Goal: Obtain resource: Obtain resource

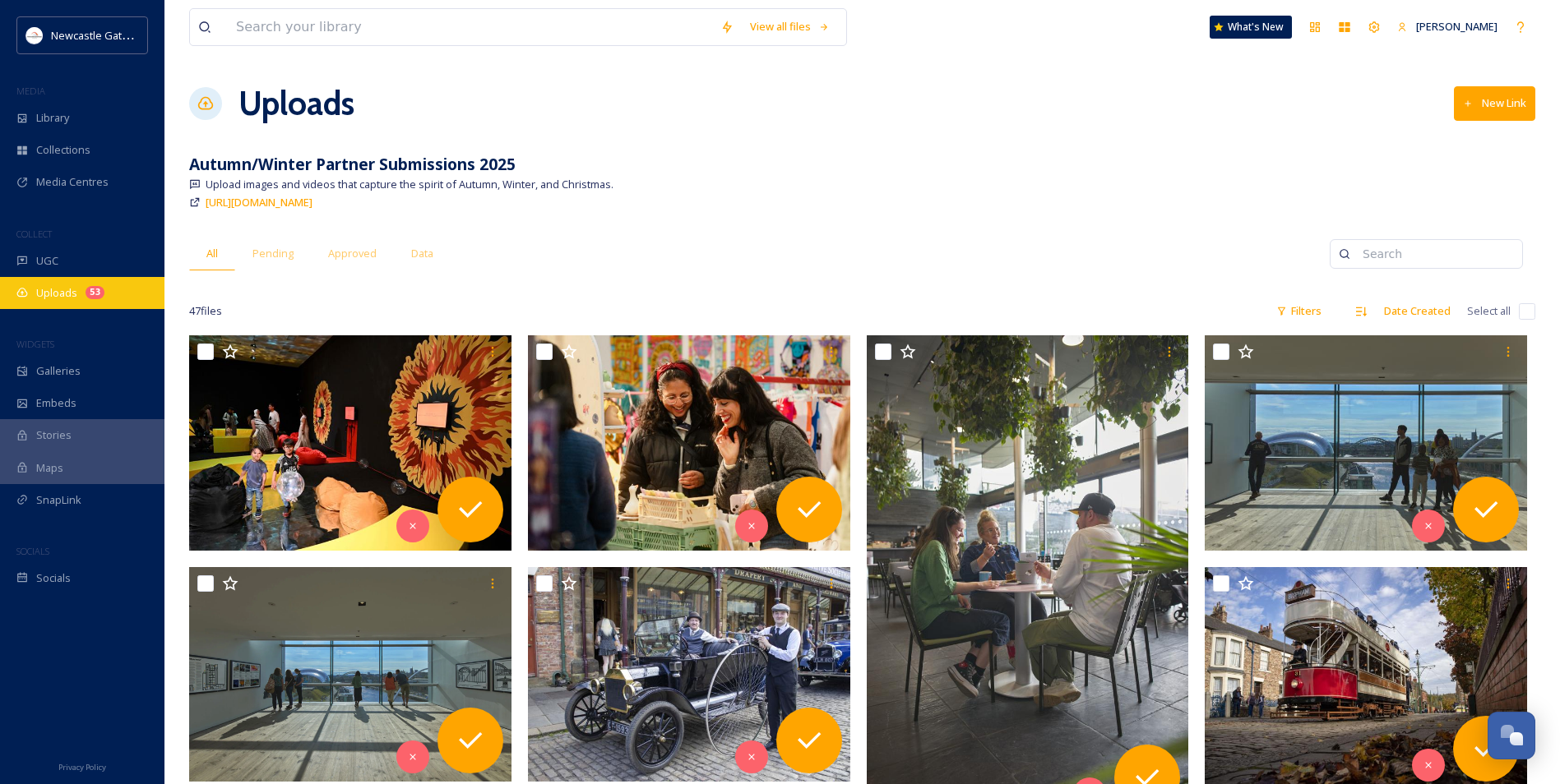
click at [96, 297] on div "53" at bounding box center [96, 293] width 19 height 13
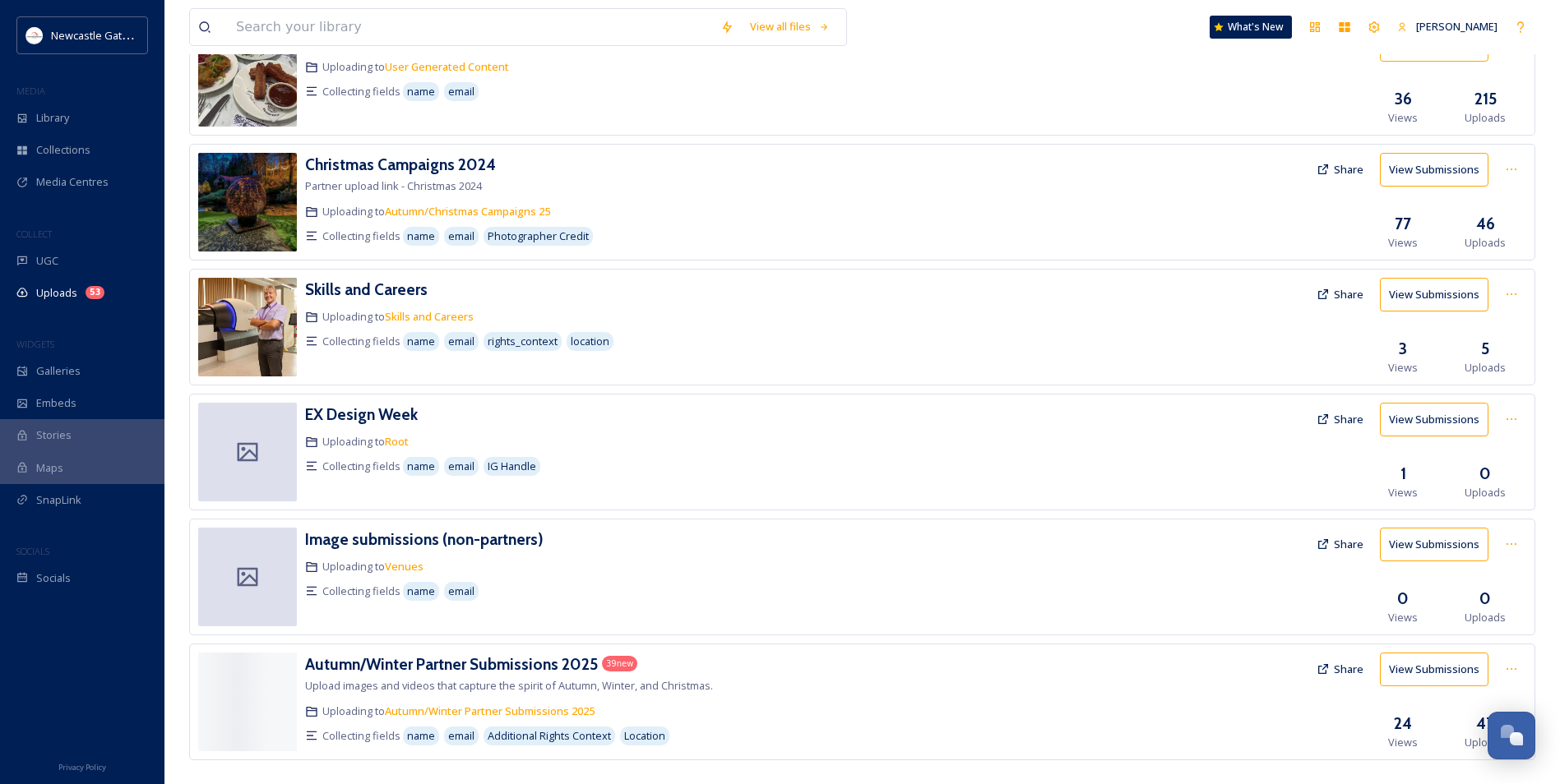
scroll to position [624, 0]
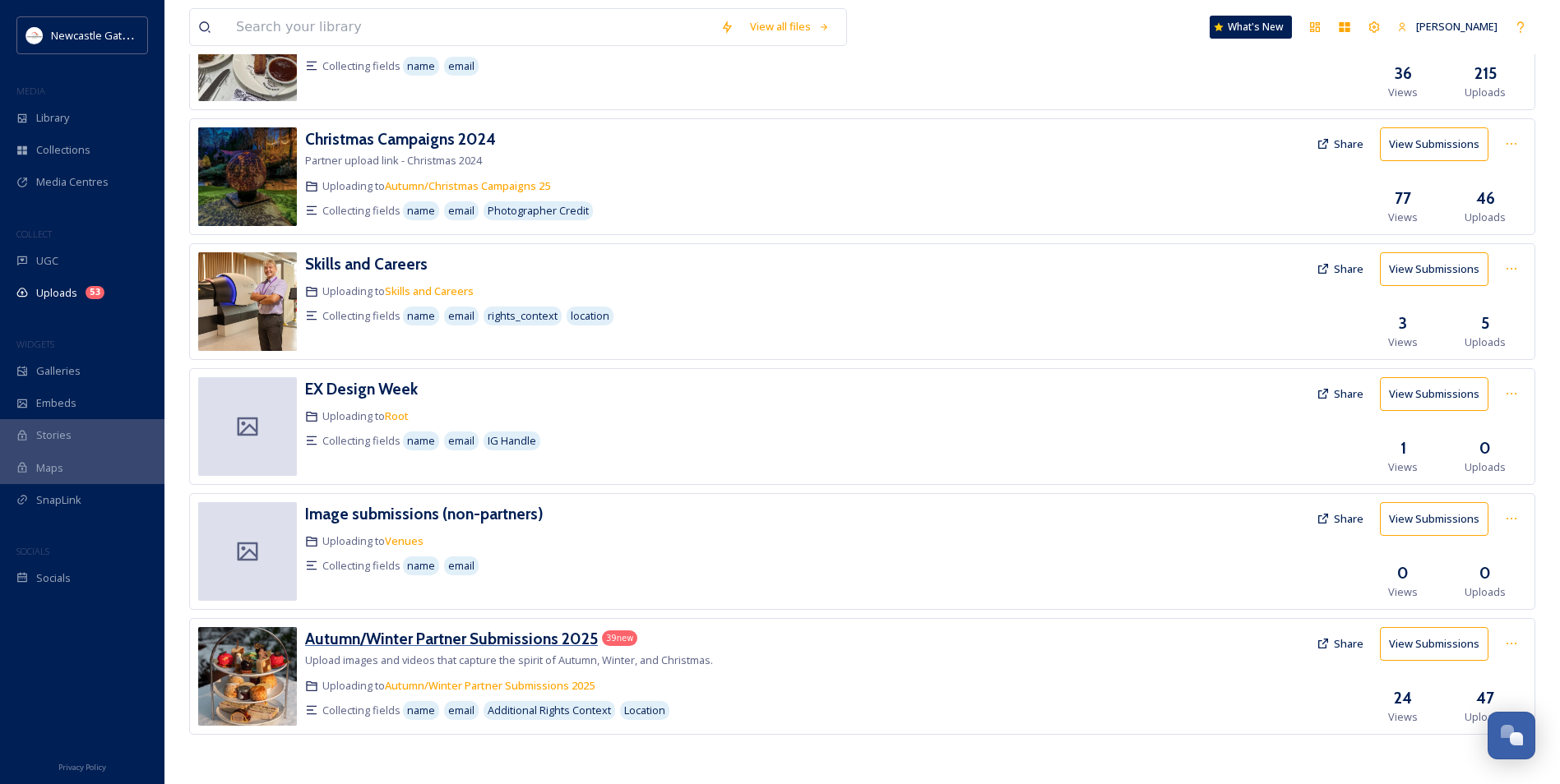
click at [545, 475] on h3 "Autumn/Winter Partner Submissions 2025" at bounding box center [451, 639] width 293 height 20
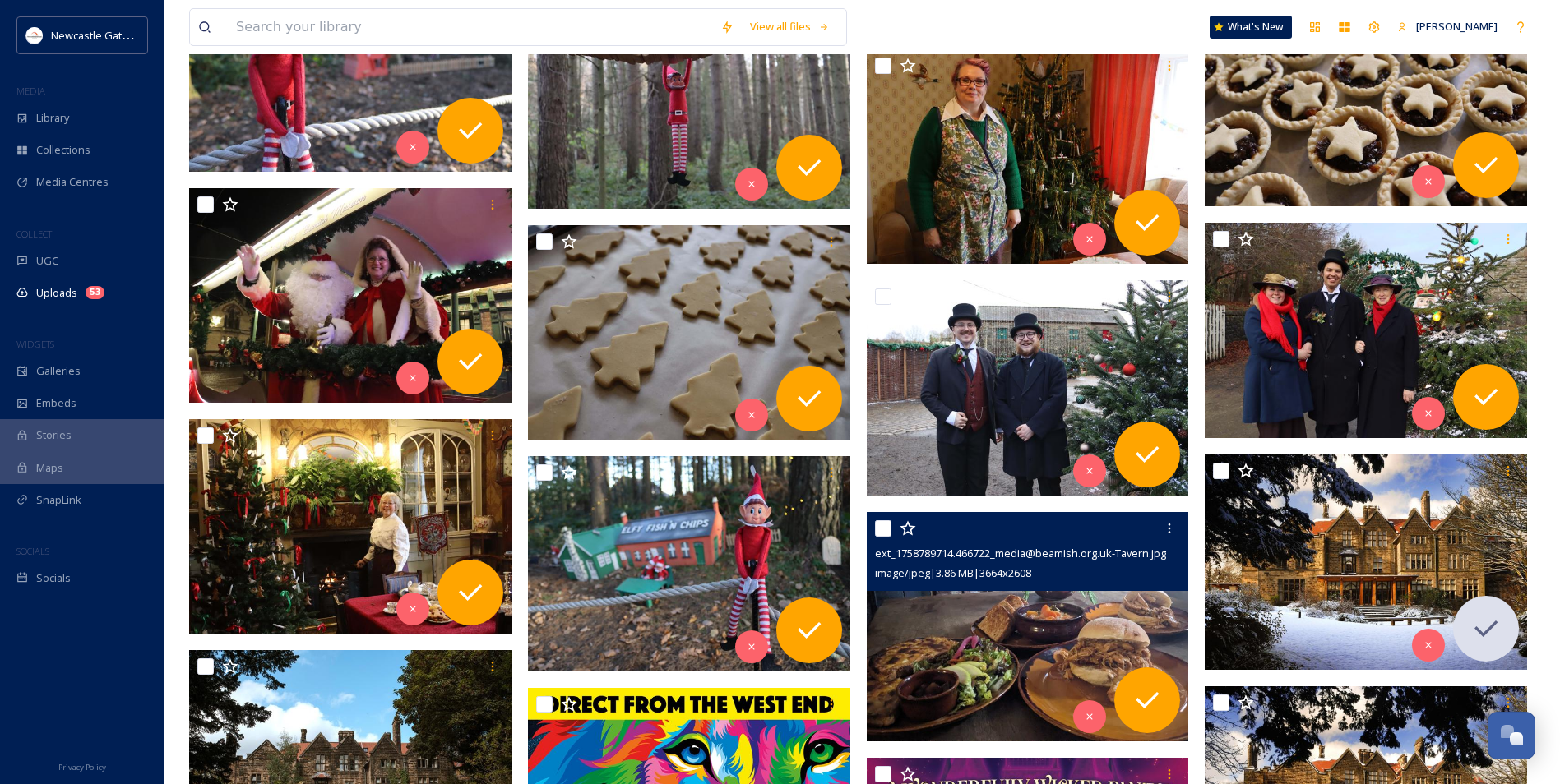
scroll to position [2023, 0]
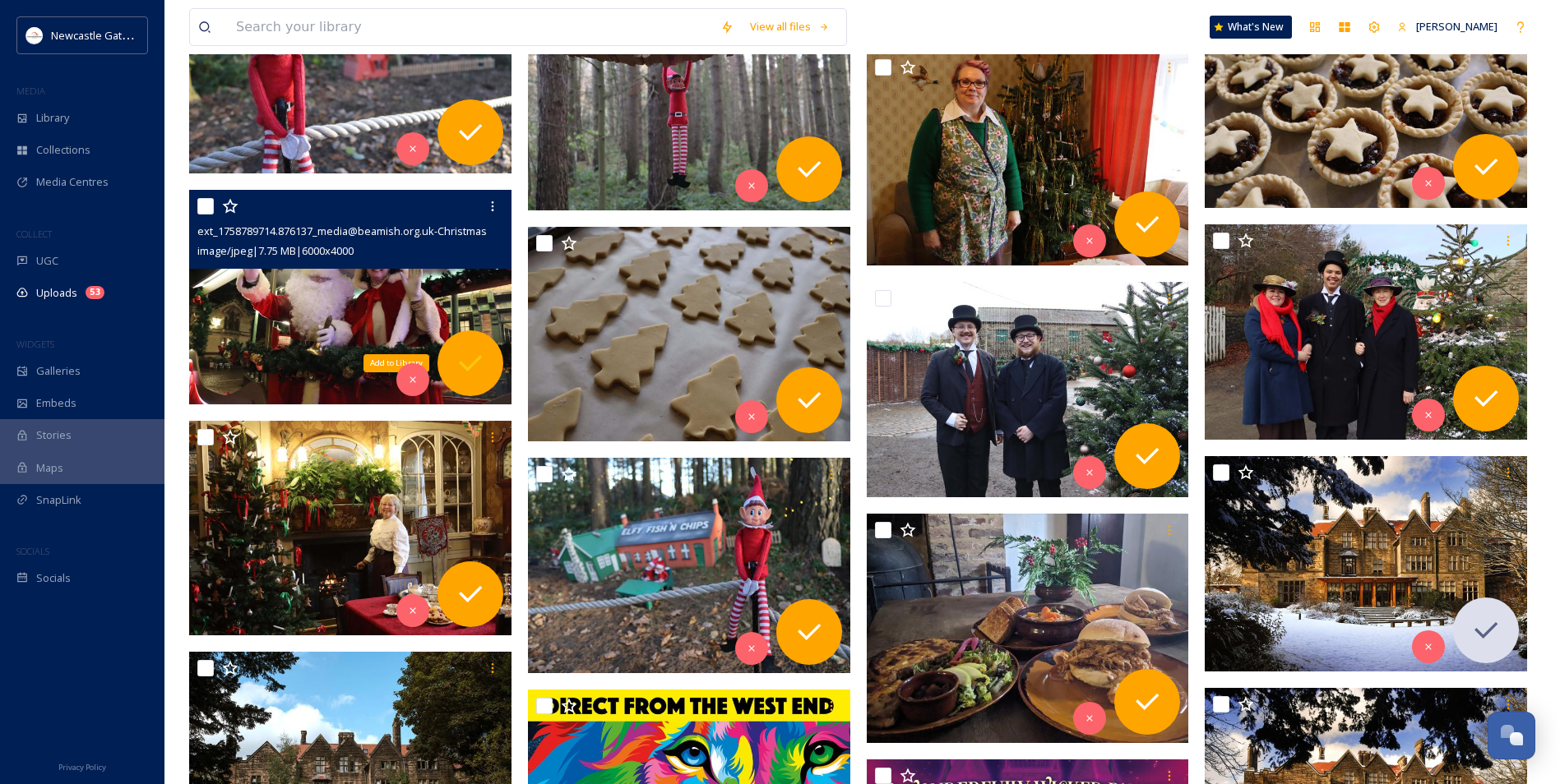
click at [465, 370] on icon at bounding box center [471, 364] width 33 height 33
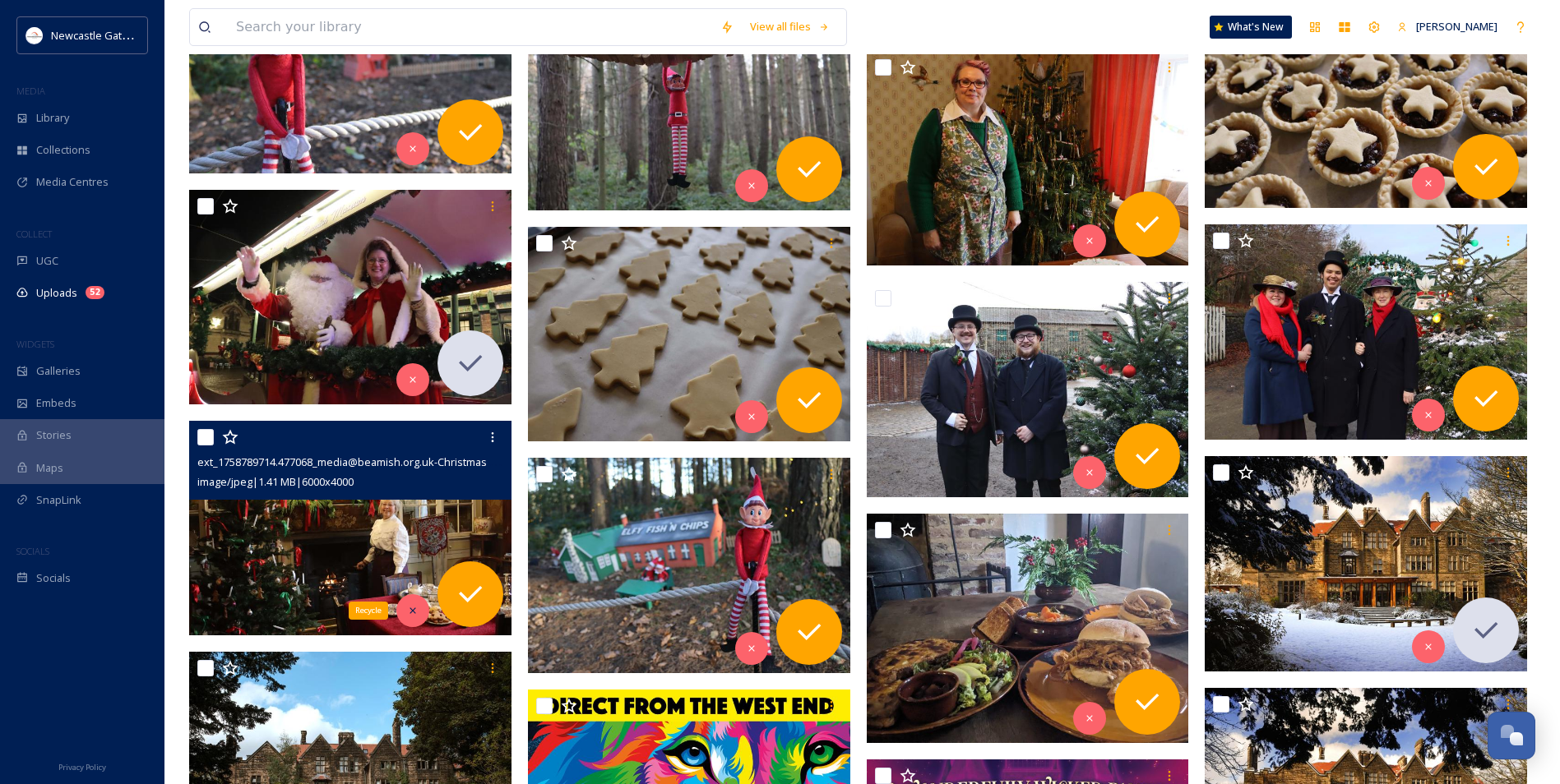
click at [405, 475] on div "Recycle" at bounding box center [413, 611] width 33 height 33
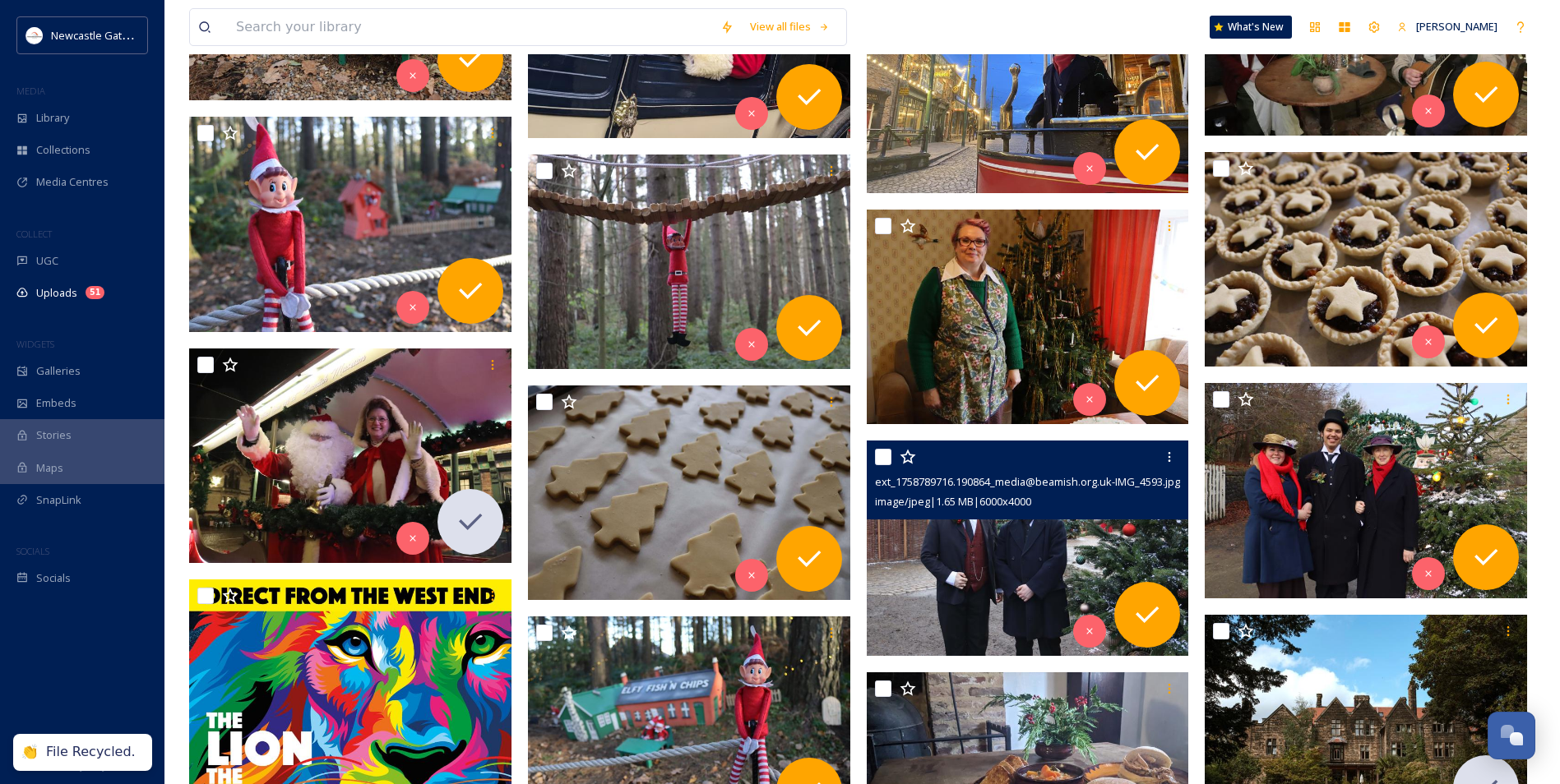
scroll to position [1858, 0]
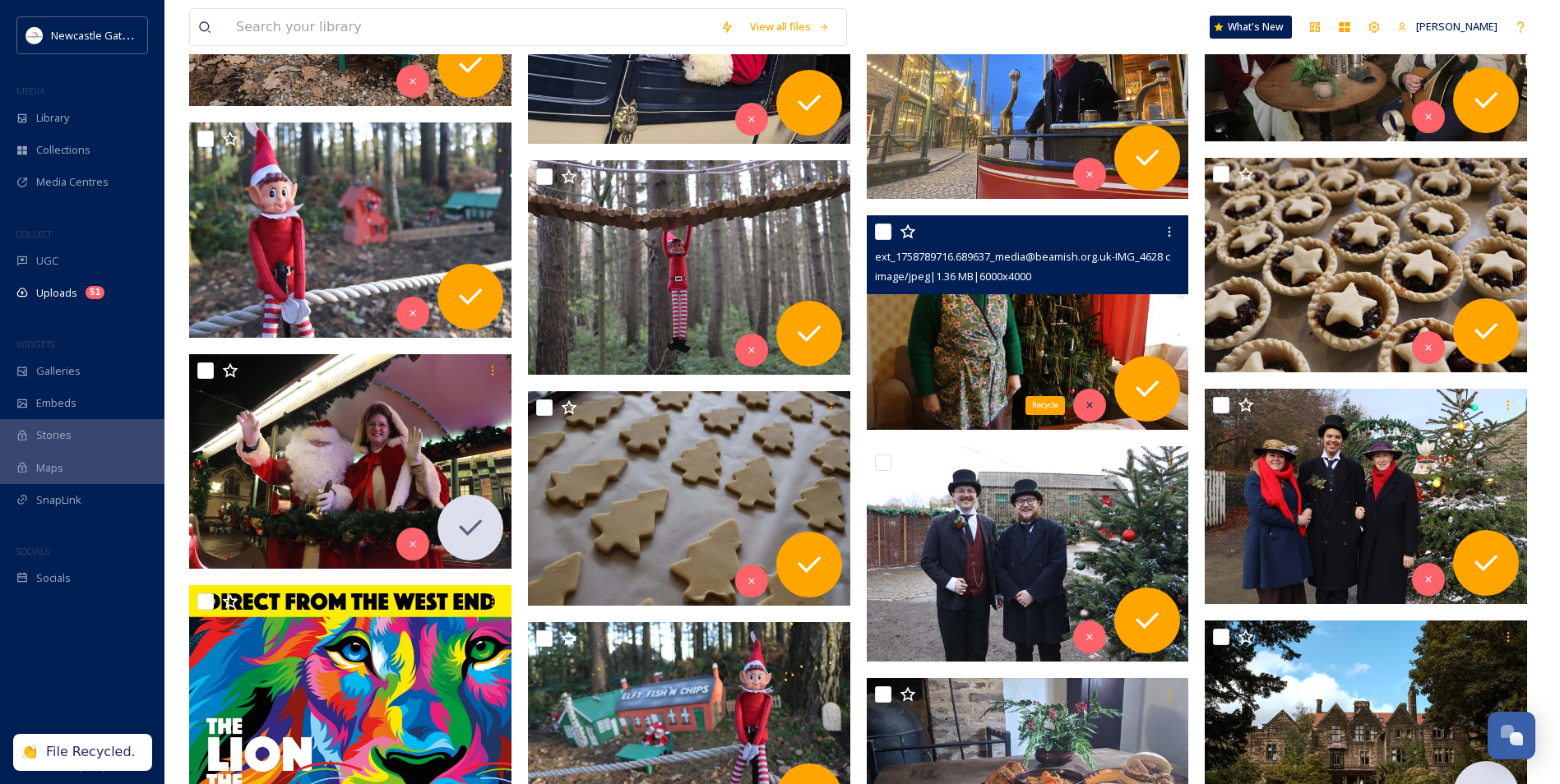
click at [843, 412] on div "Recycle" at bounding box center [1089, 406] width 33 height 33
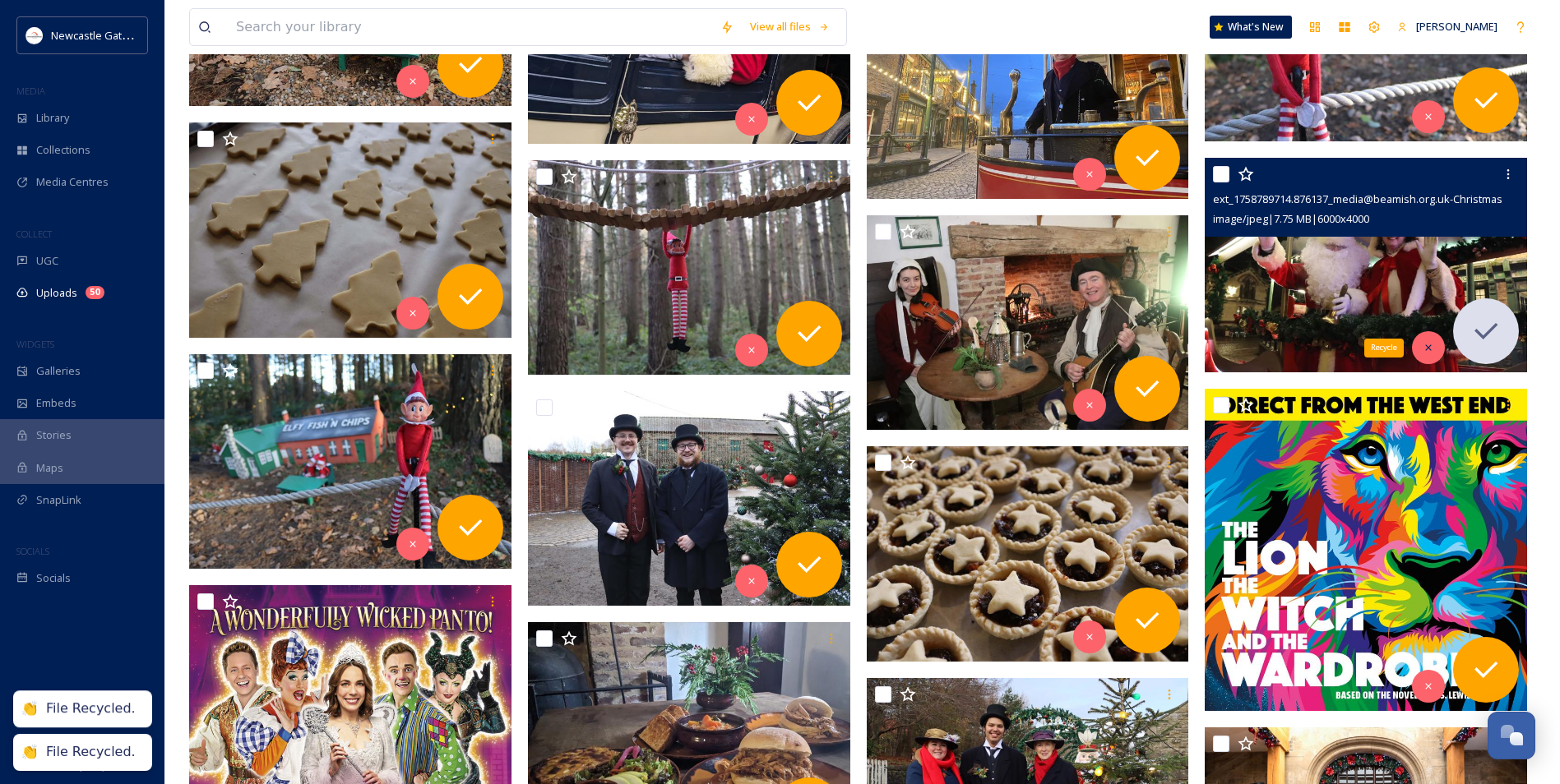
click at [843, 344] on icon at bounding box center [1428, 347] width 11 height 11
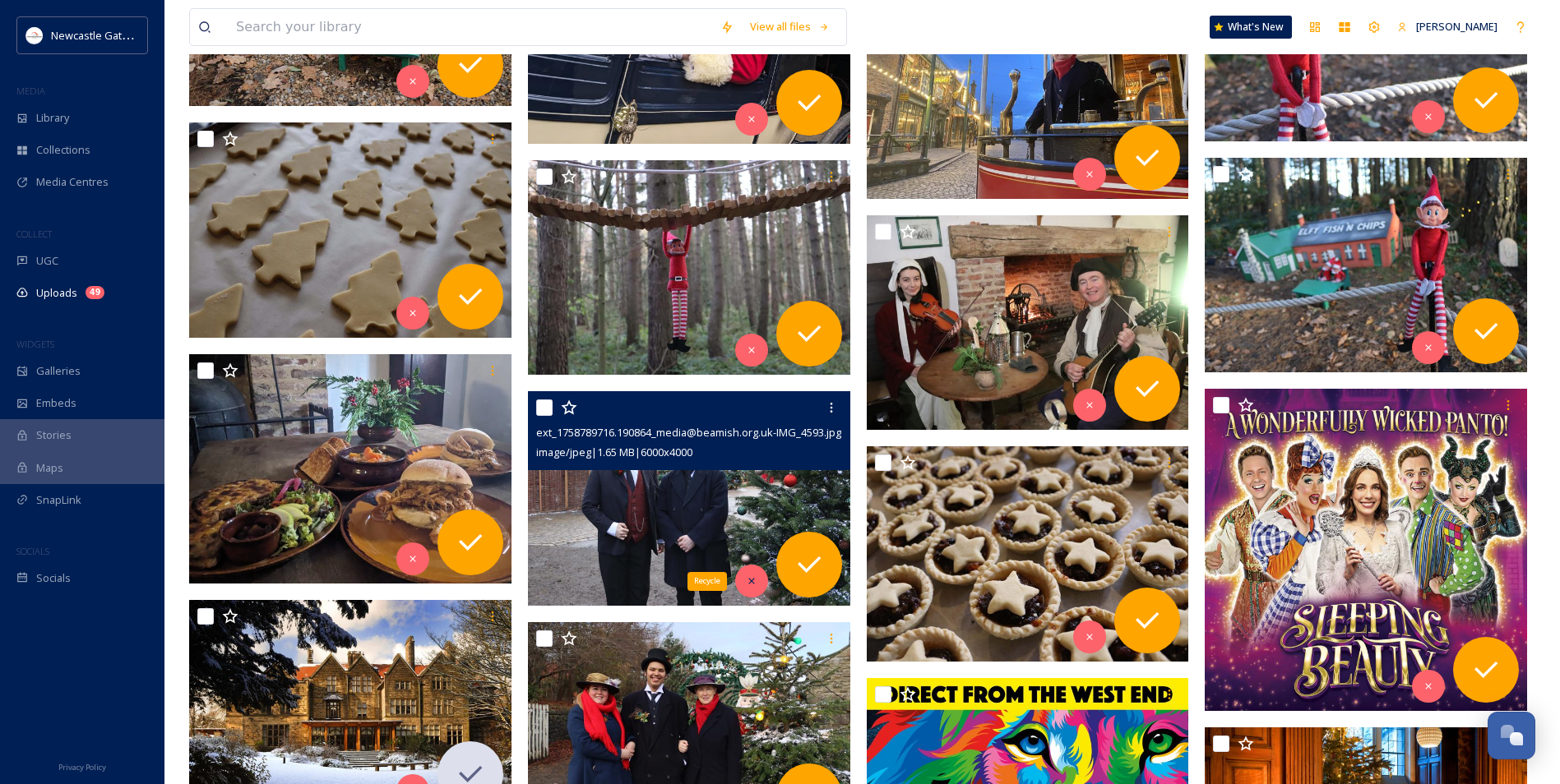
click at [748, 475] on icon at bounding box center [751, 581] width 11 height 11
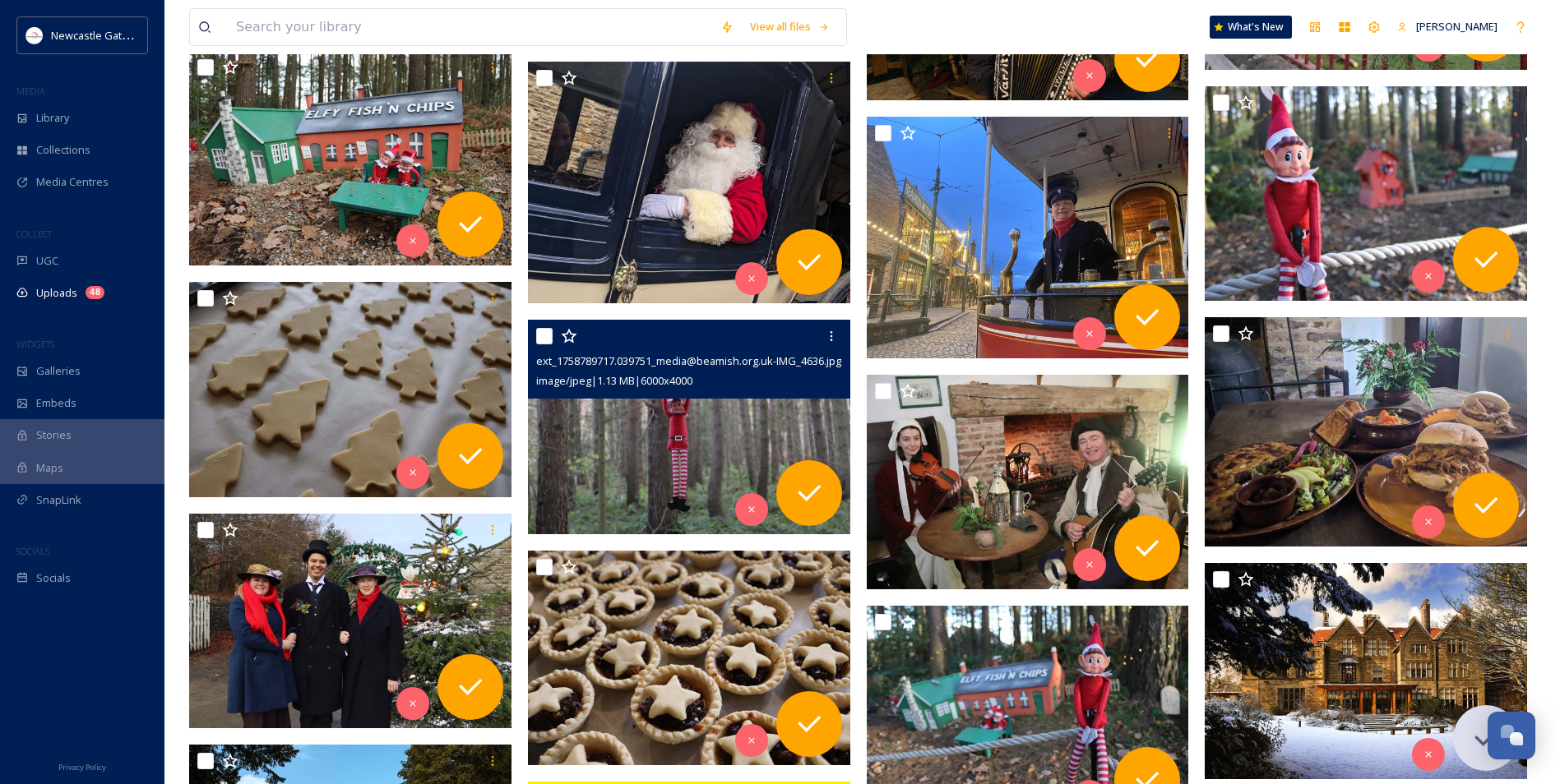
scroll to position [1694, 0]
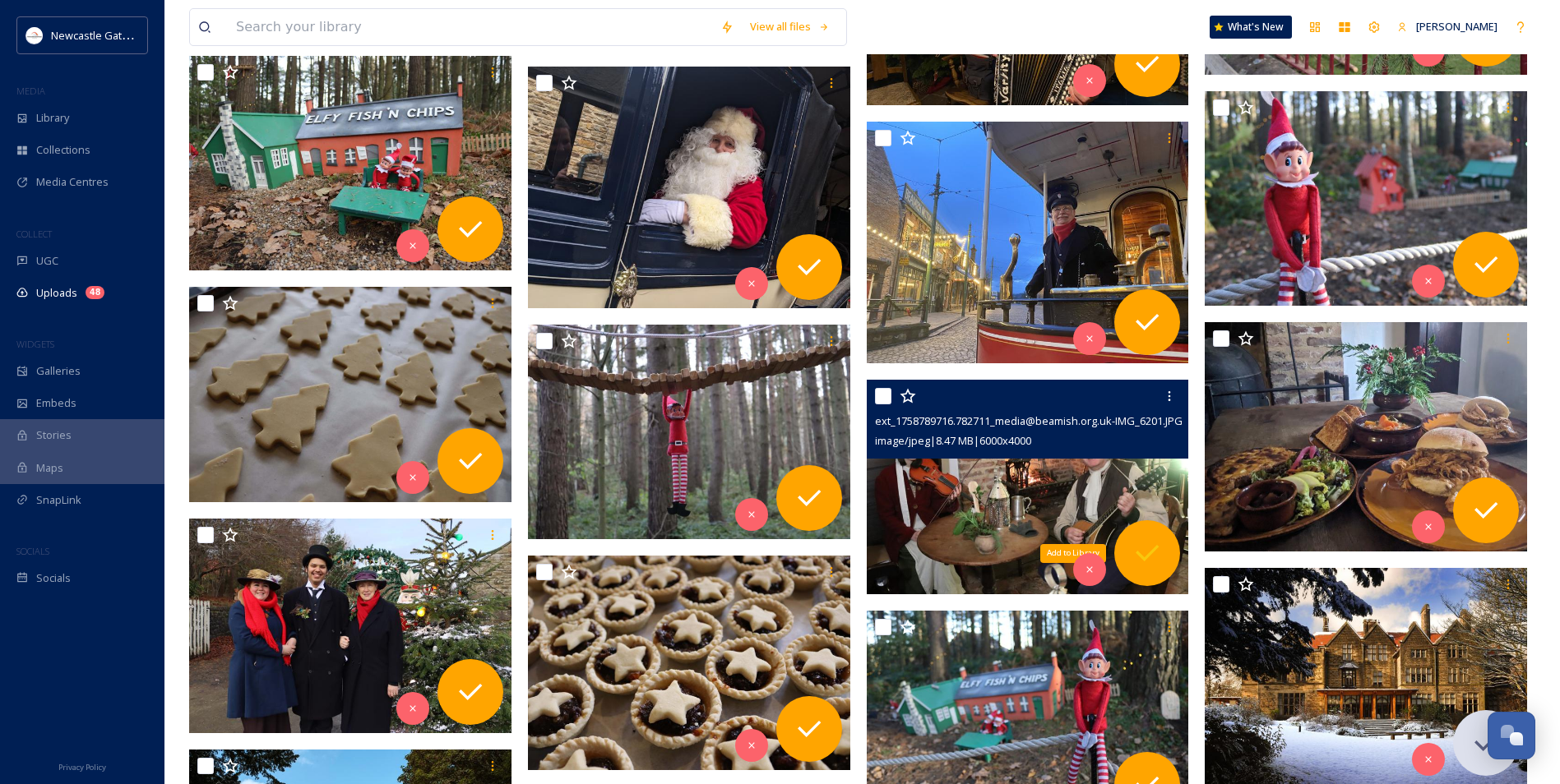
click at [843, 475] on icon at bounding box center [1147, 554] width 33 height 33
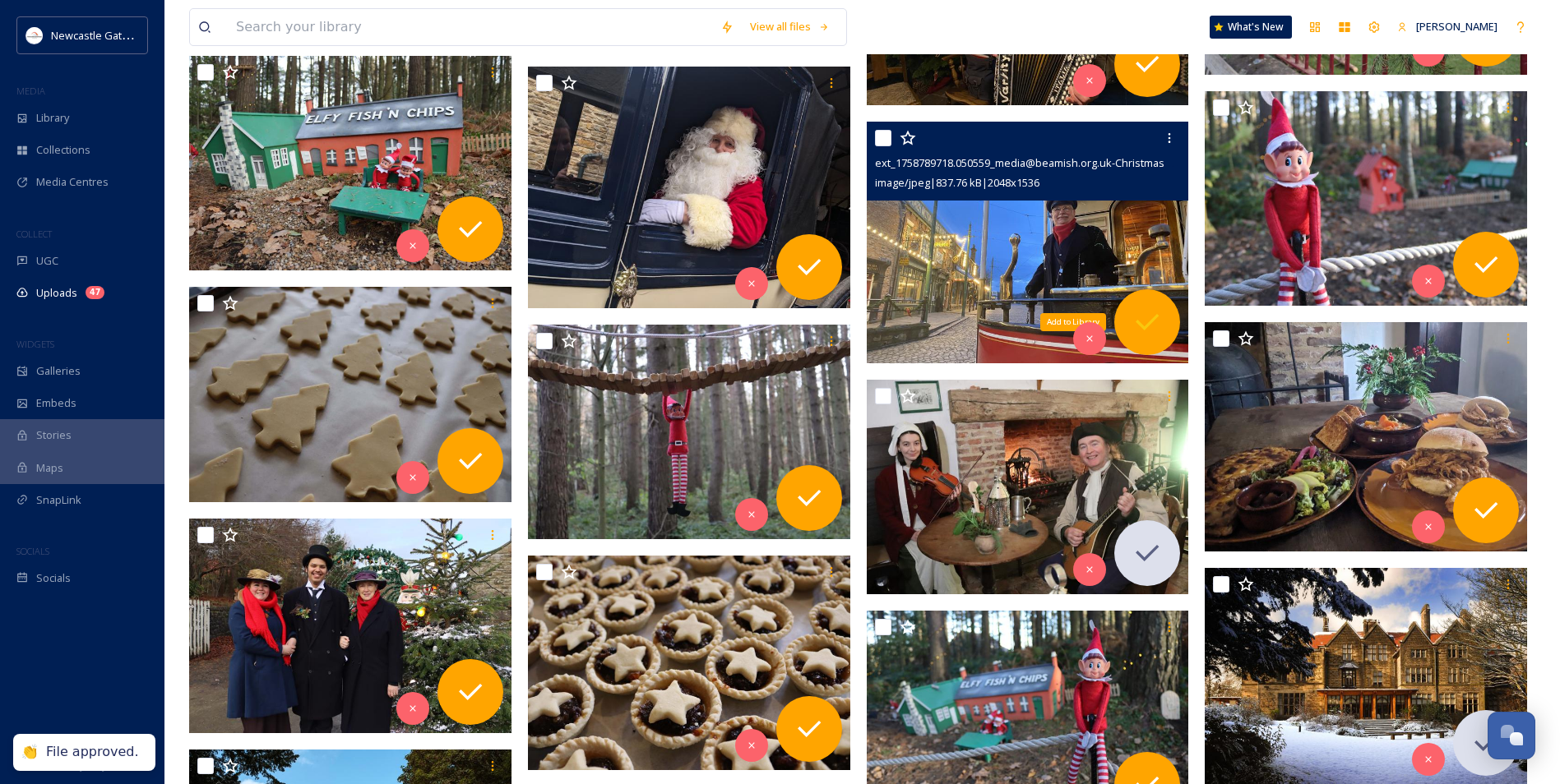
click at [843, 326] on icon at bounding box center [1147, 322] width 33 height 33
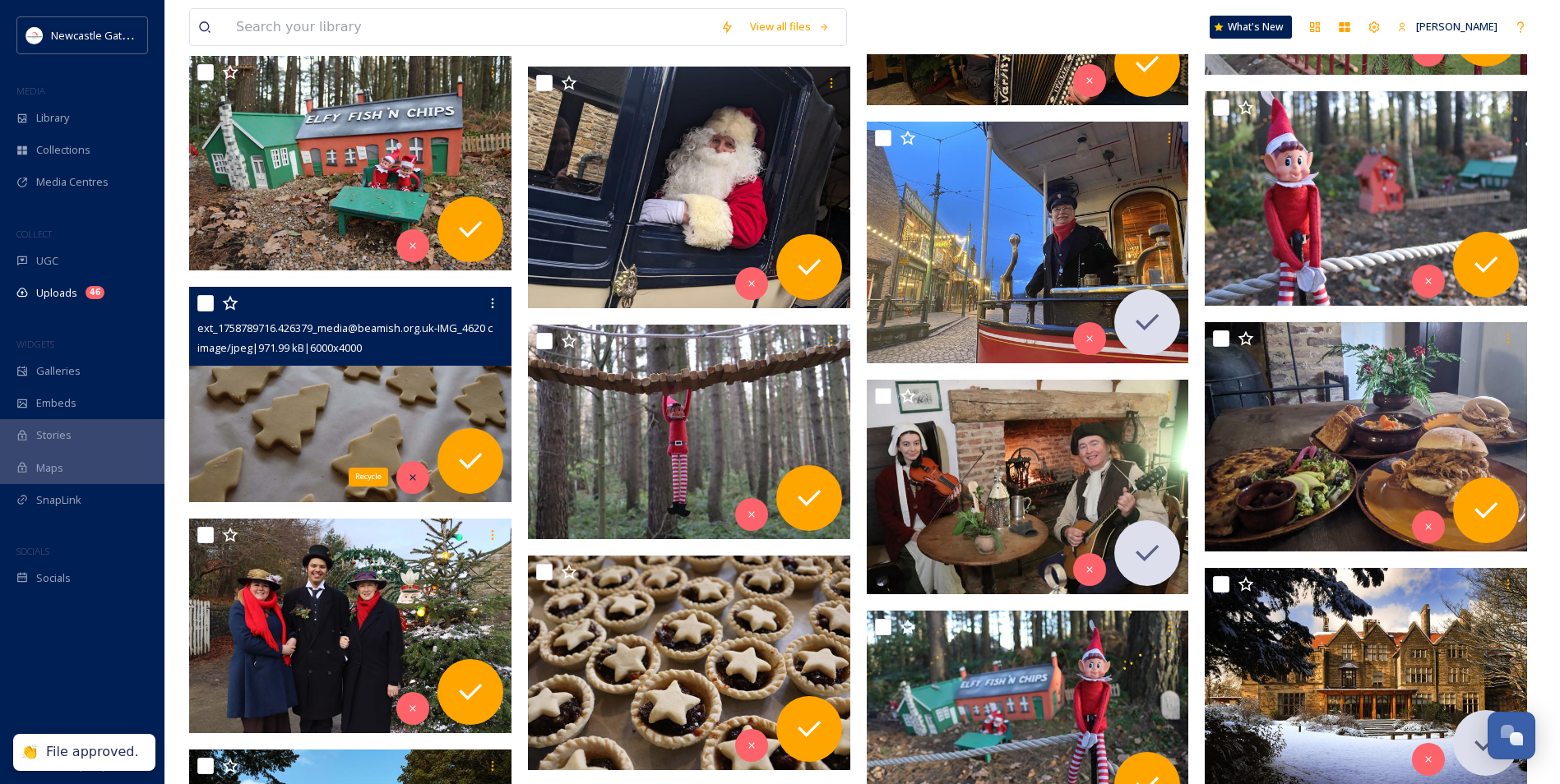
click at [407, 475] on icon at bounding box center [412, 477] width 11 height 11
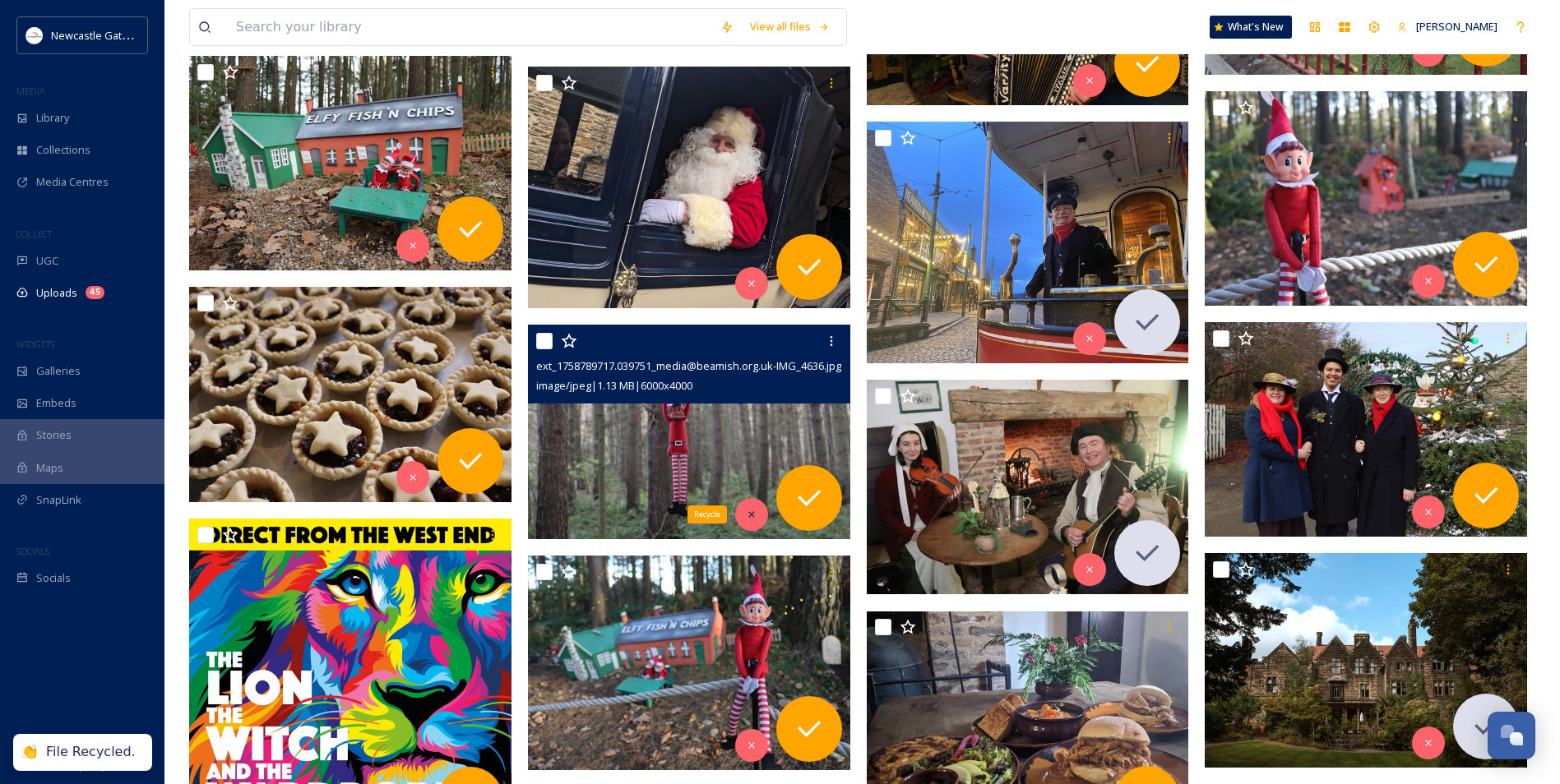
click at [743, 475] on div "Recycle" at bounding box center [752, 515] width 33 height 33
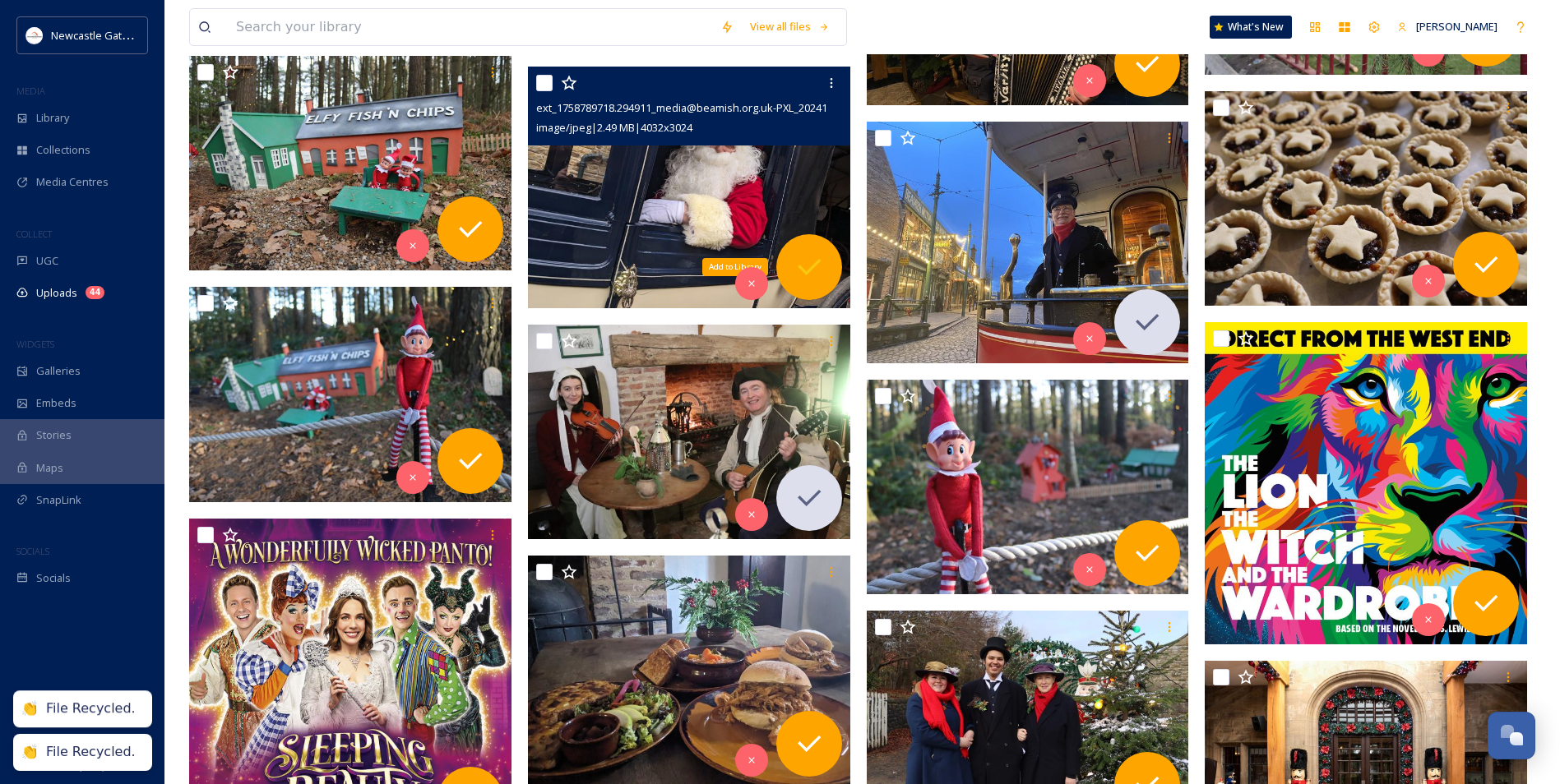
click at [796, 269] on icon at bounding box center [809, 267] width 33 height 33
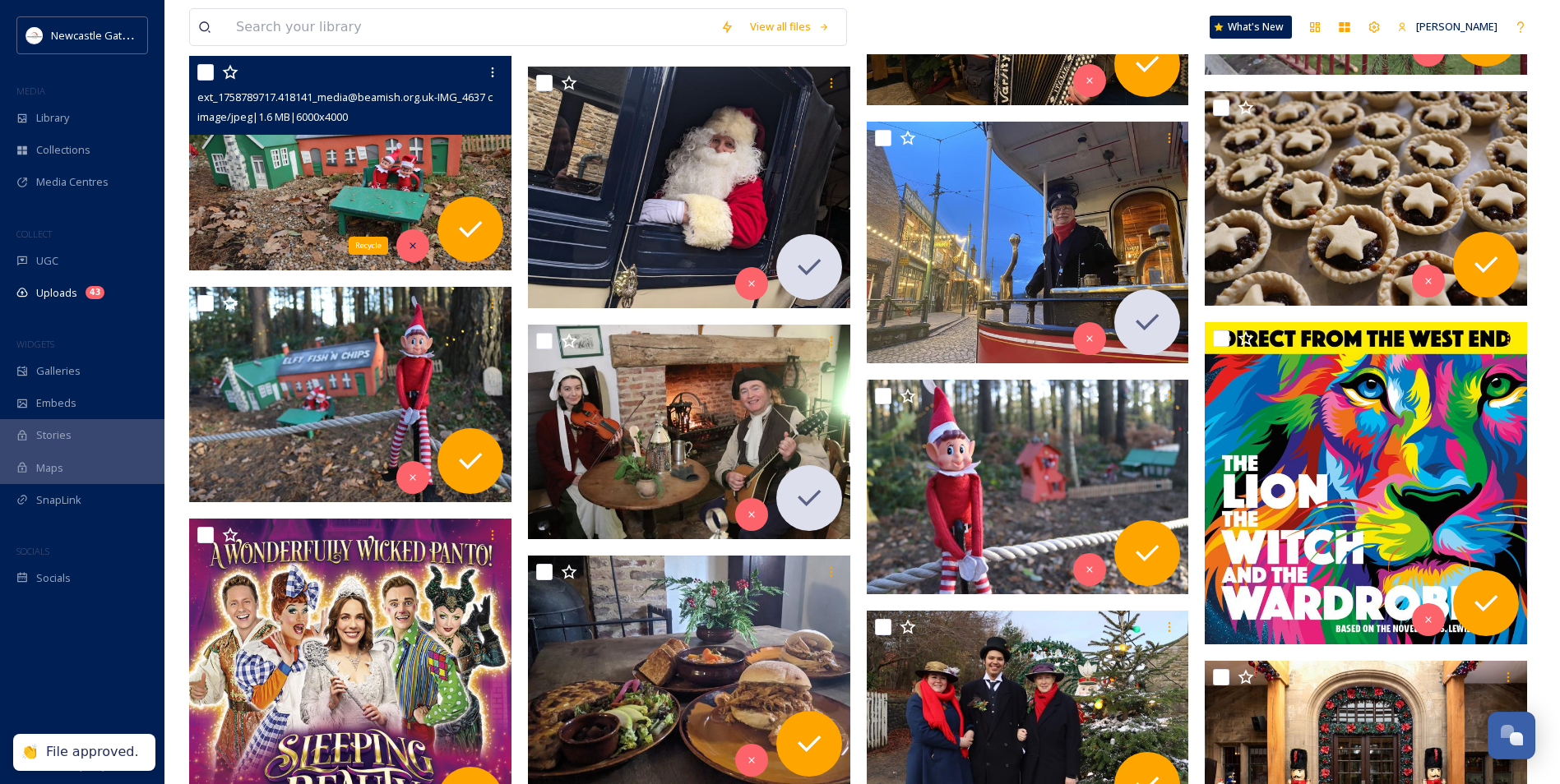
click at [411, 248] on icon at bounding box center [412, 245] width 11 height 11
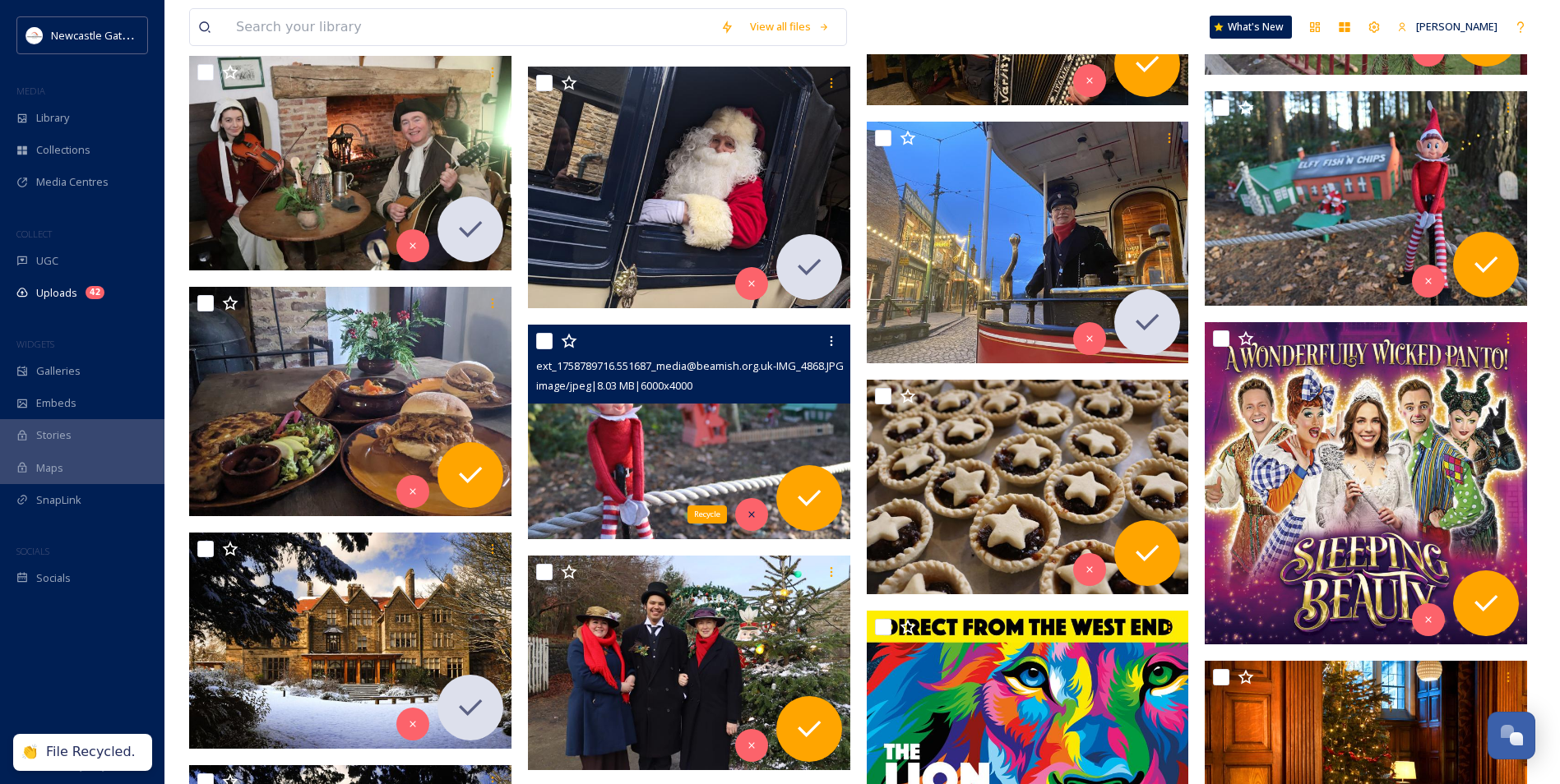
click at [748, 475] on icon at bounding box center [751, 514] width 11 height 11
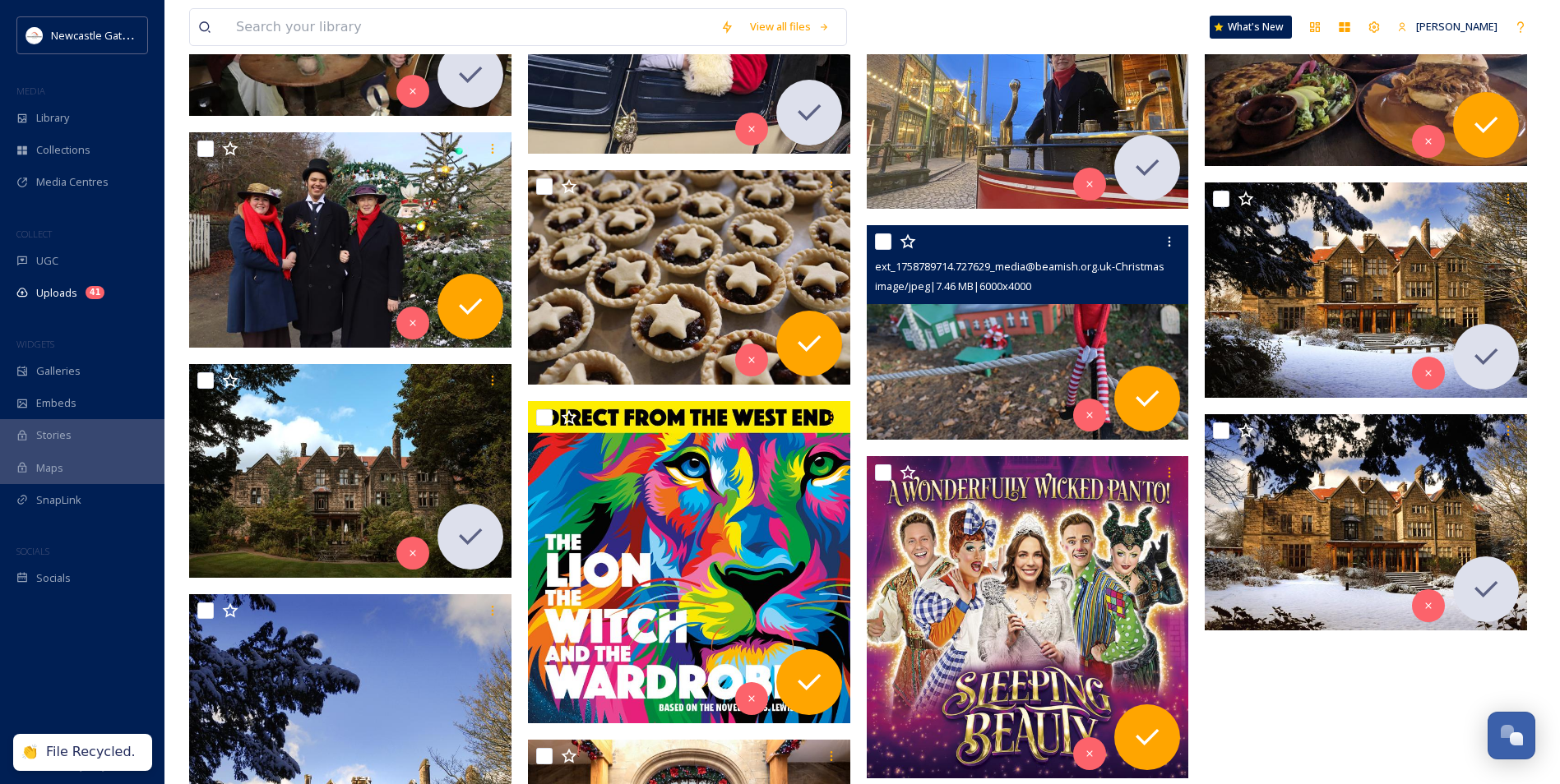
scroll to position [2023, 0]
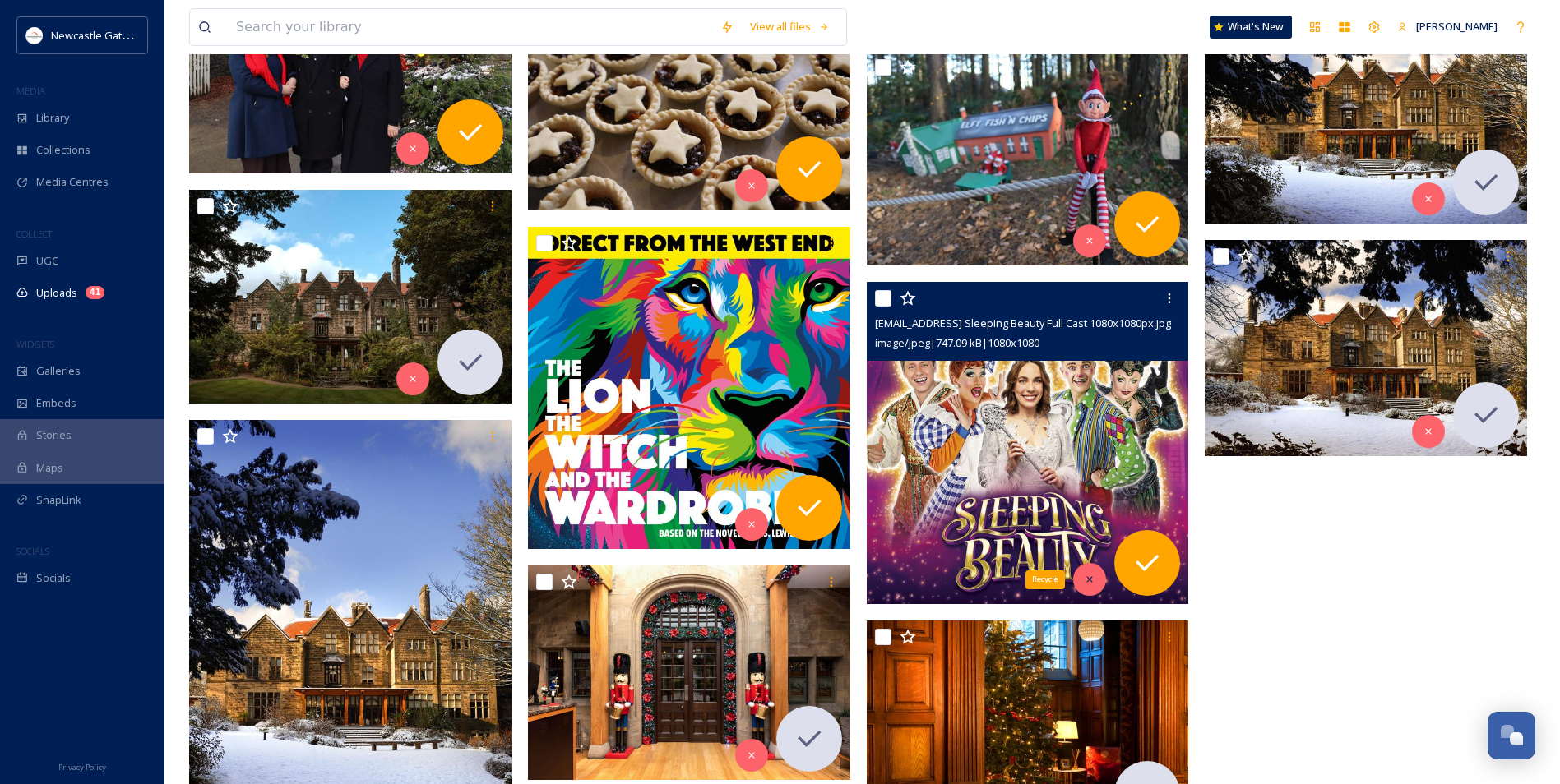
click at [843, 475] on div "Recycle" at bounding box center [1089, 580] width 33 height 33
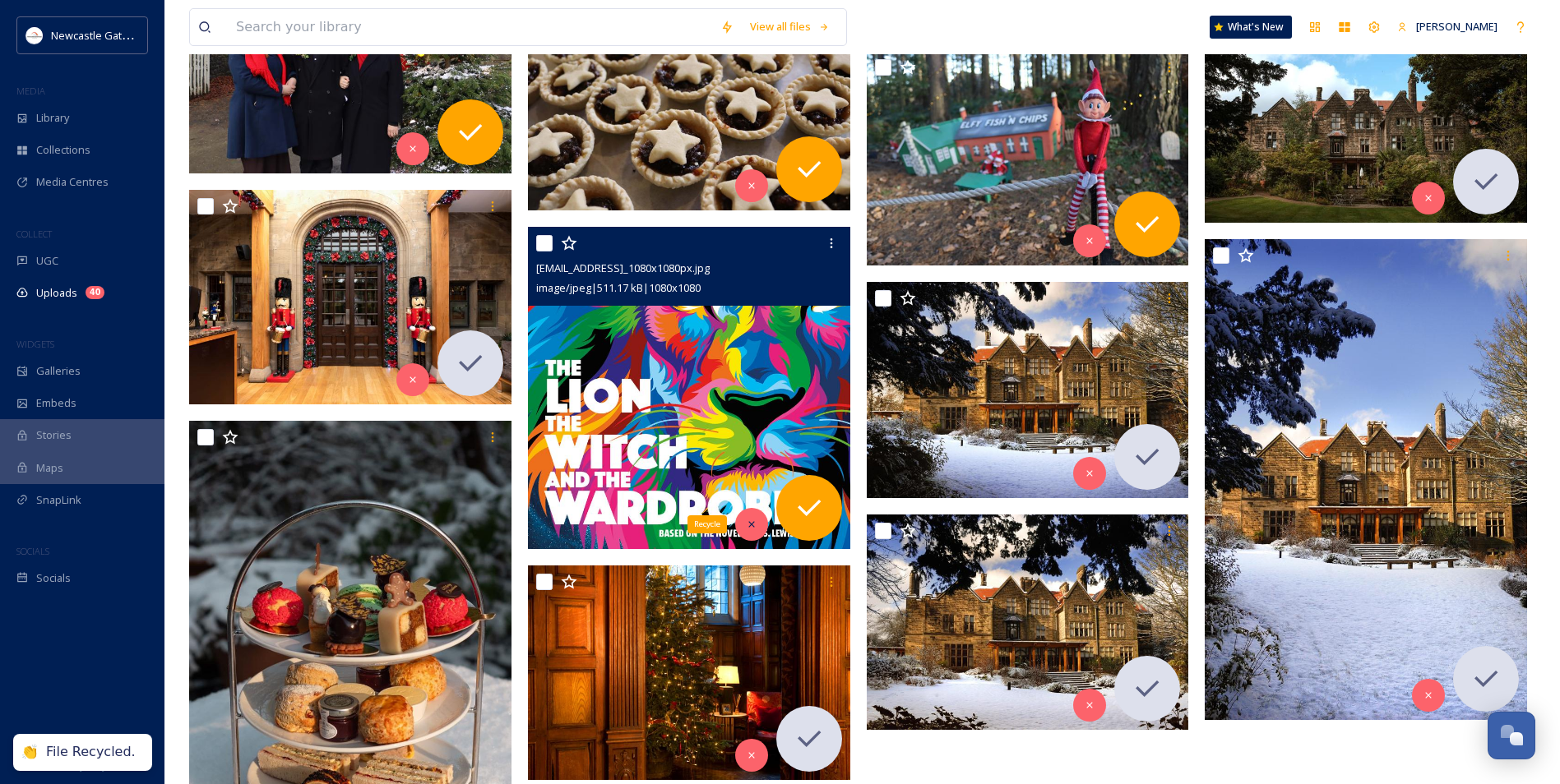
click at [742, 475] on div "Recycle" at bounding box center [752, 525] width 33 height 33
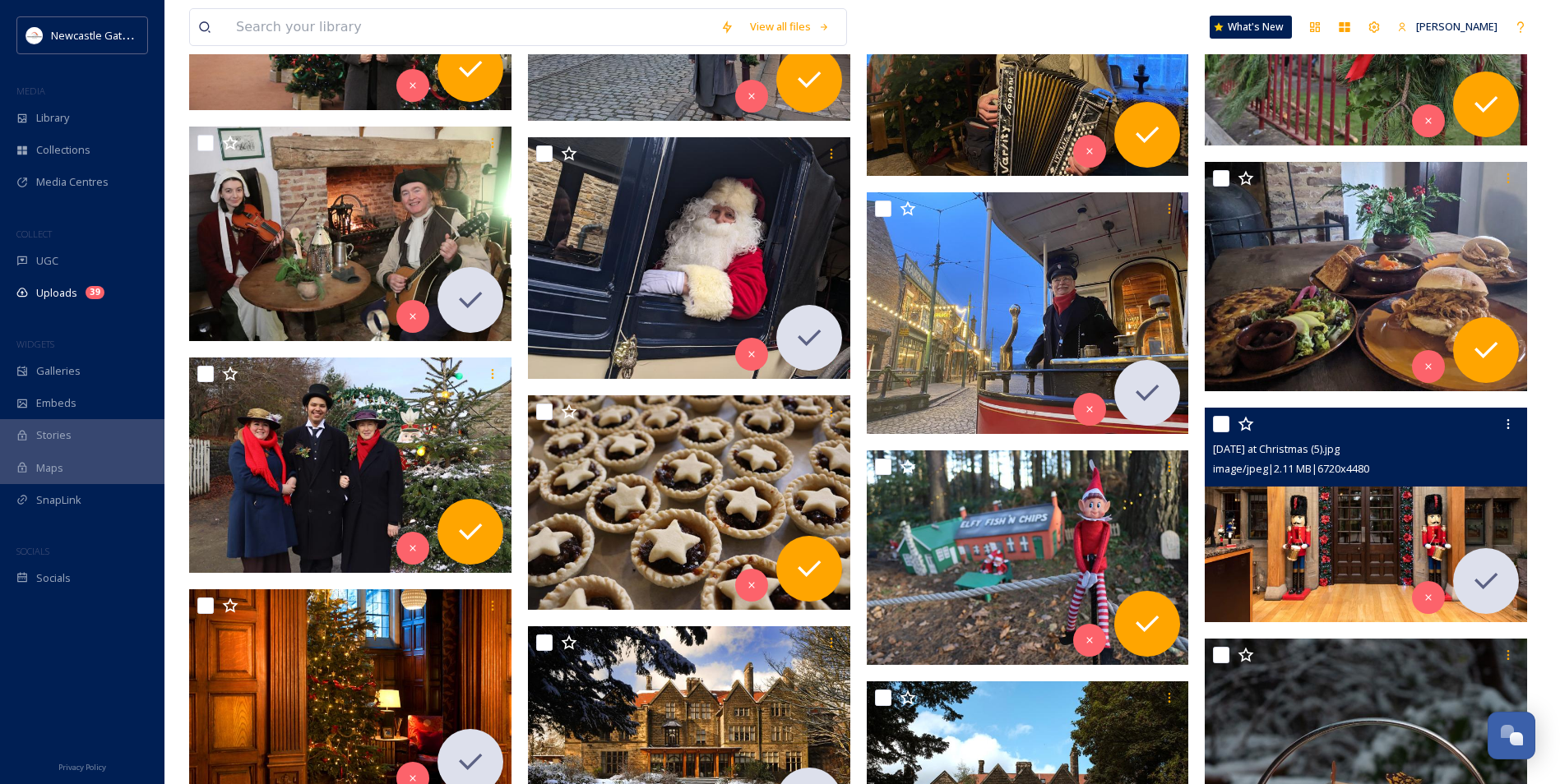
scroll to position [1529, 0]
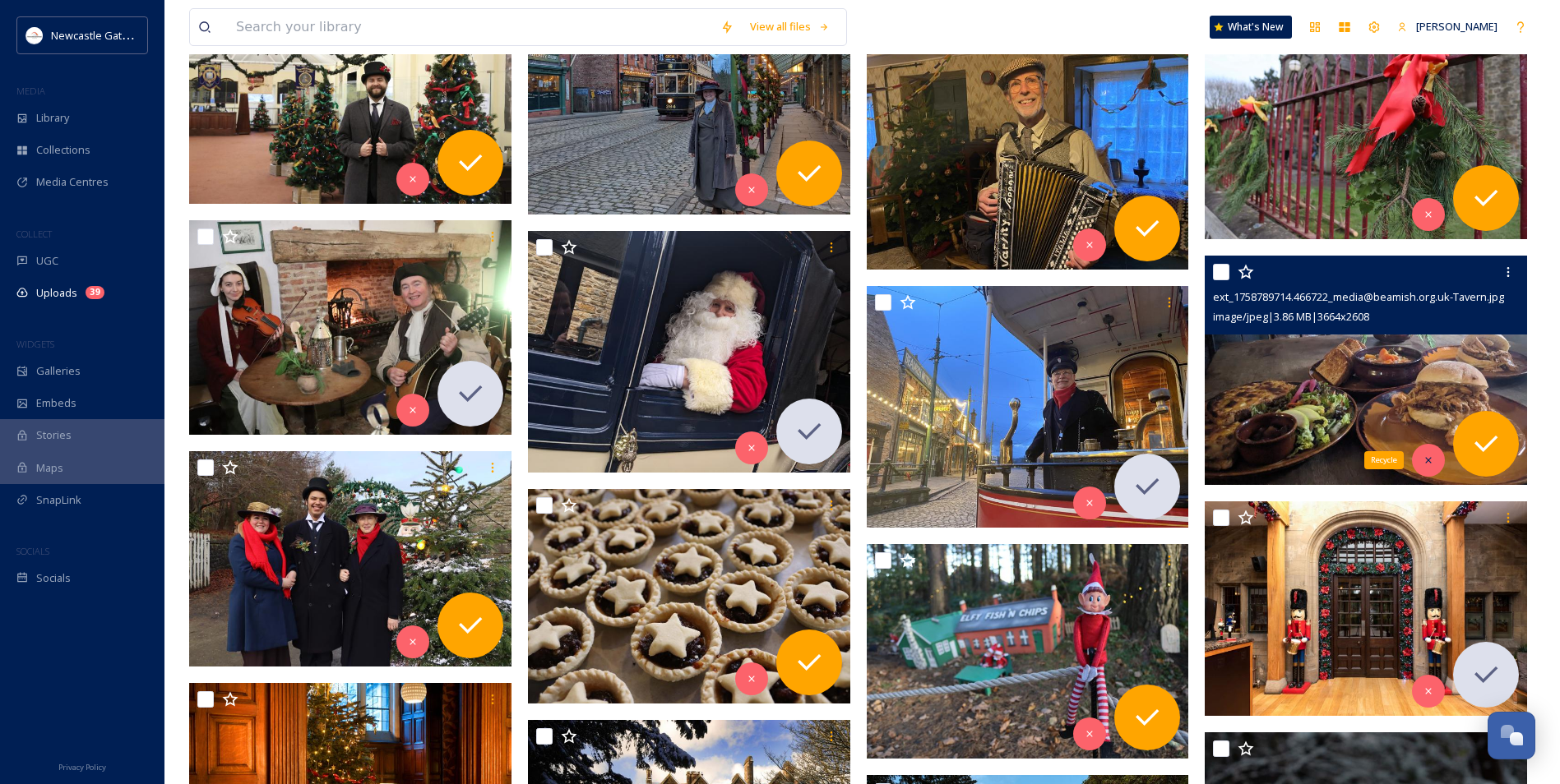
click at [843, 464] on icon at bounding box center [1428, 460] width 11 height 11
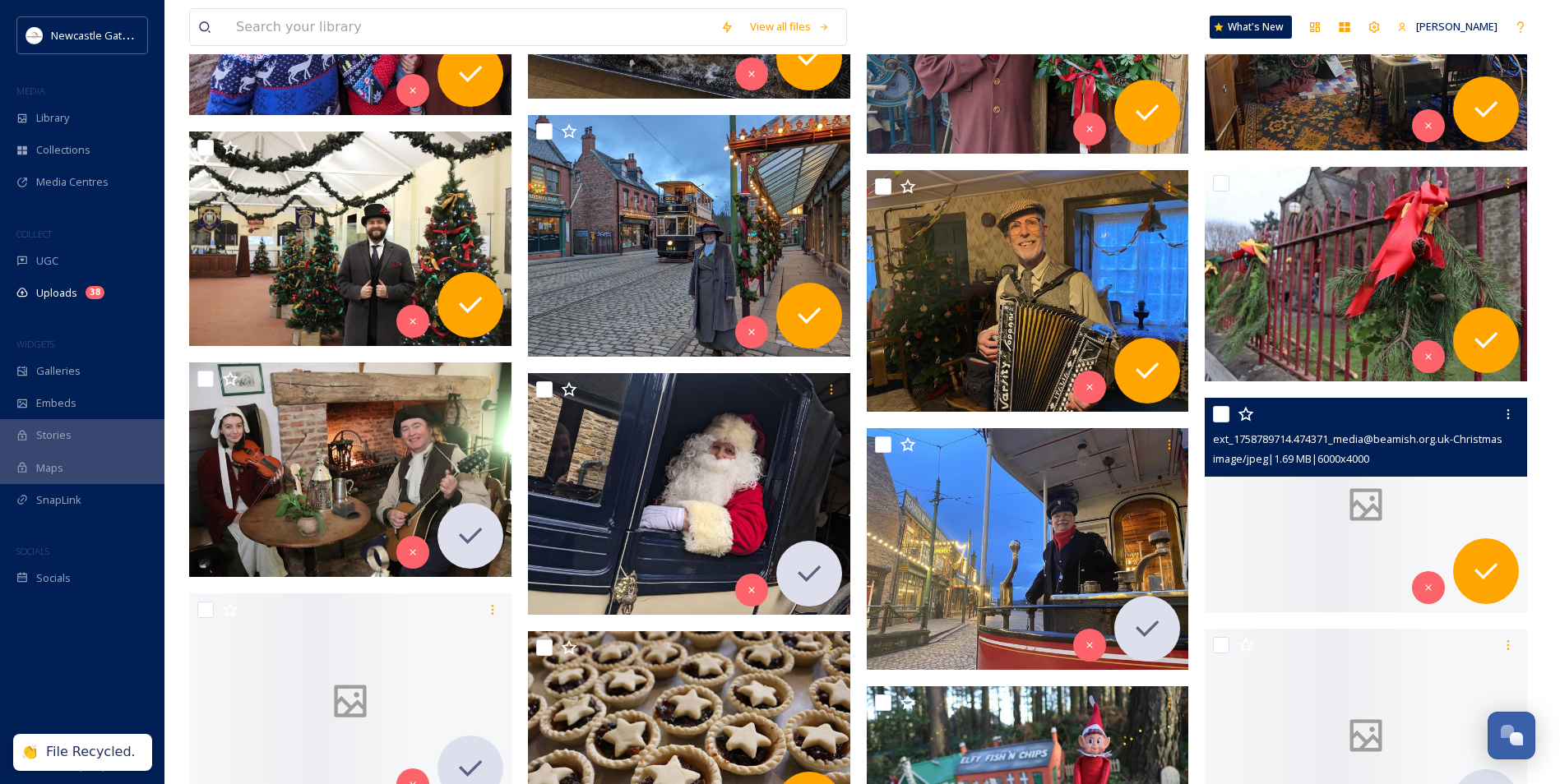
scroll to position [1283, 0]
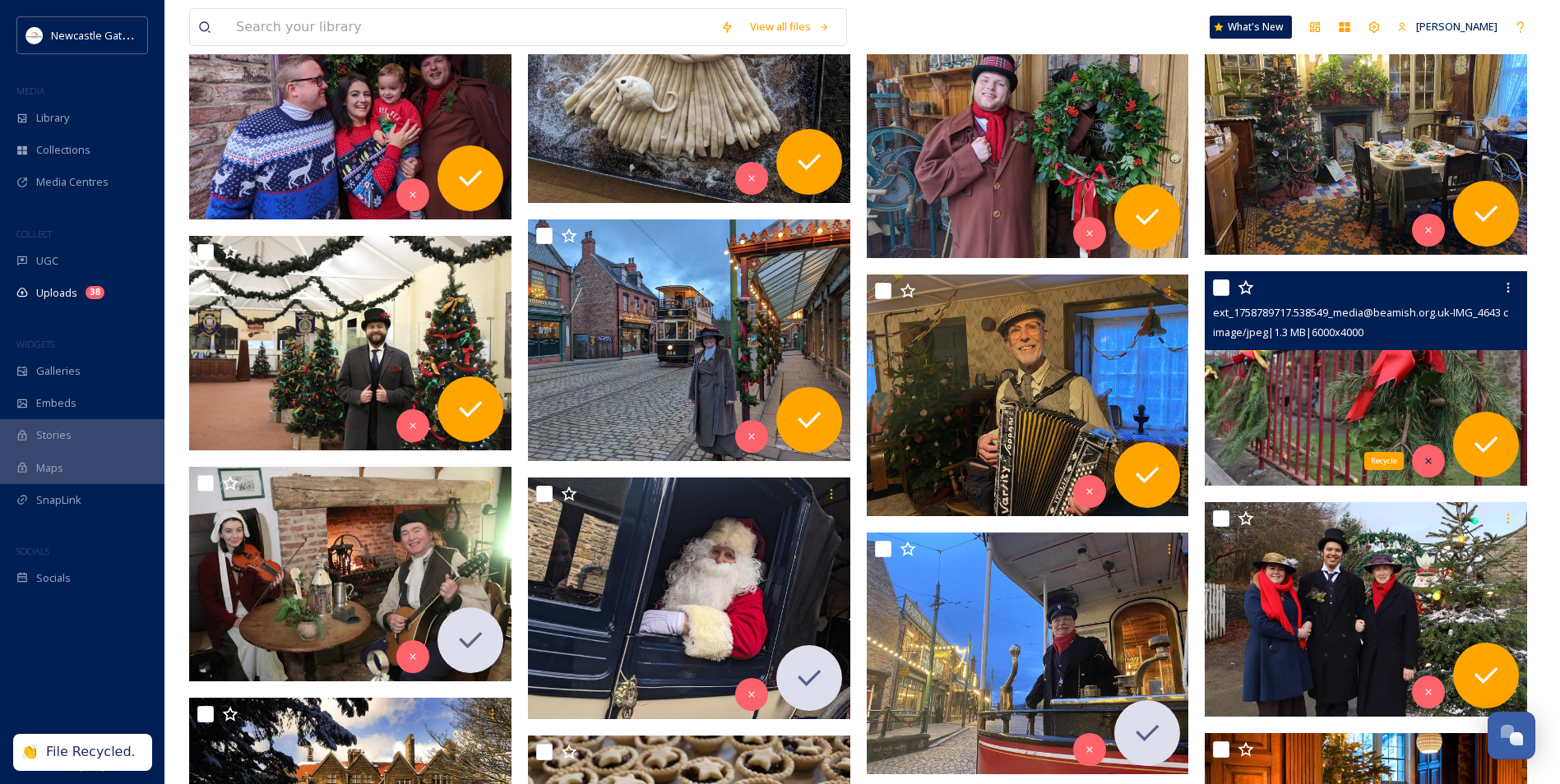
click at [843, 463] on div "Recycle" at bounding box center [1429, 462] width 33 height 33
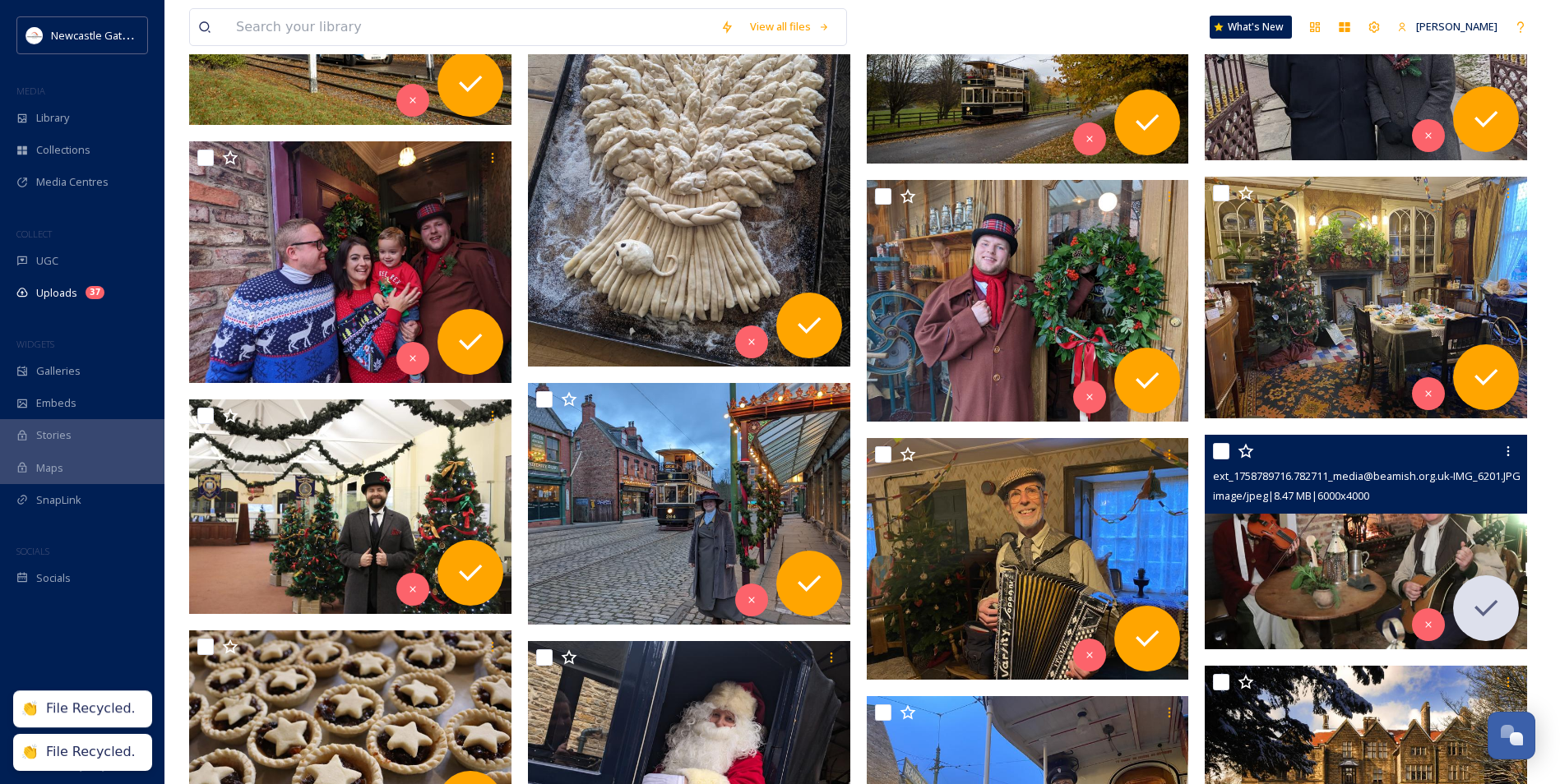
scroll to position [1119, 0]
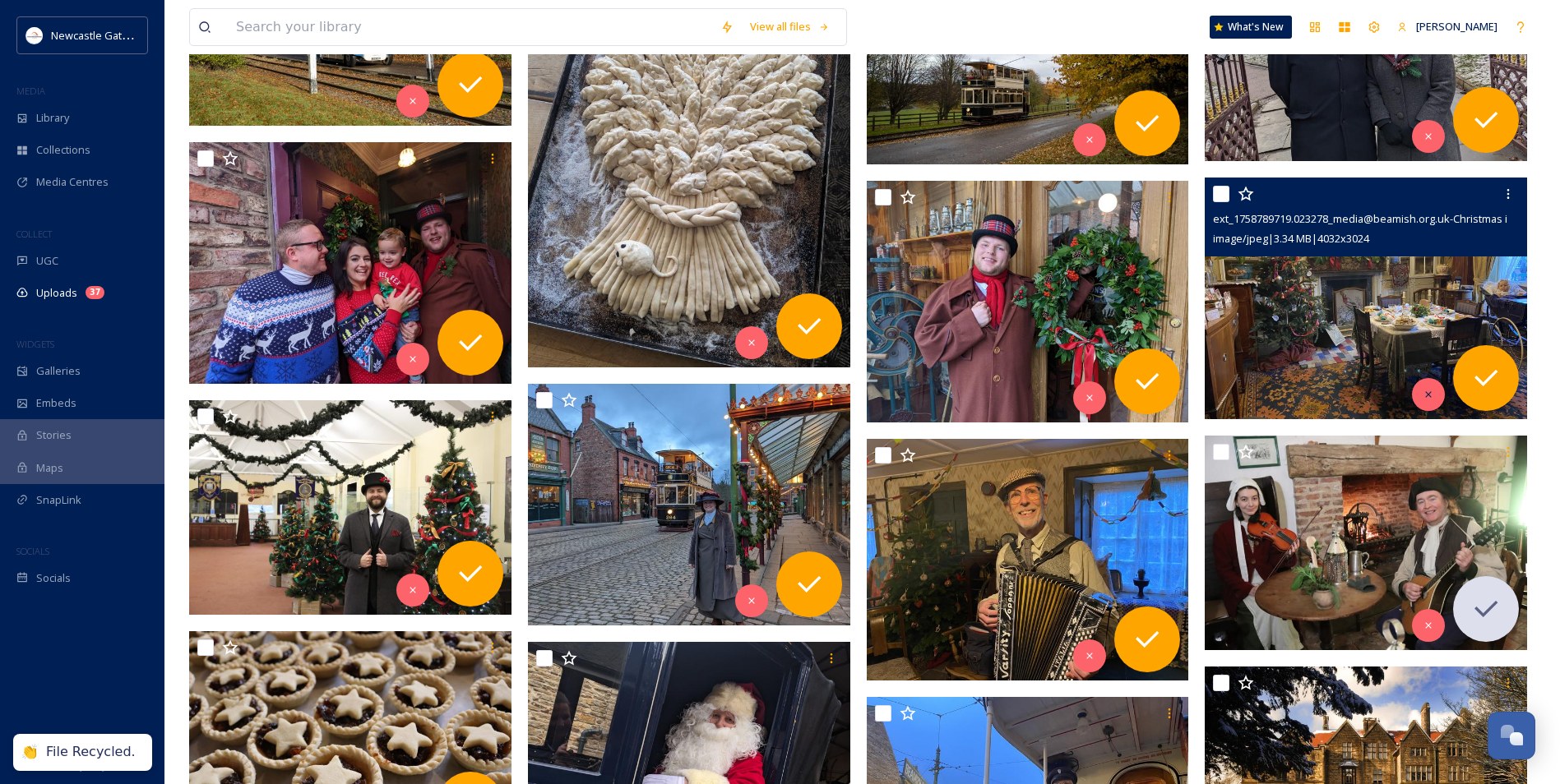
click at [843, 398] on div at bounding box center [1429, 395] width 33 height 33
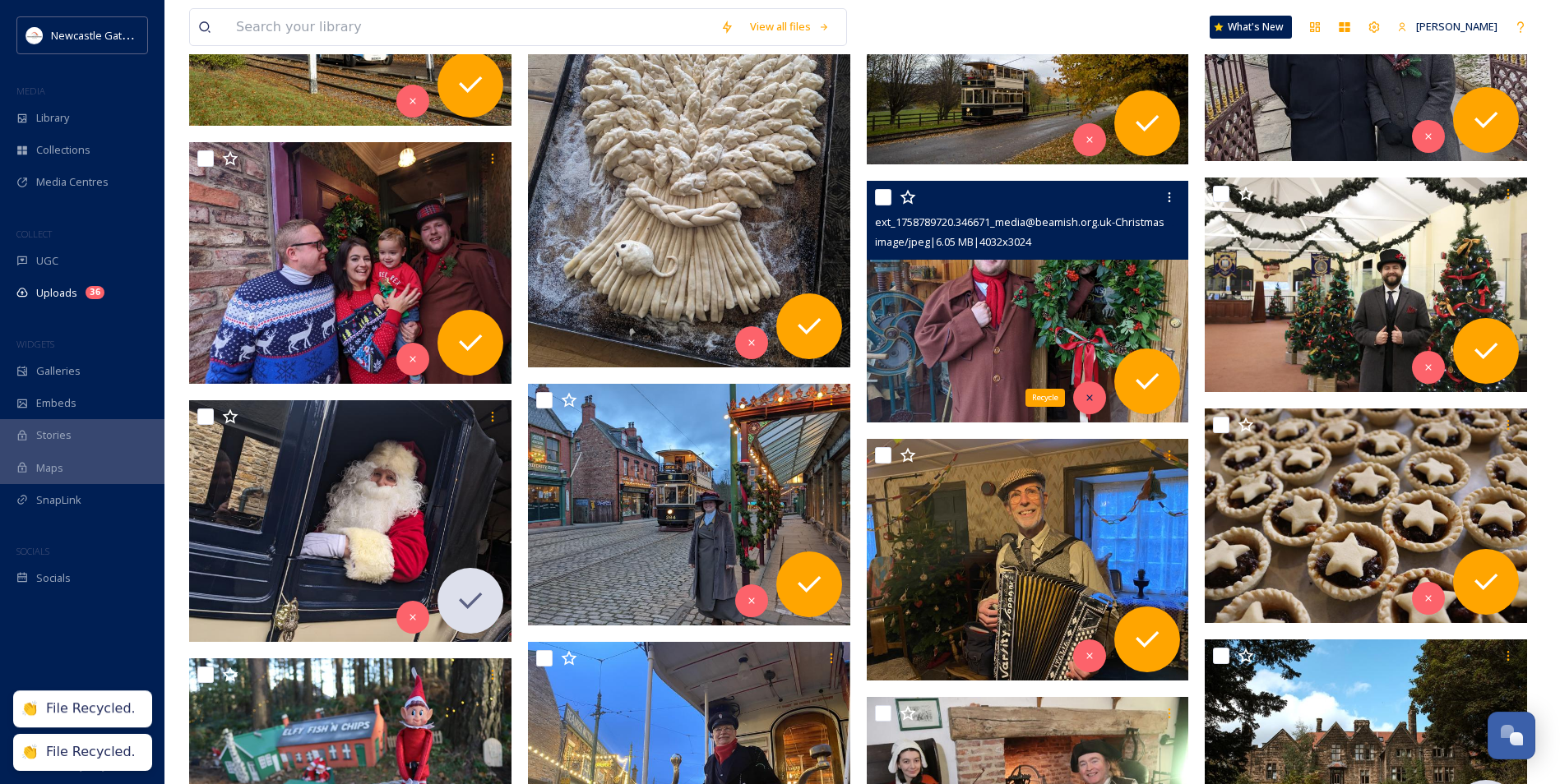
click at [843, 393] on icon at bounding box center [1089, 398] width 11 height 11
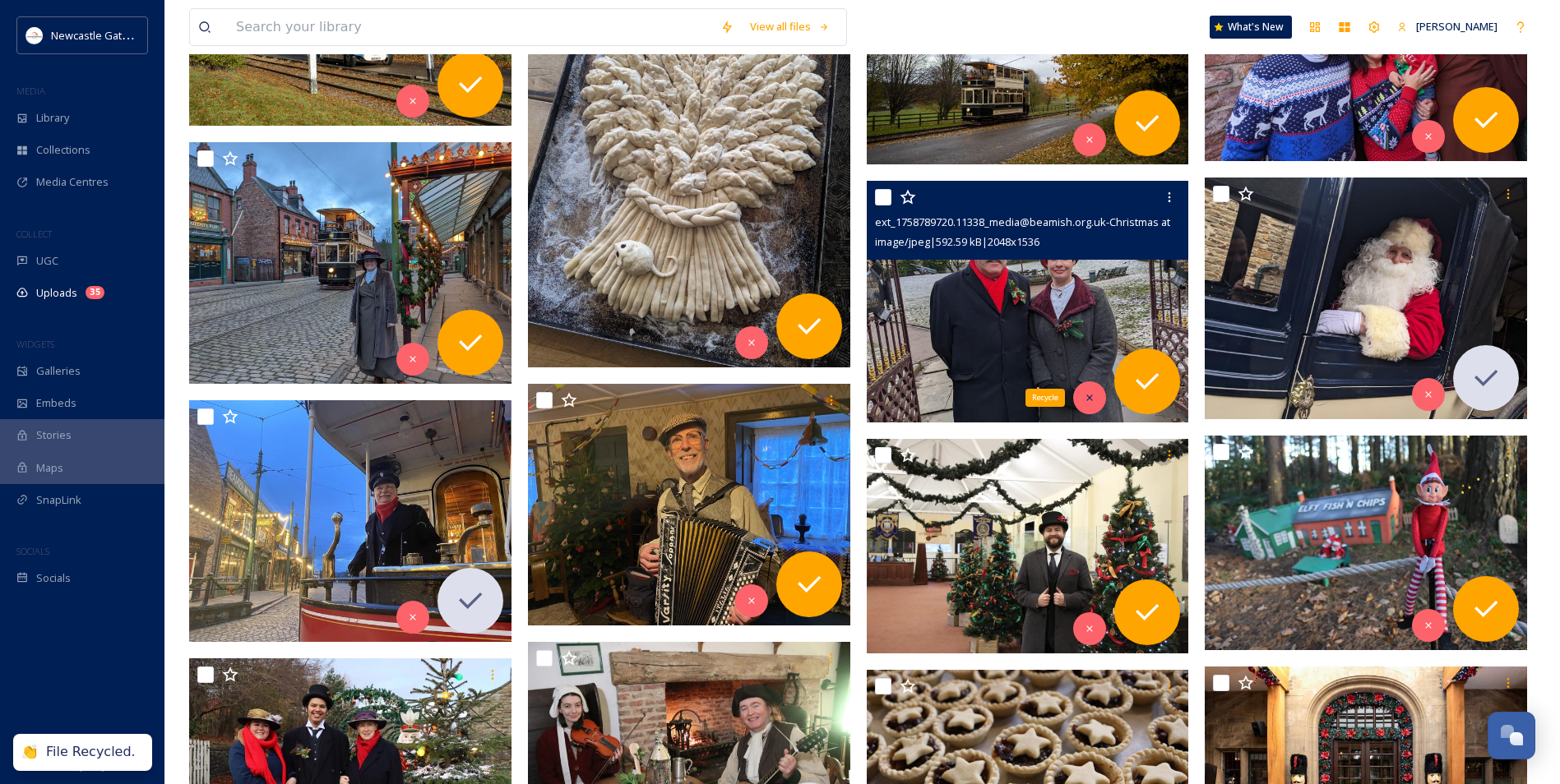
click at [843, 394] on div "Recycle" at bounding box center [1089, 398] width 33 height 33
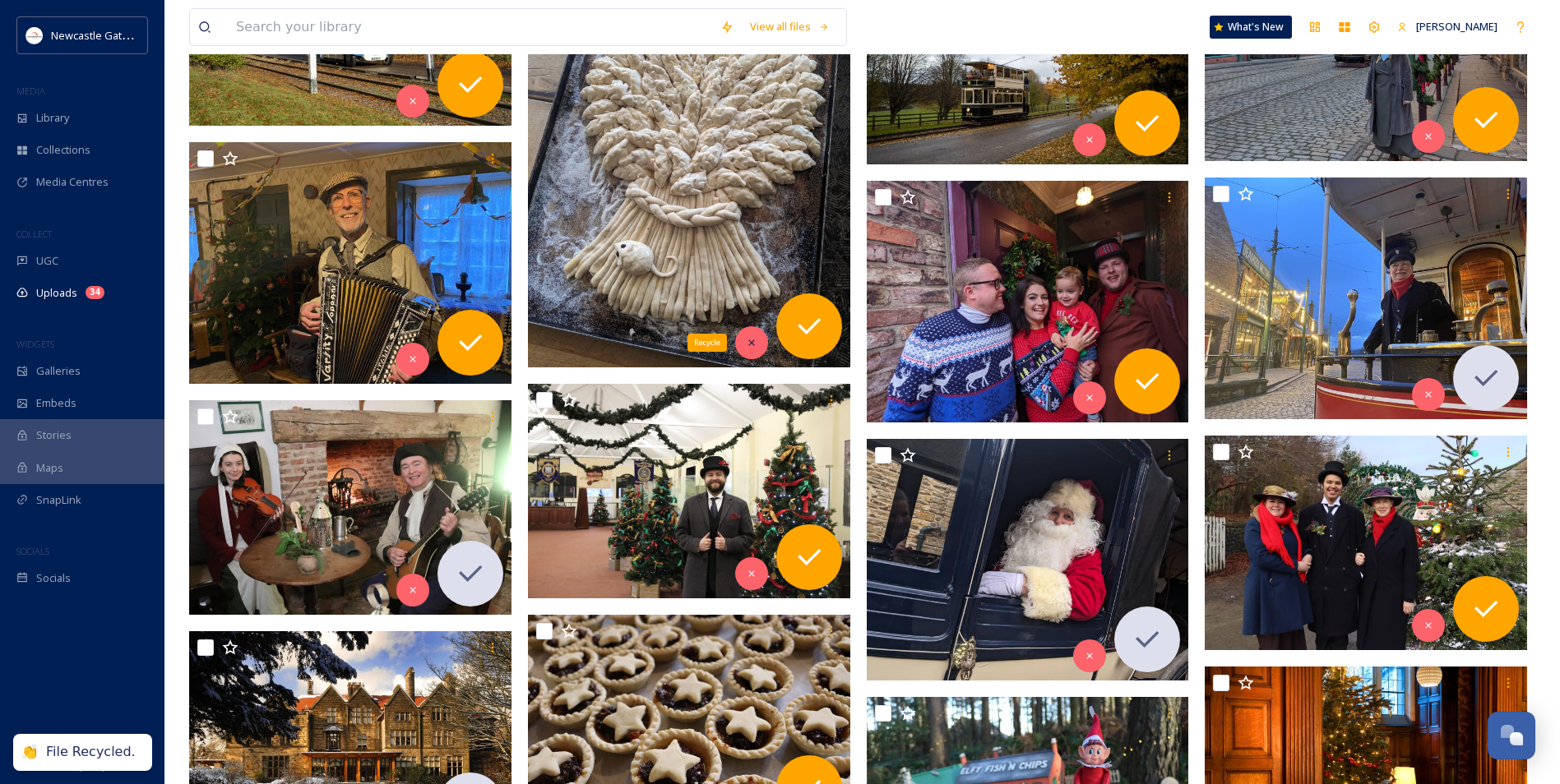
click at [761, 350] on div "Recycle" at bounding box center [752, 343] width 33 height 33
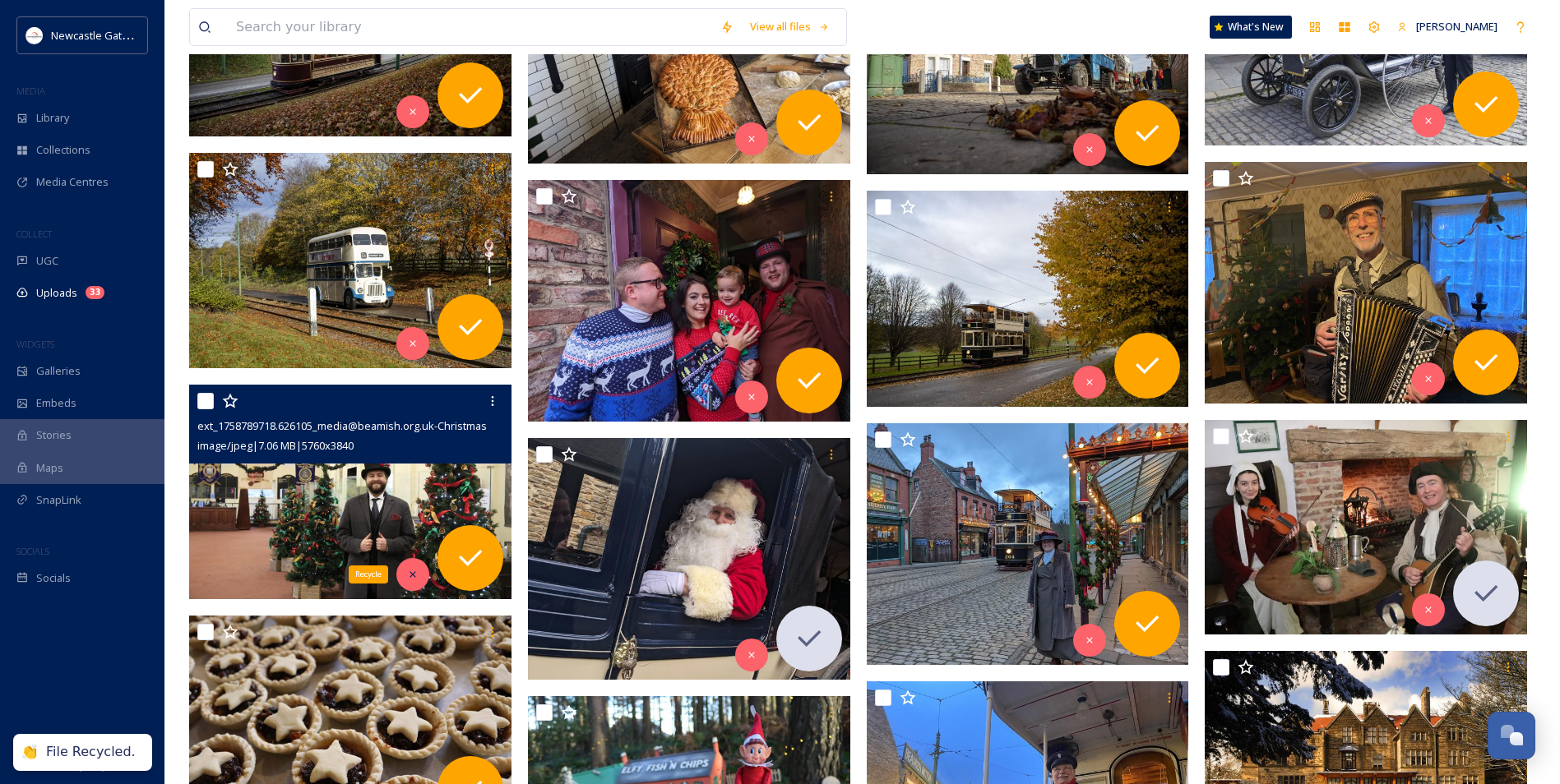
scroll to position [872, 0]
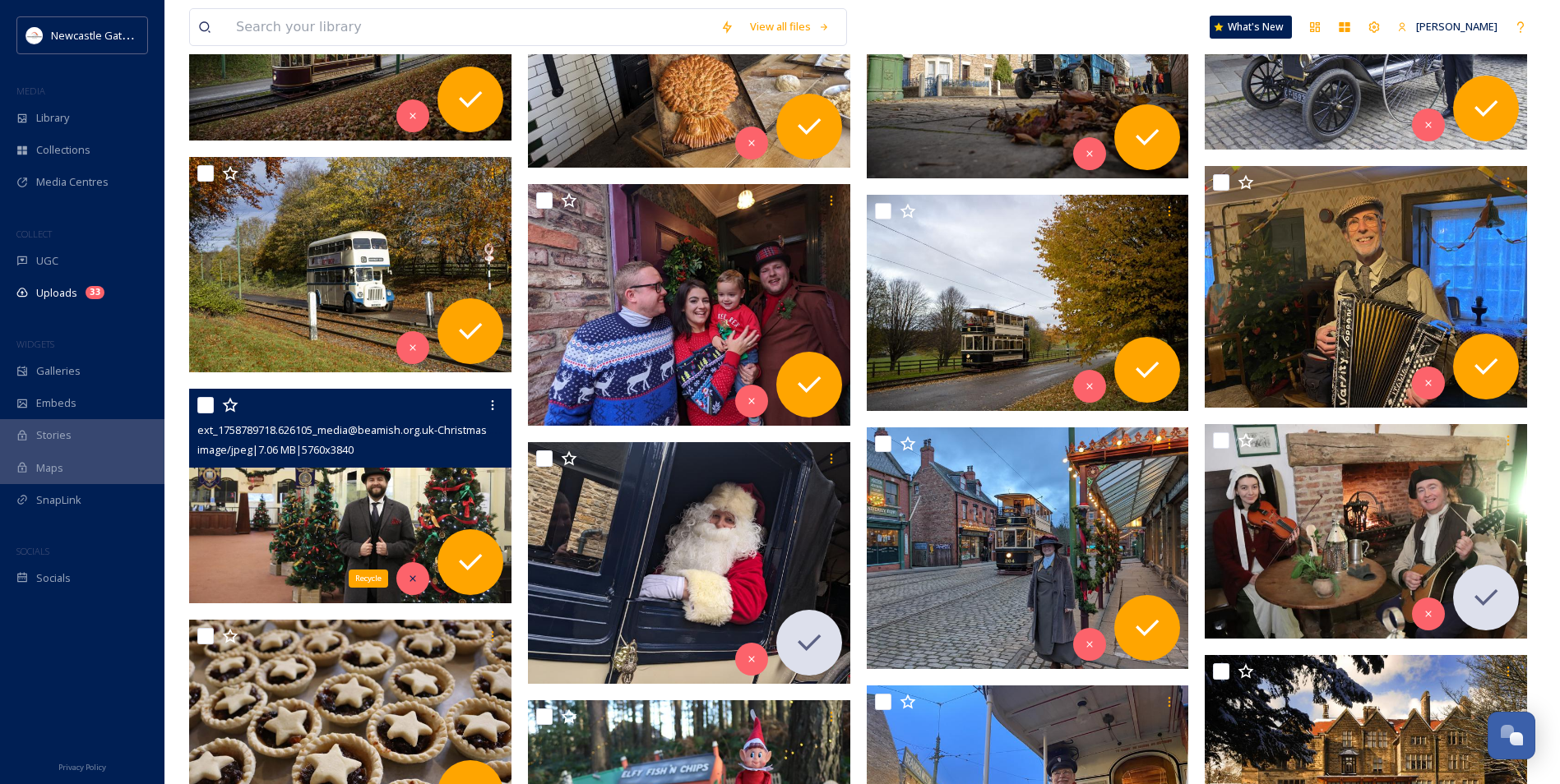
click at [416, 475] on icon at bounding box center [412, 578] width 11 height 11
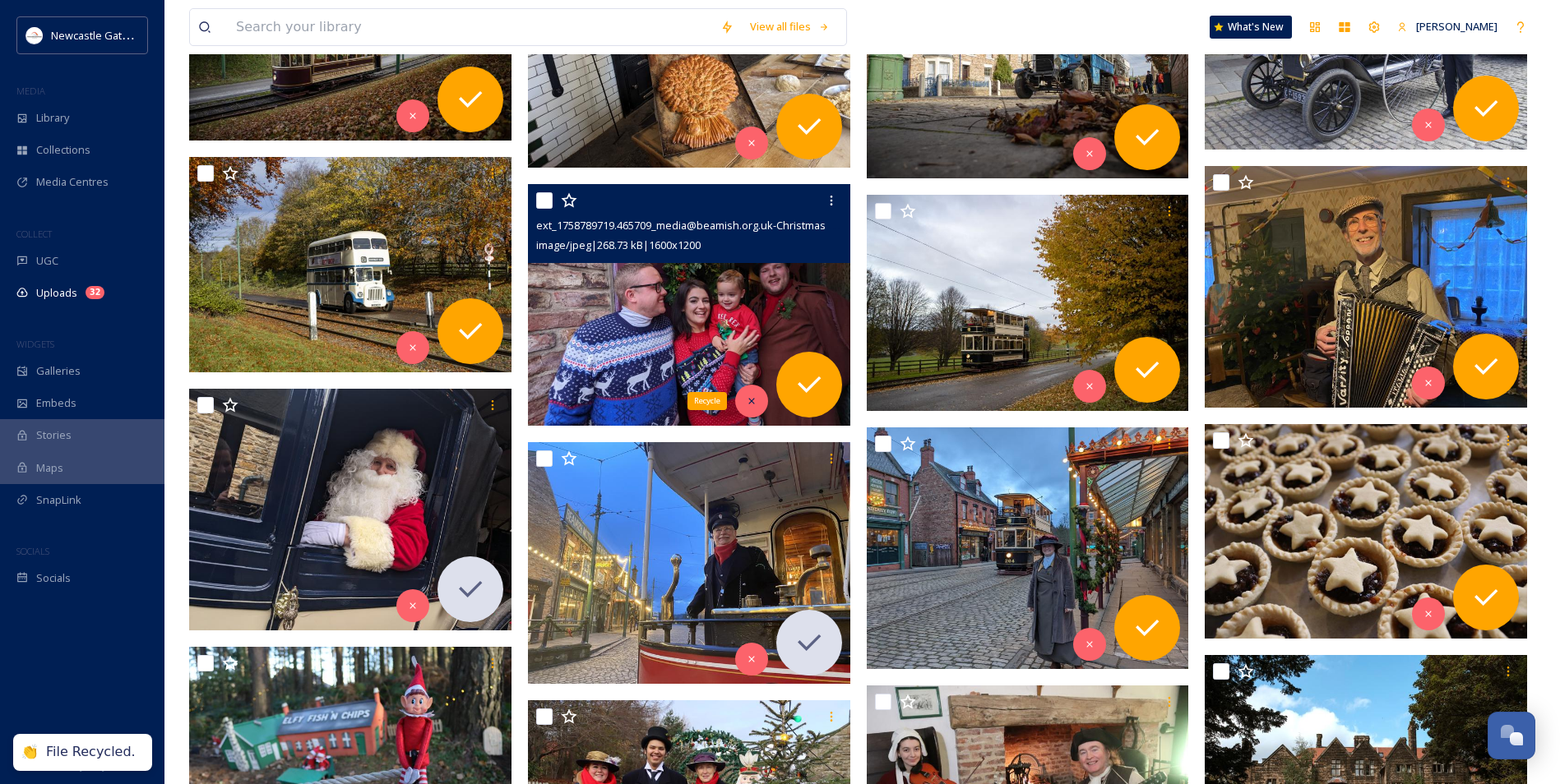
click at [748, 403] on icon at bounding box center [751, 400] width 11 height 11
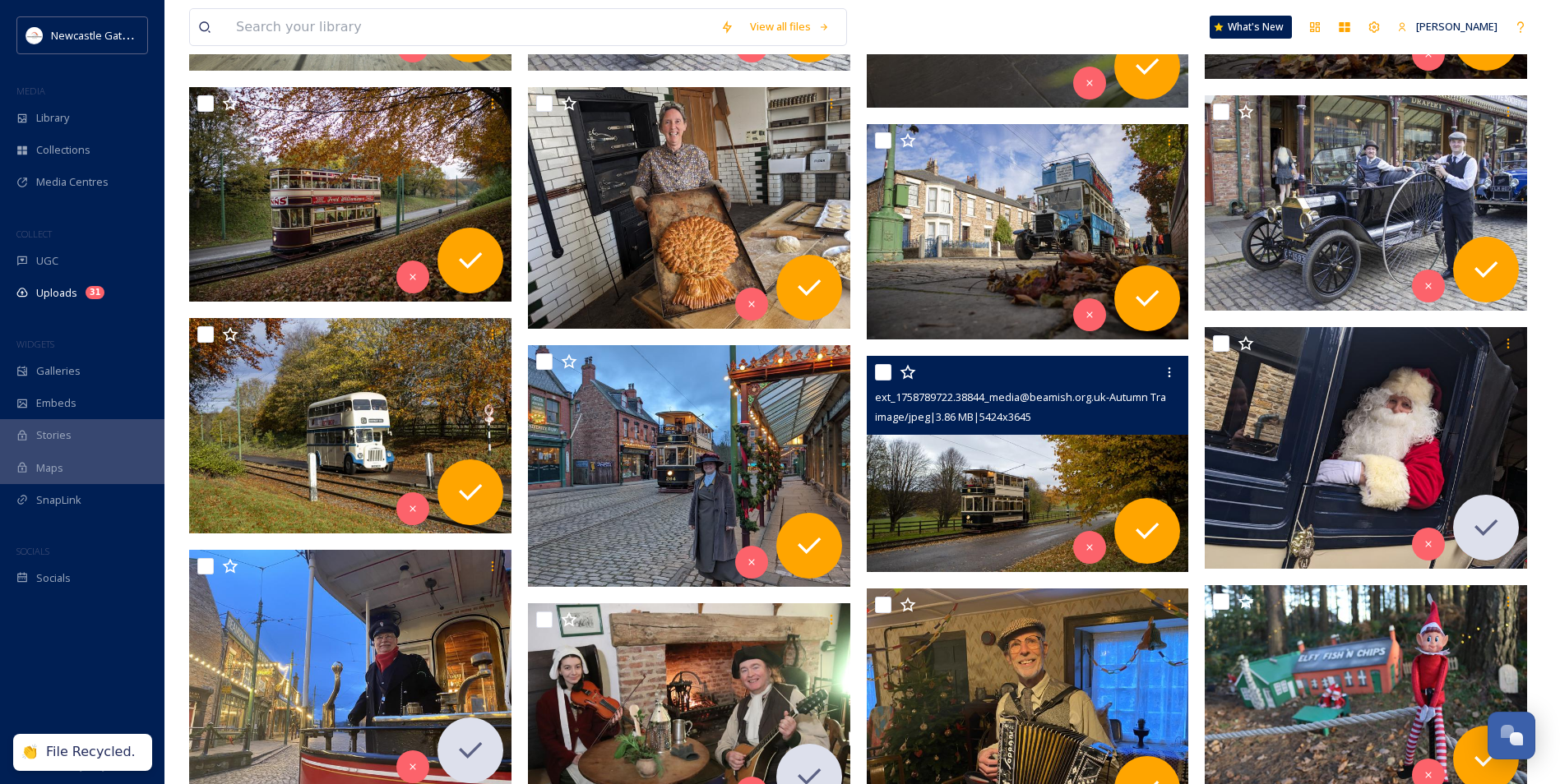
scroll to position [708, 0]
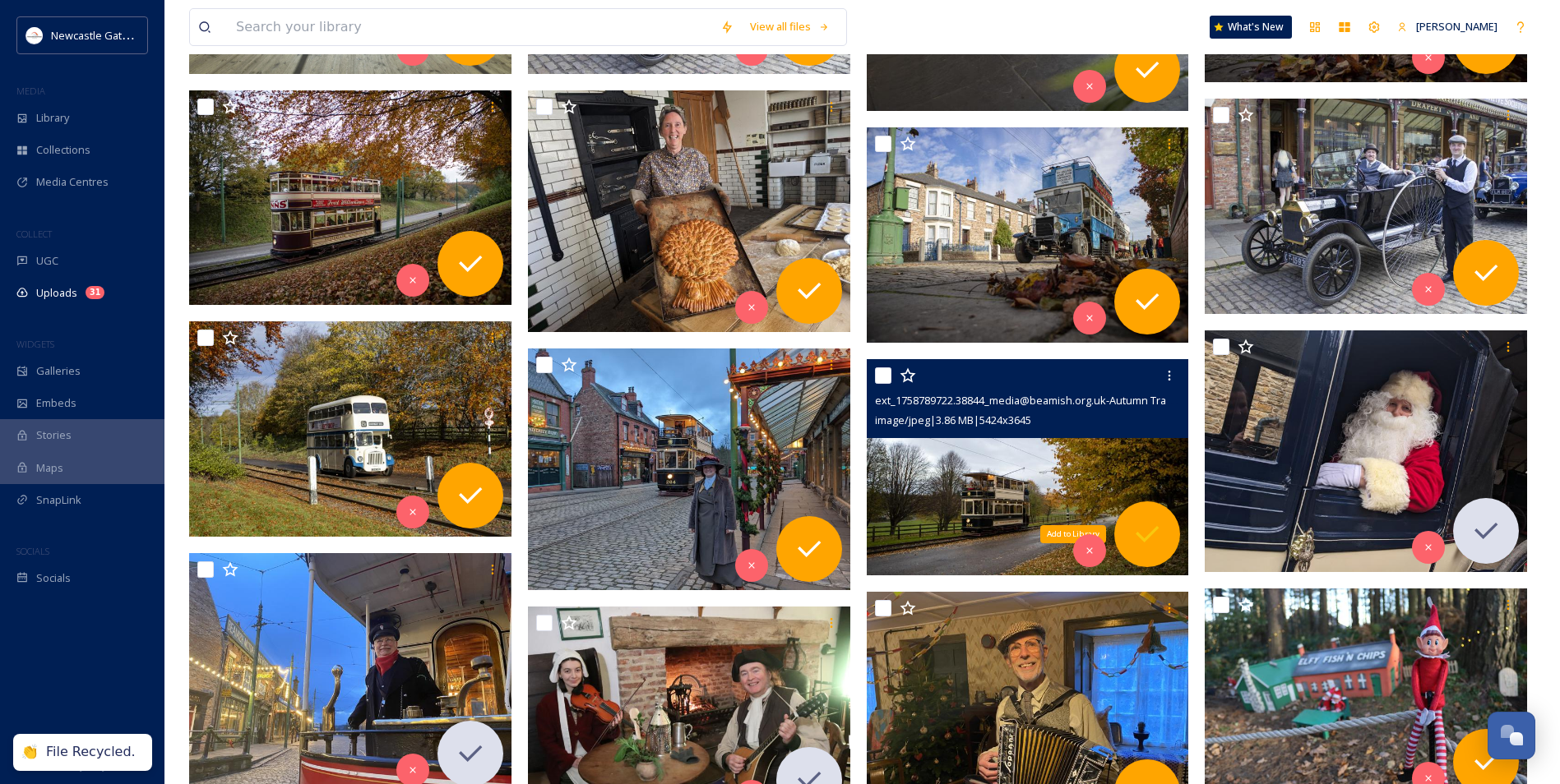
click at [843, 475] on icon at bounding box center [1147, 533] width 23 height 17
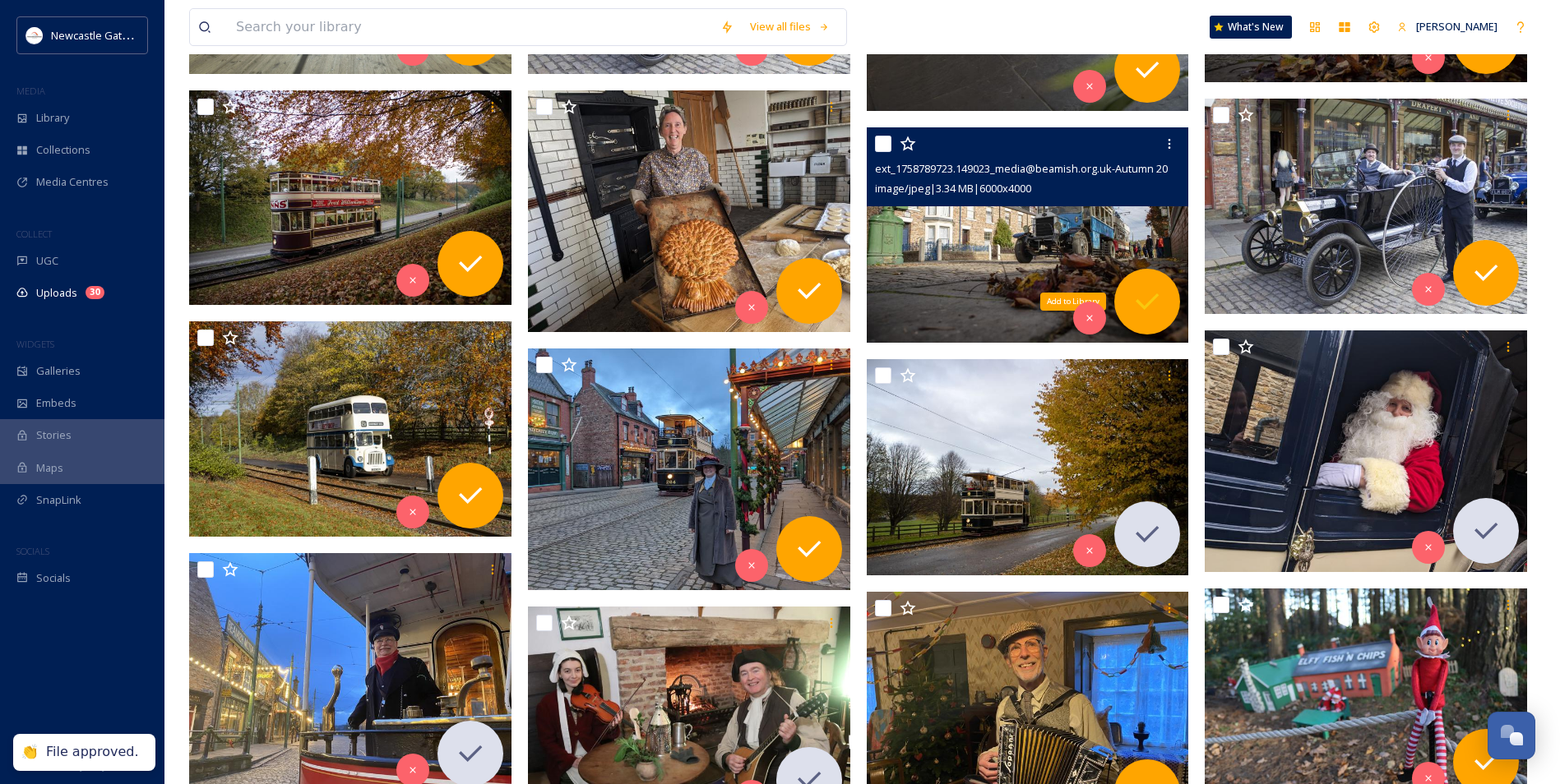
click at [843, 300] on icon at bounding box center [1147, 302] width 33 height 33
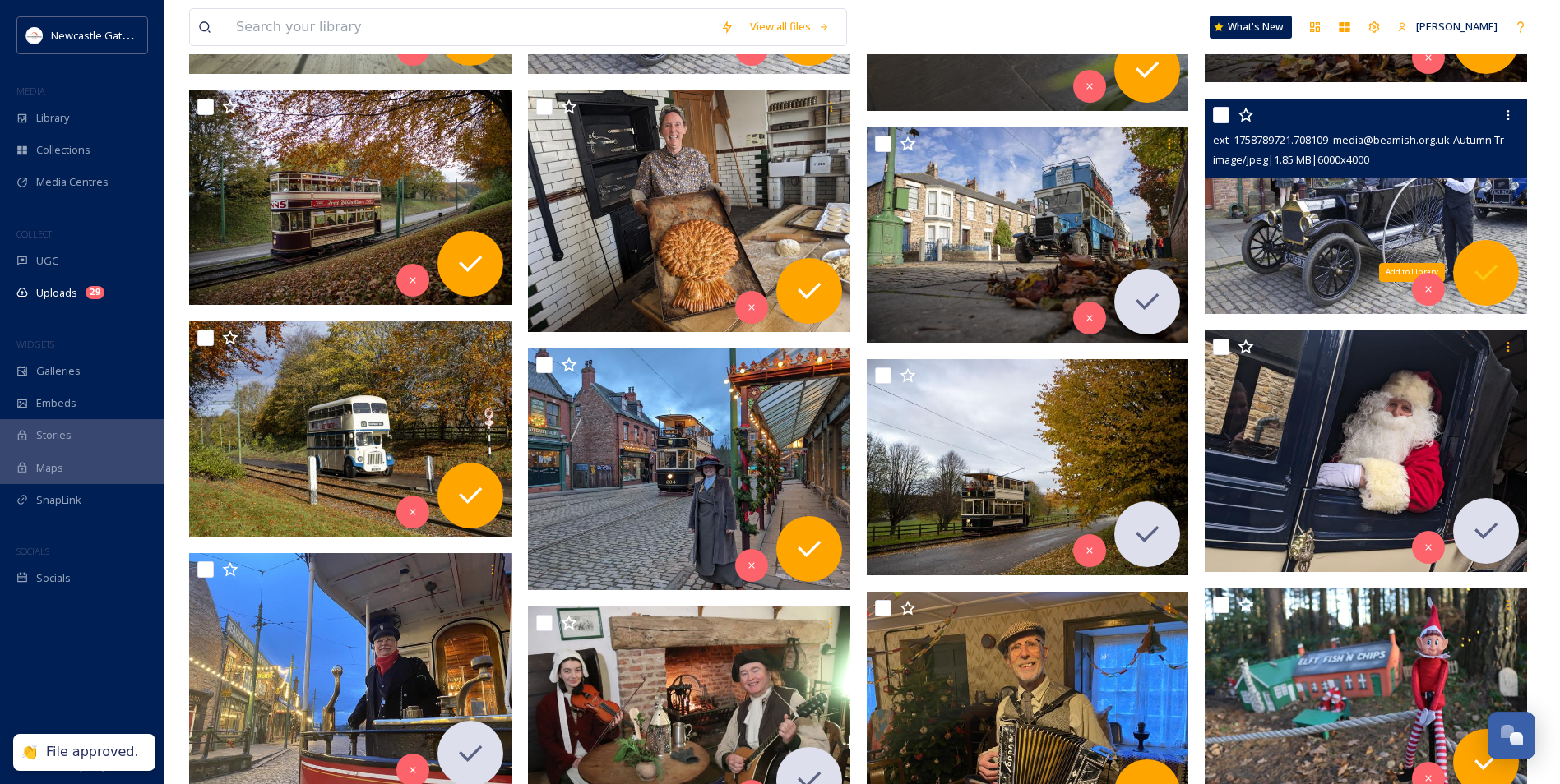
click at [843, 263] on icon at bounding box center [1486, 273] width 33 height 33
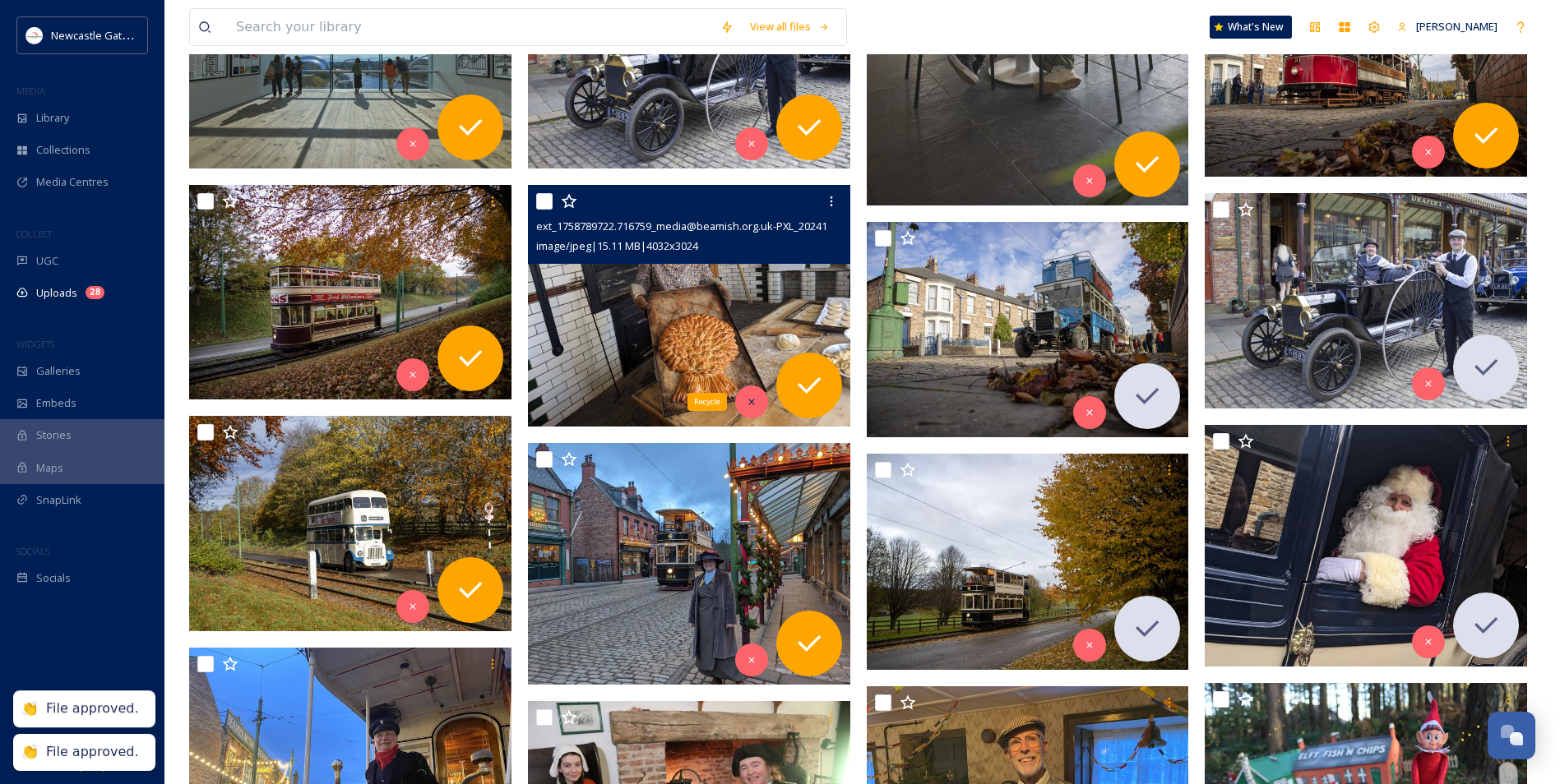
scroll to position [543, 0]
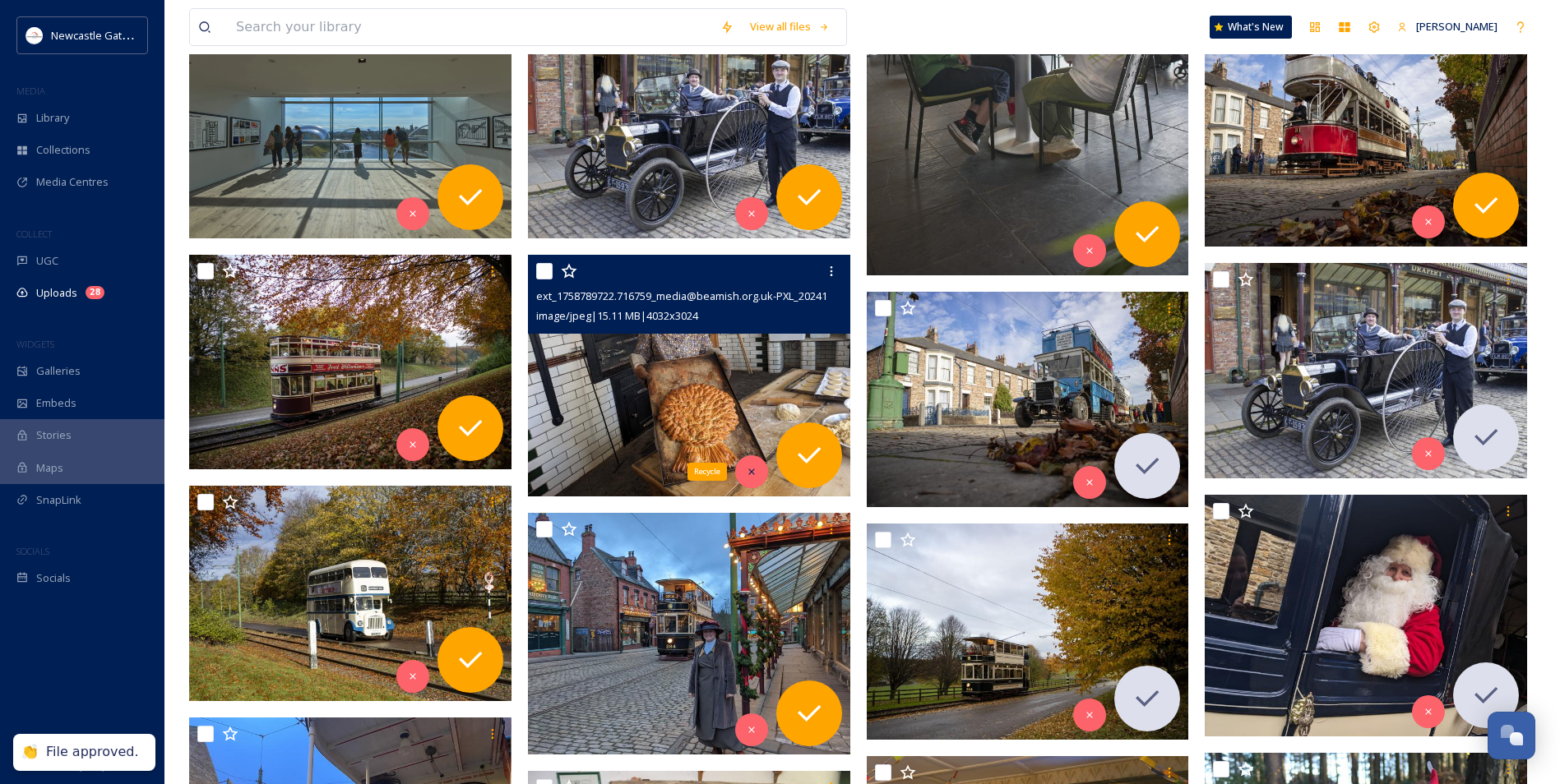
click at [750, 475] on icon at bounding box center [751, 471] width 11 height 11
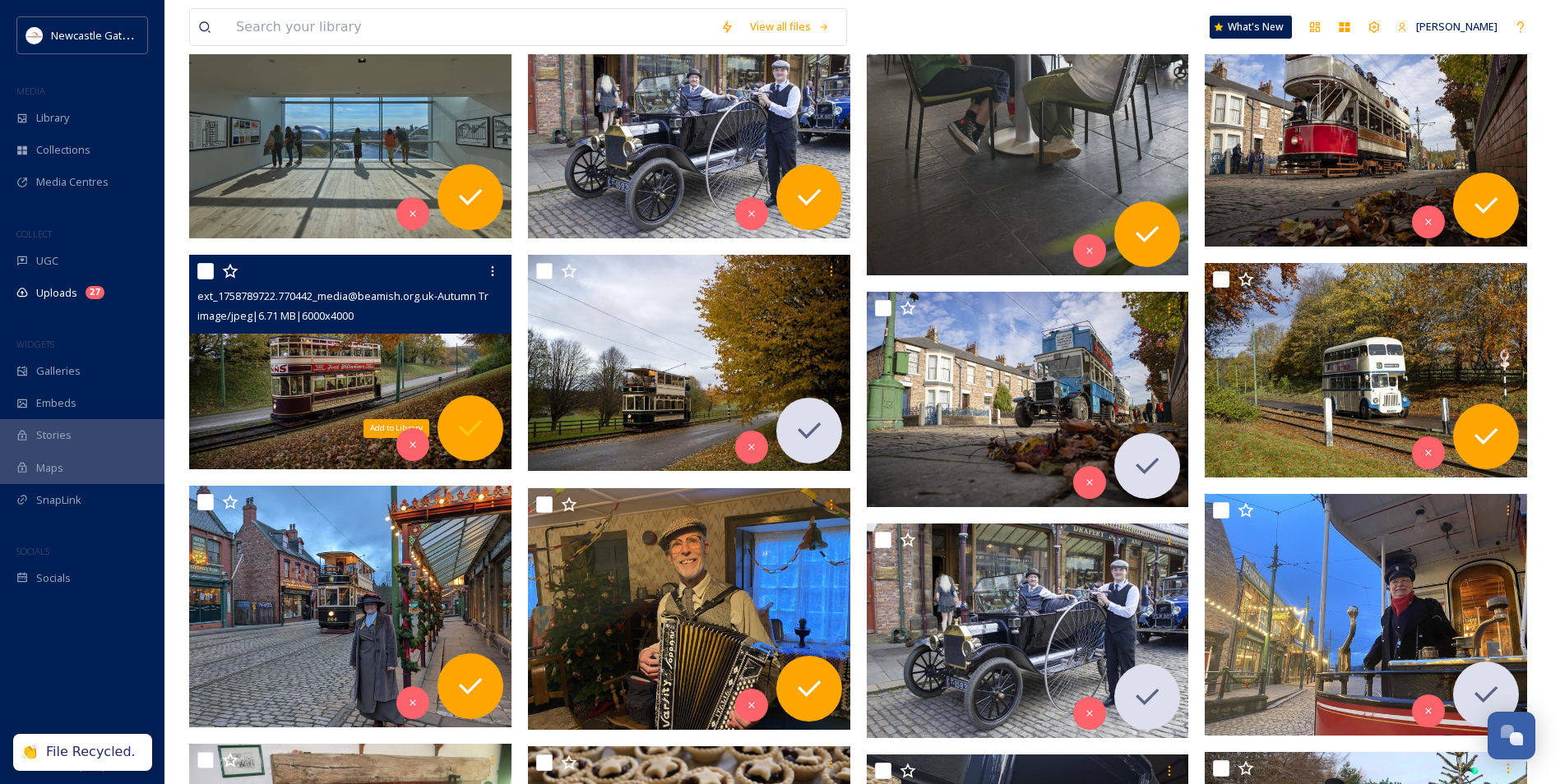
click at [466, 420] on icon at bounding box center [471, 428] width 33 height 33
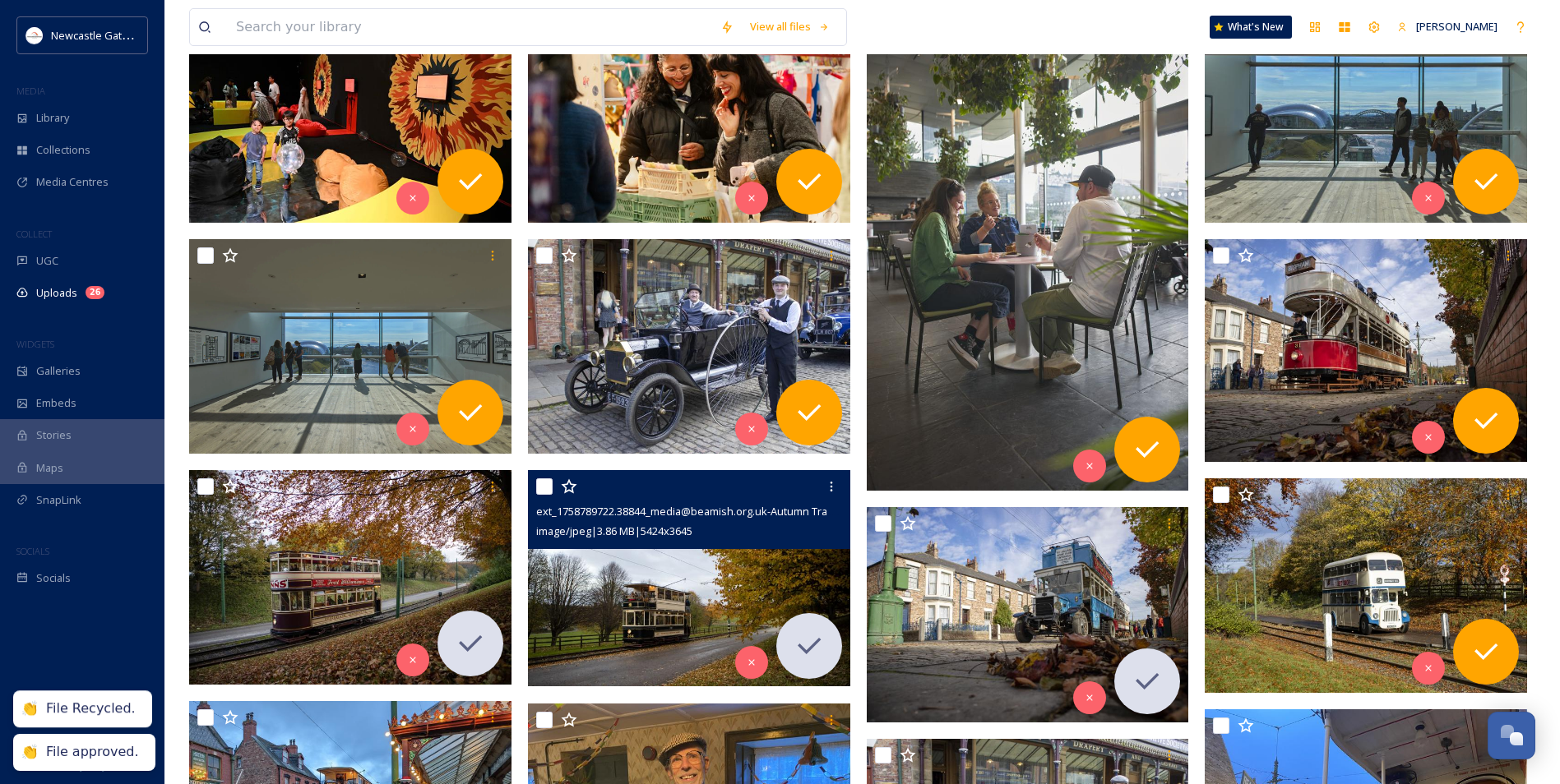
scroll to position [297, 0]
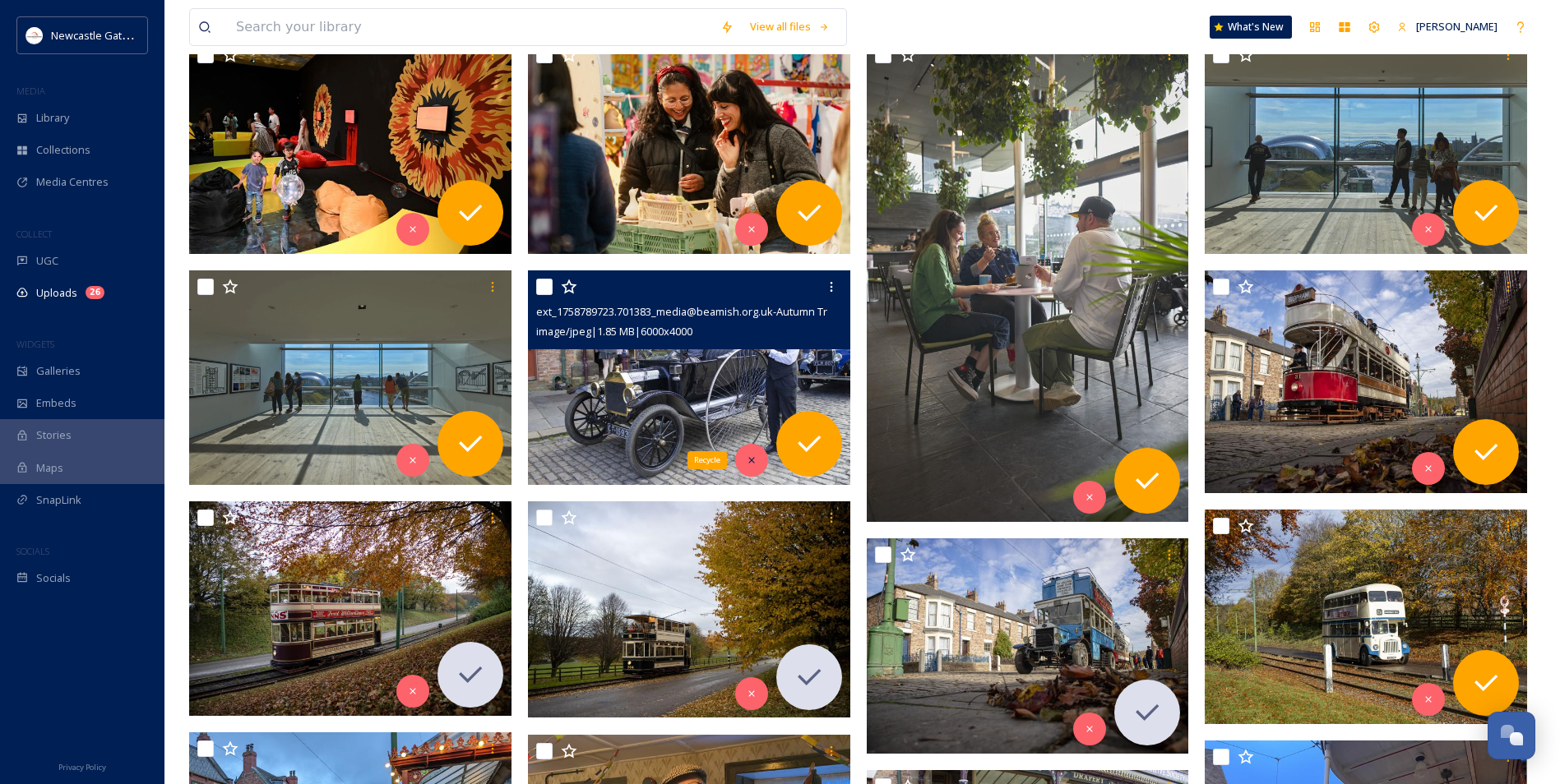
click at [755, 459] on icon at bounding box center [751, 460] width 11 height 11
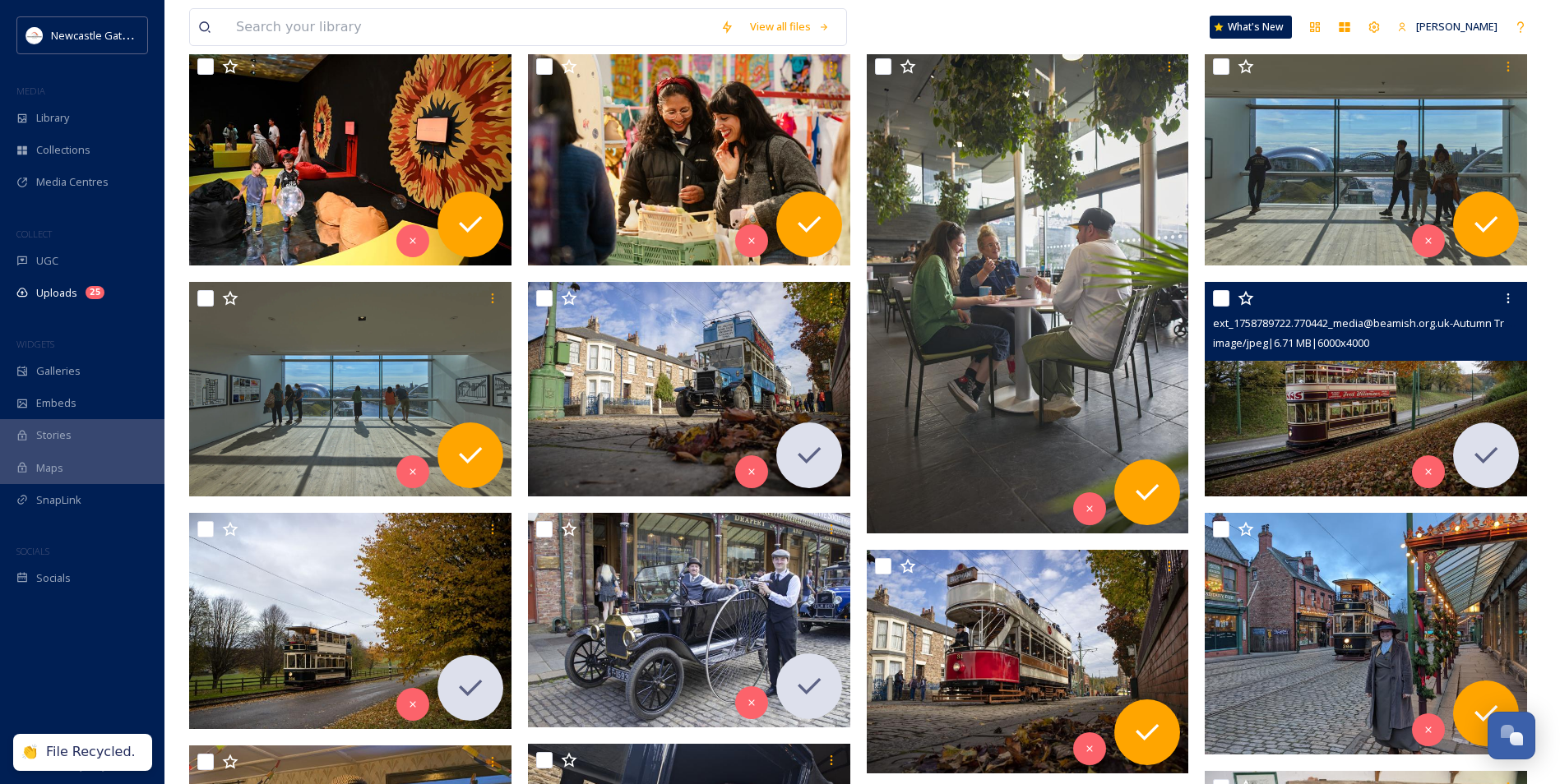
scroll to position [50, 0]
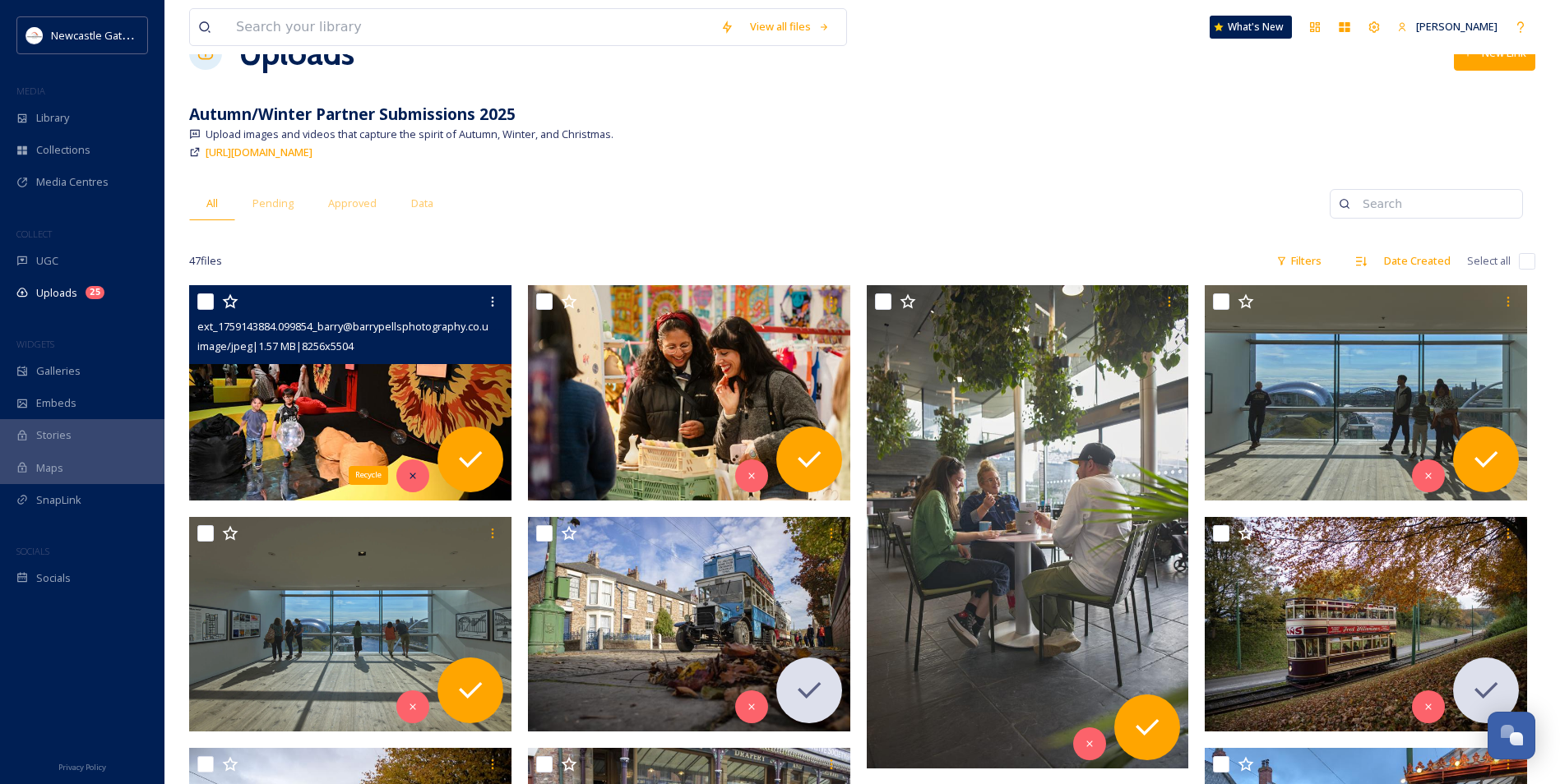
click at [410, 475] on div "Recycle" at bounding box center [413, 476] width 33 height 33
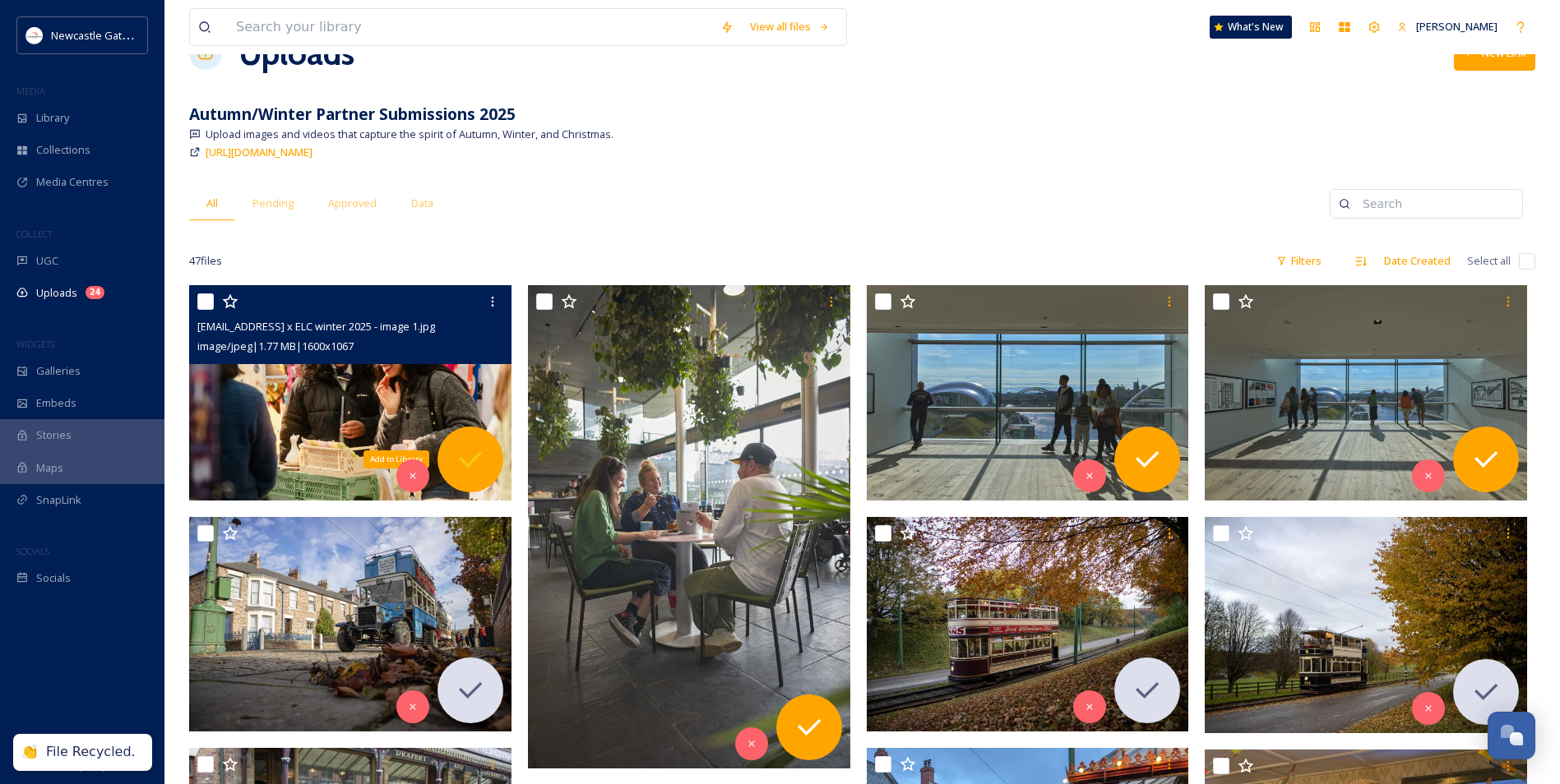
click at [468, 454] on icon at bounding box center [471, 460] width 33 height 33
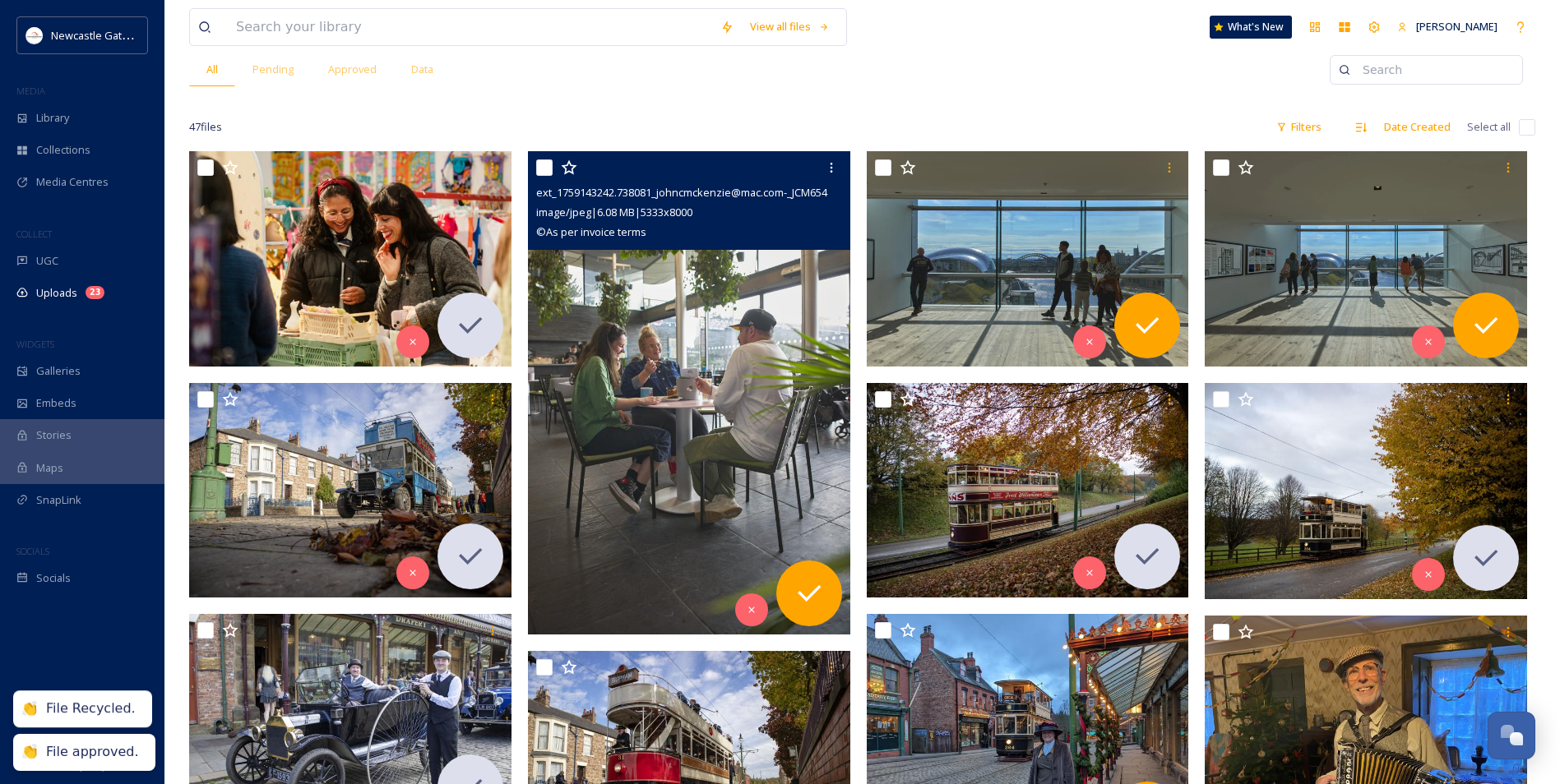
scroll to position [215, 0]
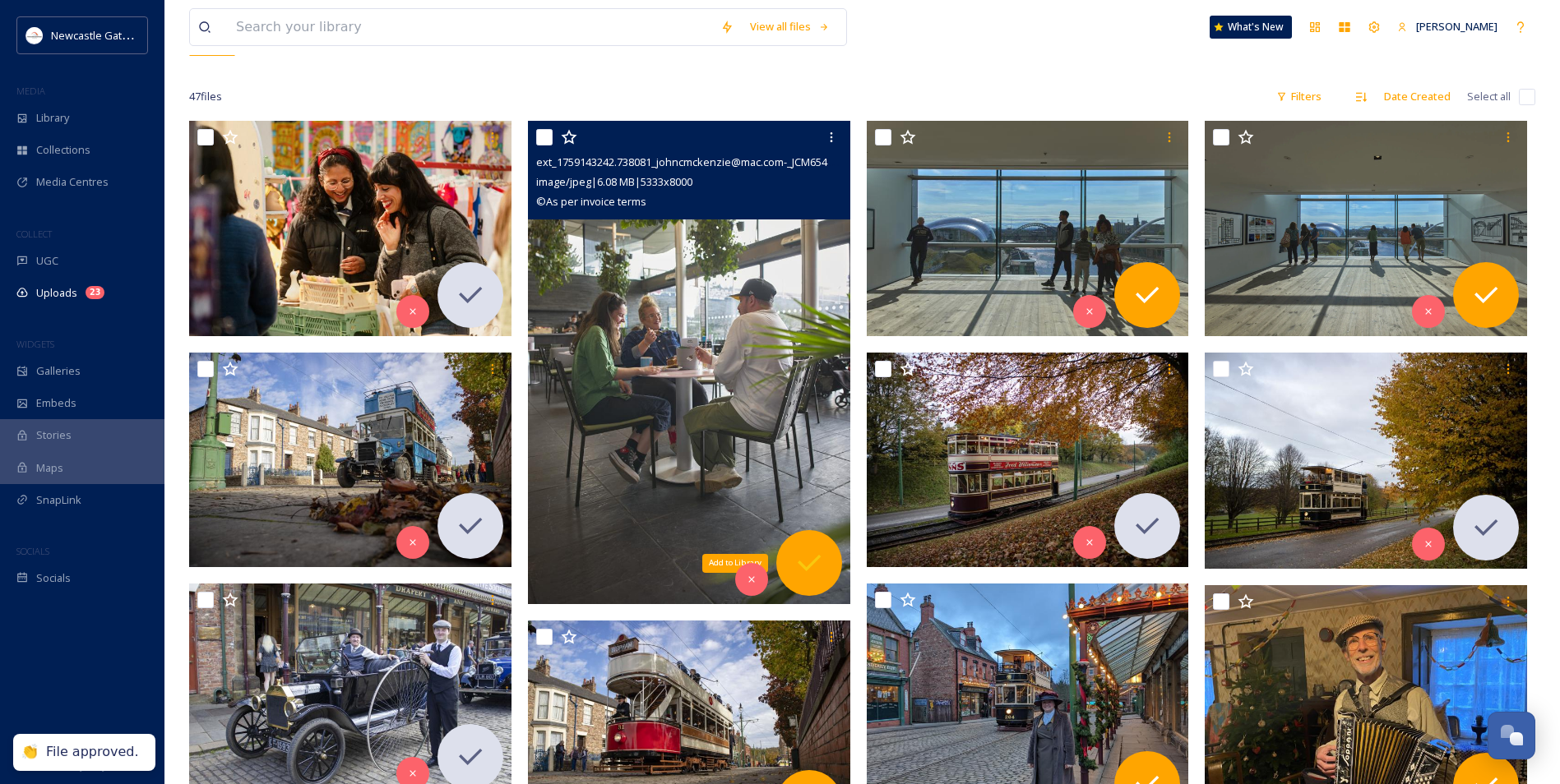
click at [803, 475] on icon at bounding box center [809, 563] width 33 height 33
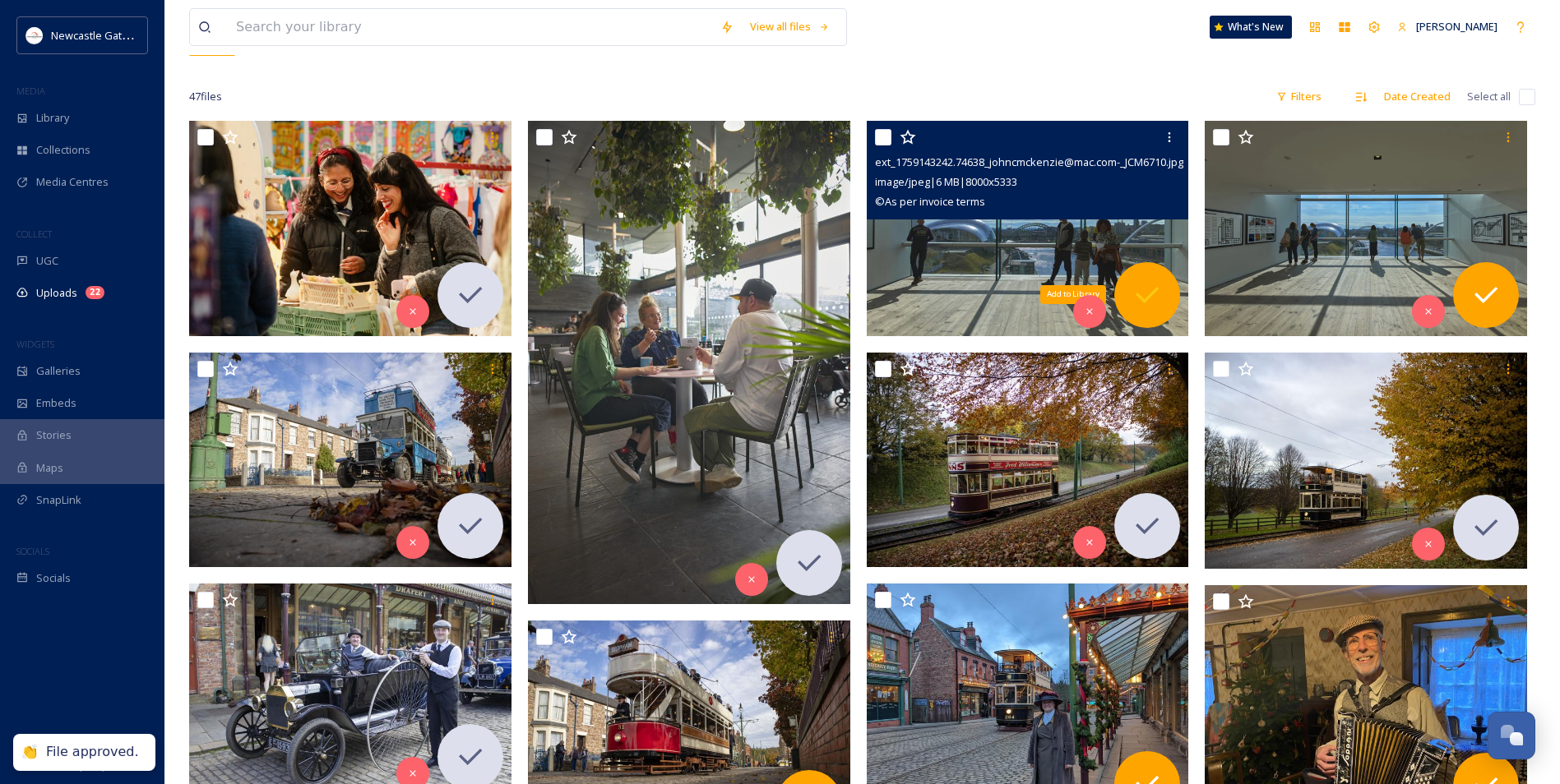
click at [843, 292] on icon at bounding box center [1147, 295] width 33 height 33
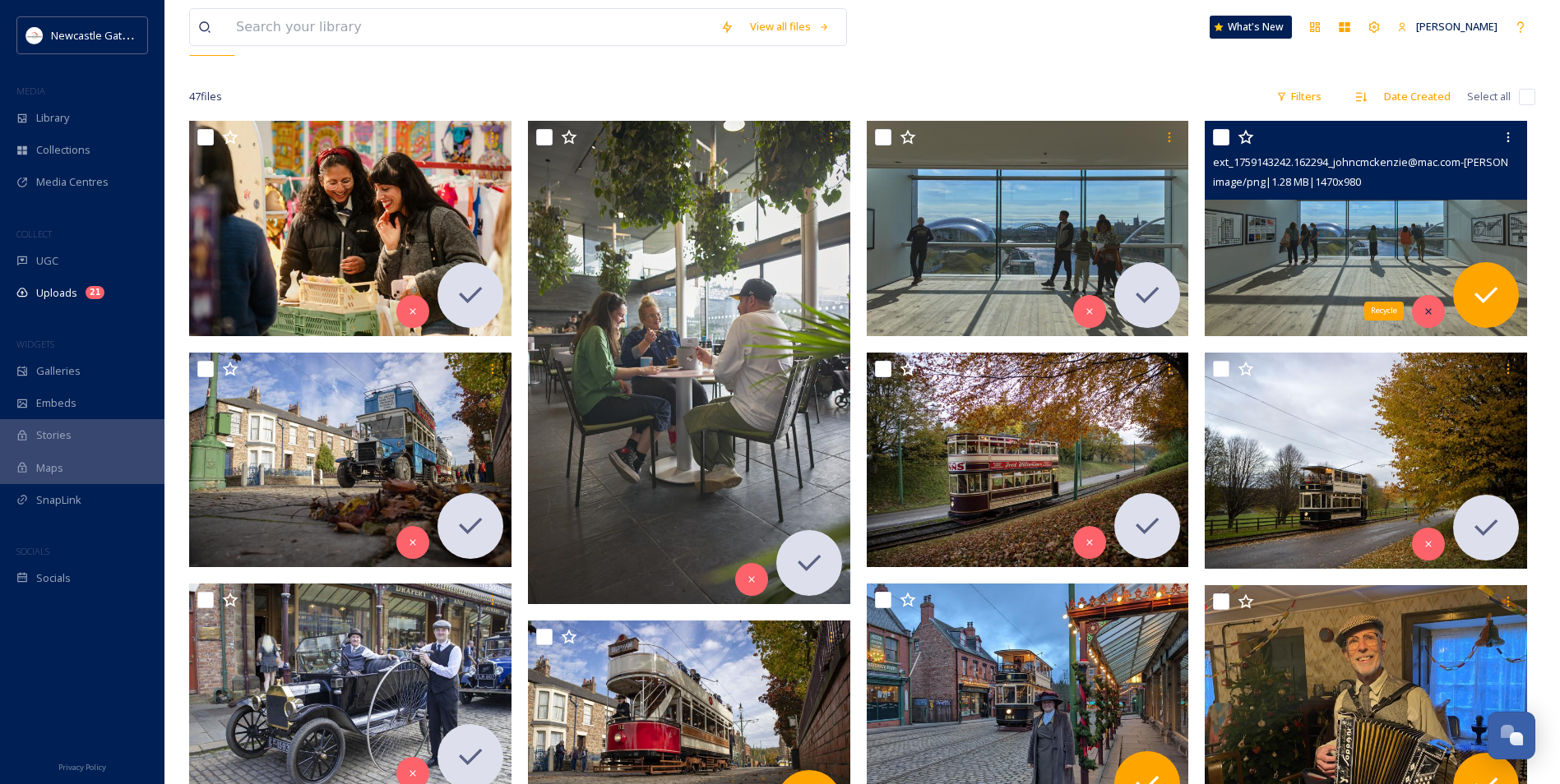
click at [843, 311] on icon at bounding box center [1428, 311] width 11 height 11
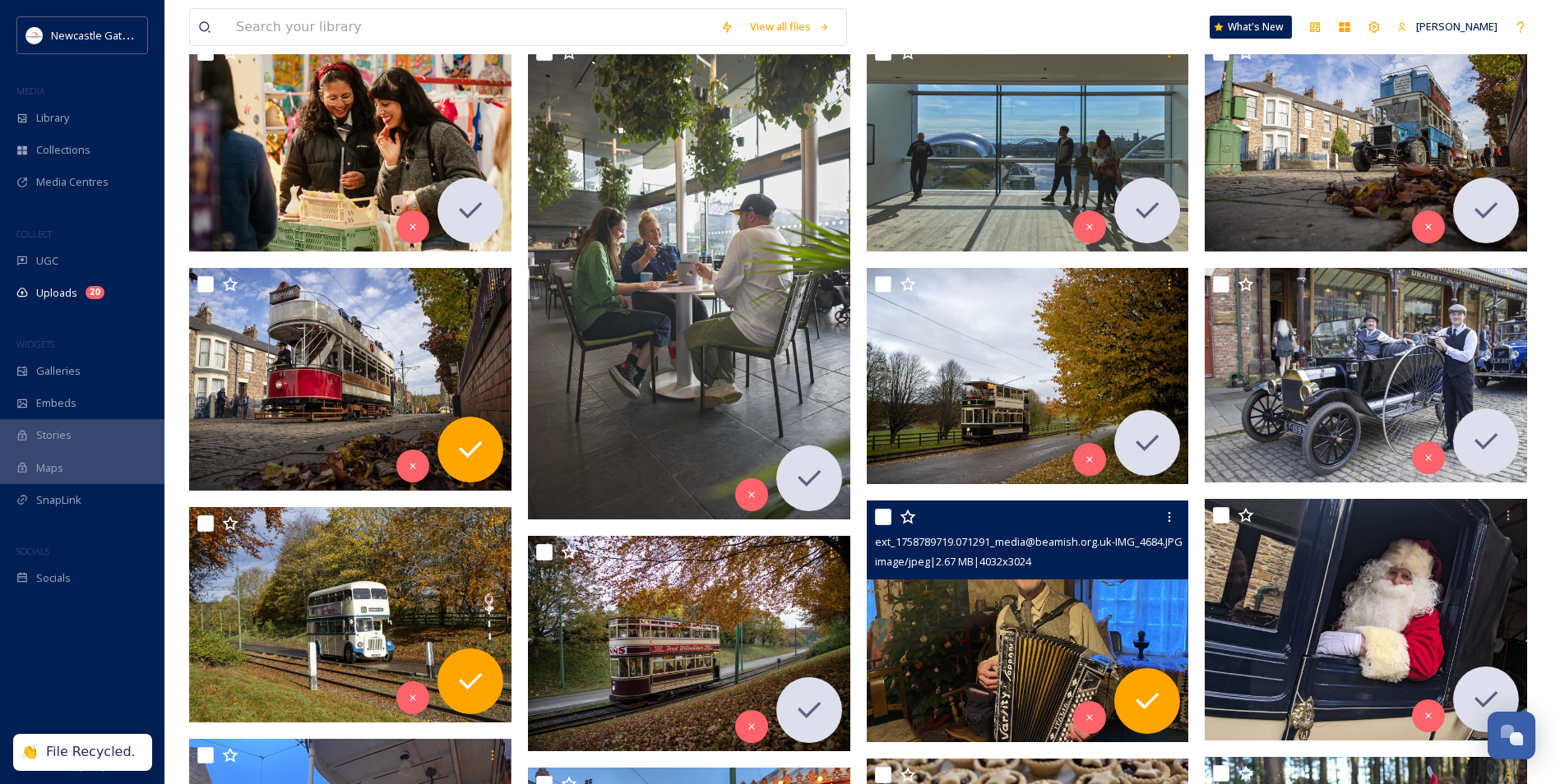
scroll to position [461, 0]
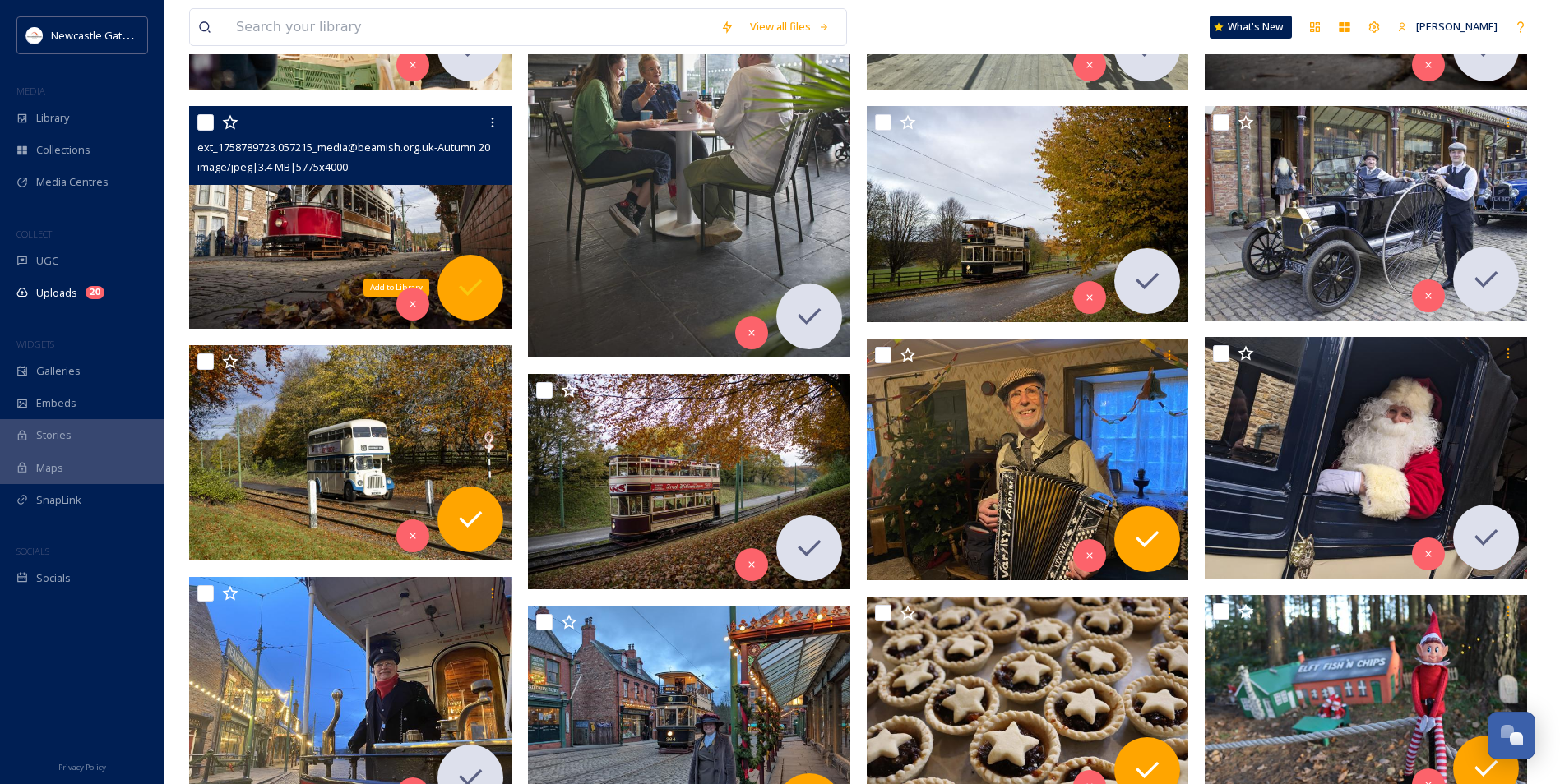
click at [486, 275] on icon at bounding box center [471, 288] width 33 height 33
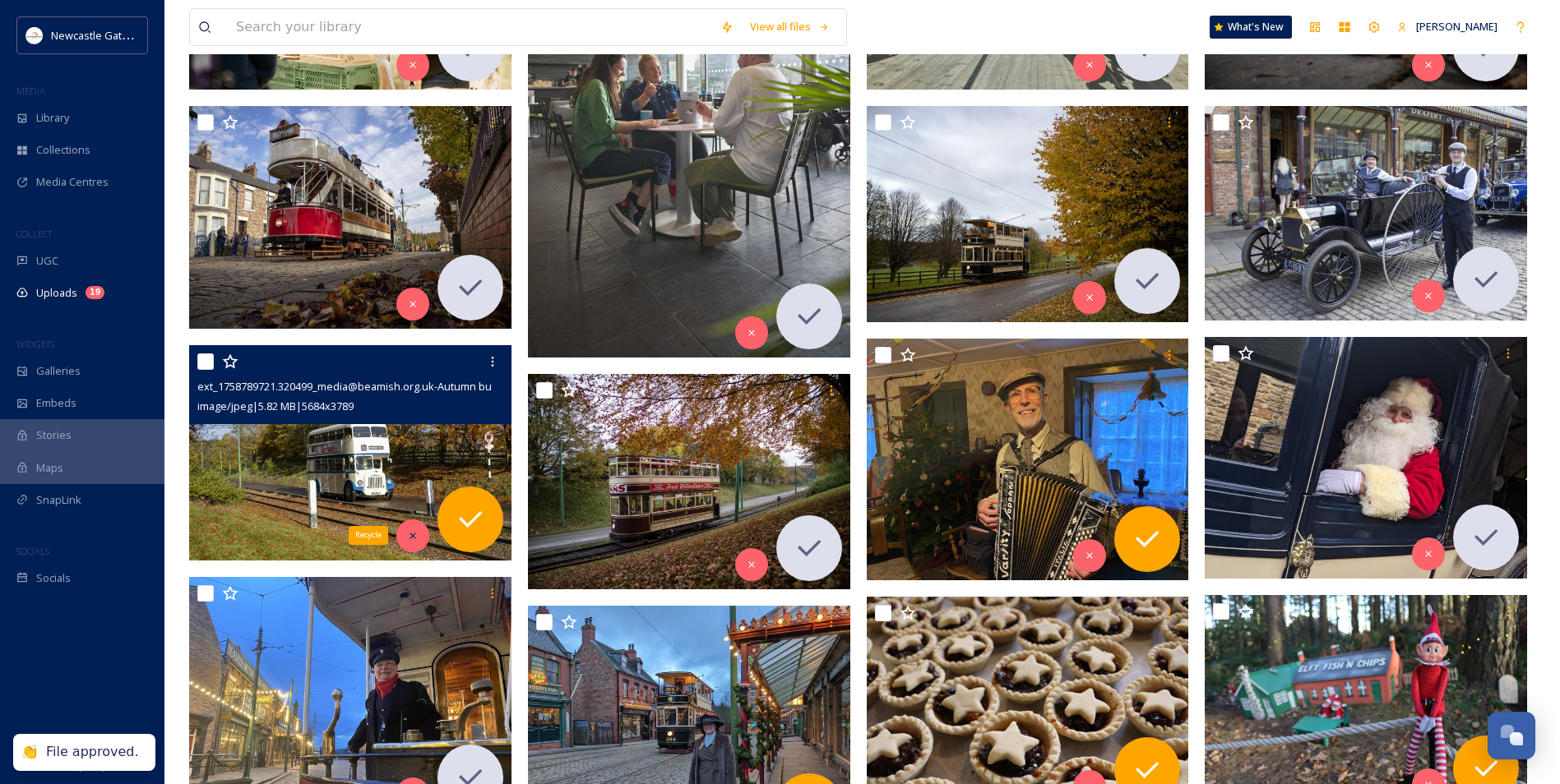
click at [403, 475] on div "Recycle" at bounding box center [413, 536] width 33 height 33
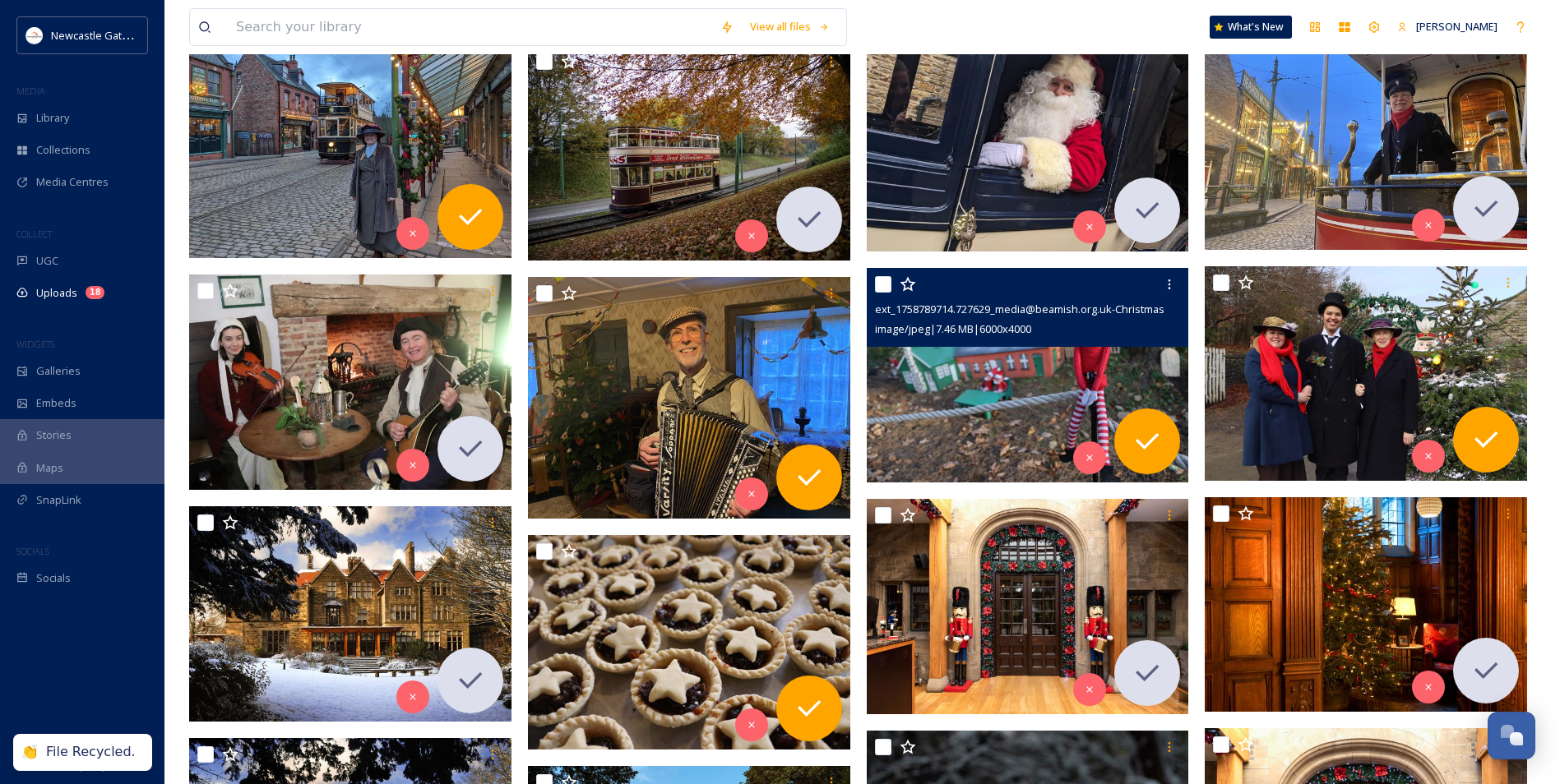
scroll to position [872, 0]
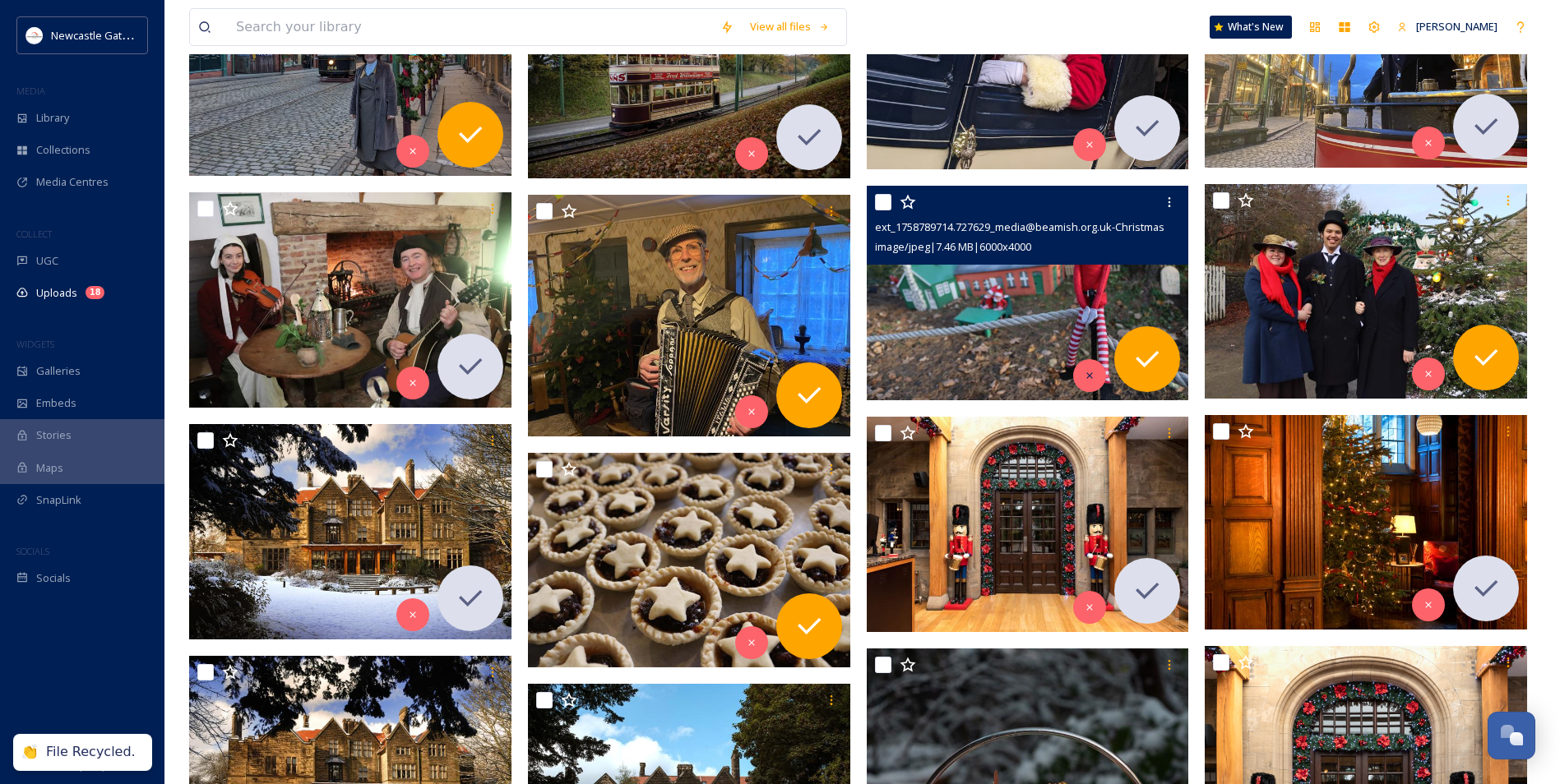
click at [843, 364] on div at bounding box center [1089, 376] width 33 height 33
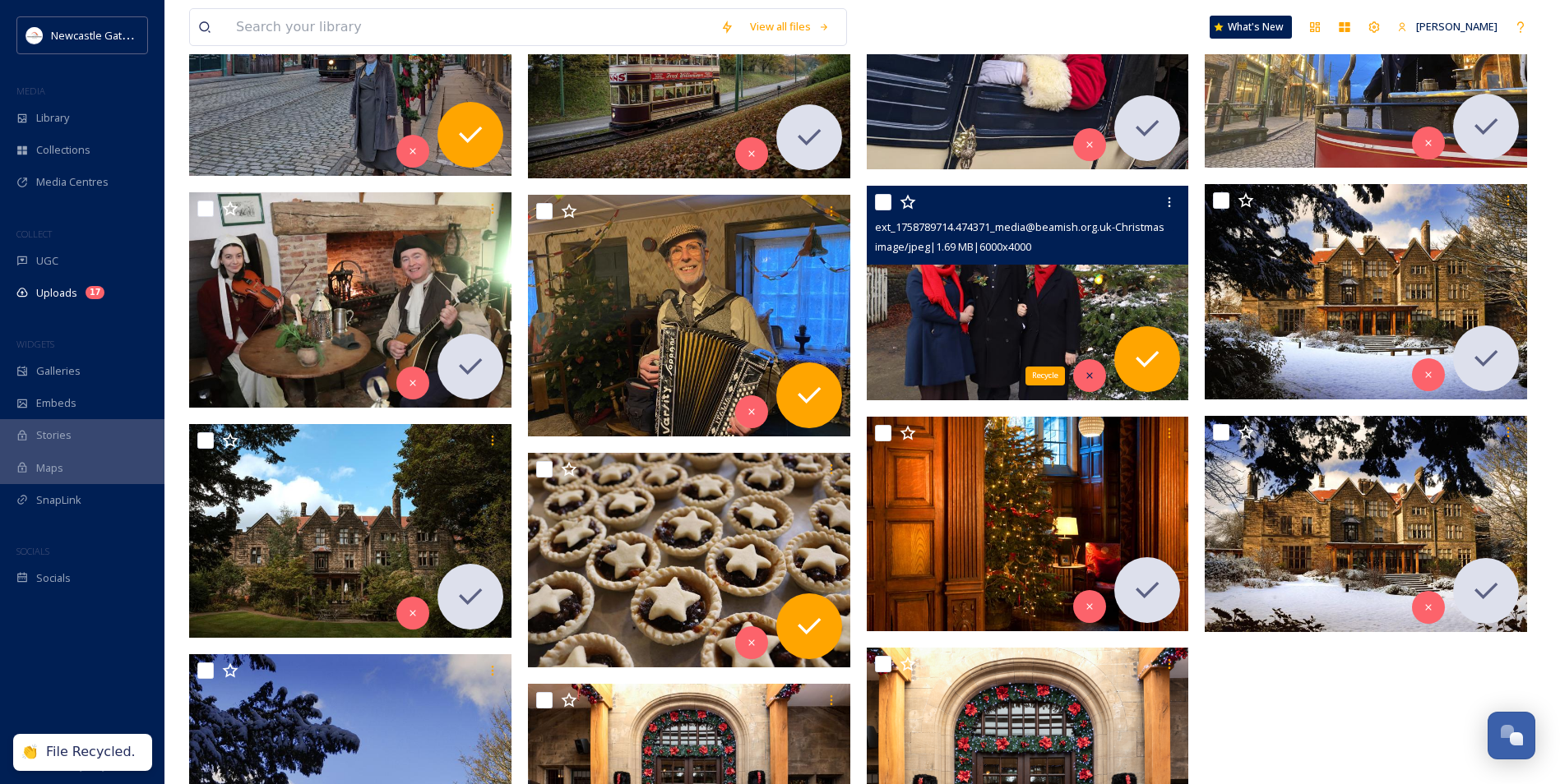
click at [843, 383] on div "Recycle" at bounding box center [1089, 376] width 33 height 33
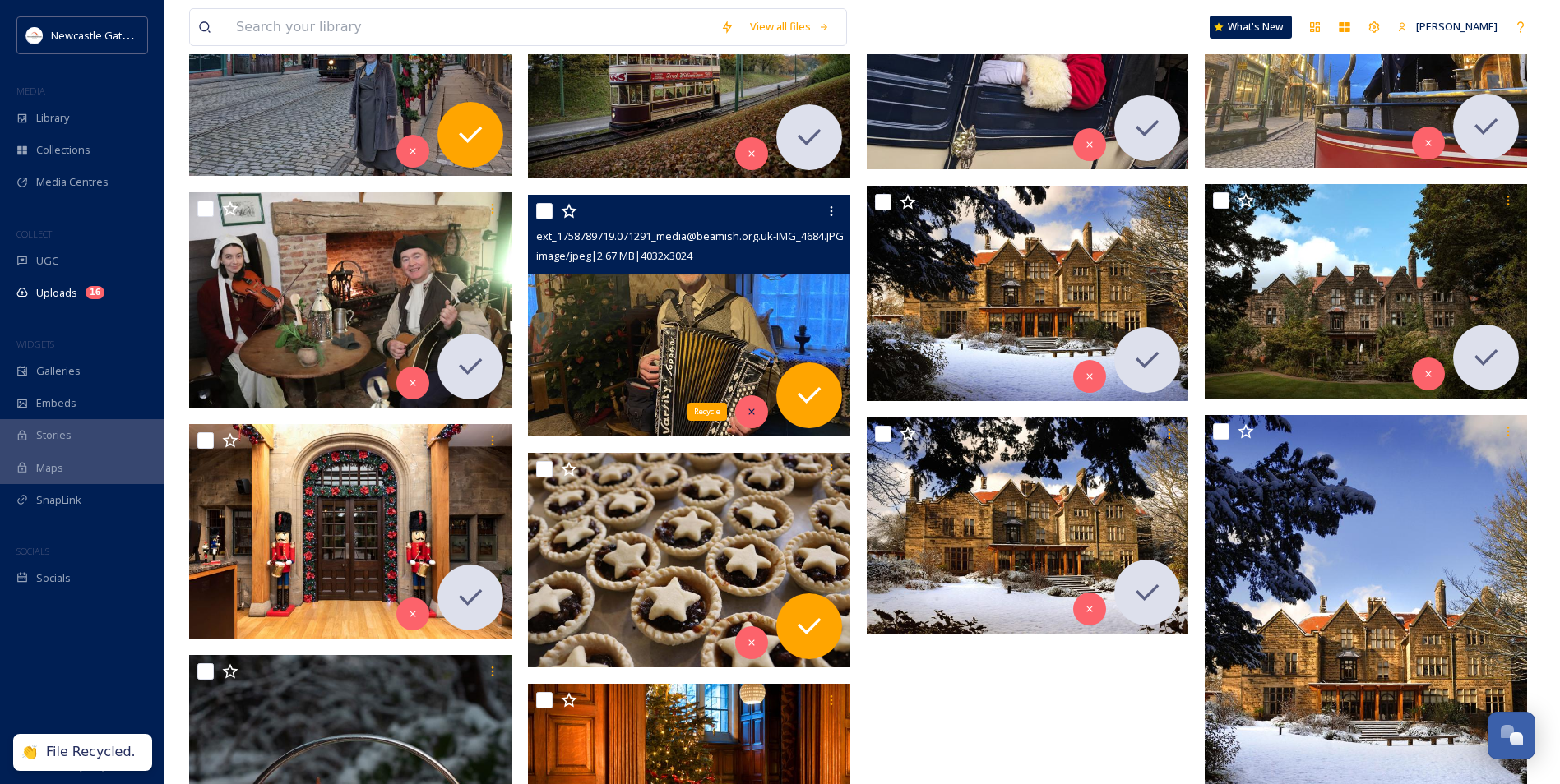
click at [753, 415] on icon at bounding box center [751, 411] width 11 height 11
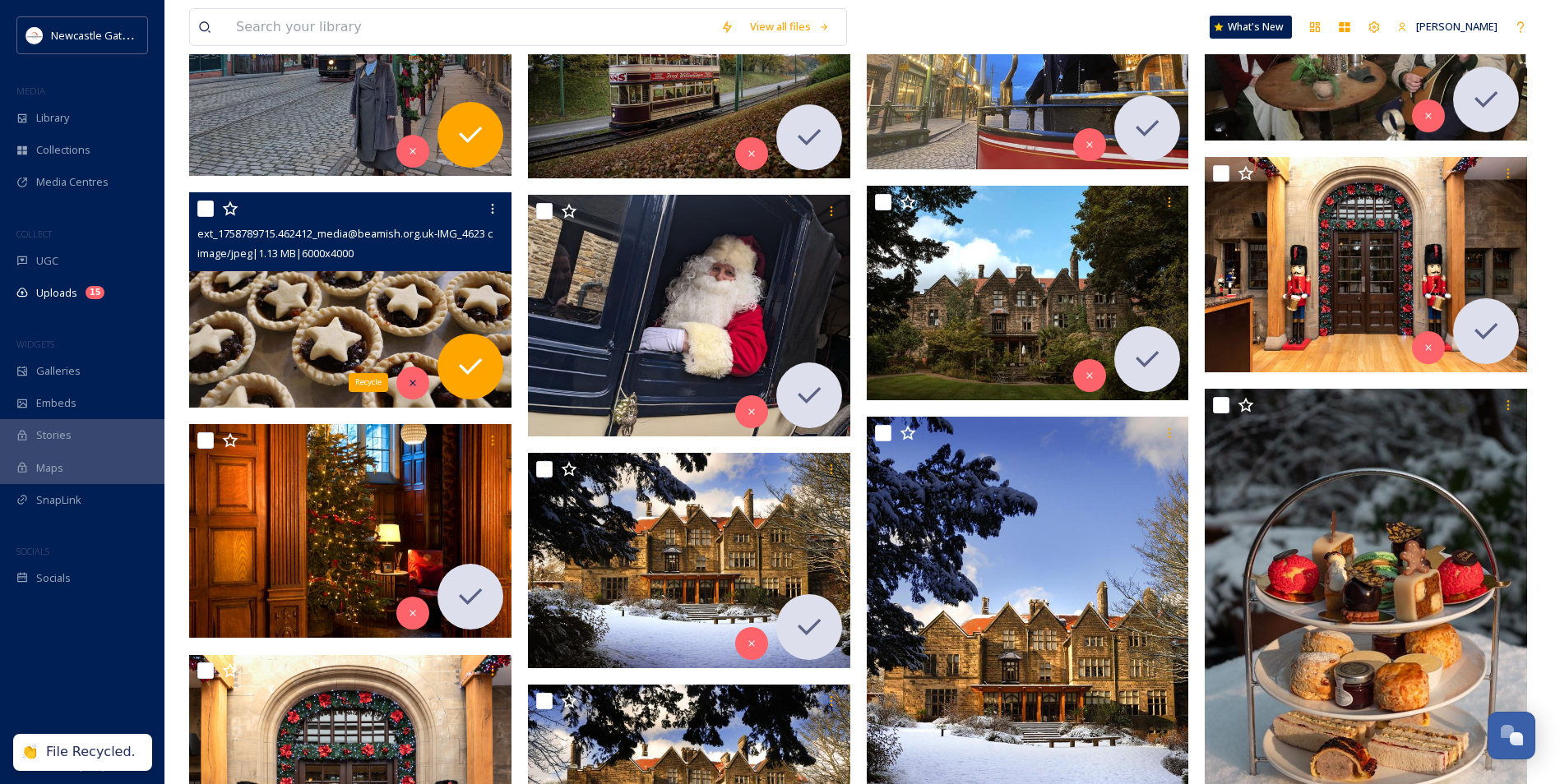
click at [419, 378] on div "Recycle" at bounding box center [413, 383] width 33 height 33
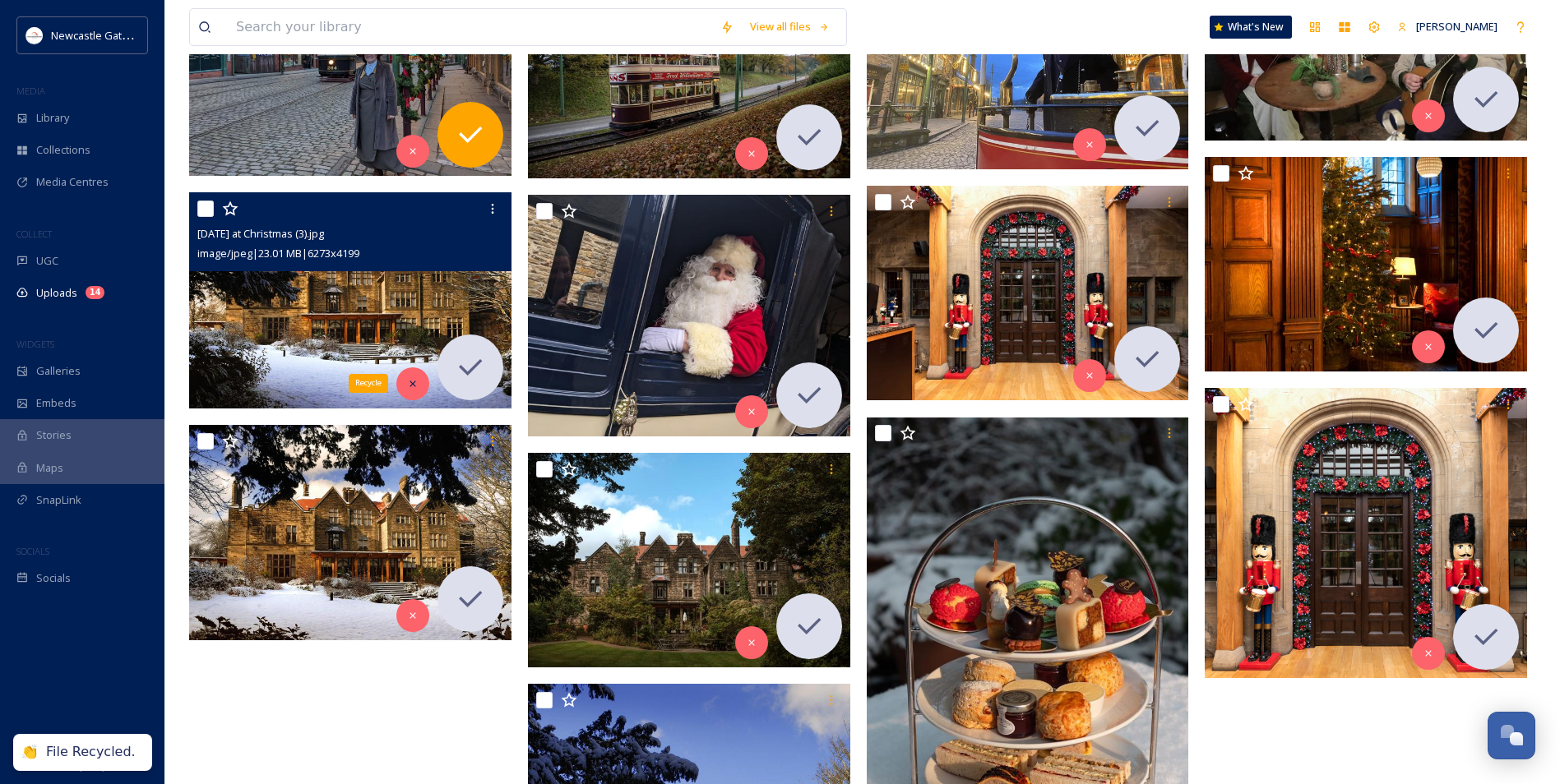
click at [407, 387] on icon at bounding box center [412, 384] width 11 height 11
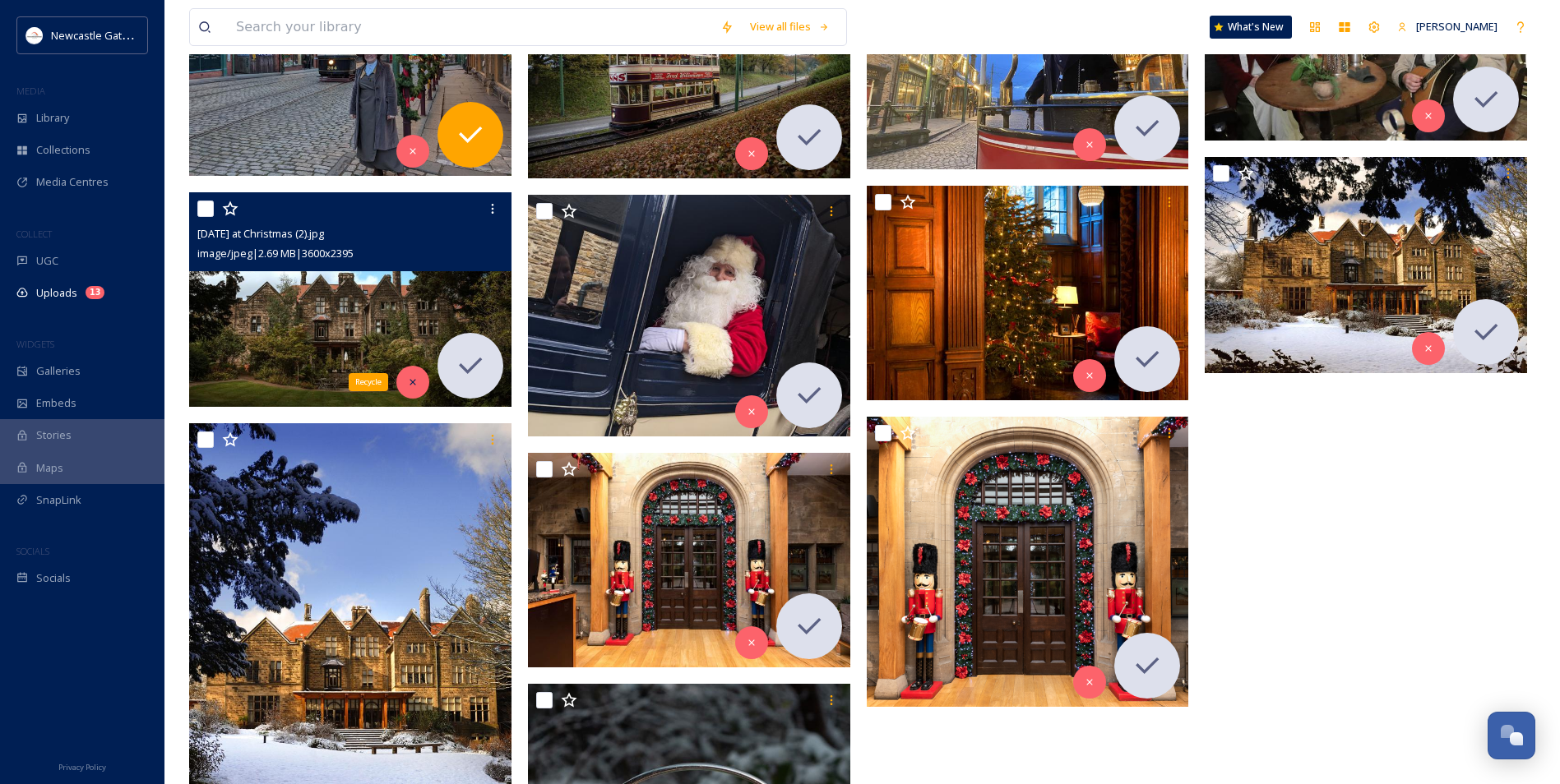
click at [411, 390] on div "Recycle" at bounding box center [413, 383] width 33 height 33
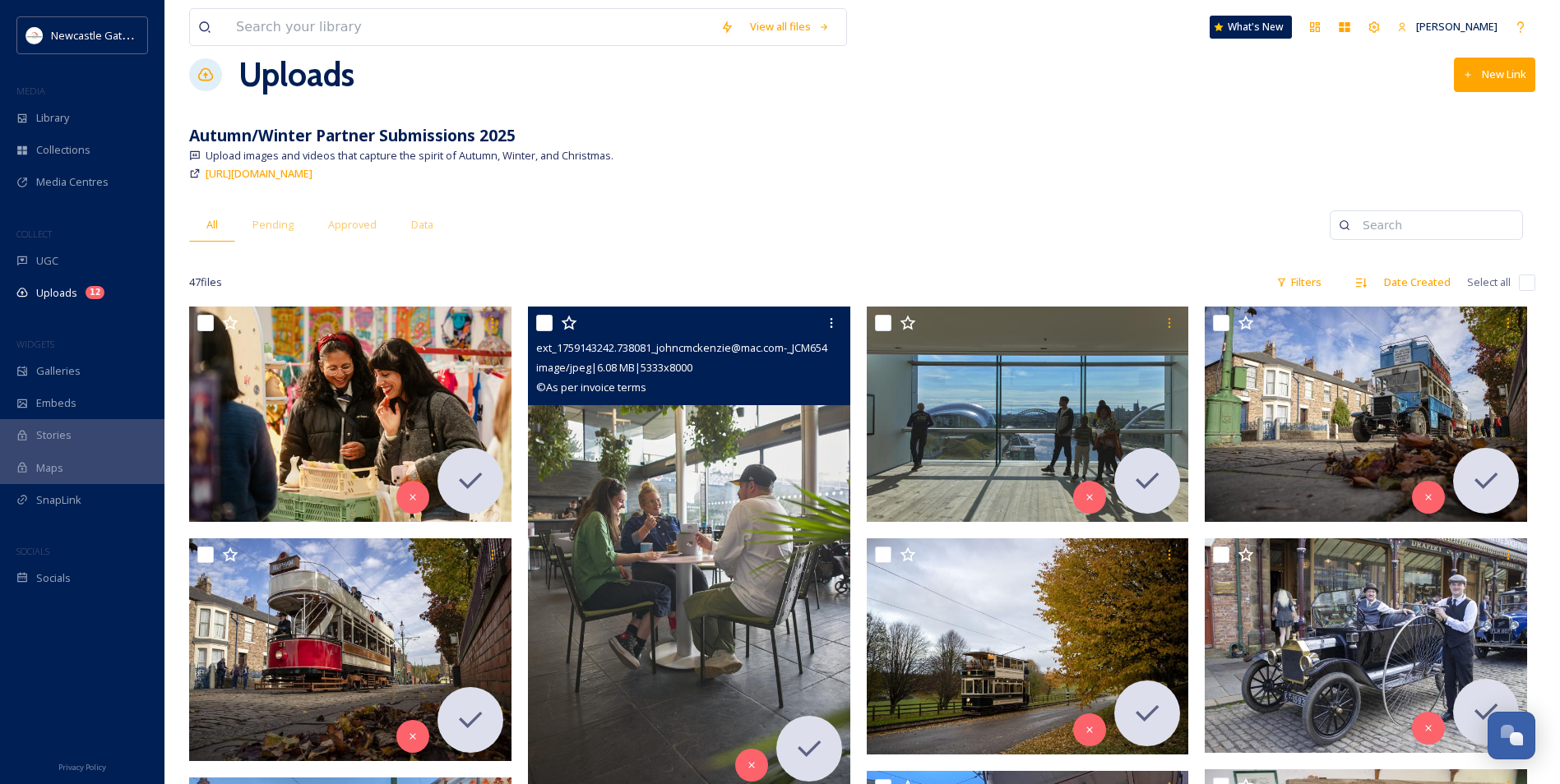
scroll to position [0, 0]
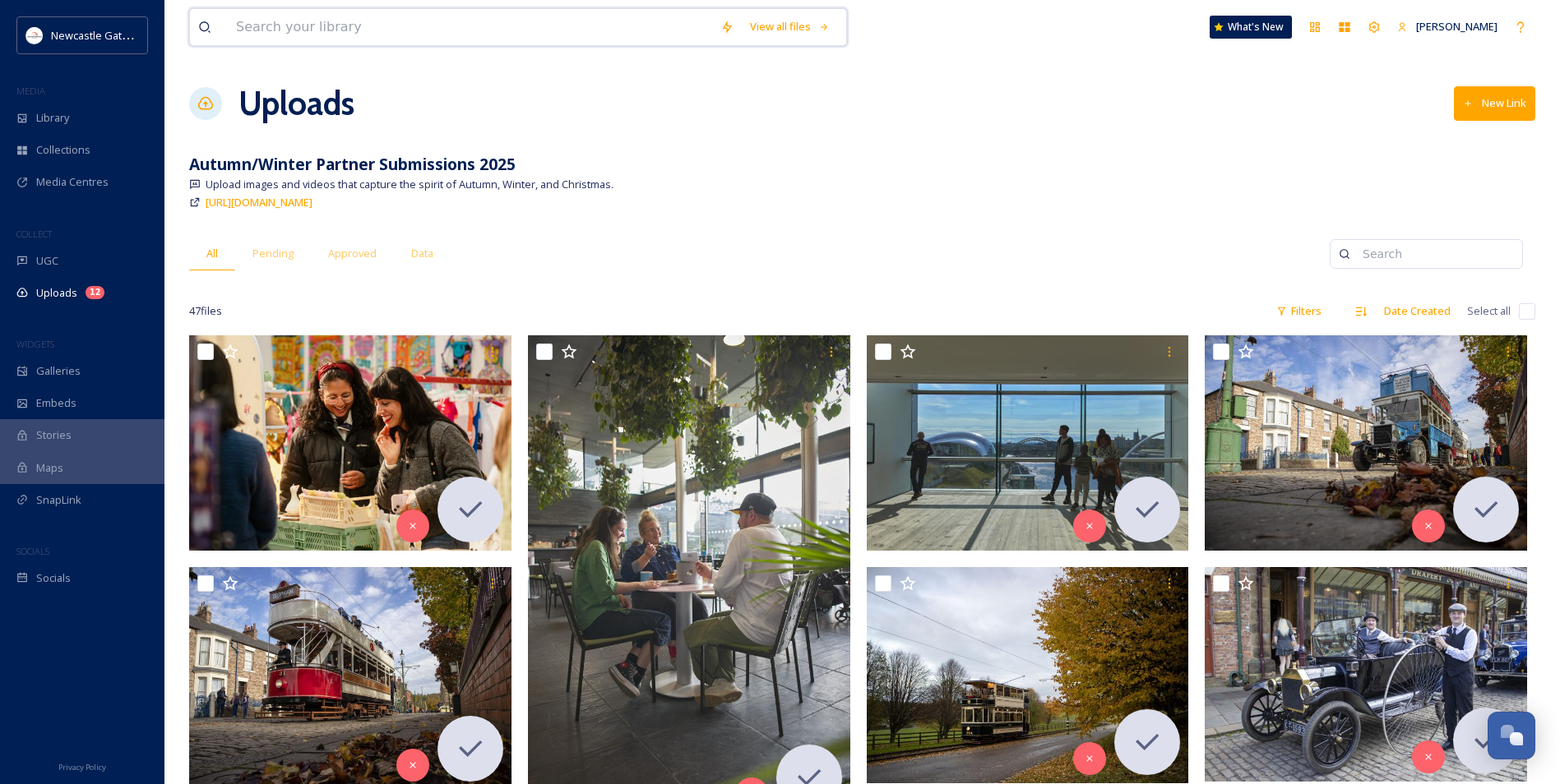
click at [291, 16] on input at bounding box center [470, 26] width 485 height 36
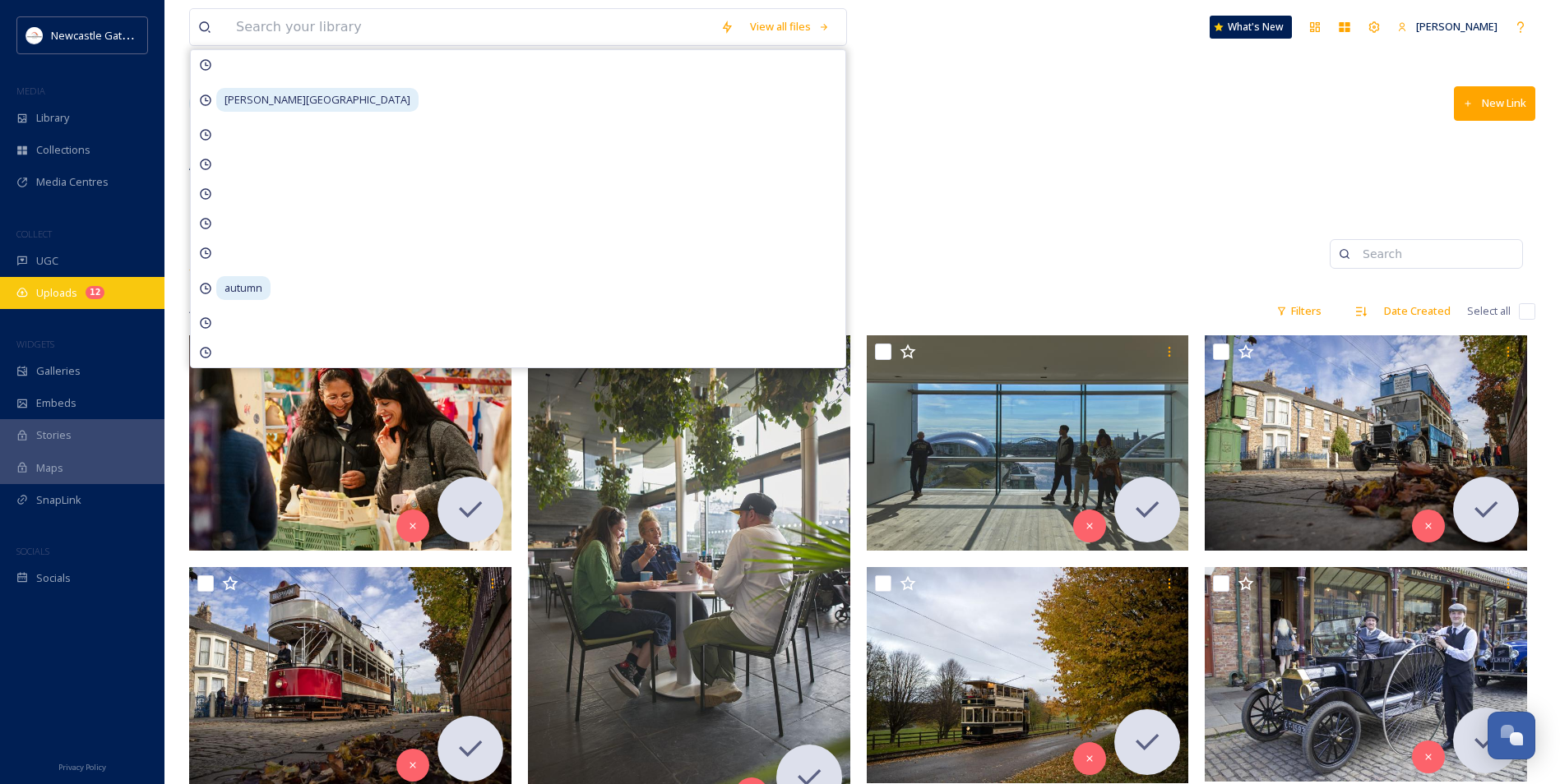
click at [116, 279] on div "Uploads 12" at bounding box center [82, 293] width 165 height 32
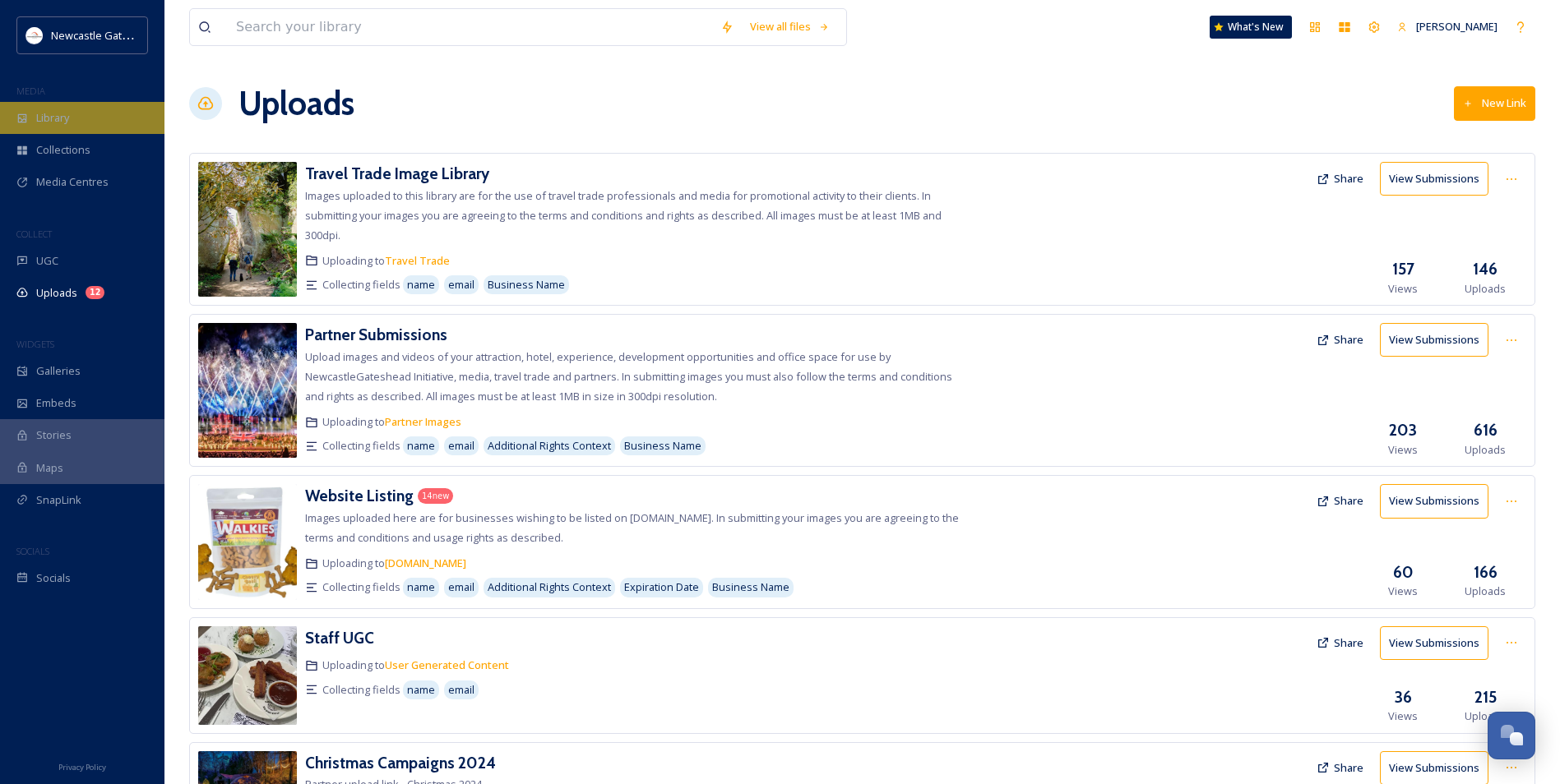
click at [91, 119] on div "Library" at bounding box center [82, 117] width 165 height 32
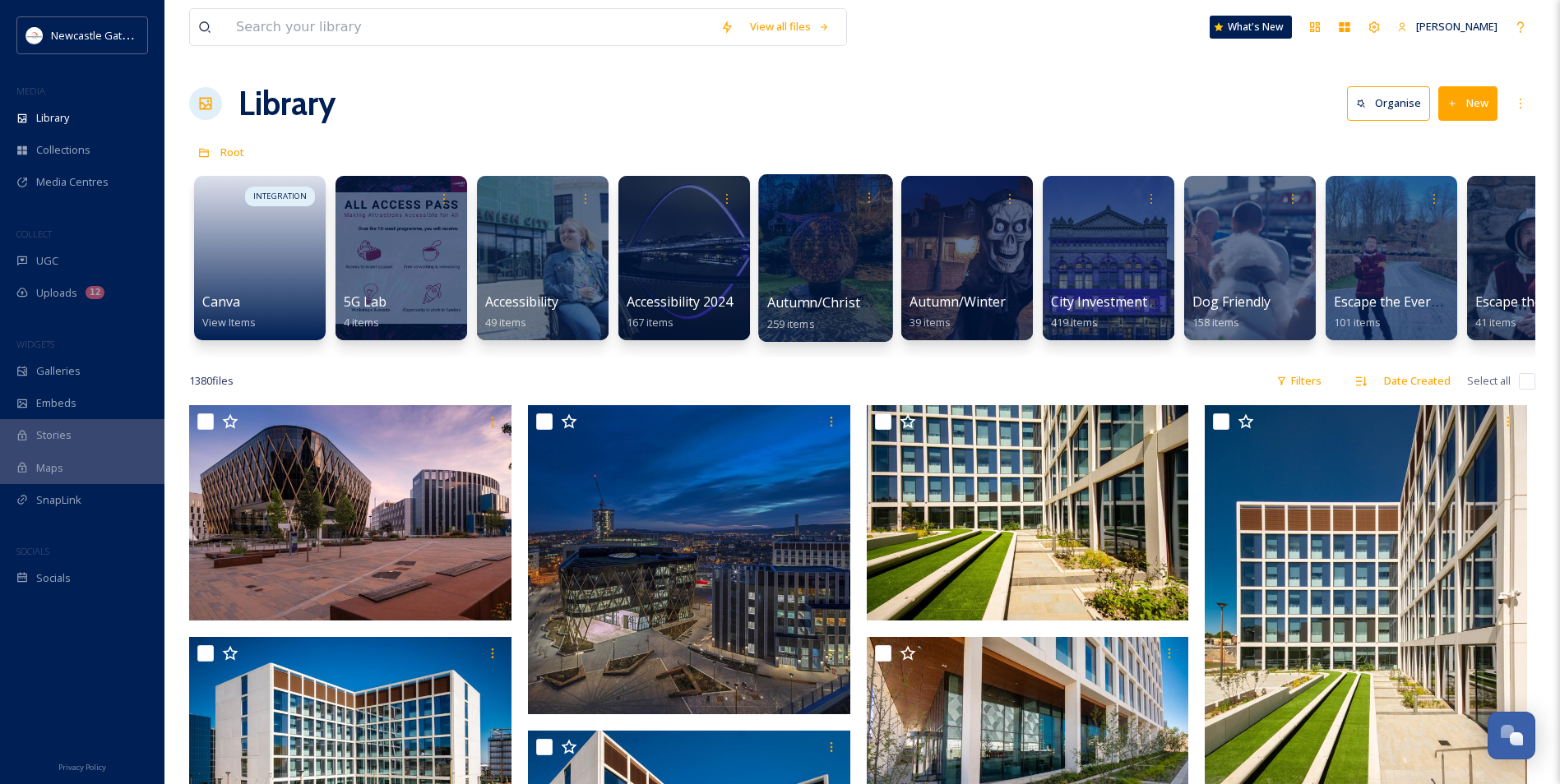
click at [843, 270] on div at bounding box center [825, 258] width 134 height 167
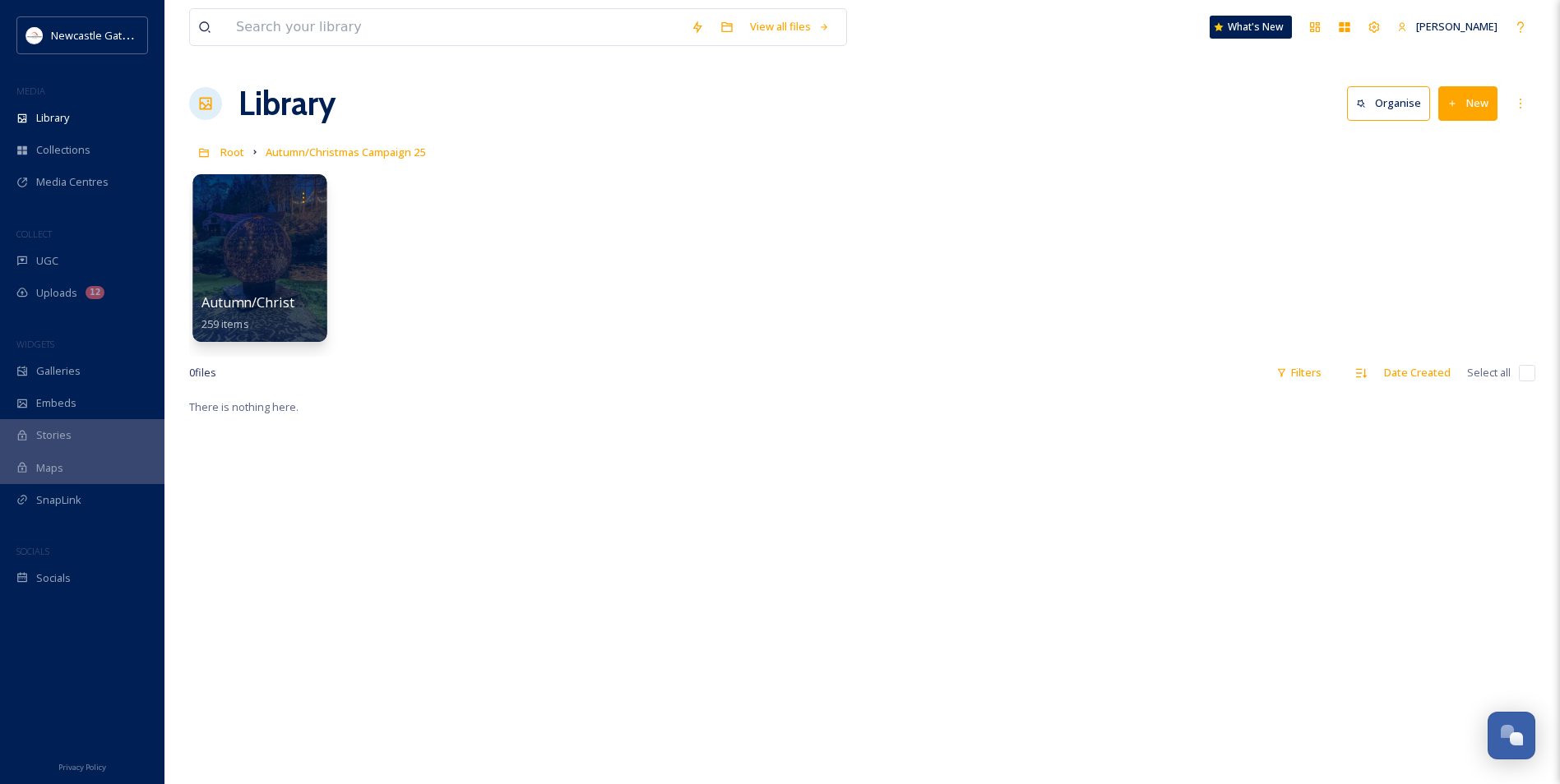
click at [238, 283] on div at bounding box center [259, 258] width 134 height 167
click at [215, 272] on div at bounding box center [259, 258] width 134 height 167
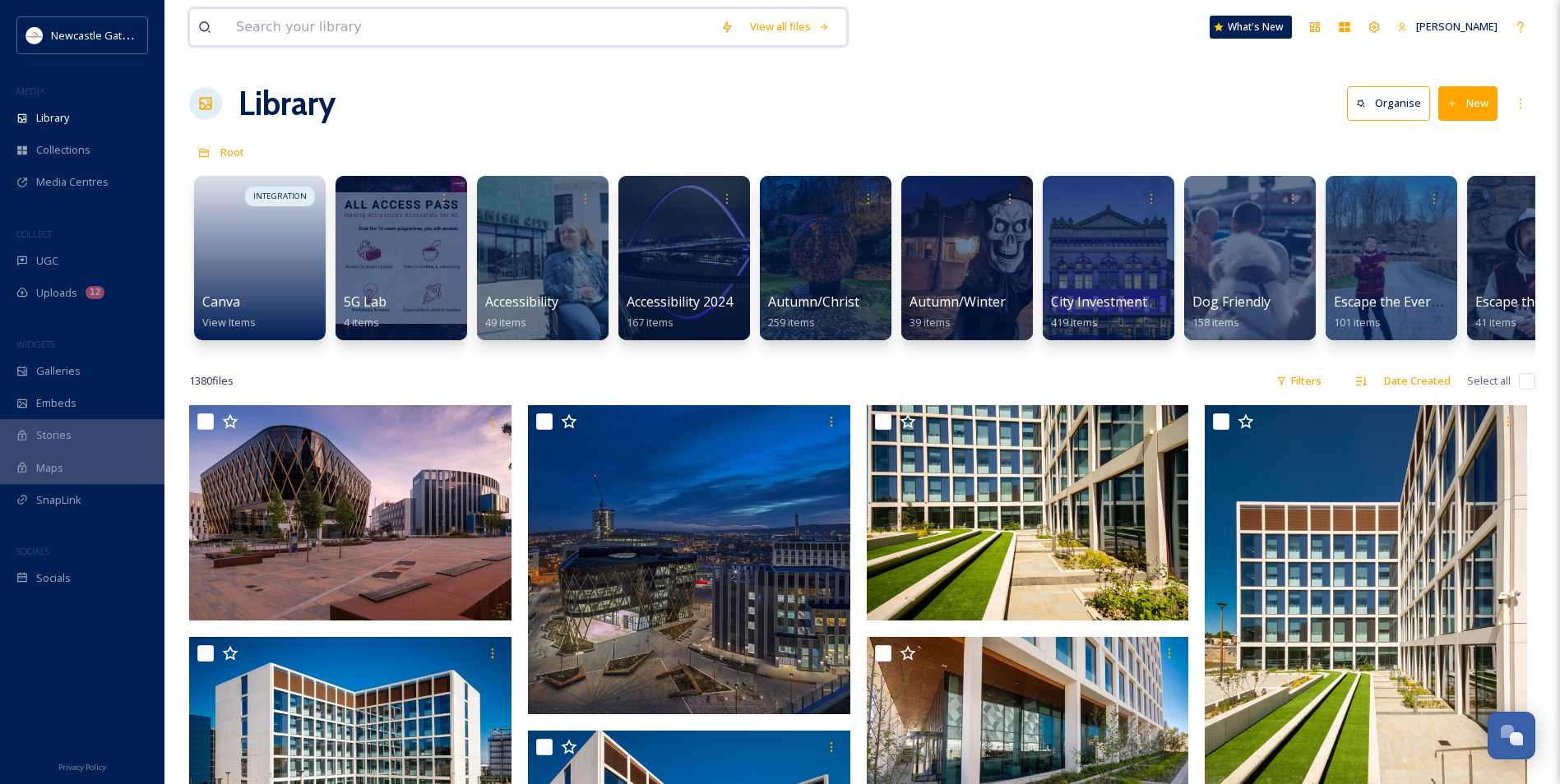
click at [302, 29] on input at bounding box center [470, 26] width 485 height 36
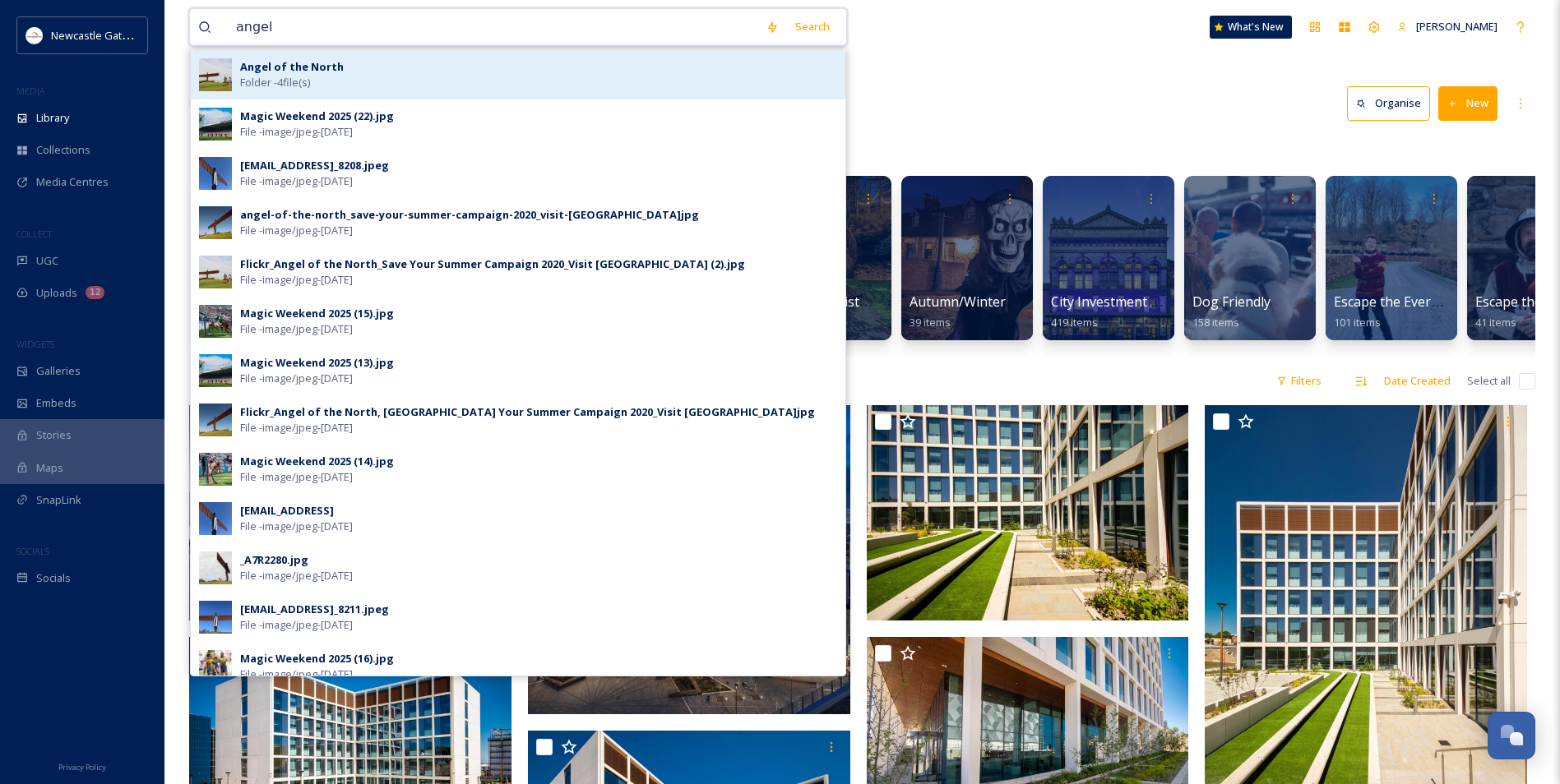
type input "angel"
click at [309, 75] on span "Folder - 4 file(s)" at bounding box center [275, 82] width 70 height 16
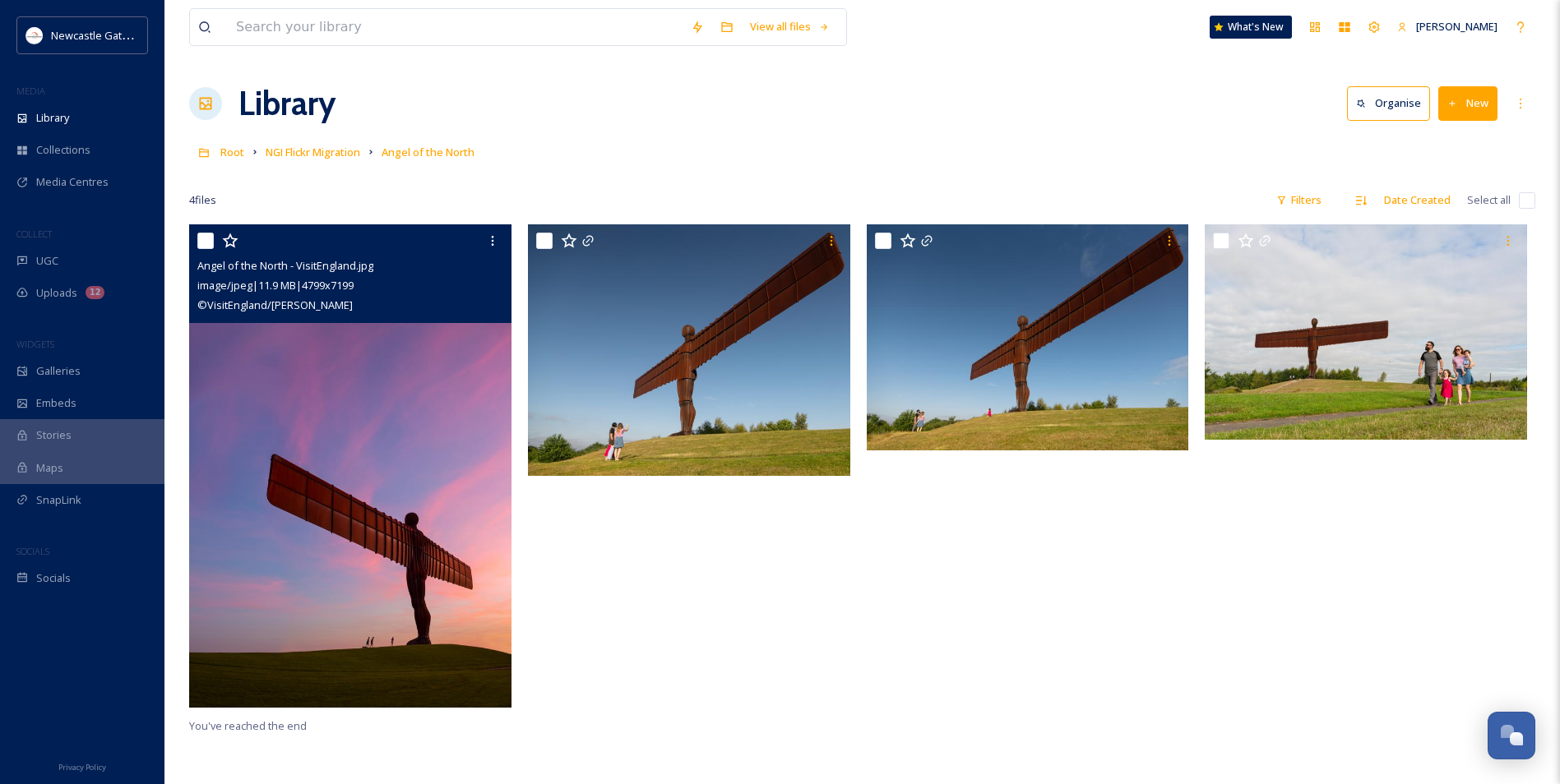
click at [273, 380] on img at bounding box center [351, 466] width 323 height 484
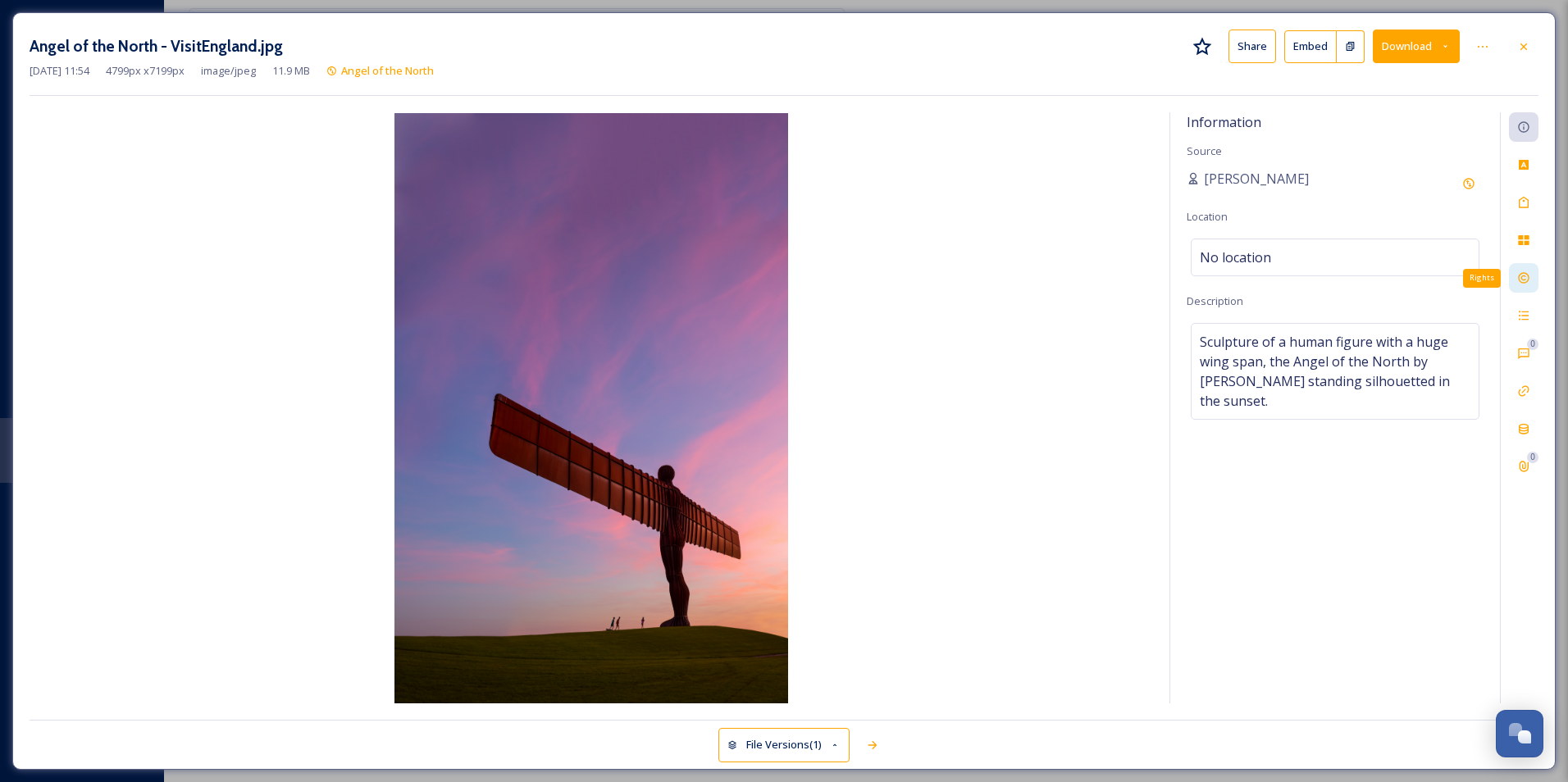
click at [841, 272] on icon at bounding box center [1523, 278] width 13 height 13
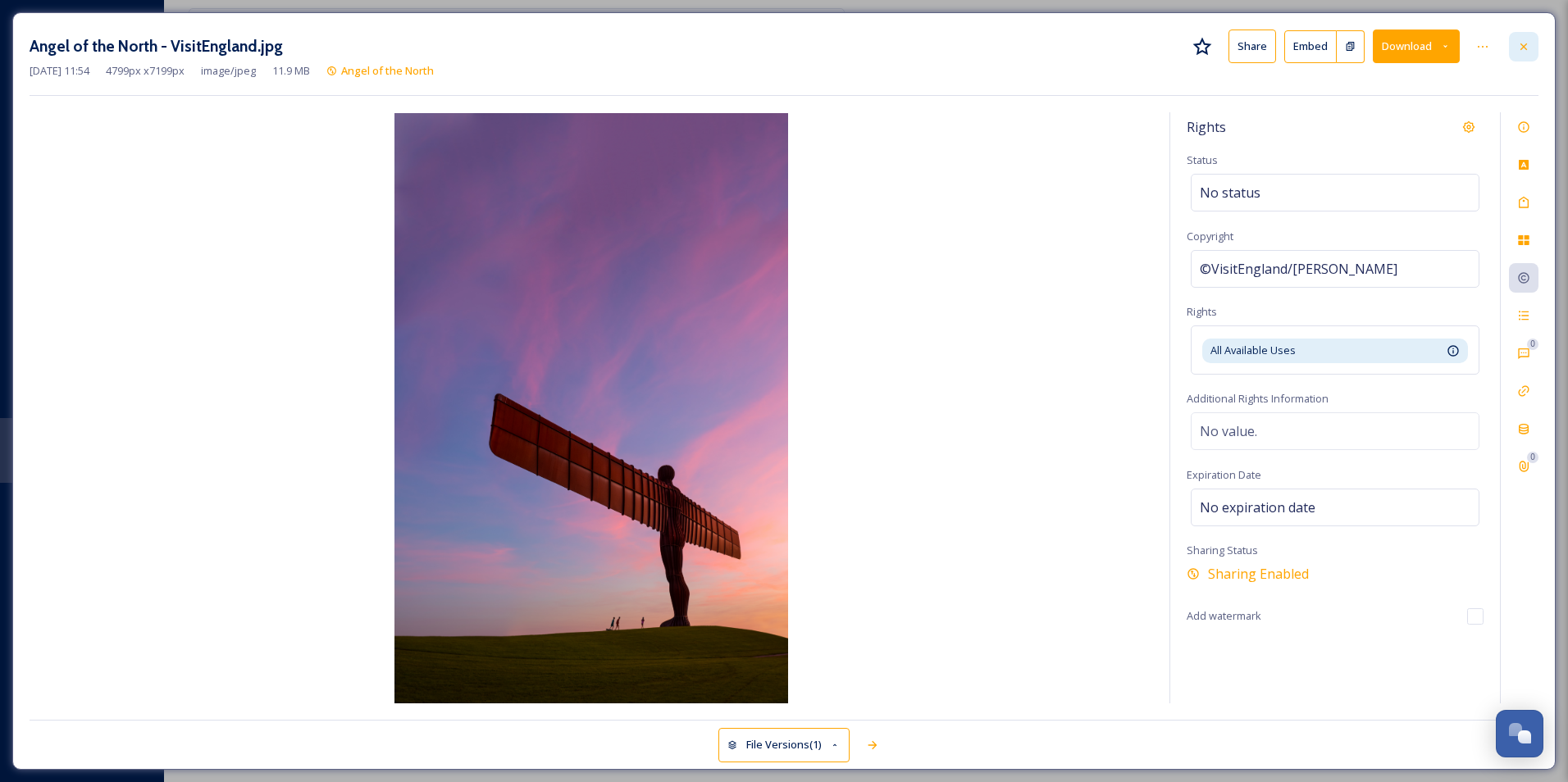
click at [841, 51] on icon at bounding box center [1523, 46] width 13 height 13
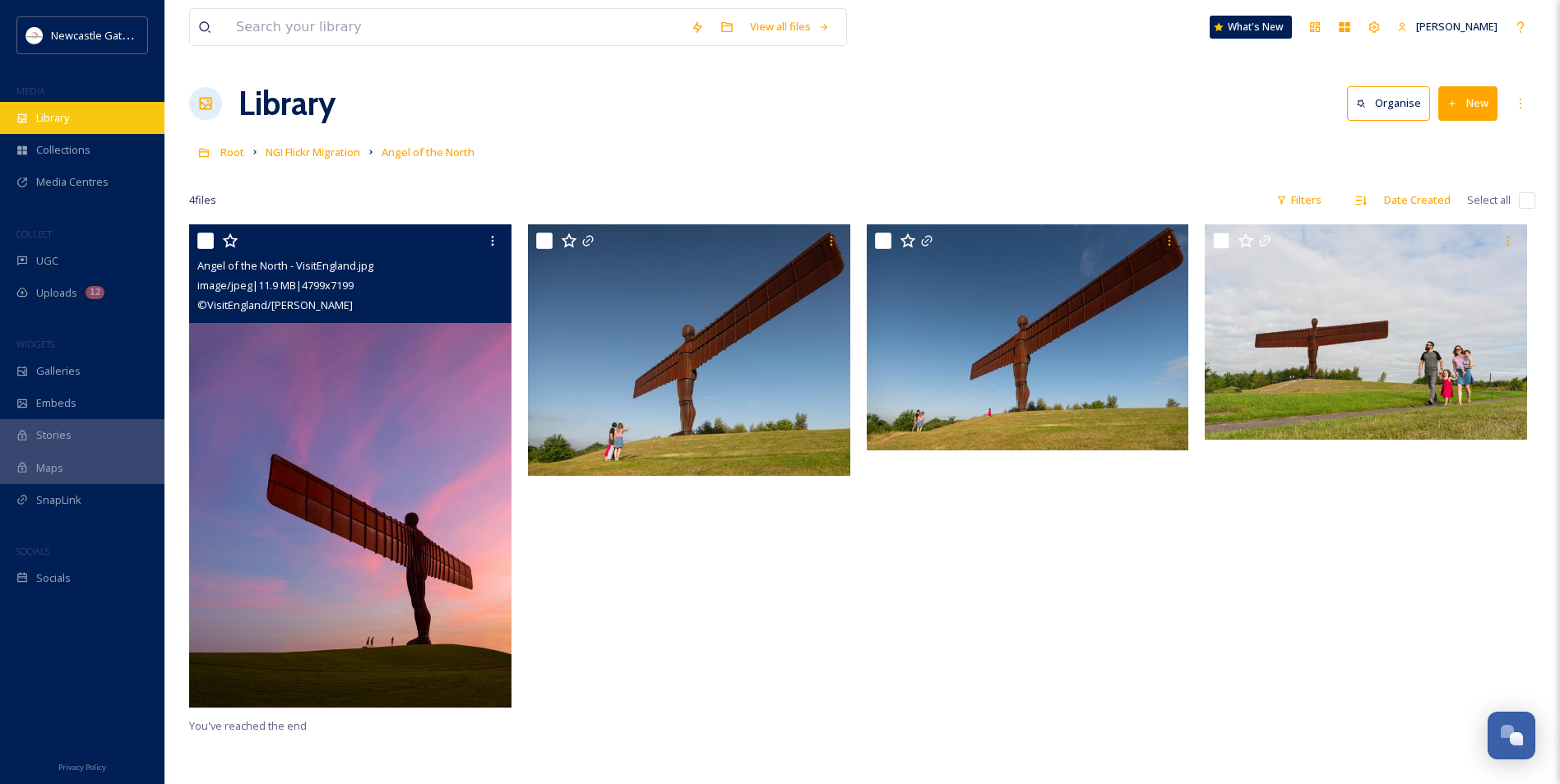
click at [76, 120] on div "Library" at bounding box center [82, 117] width 165 height 32
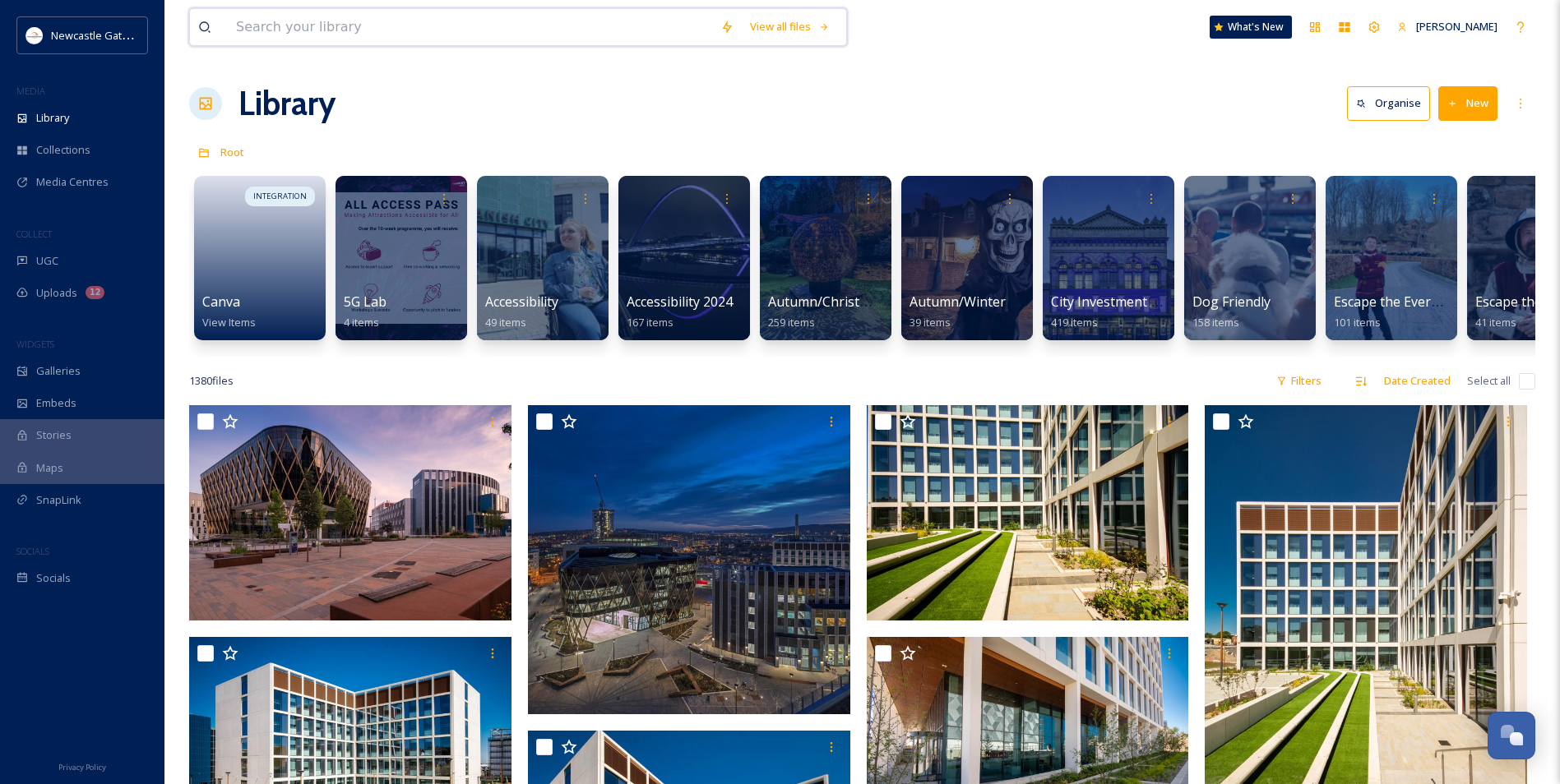
click at [374, 25] on input at bounding box center [470, 26] width 485 height 36
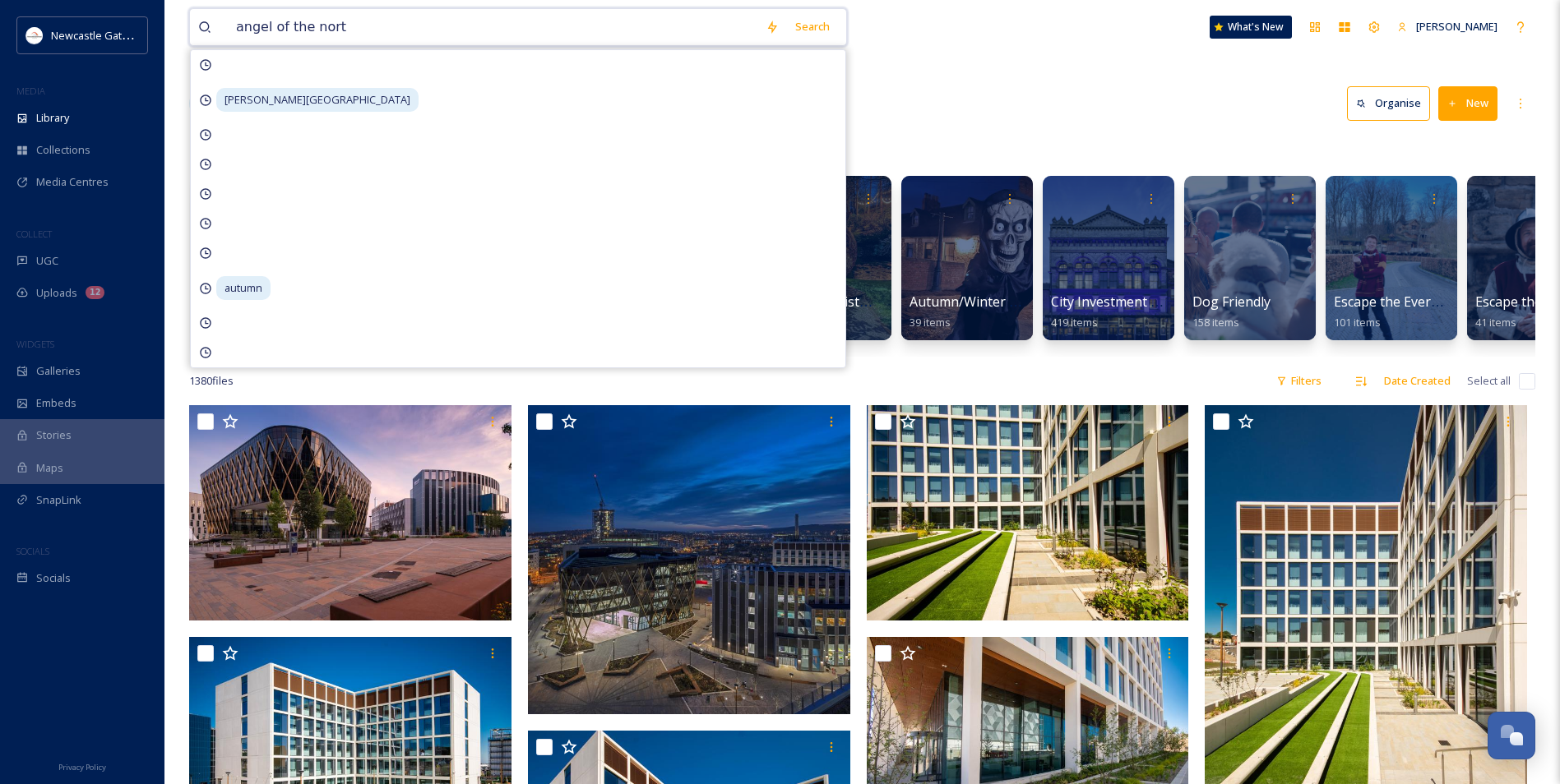
type input "angel of the north"
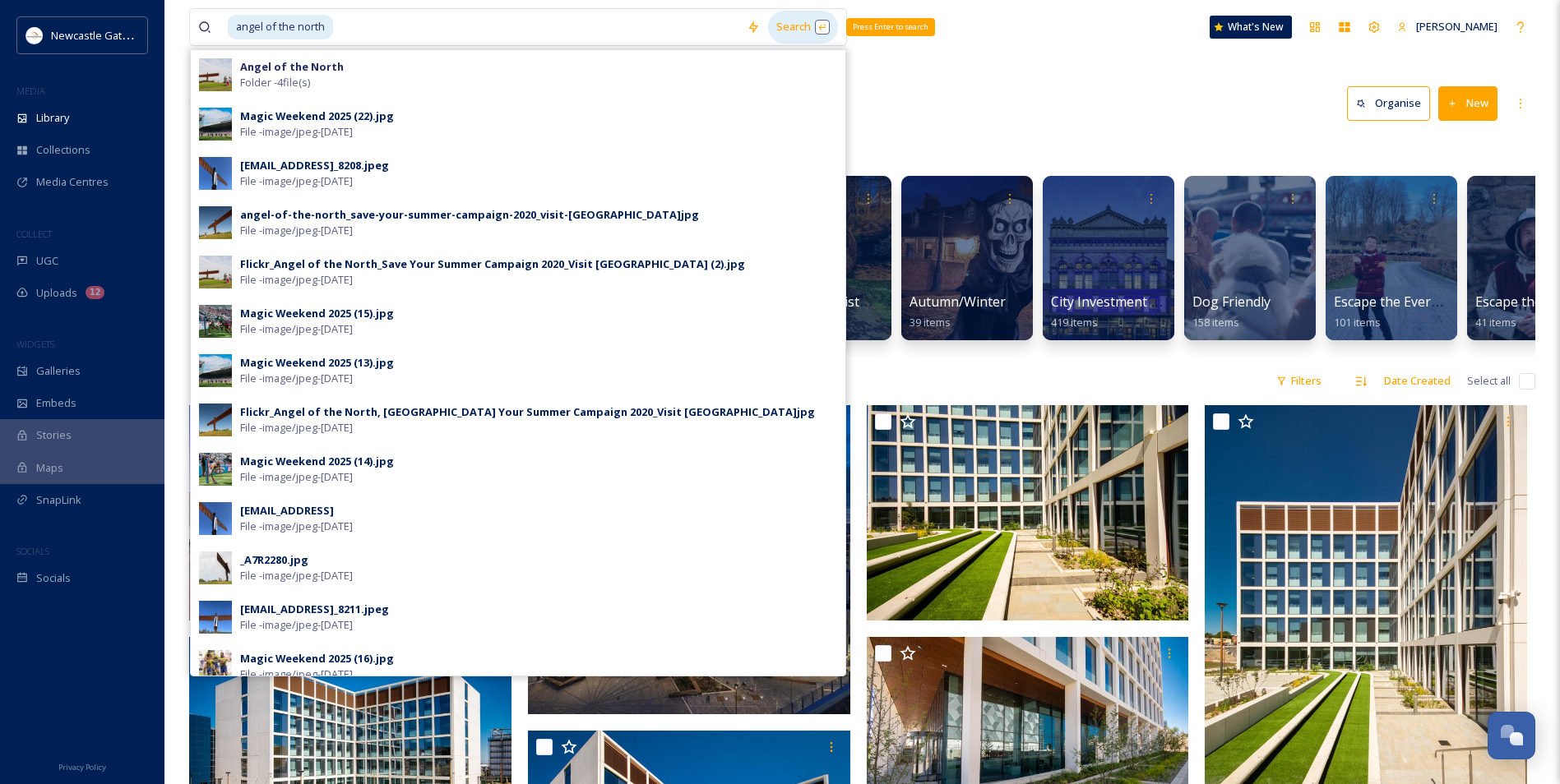
click at [789, 27] on div "Search Press Enter to search" at bounding box center [803, 26] width 70 height 32
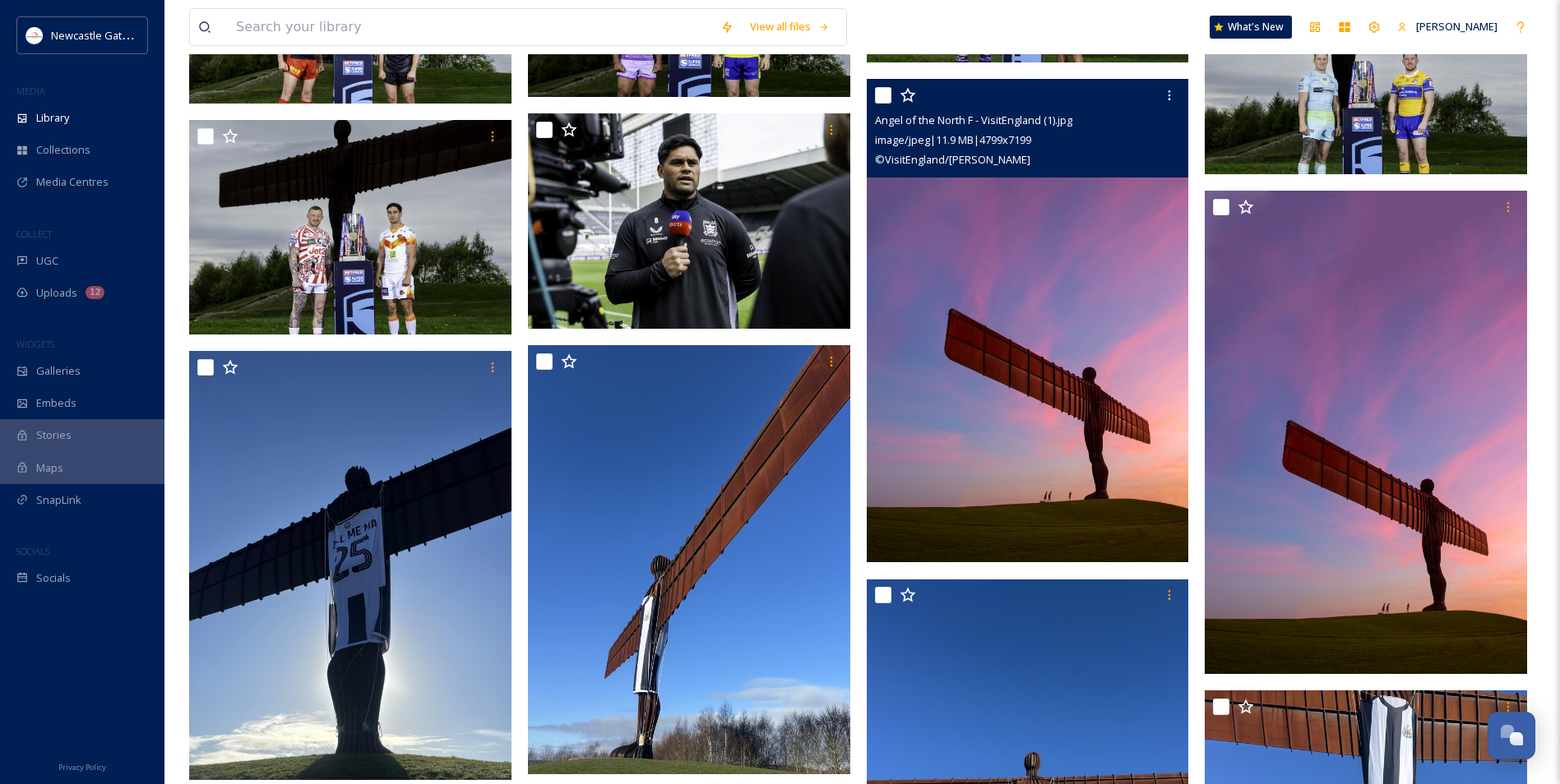
scroll to position [1873, 0]
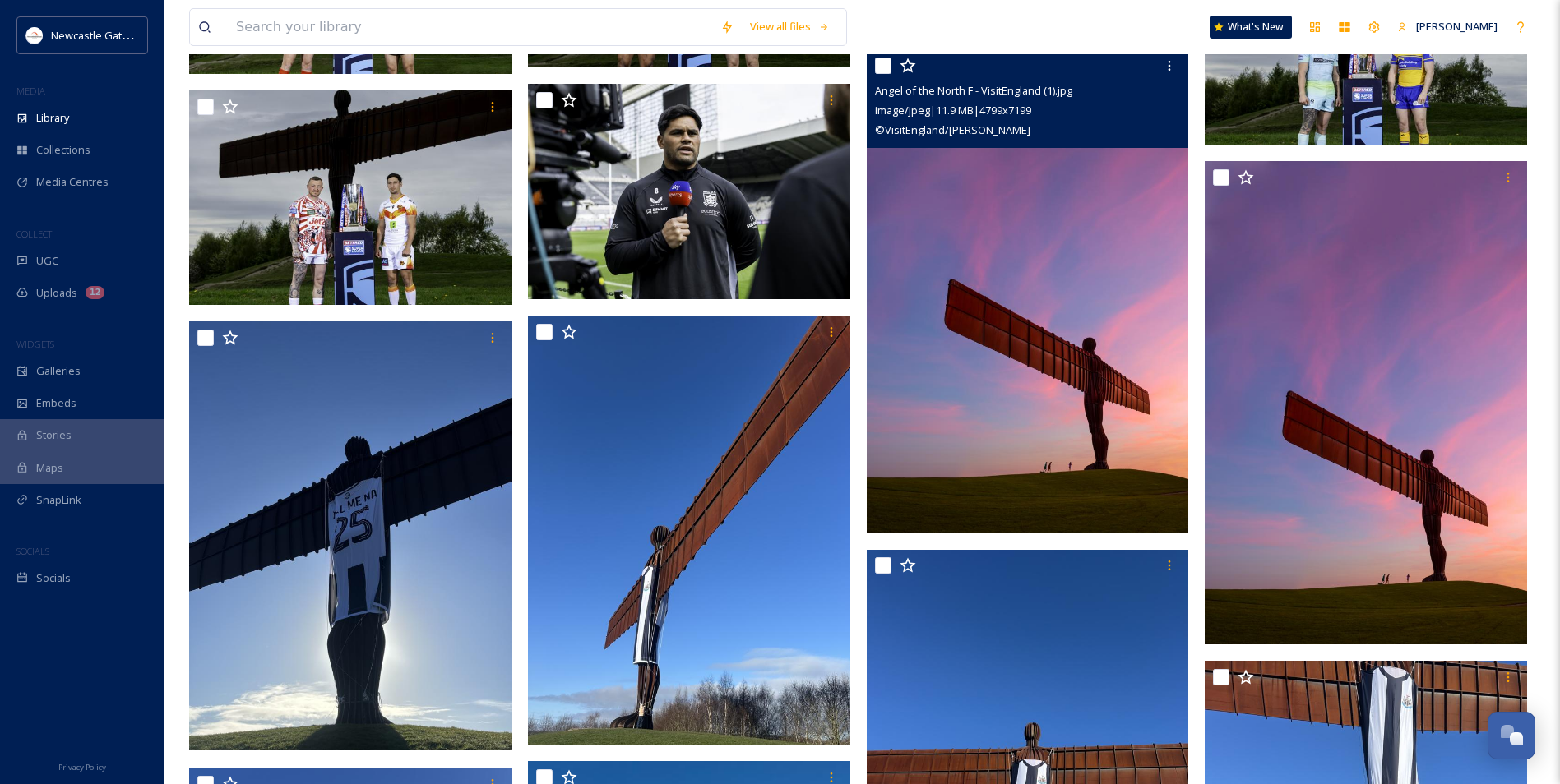
click at [843, 318] on img at bounding box center [1028, 291] width 323 height 484
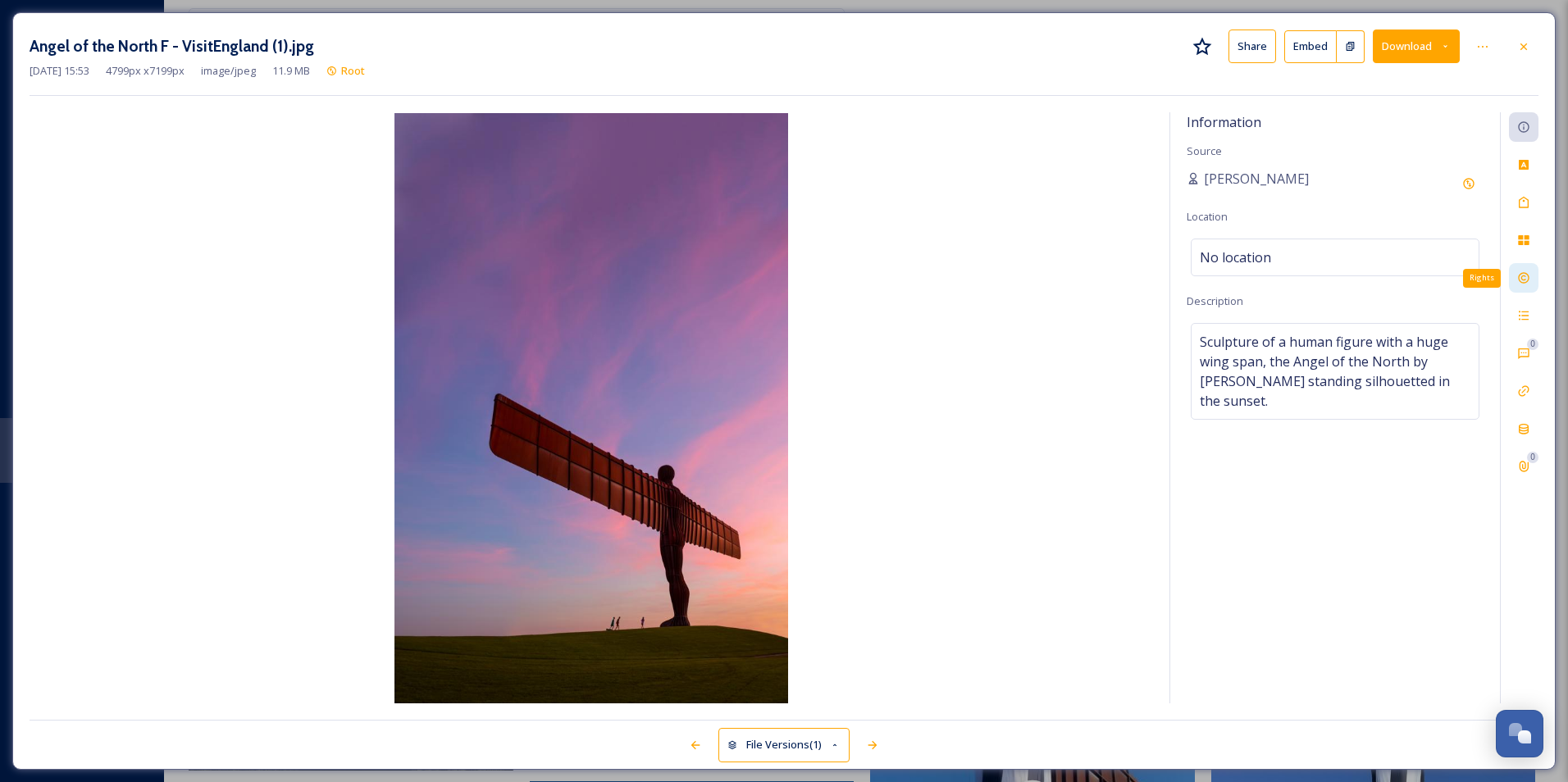
click at [841, 281] on icon at bounding box center [1523, 278] width 13 height 13
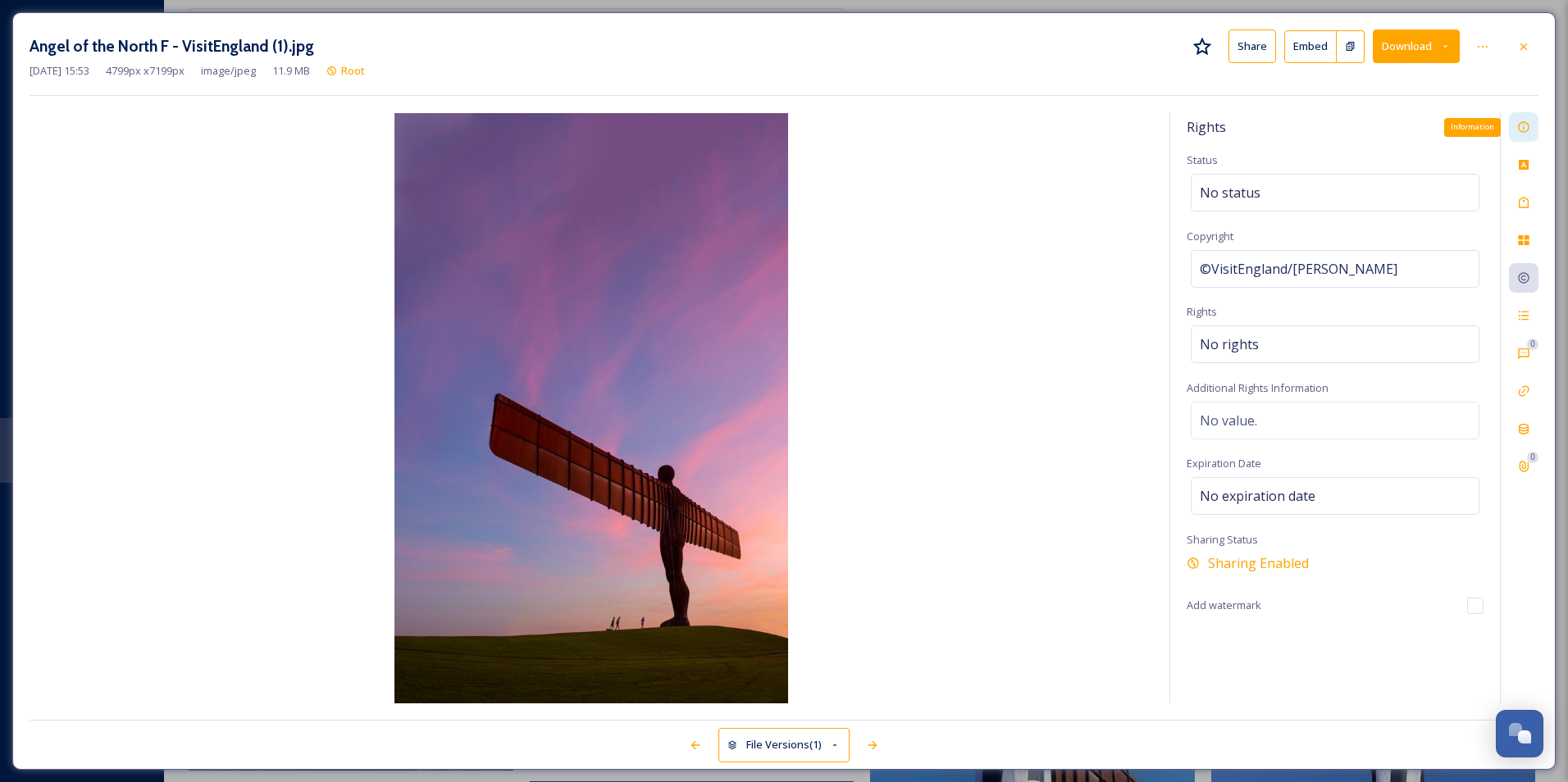
click at [841, 122] on icon at bounding box center [1523, 127] width 13 height 13
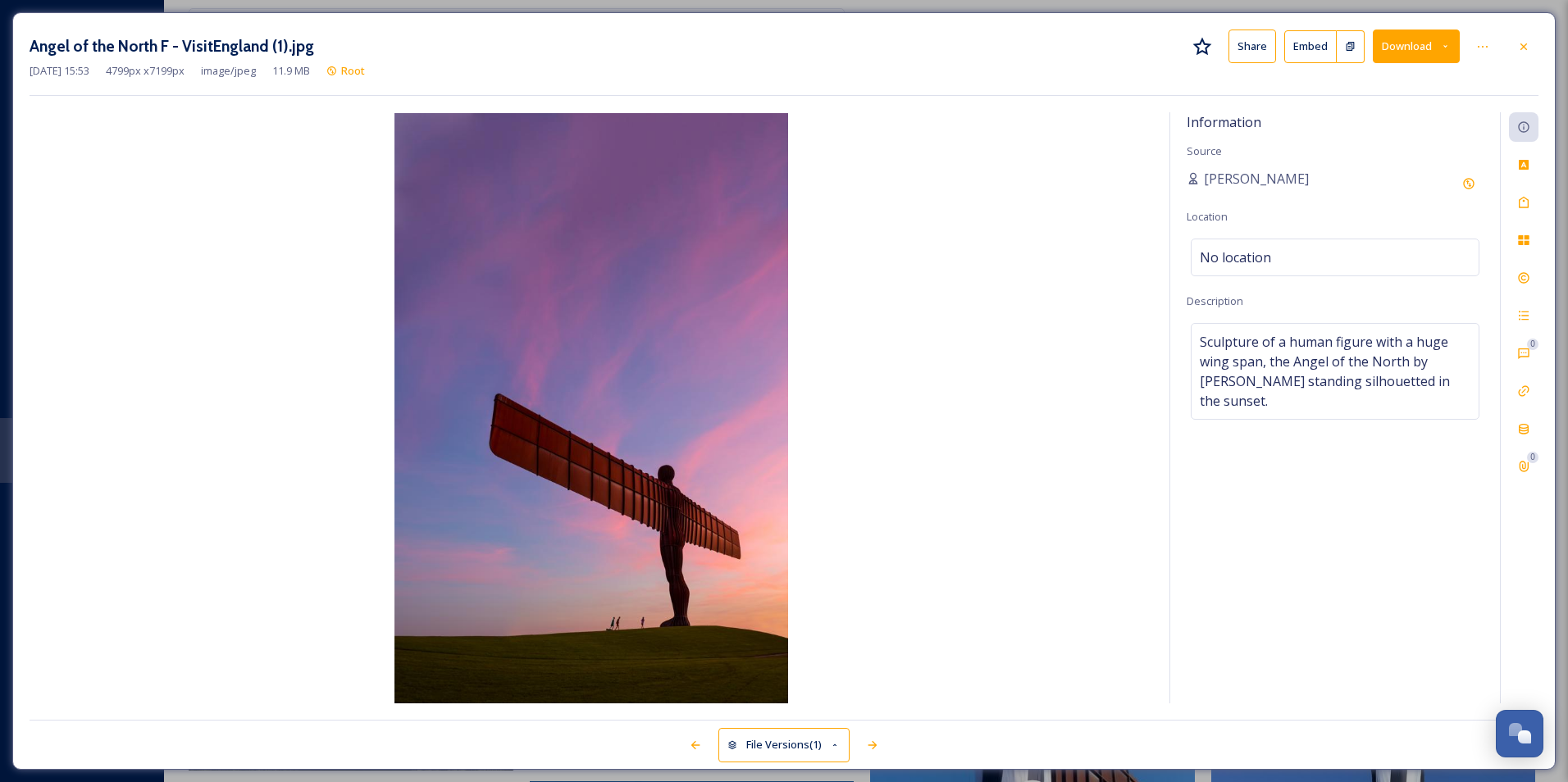
click at [841, 56] on button "Download" at bounding box center [1416, 46] width 87 height 33
click at [841, 96] on div "Download Original (4799 x 7199)" at bounding box center [1373, 84] width 171 height 32
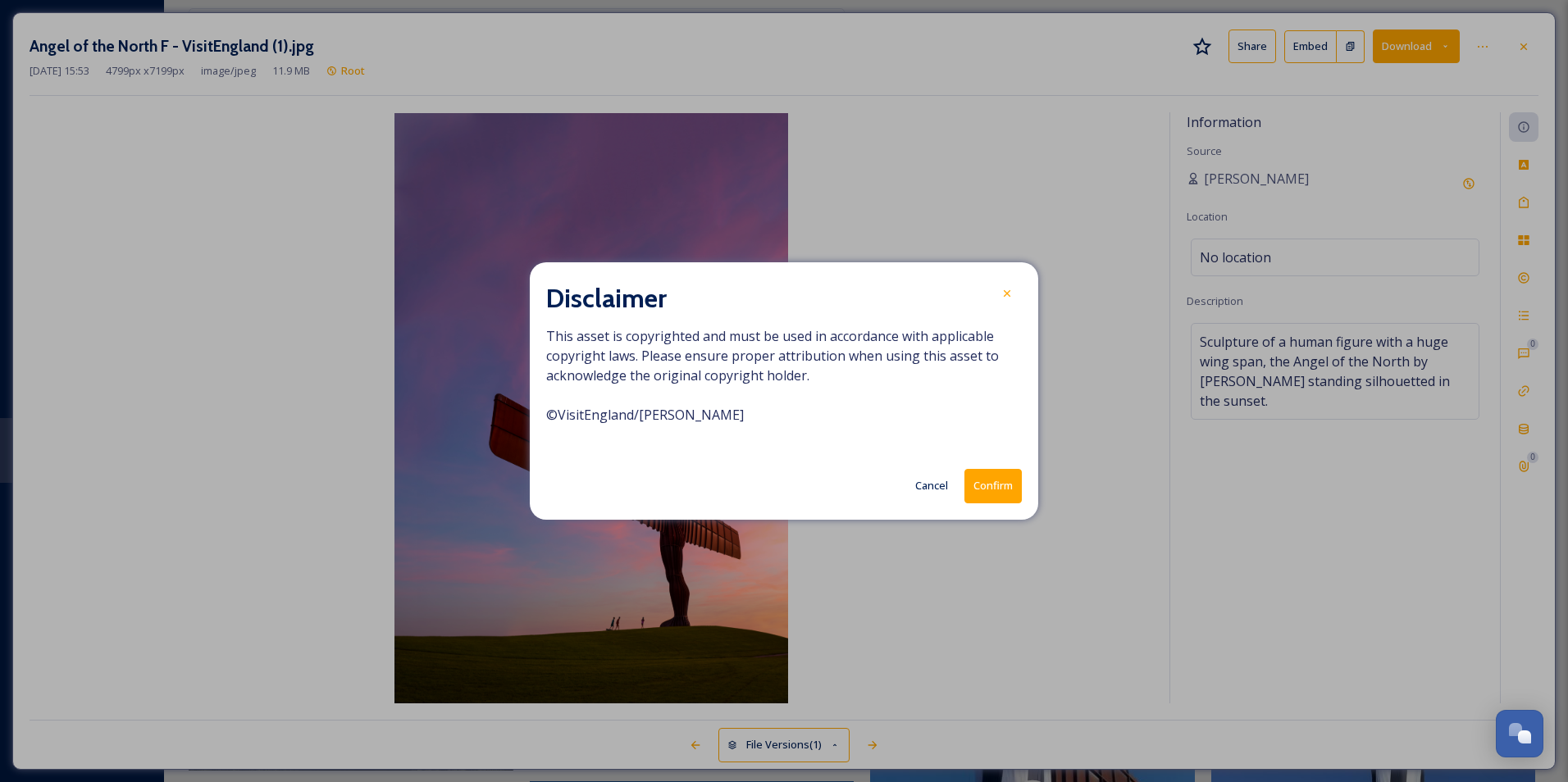
click at [841, 474] on button "Confirm" at bounding box center [993, 486] width 58 height 33
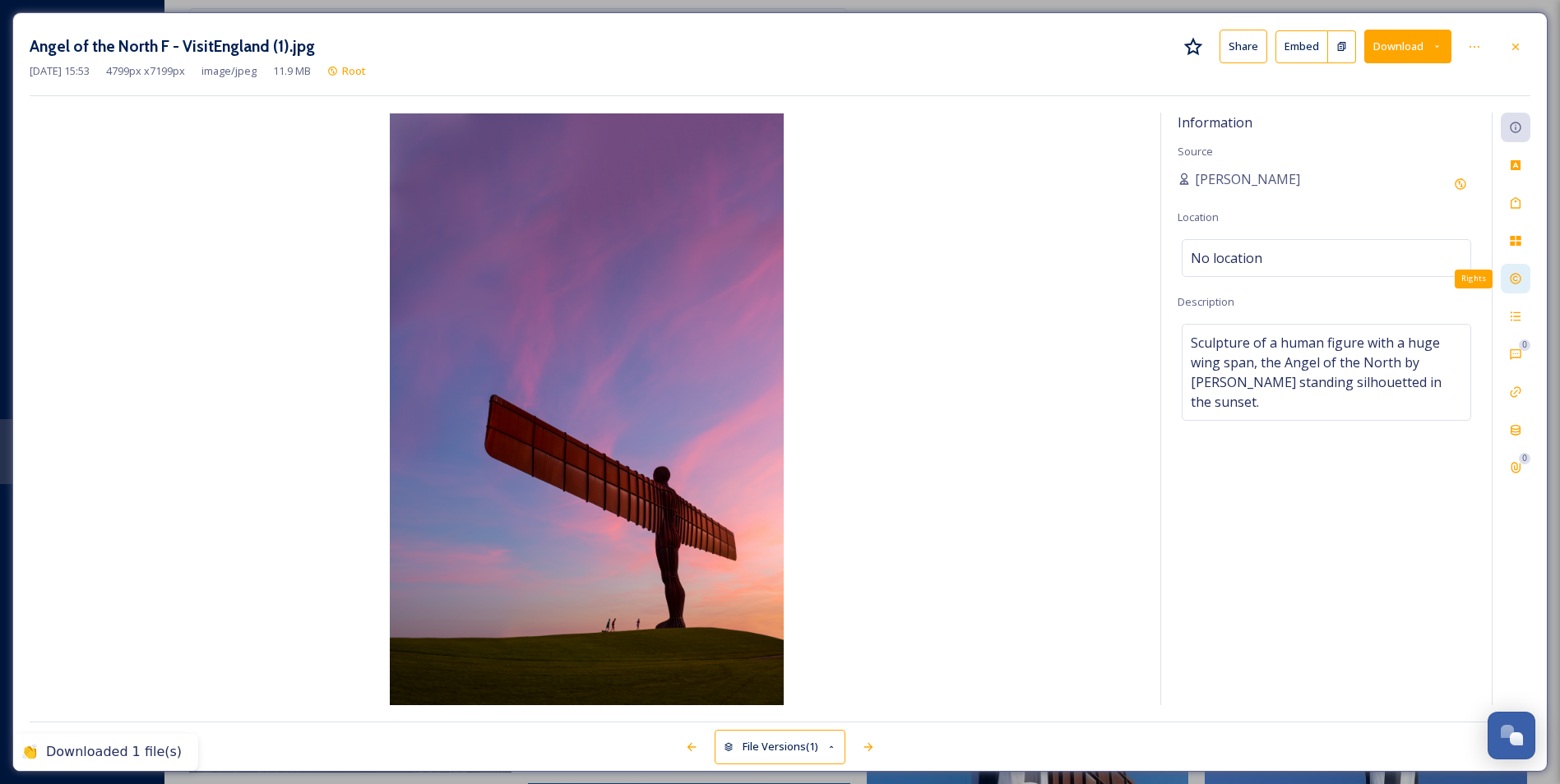
click at [843, 288] on div "Rights" at bounding box center [1515, 279] width 30 height 30
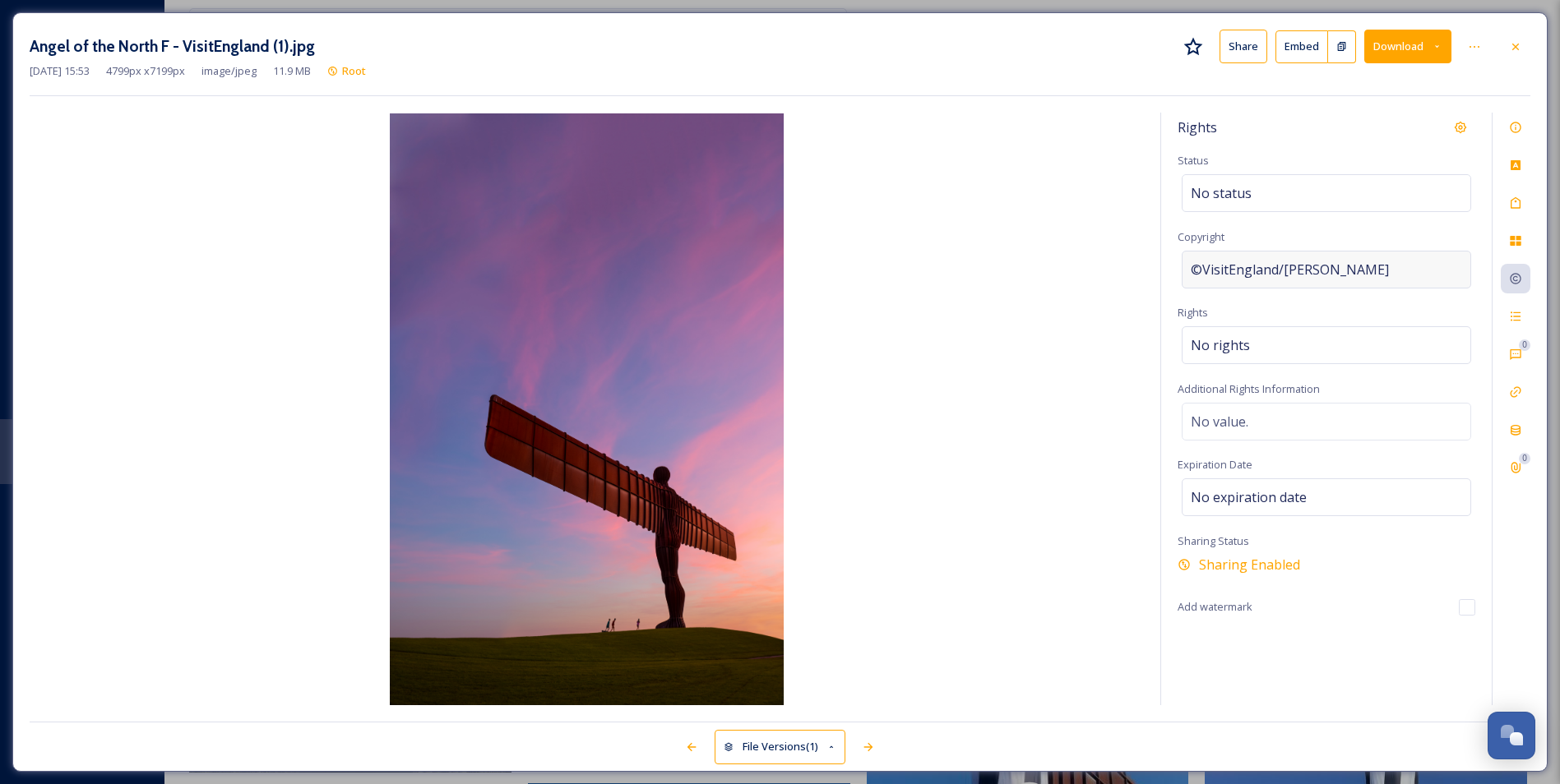
click at [843, 269] on div "©VisitEngland/[PERSON_NAME]" at bounding box center [1326, 269] width 289 height 38
drag, startPoint x: 1386, startPoint y: 269, endPoint x: 1174, endPoint y: 277, distance: 212.2
click at [843, 277] on div "Rights Status No status Copyright VisitEngland/[PERSON_NAME] Rights No rights A…" at bounding box center [1326, 409] width 330 height 592
click at [843, 287] on img at bounding box center [586, 409] width 1114 height 592
click at [843, 272] on div "©VisitEngland/[PERSON_NAME]" at bounding box center [1326, 269] width 289 height 38
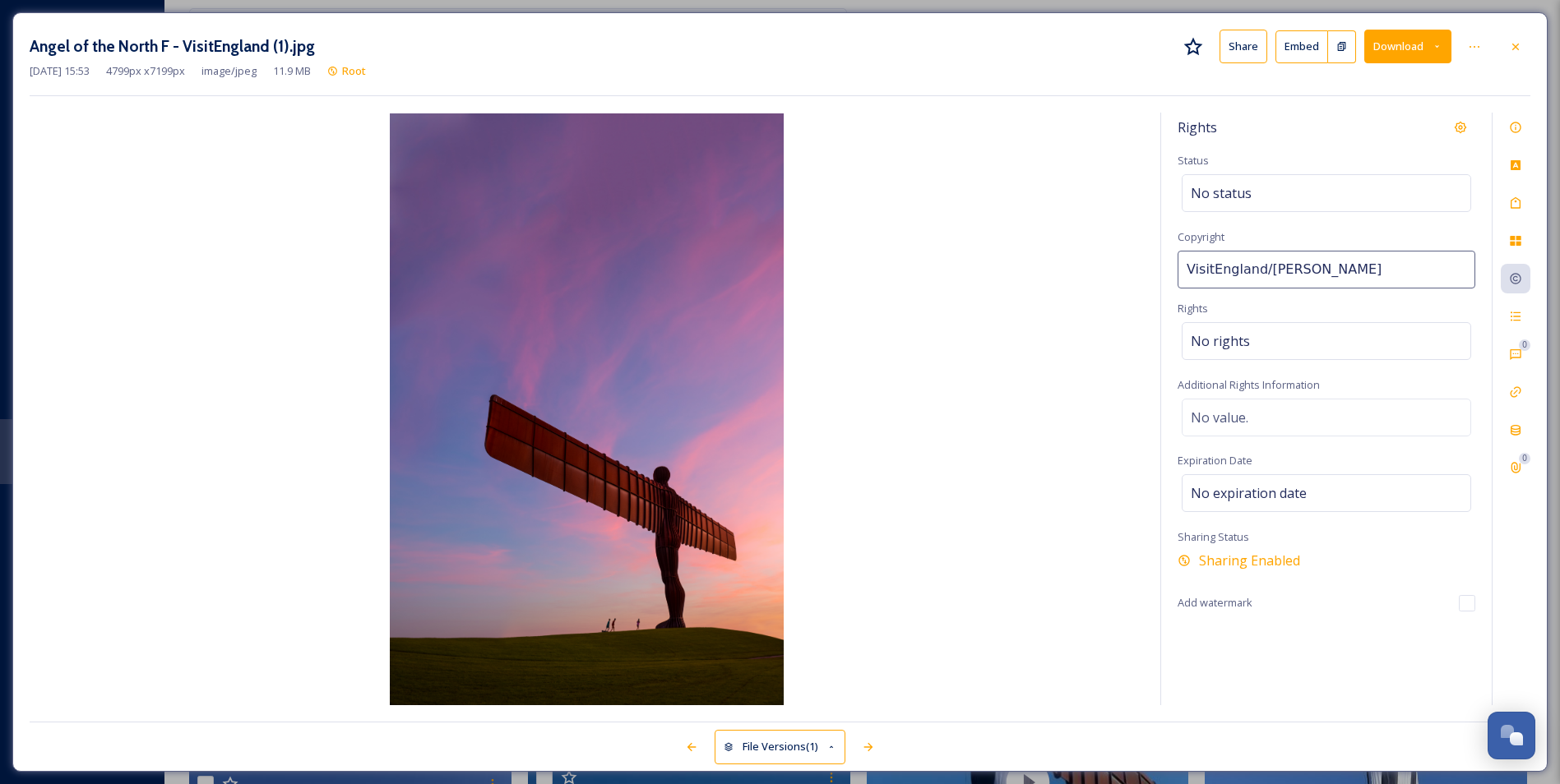
drag, startPoint x: 1354, startPoint y: 272, endPoint x: 1183, endPoint y: 279, distance: 171.1
click at [843, 279] on input "VisitEngland/[PERSON_NAME]" at bounding box center [1327, 269] width 298 height 38
click at [843, 335] on img at bounding box center [586, 409] width 1114 height 592
click at [651, 445] on img at bounding box center [586, 409] width 1114 height 592
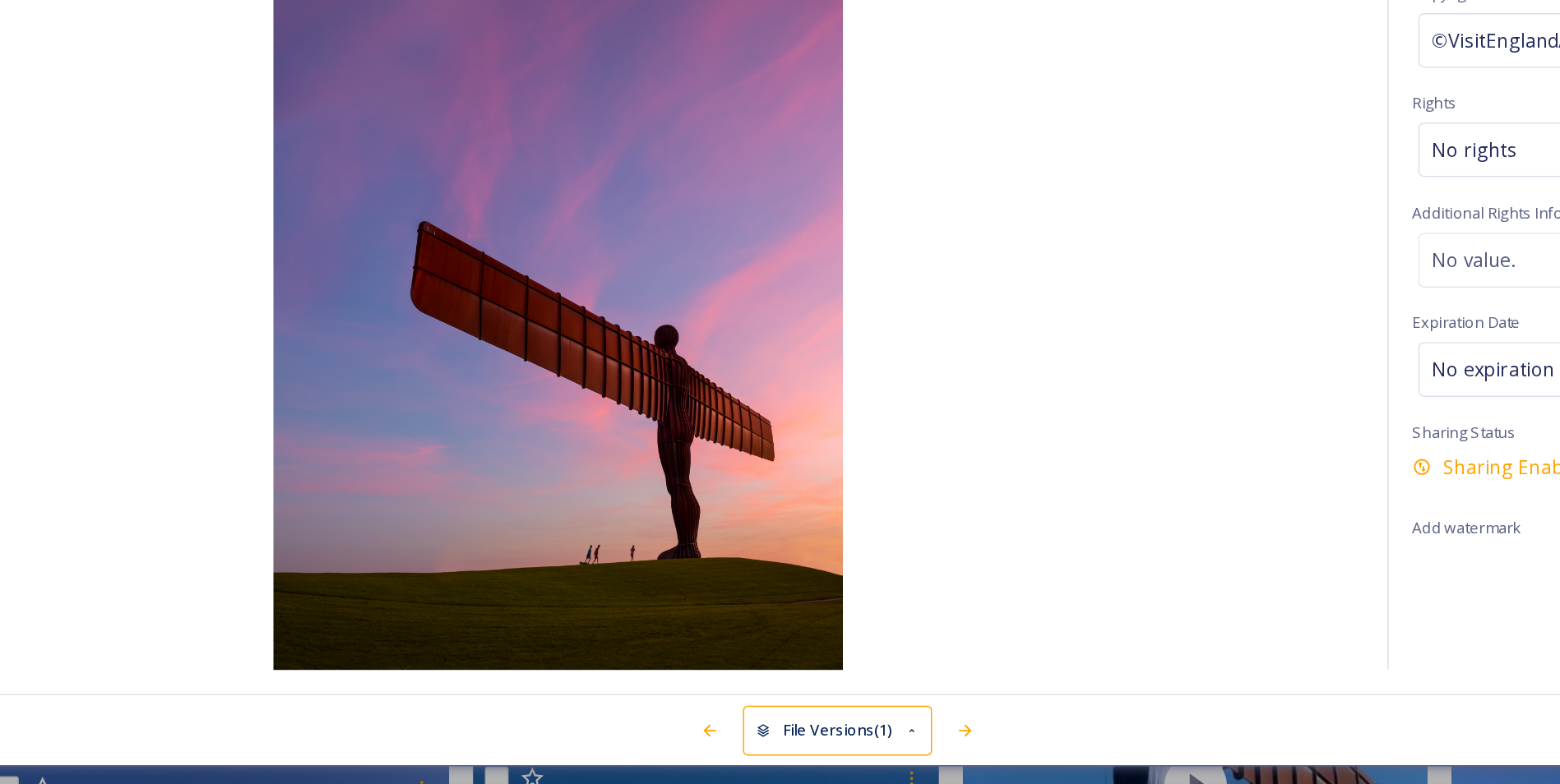
scroll to position [1870, 0]
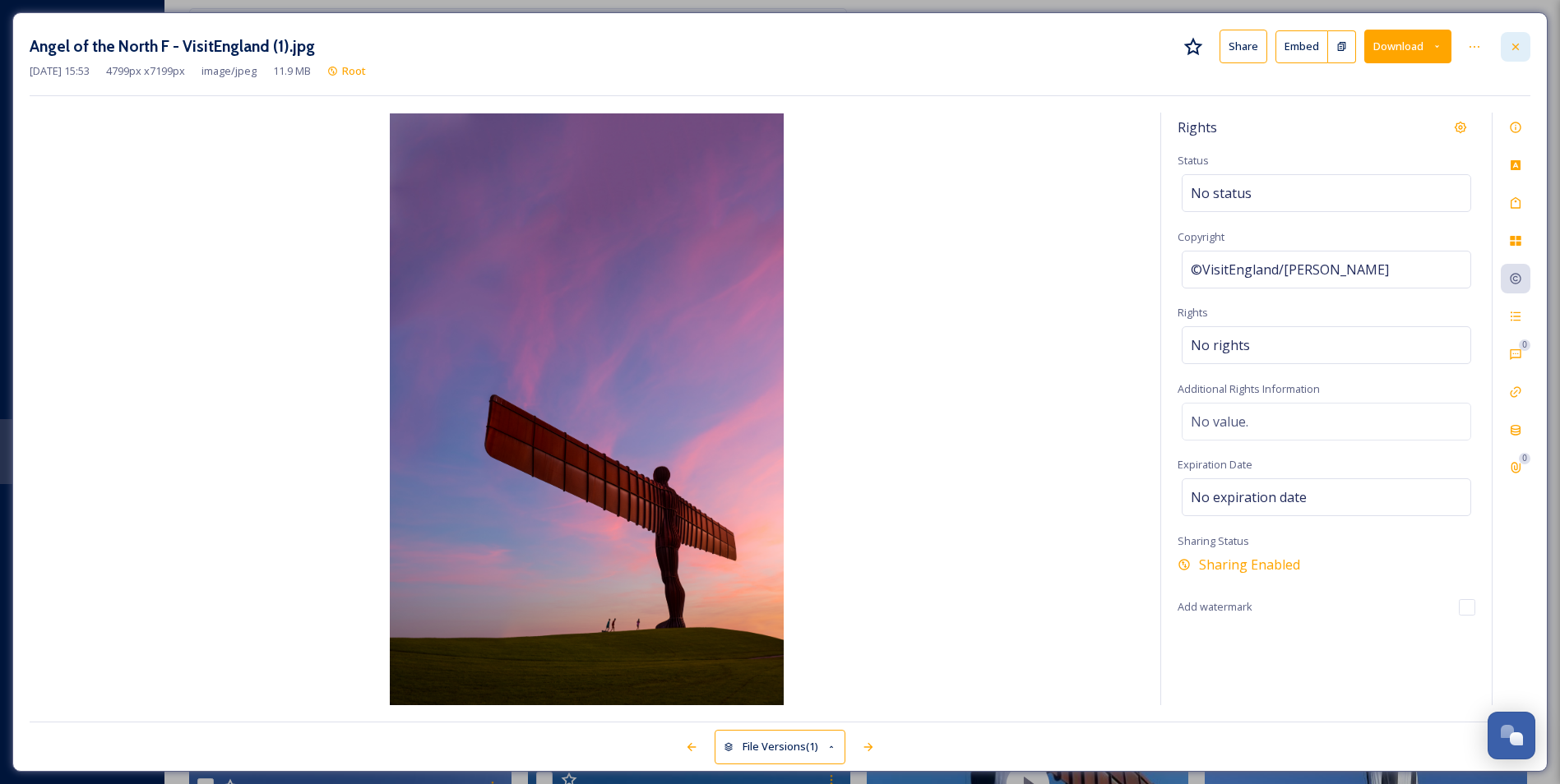
click at [843, 43] on icon at bounding box center [1515, 46] width 13 height 13
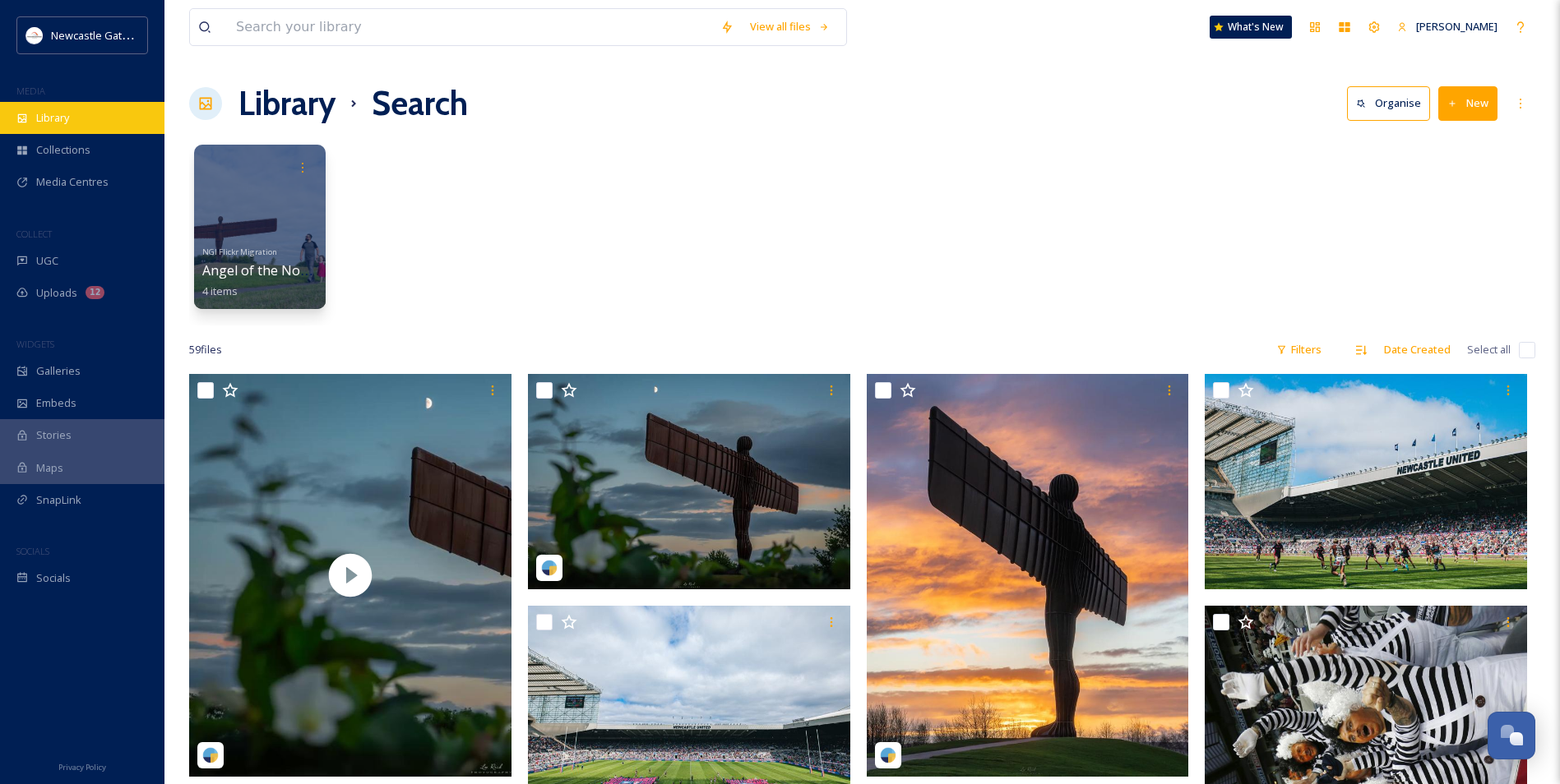
click at [92, 109] on div "Library" at bounding box center [82, 117] width 165 height 32
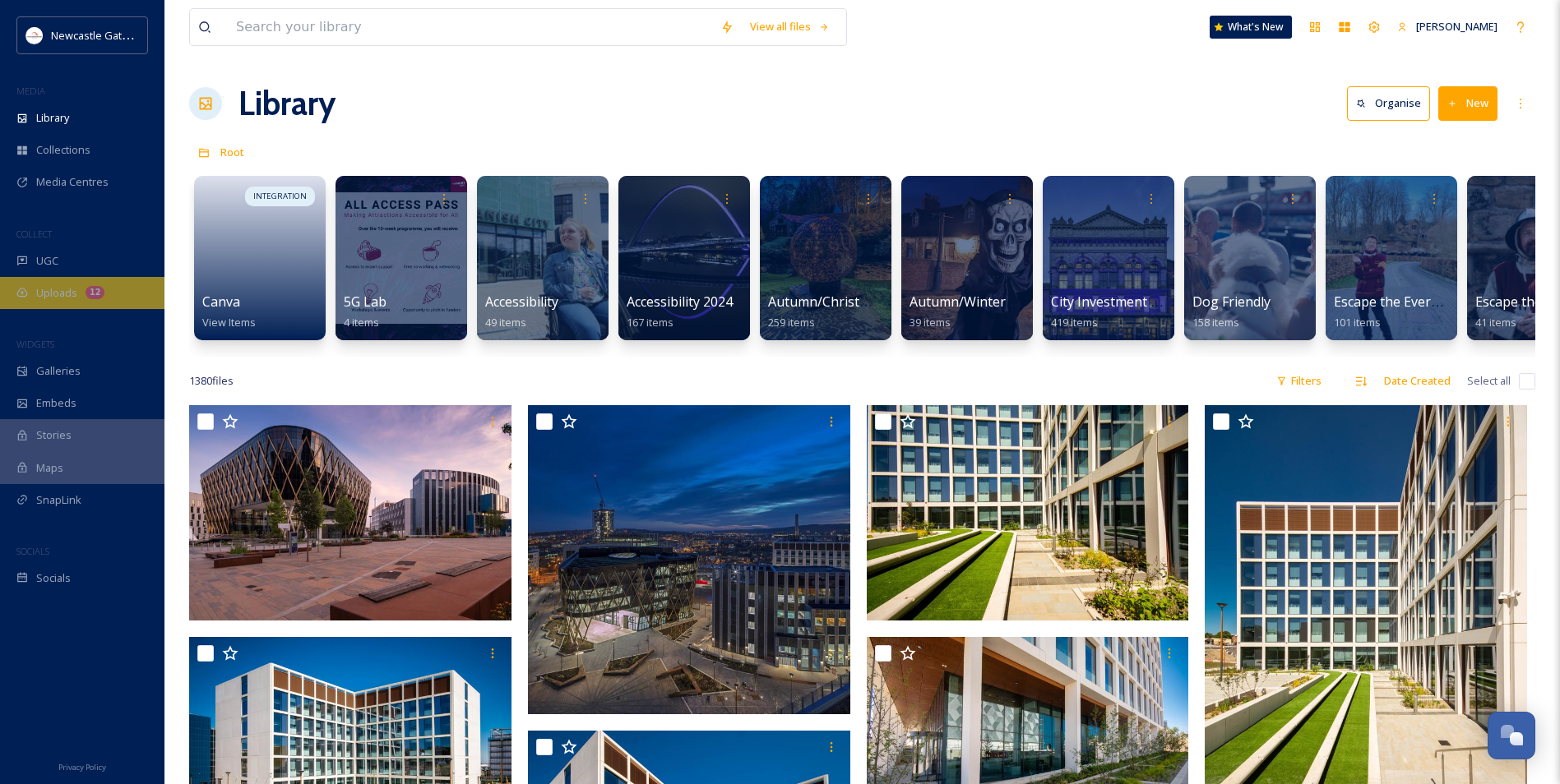
click at [63, 283] on div "Uploads 12" at bounding box center [82, 293] width 165 height 32
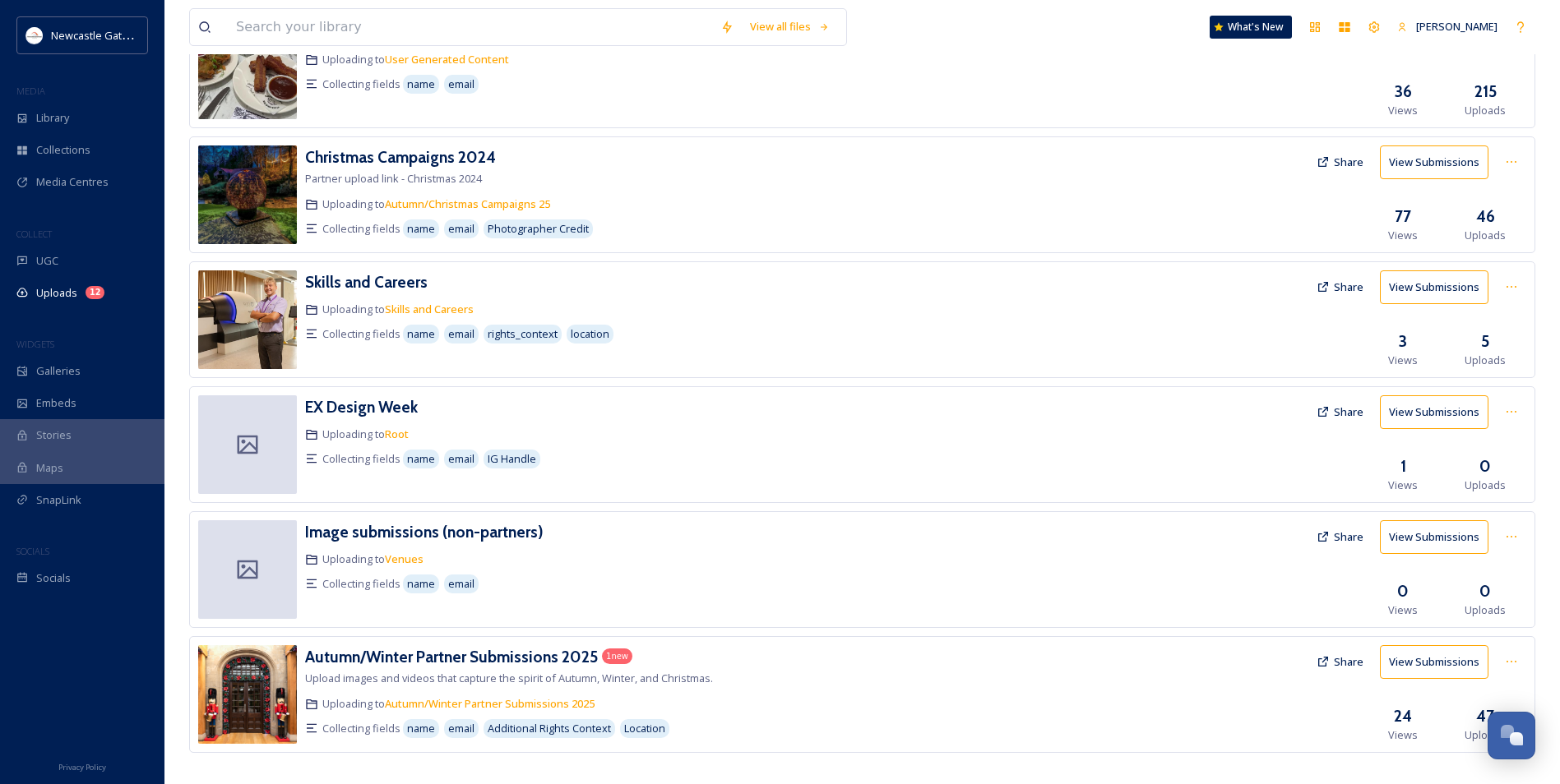
scroll to position [624, 0]
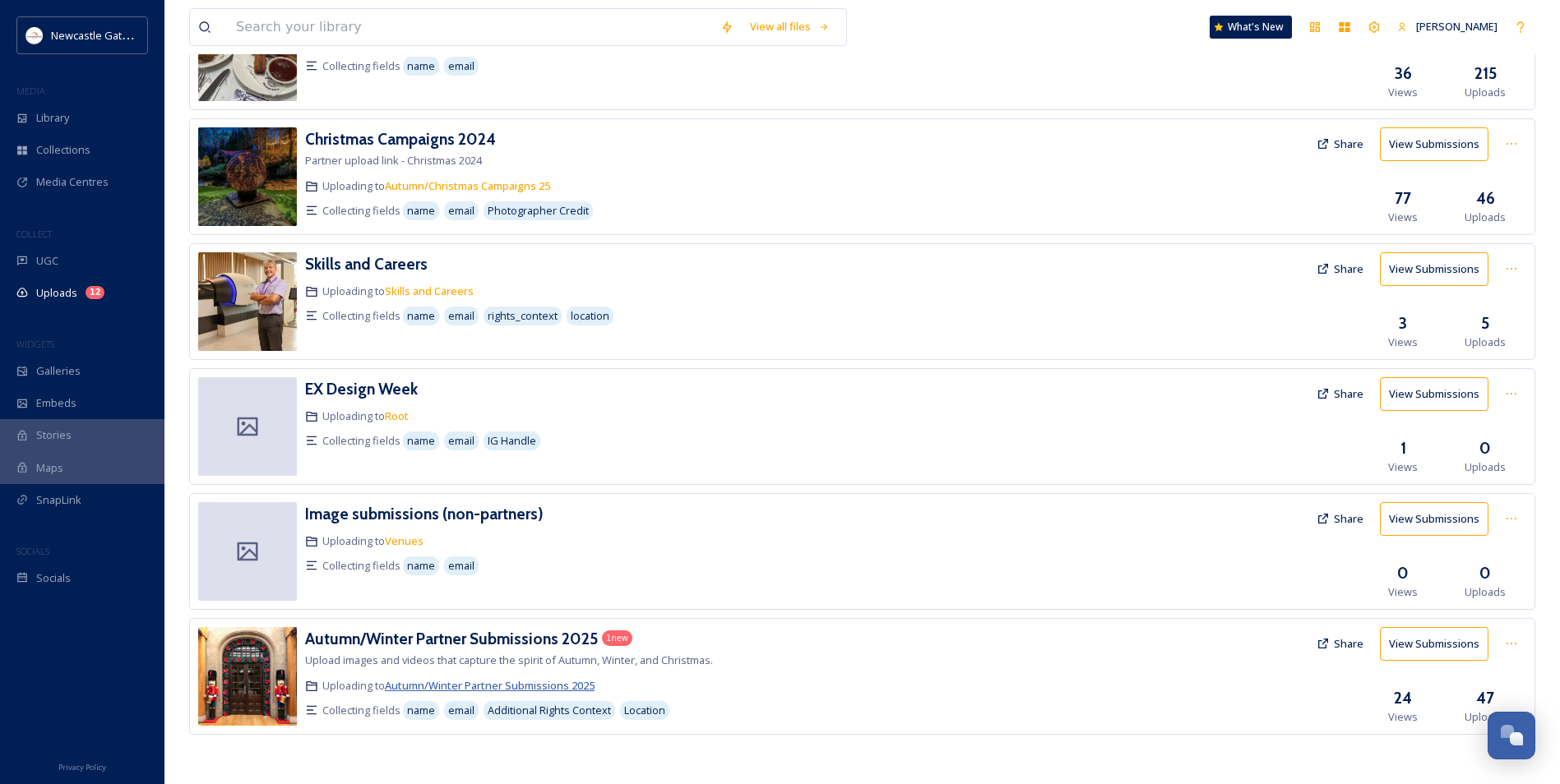
click at [550, 475] on span "Autumn/Winter Partner Submissions 2025" at bounding box center [489, 685] width 209 height 15
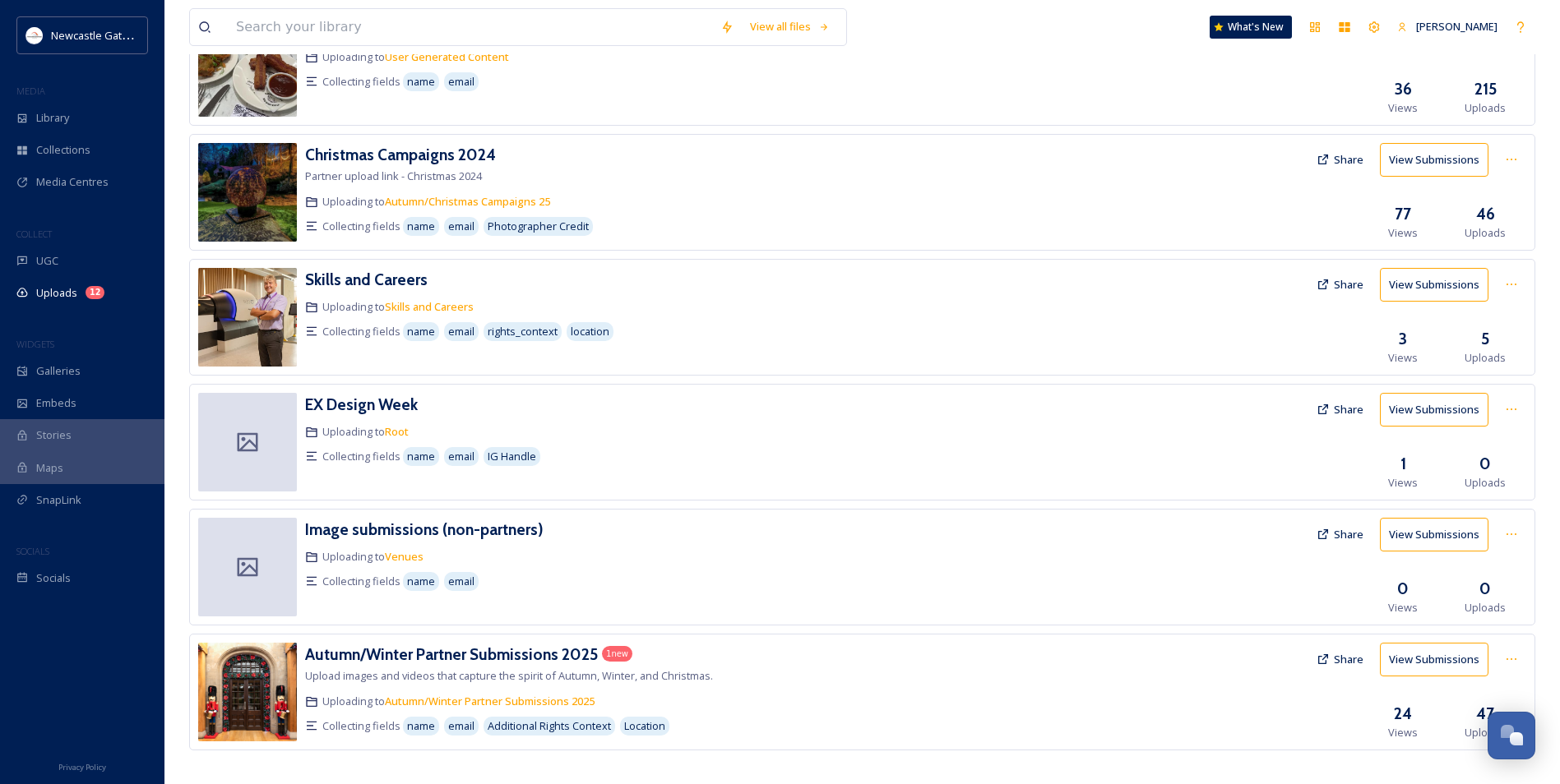
scroll to position [624, 0]
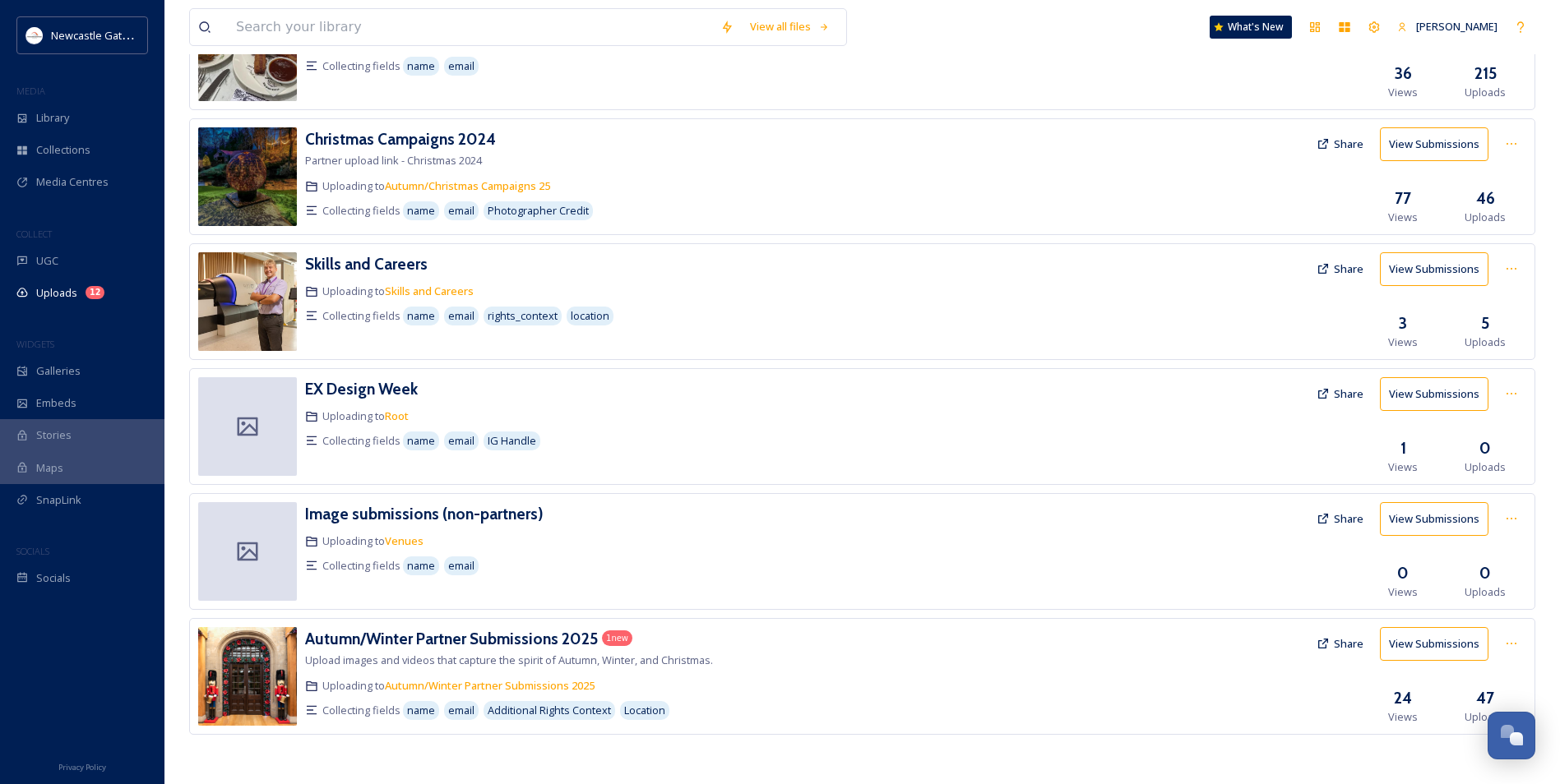
click at [259, 475] on img at bounding box center [247, 676] width 99 height 99
click at [569, 475] on h3 "Autumn/Winter Partner Submissions 2025" at bounding box center [451, 639] width 293 height 20
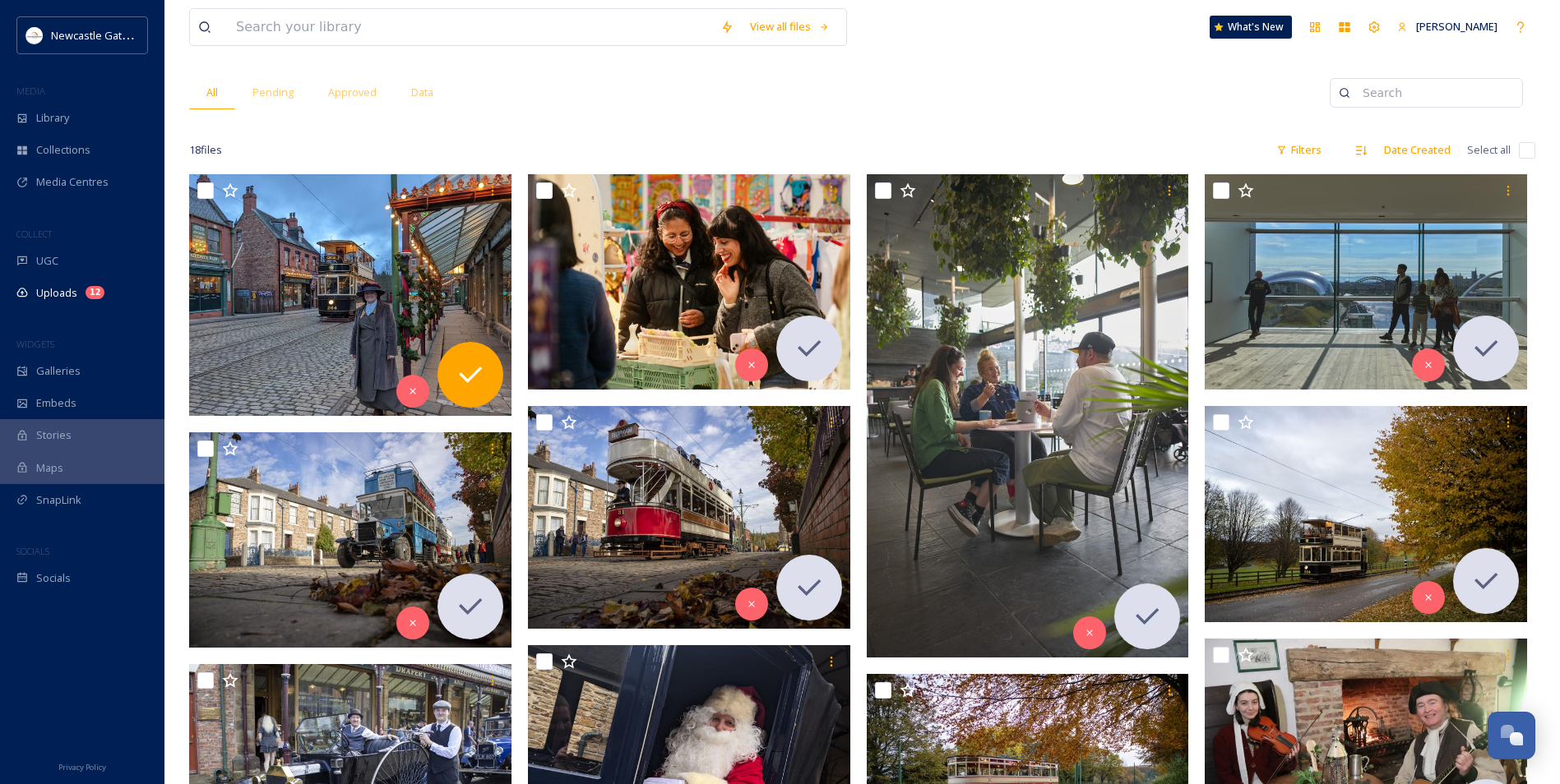
scroll to position [165, 0]
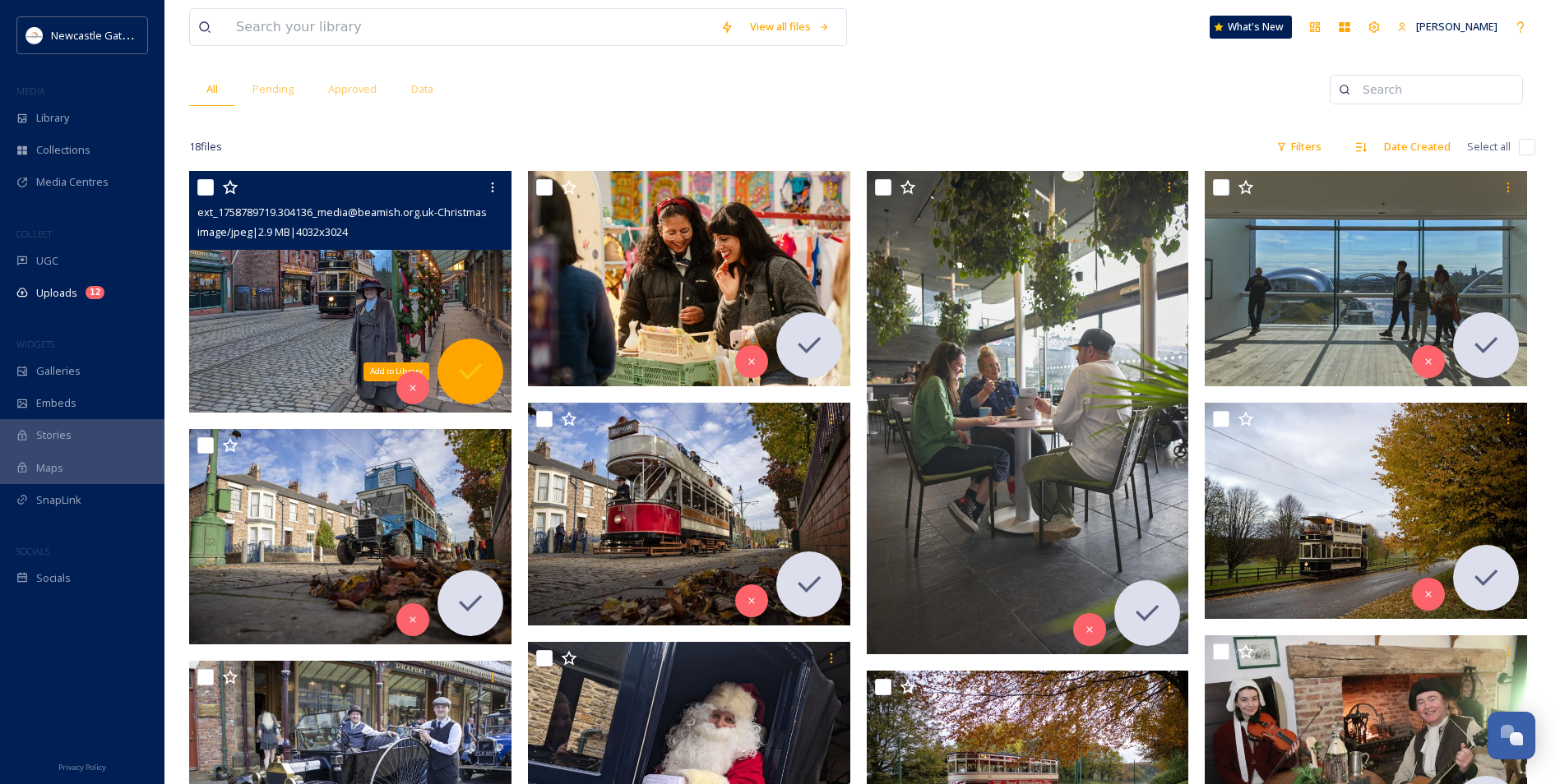
click at [451, 354] on div "Add to Library" at bounding box center [470, 371] width 66 height 66
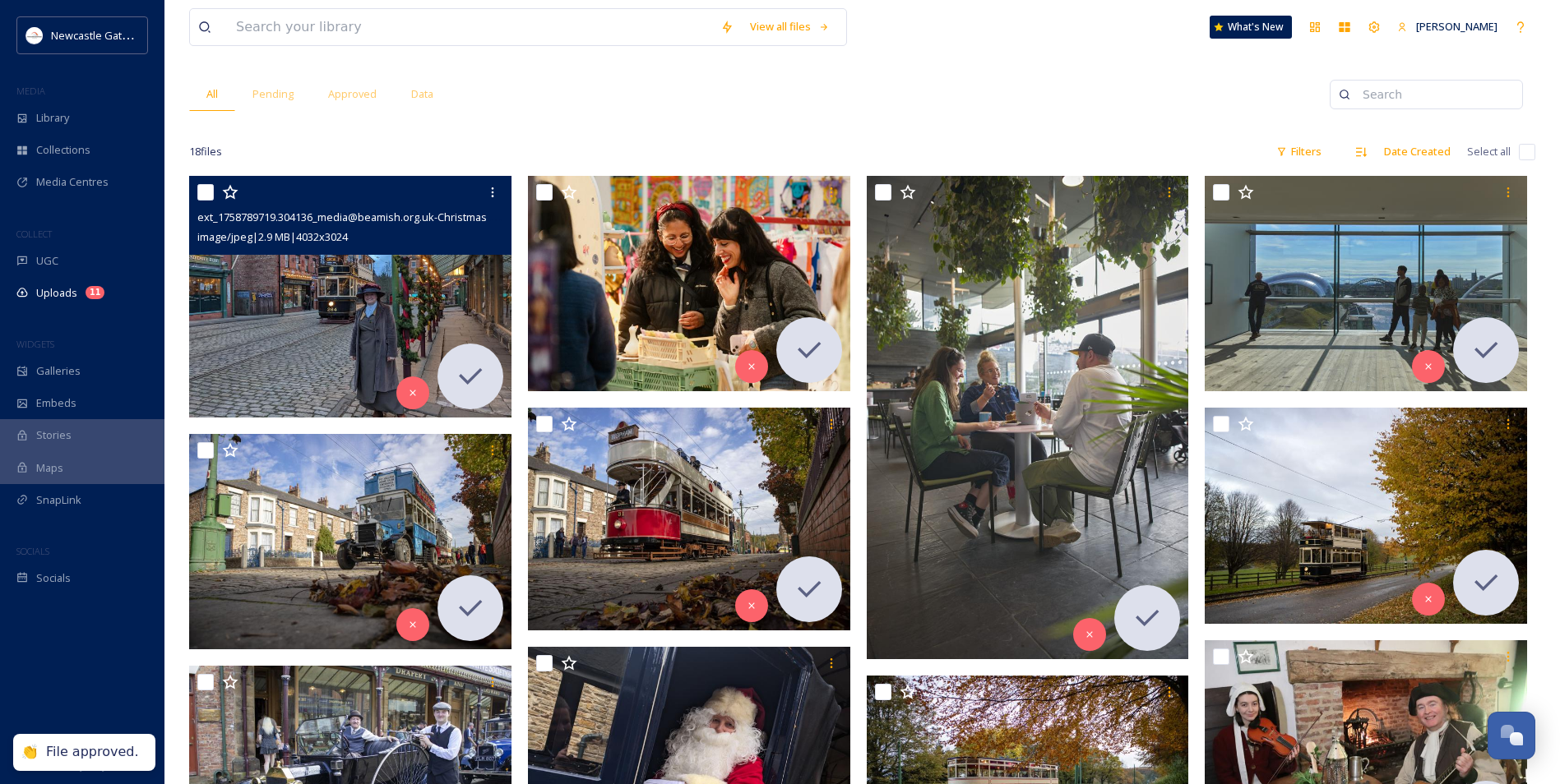
scroll to position [0, 0]
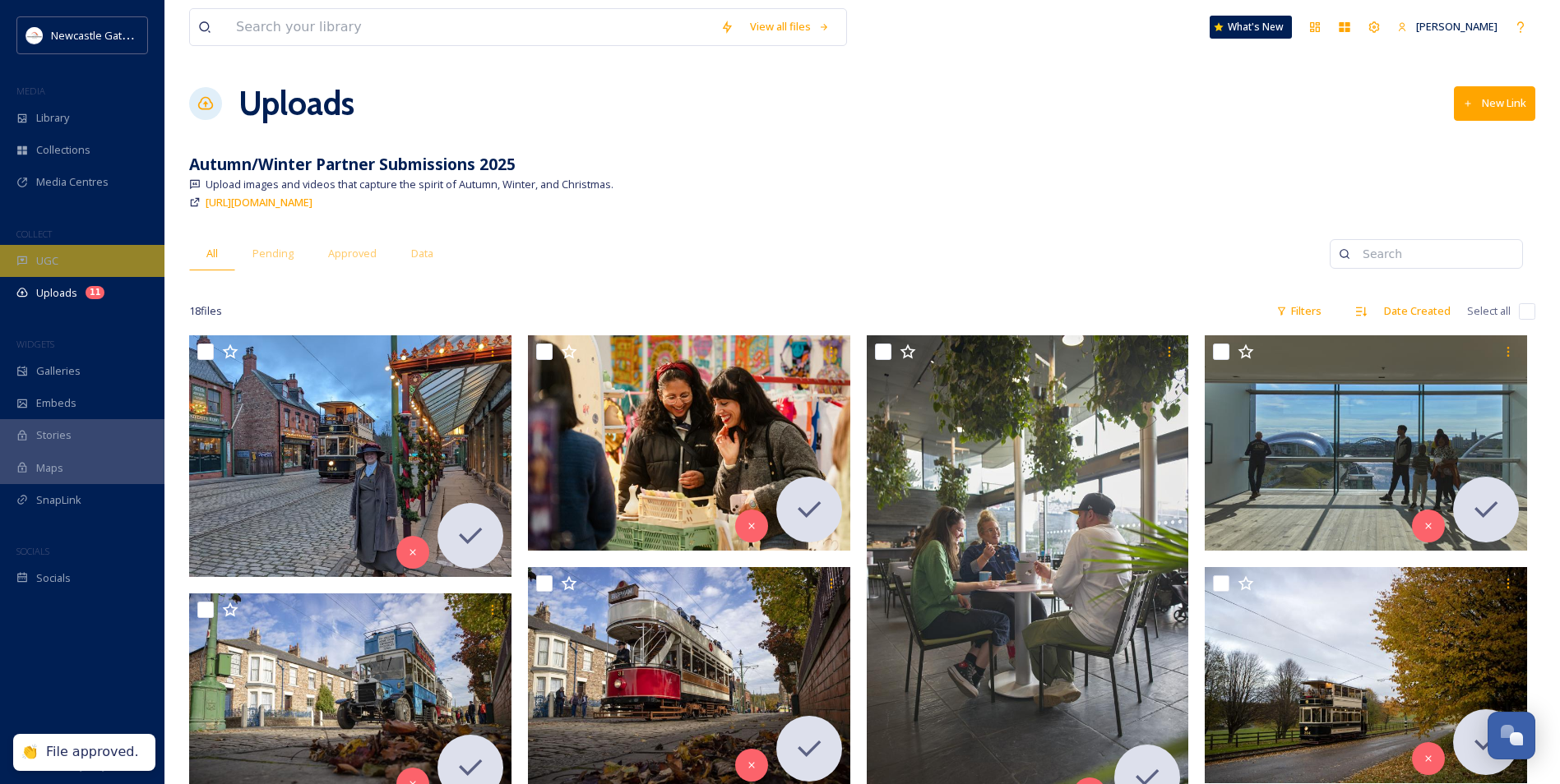
click at [66, 265] on div "UGC" at bounding box center [82, 261] width 165 height 32
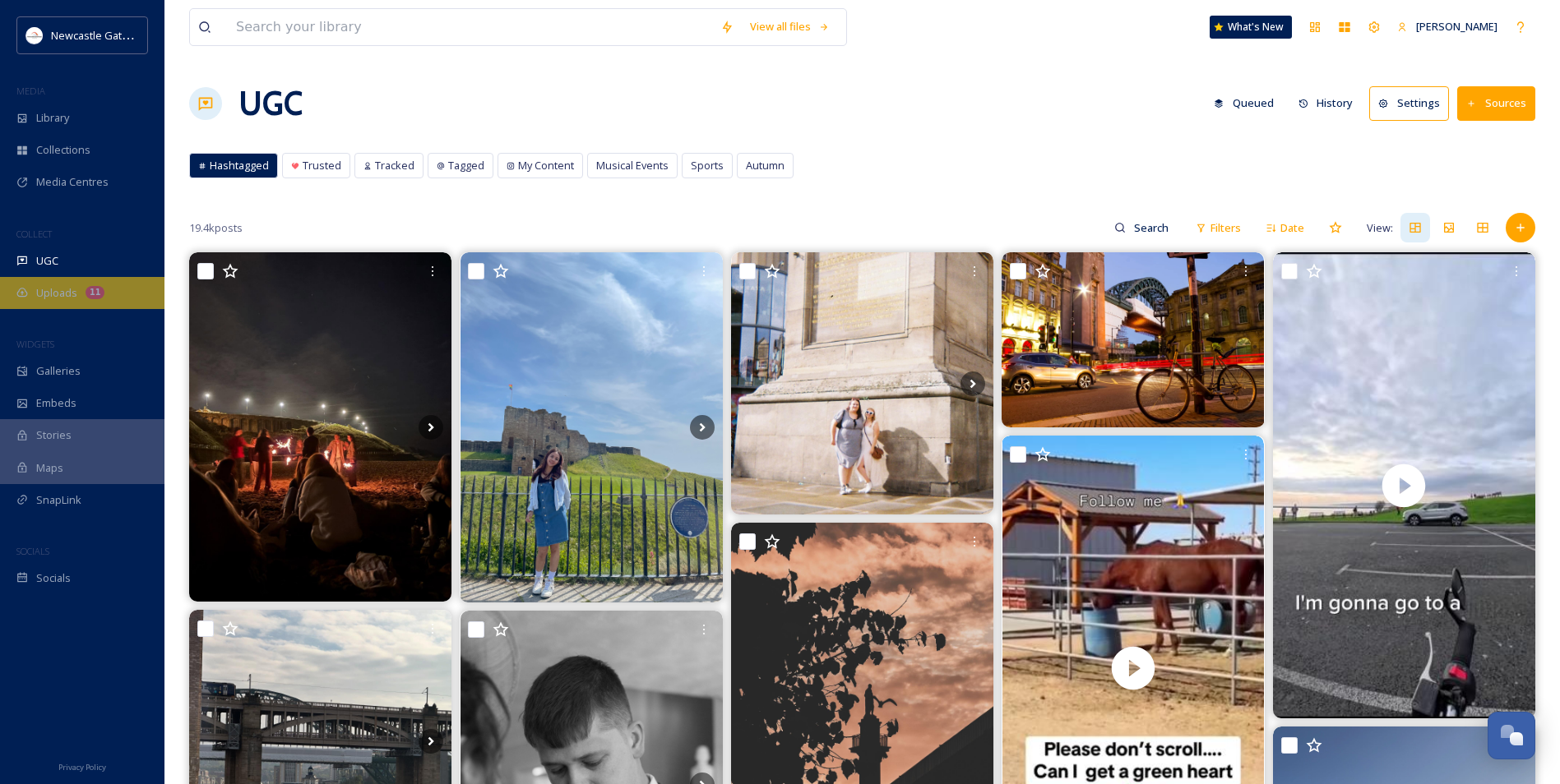
click at [50, 283] on div "Uploads 11" at bounding box center [82, 293] width 165 height 32
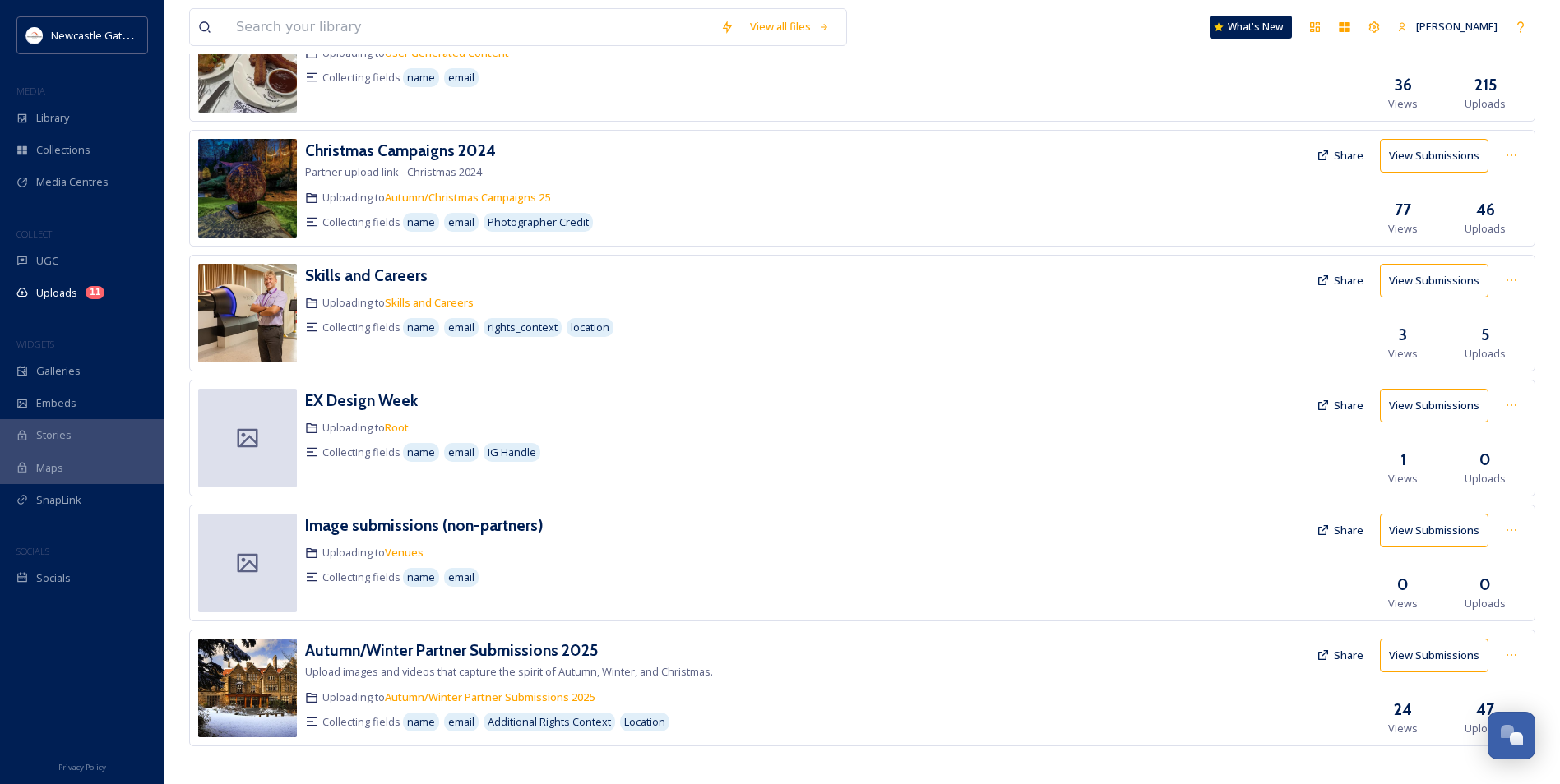
scroll to position [624, 0]
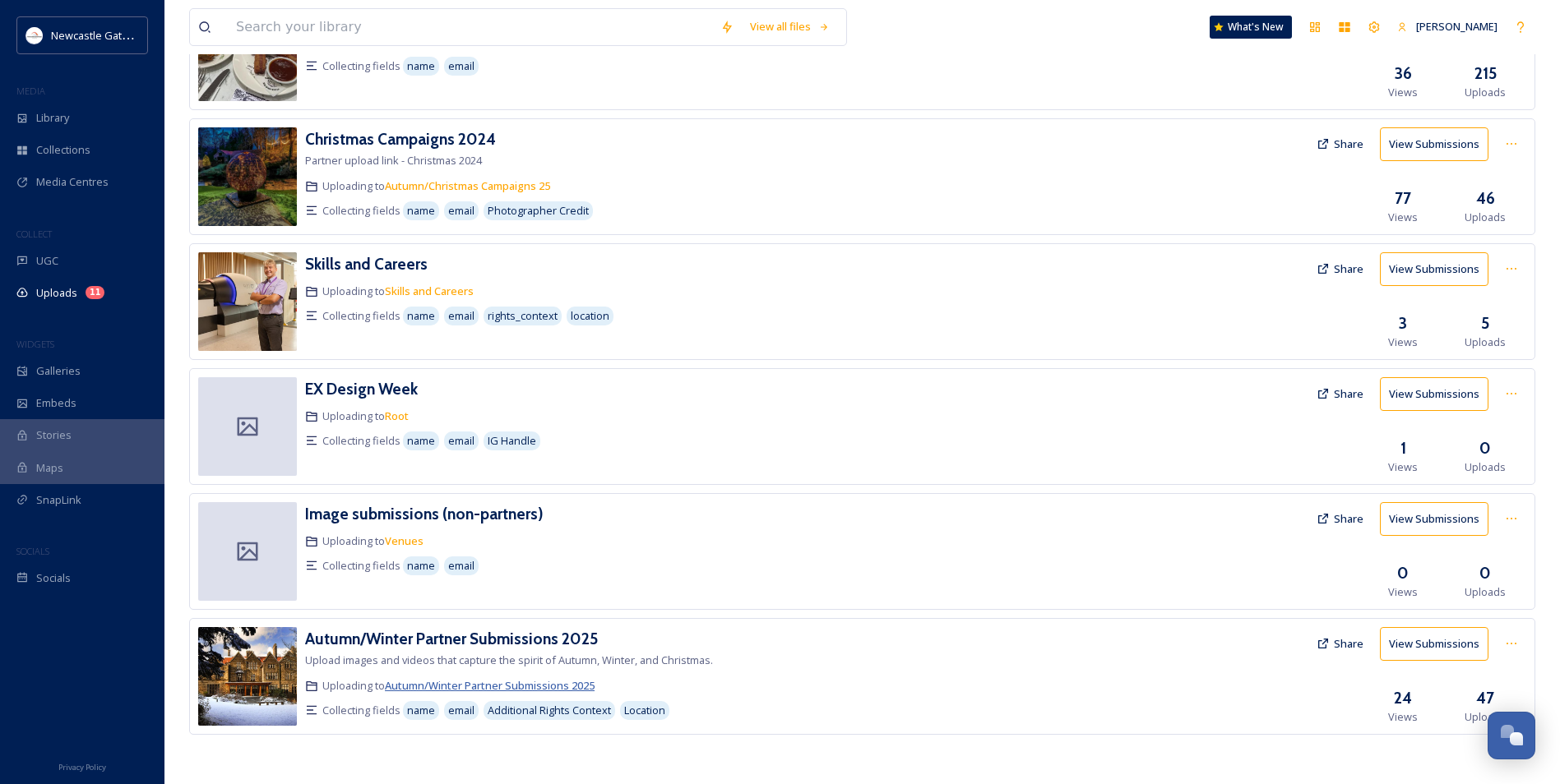
click at [484, 475] on span "Autumn/Winter Partner Submissions 2025" at bounding box center [489, 685] width 209 height 15
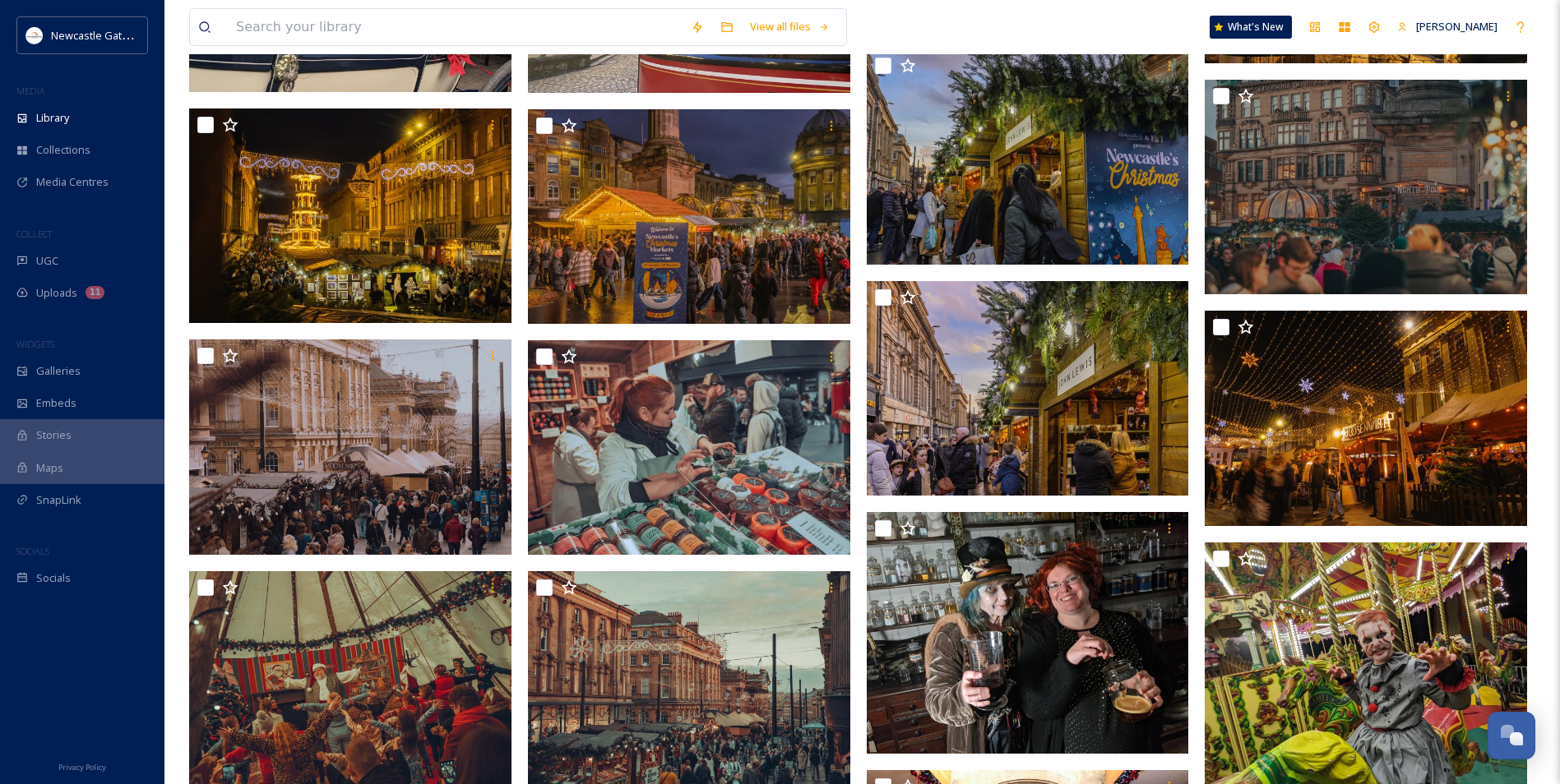
scroll to position [925, 0]
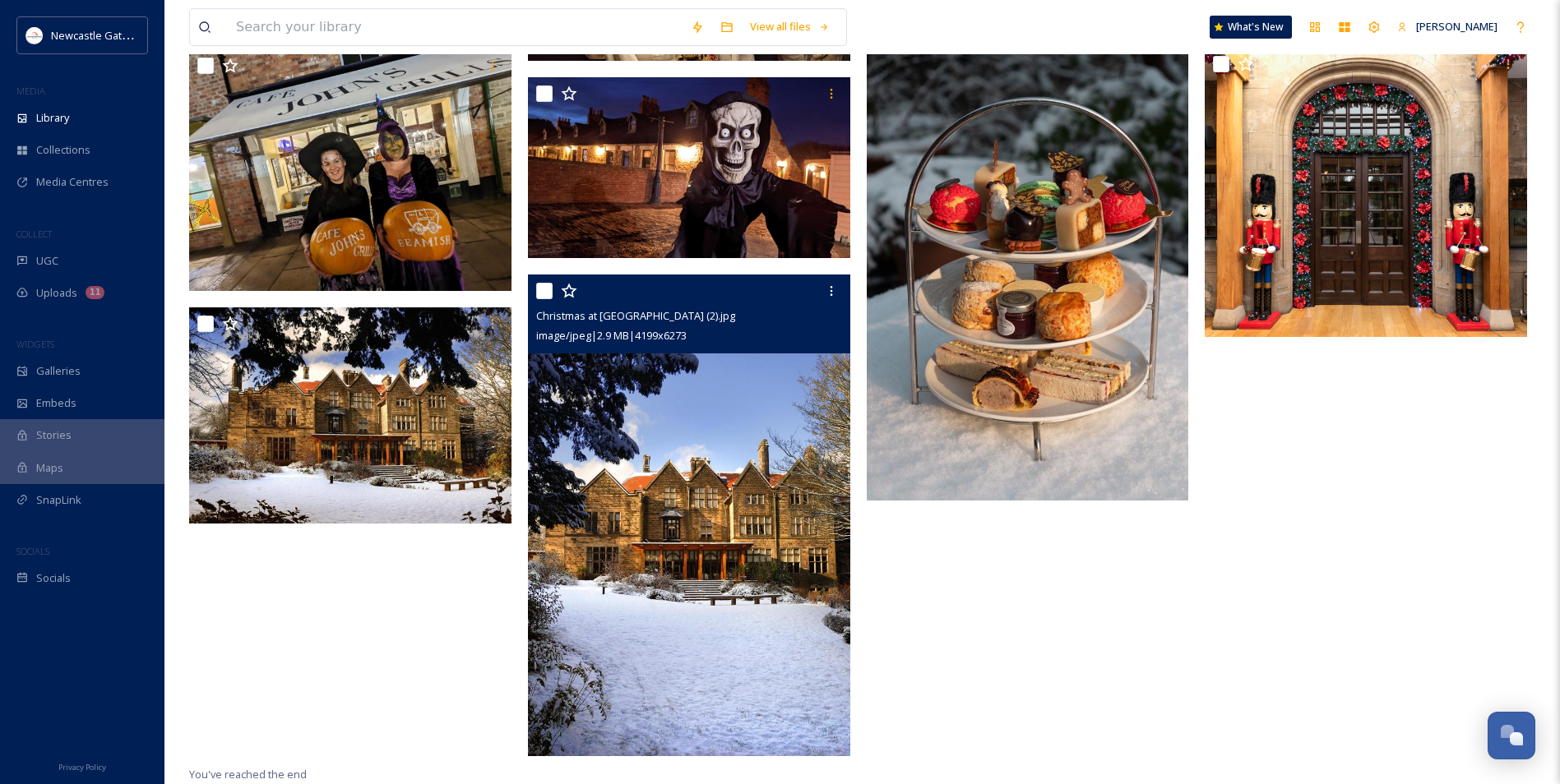
click at [750, 436] on img at bounding box center [689, 515] width 323 height 482
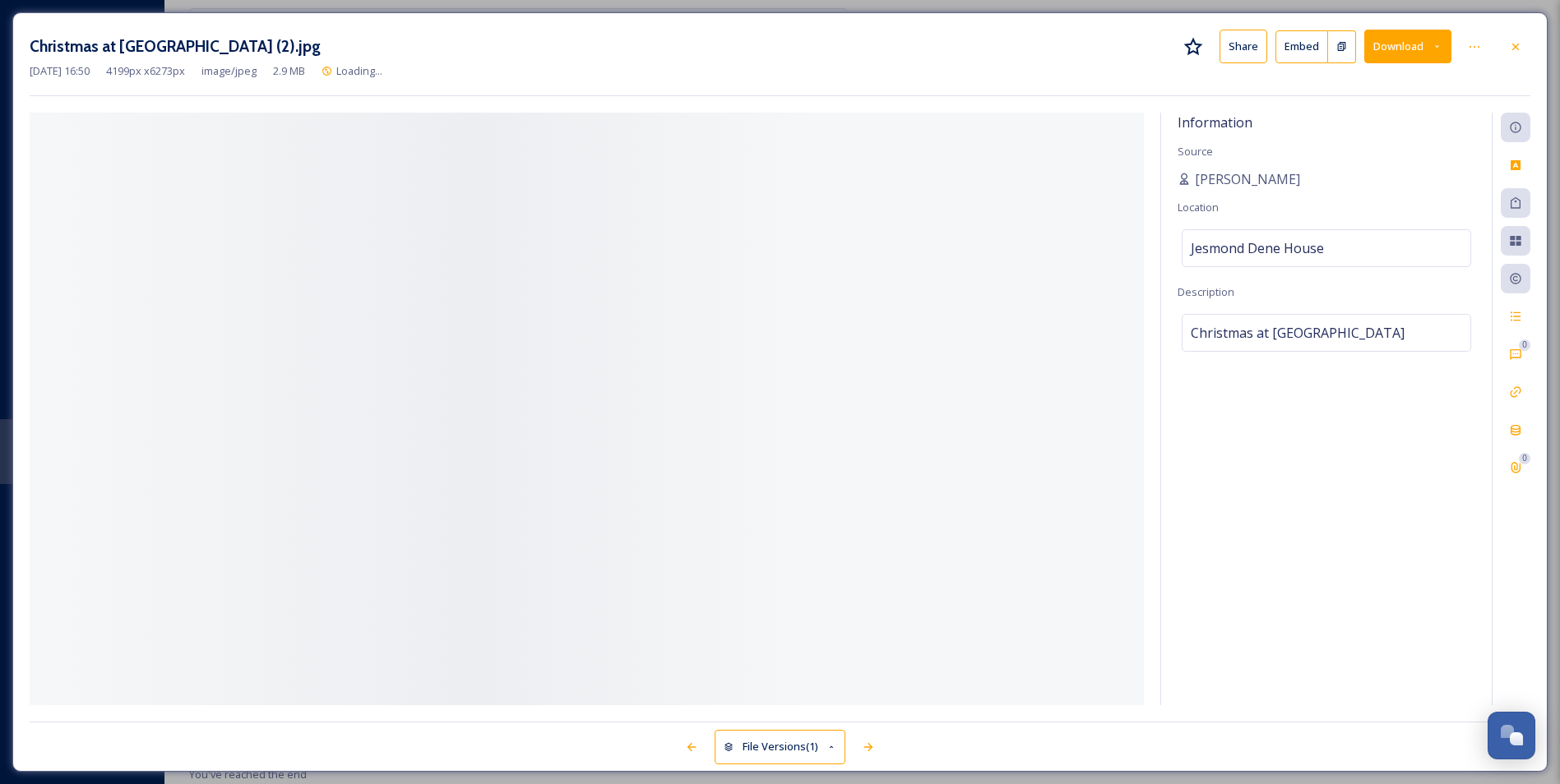
scroll to position [2087, 0]
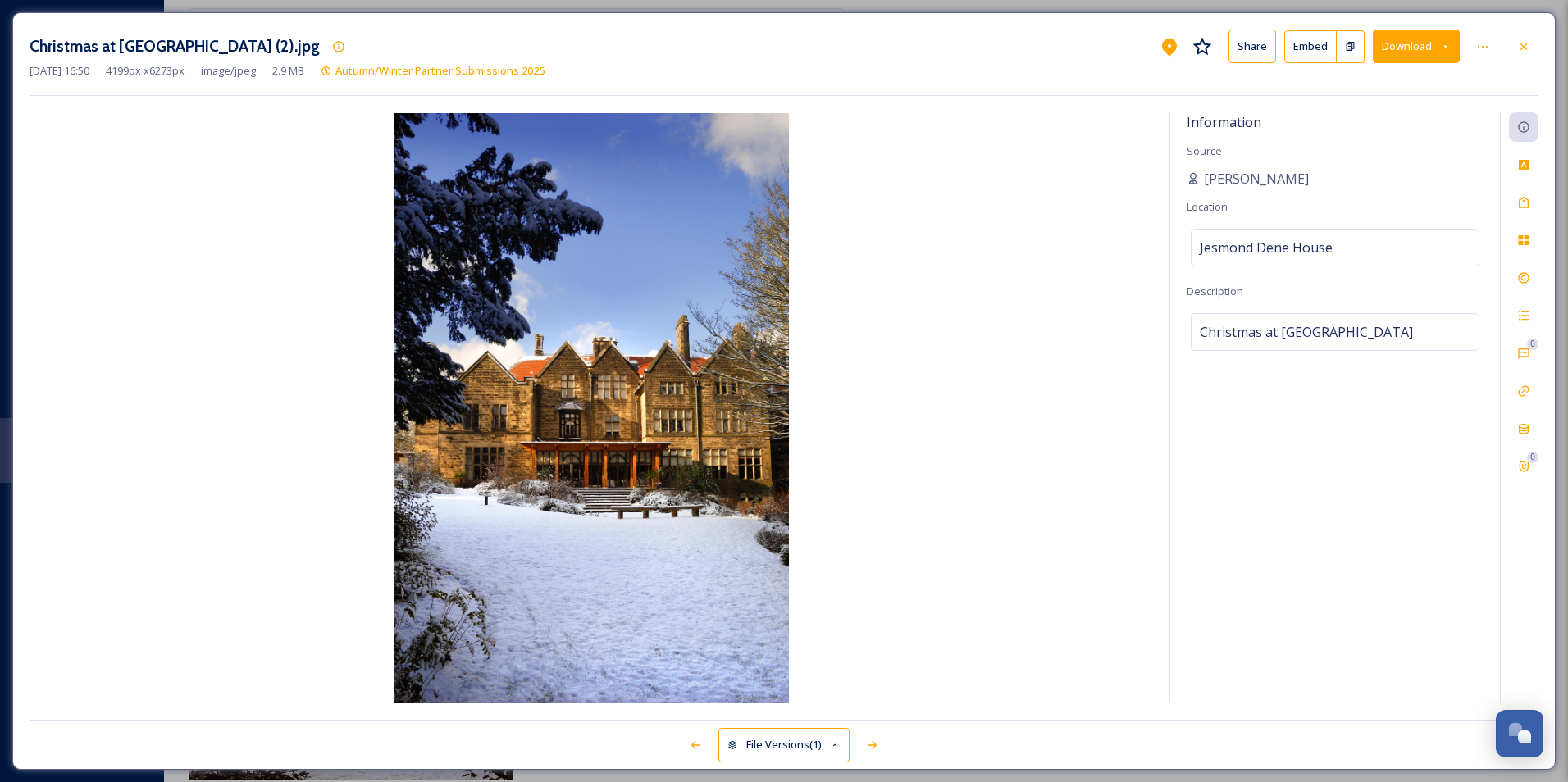
click at [841, 286] on div "Christmas at [GEOGRAPHIC_DATA] (2).jpg Share Embed Download [DATE] 16:50 4199 p…" at bounding box center [784, 391] width 1544 height 758
click at [841, 285] on div "Rights" at bounding box center [1523, 278] width 30 height 30
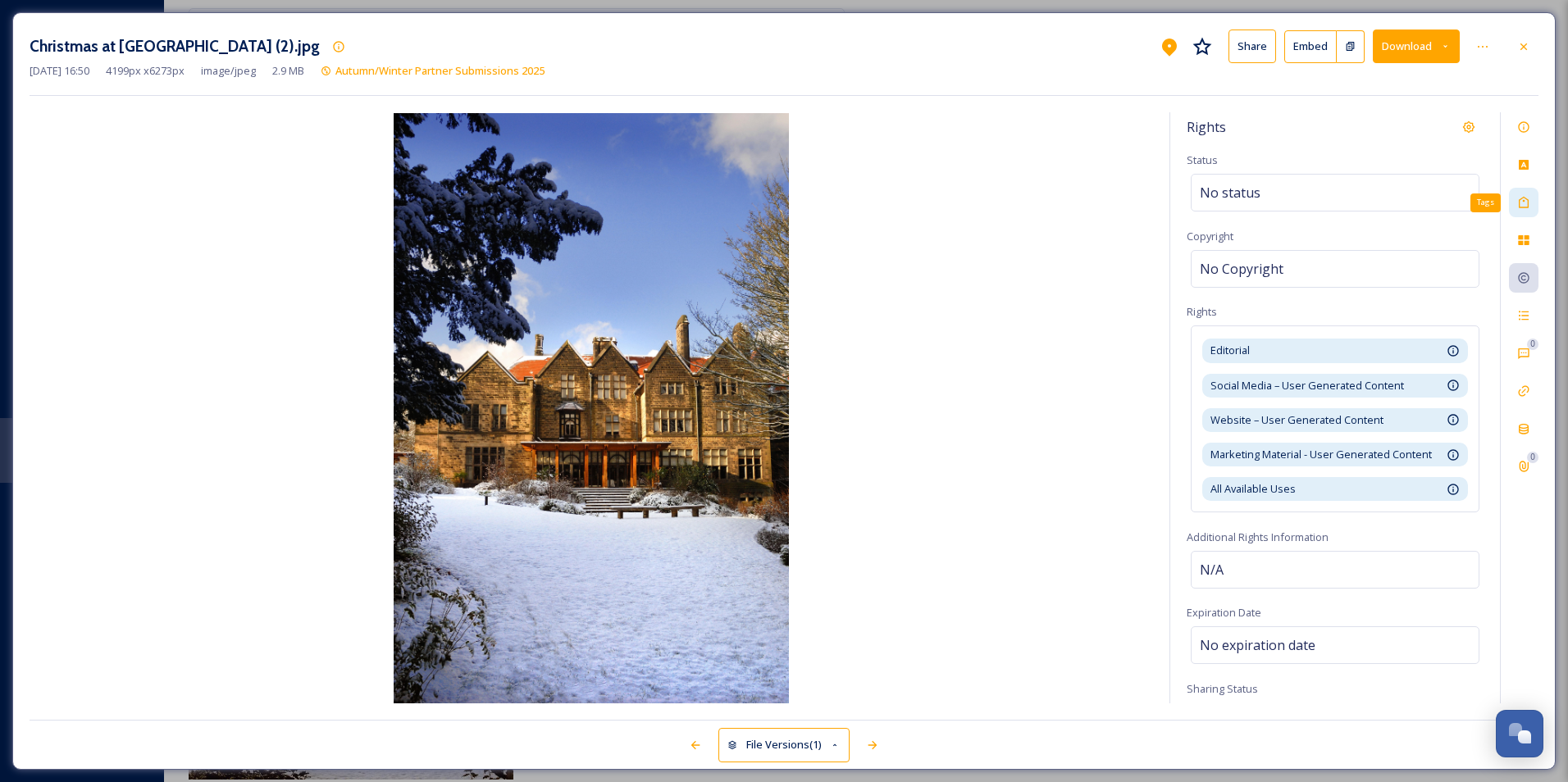
click at [841, 198] on icon at bounding box center [1523, 202] width 13 height 13
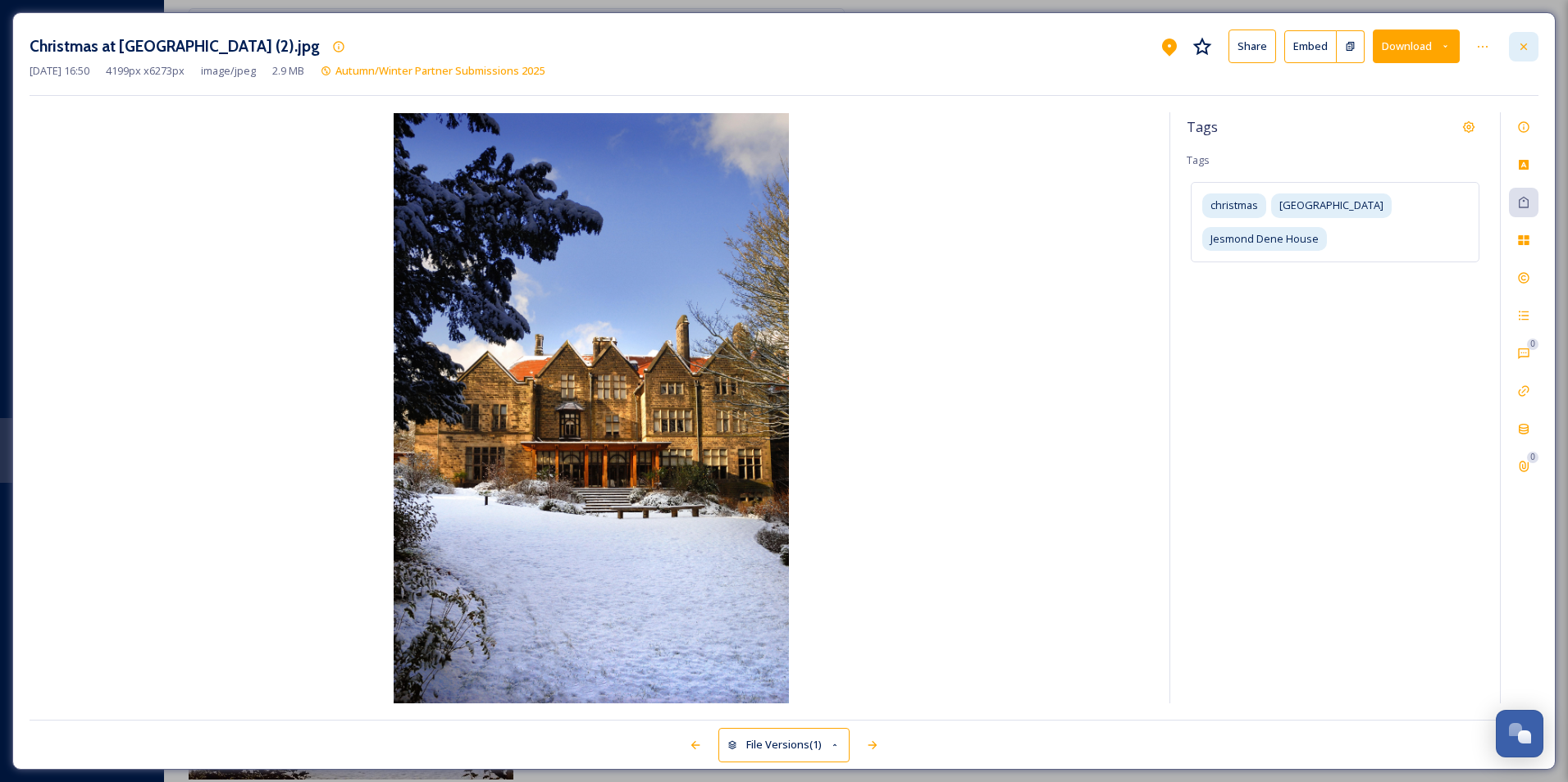
click at [841, 44] on icon at bounding box center [1523, 46] width 13 height 13
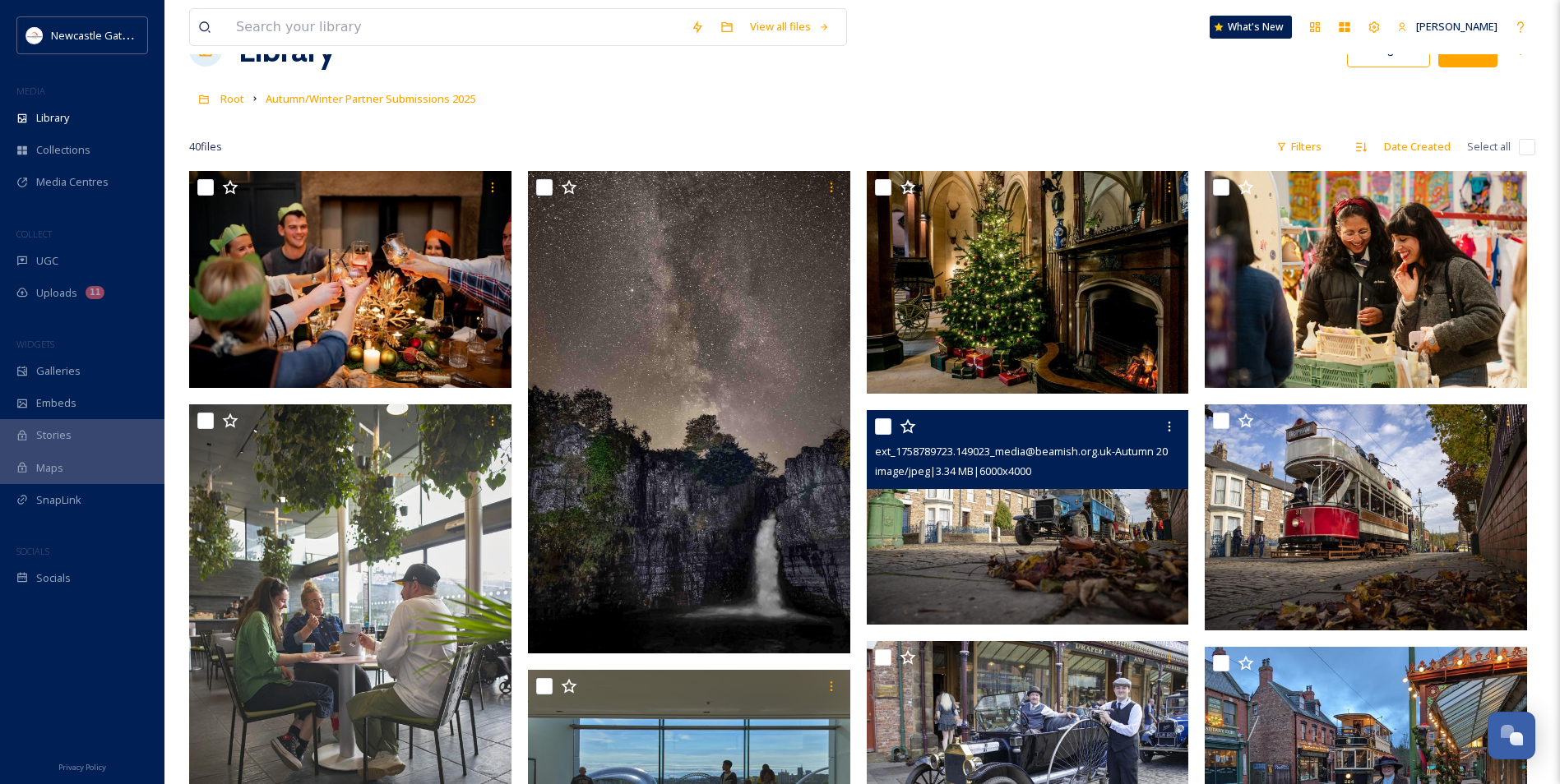
scroll to position [82, 0]
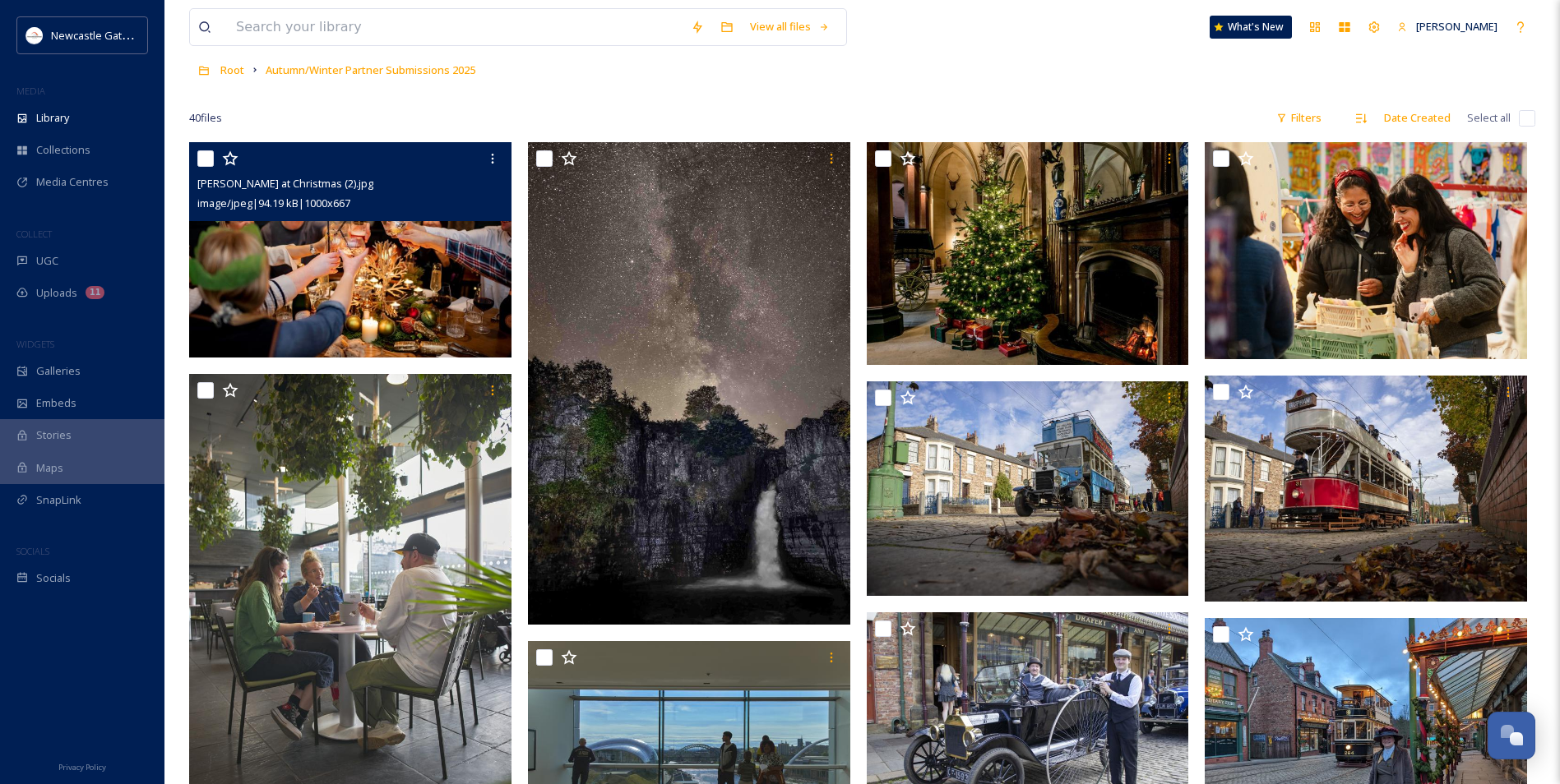
click at [400, 300] on img at bounding box center [351, 250] width 323 height 215
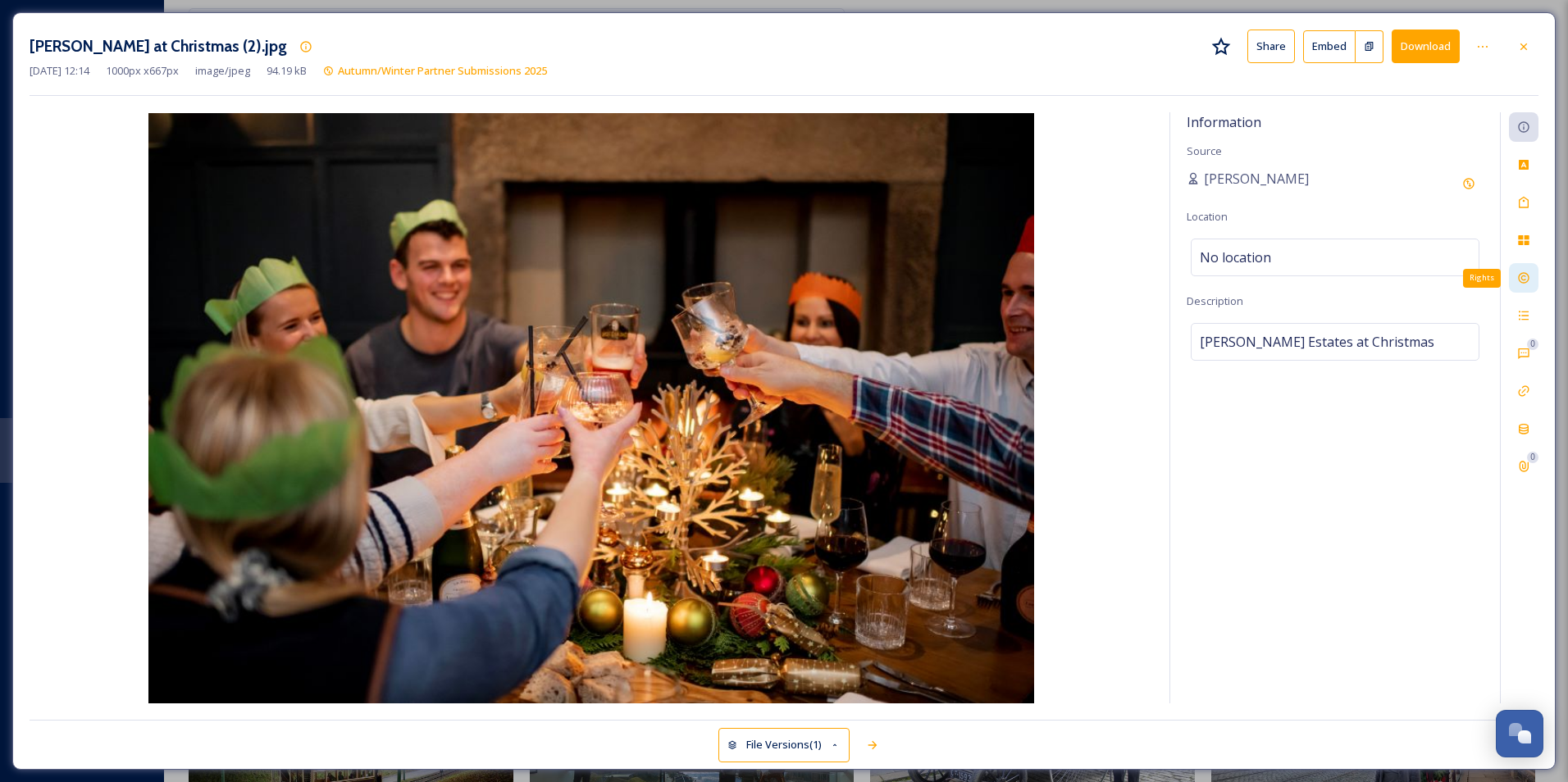
click at [841, 280] on icon at bounding box center [1523, 278] width 13 height 13
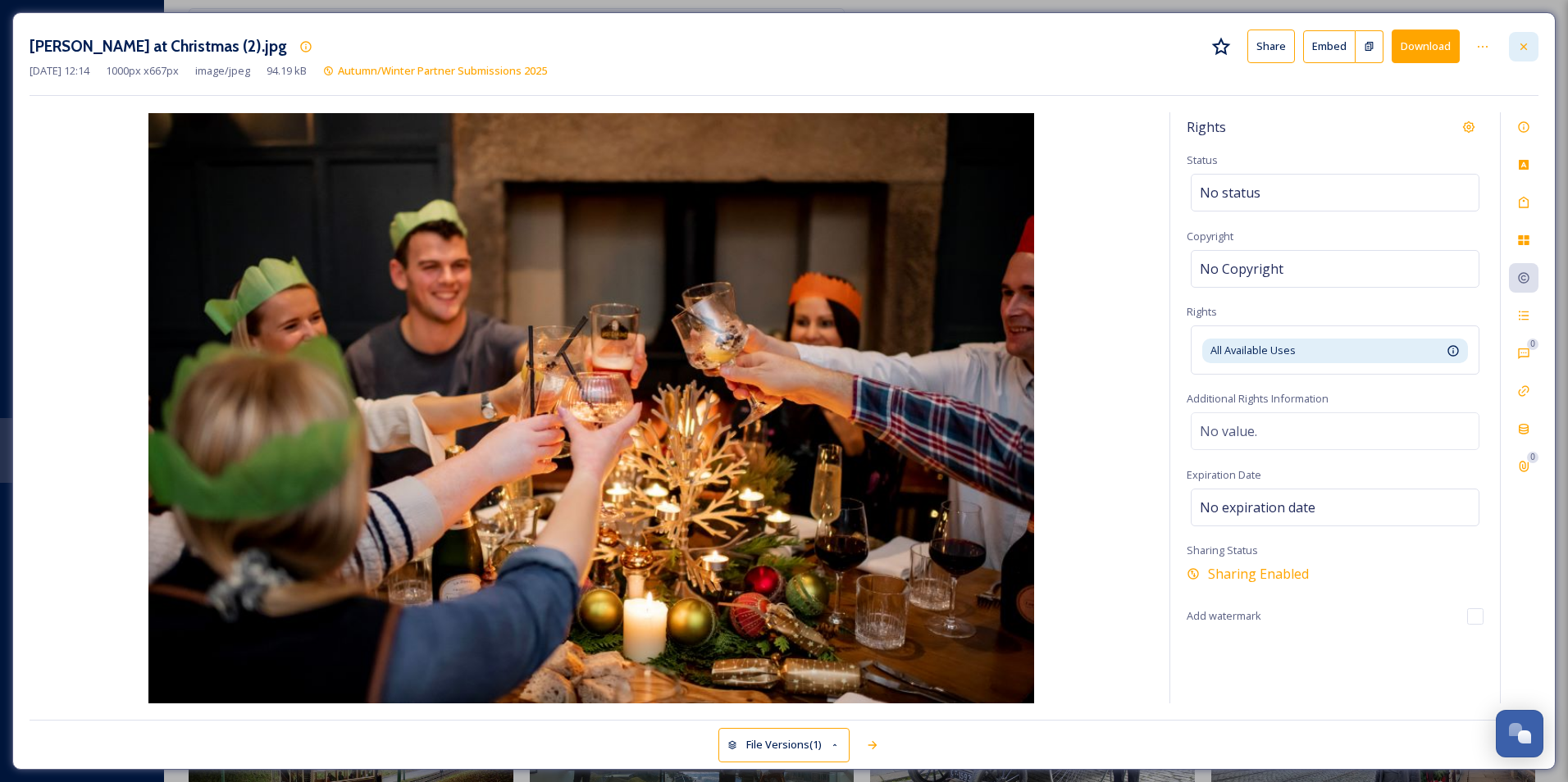
click at [841, 51] on icon at bounding box center [1523, 46] width 13 height 13
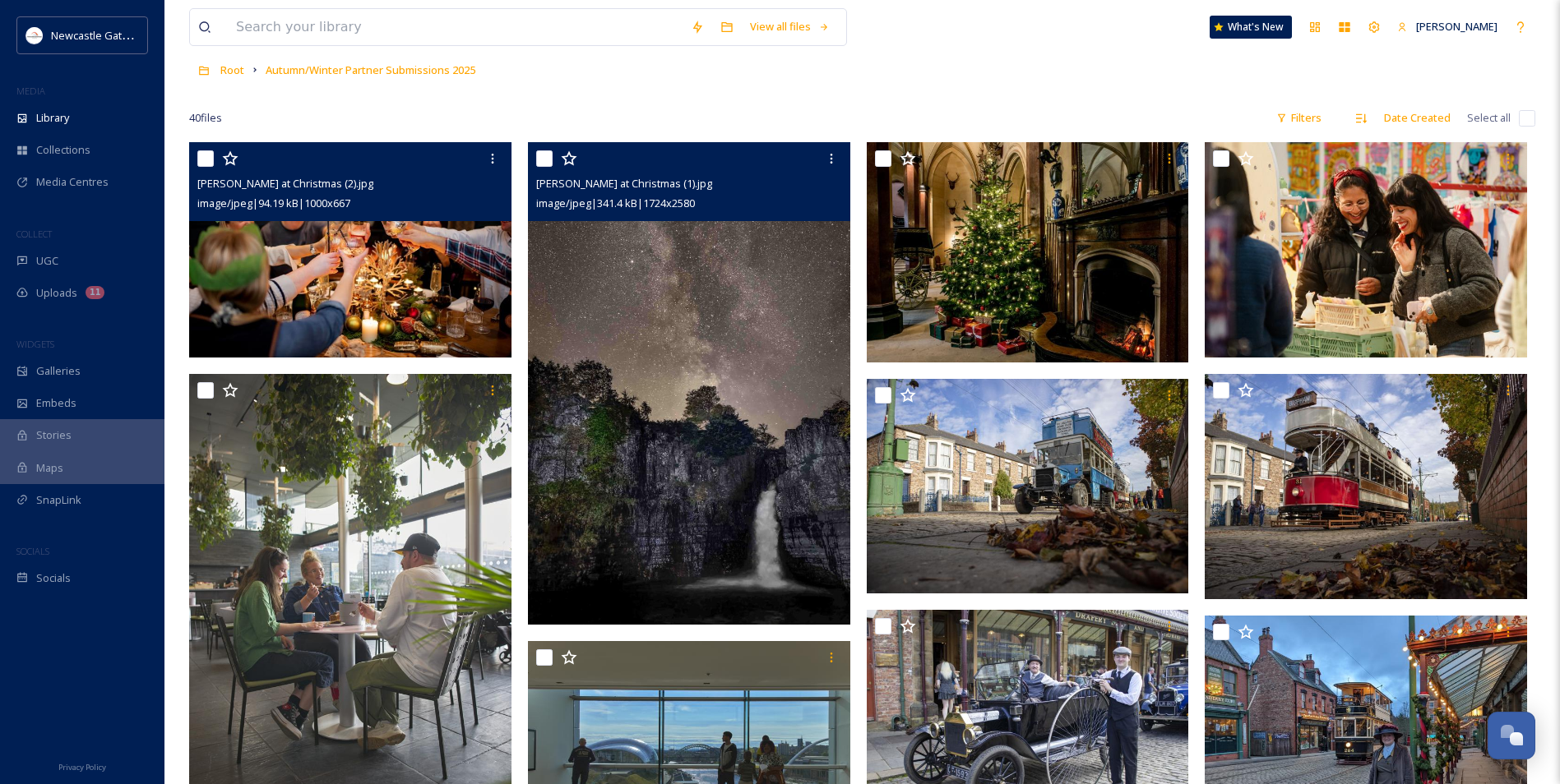
click at [713, 397] on img at bounding box center [689, 383] width 323 height 482
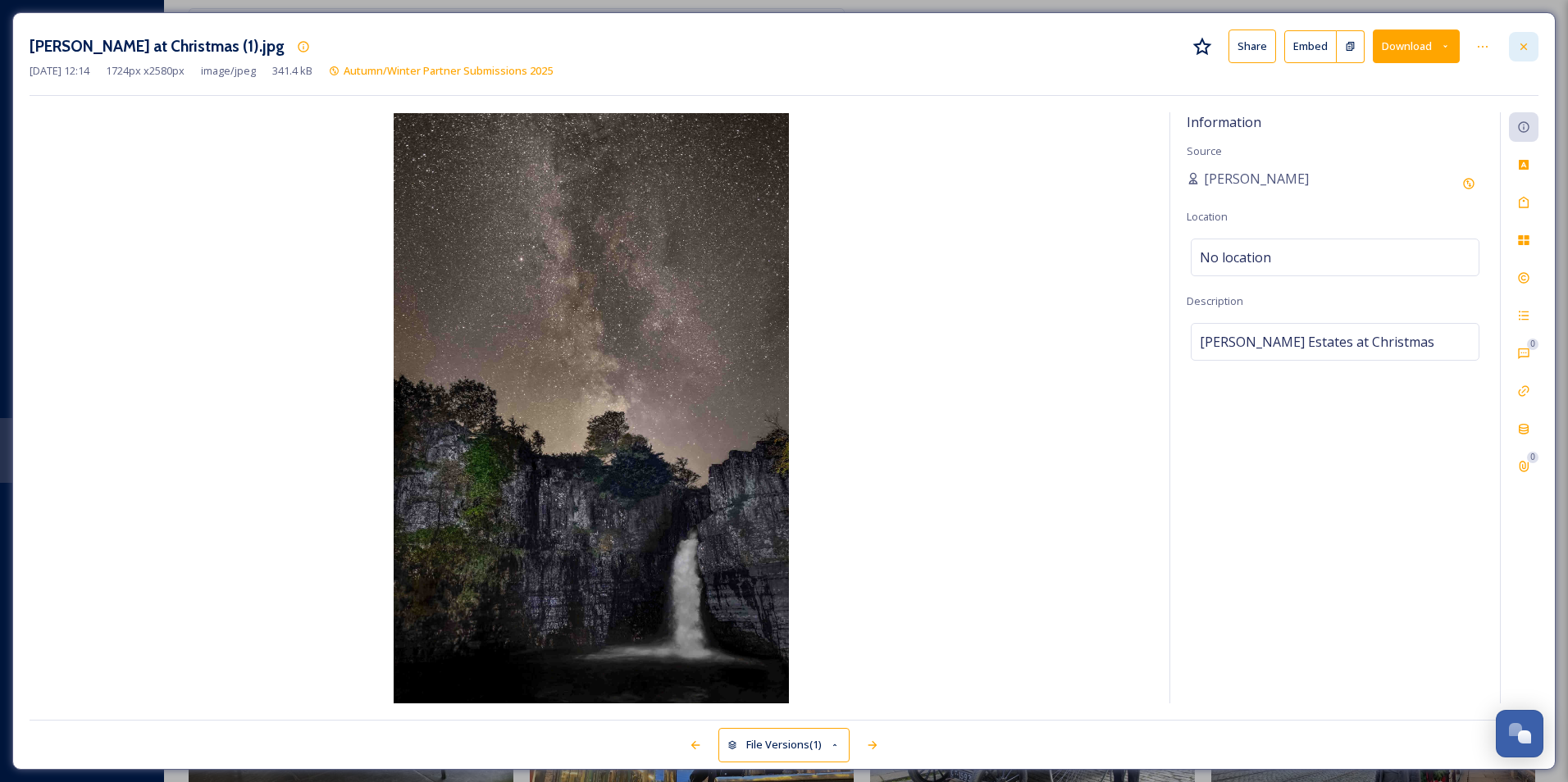
click at [841, 47] on icon at bounding box center [1523, 46] width 13 height 13
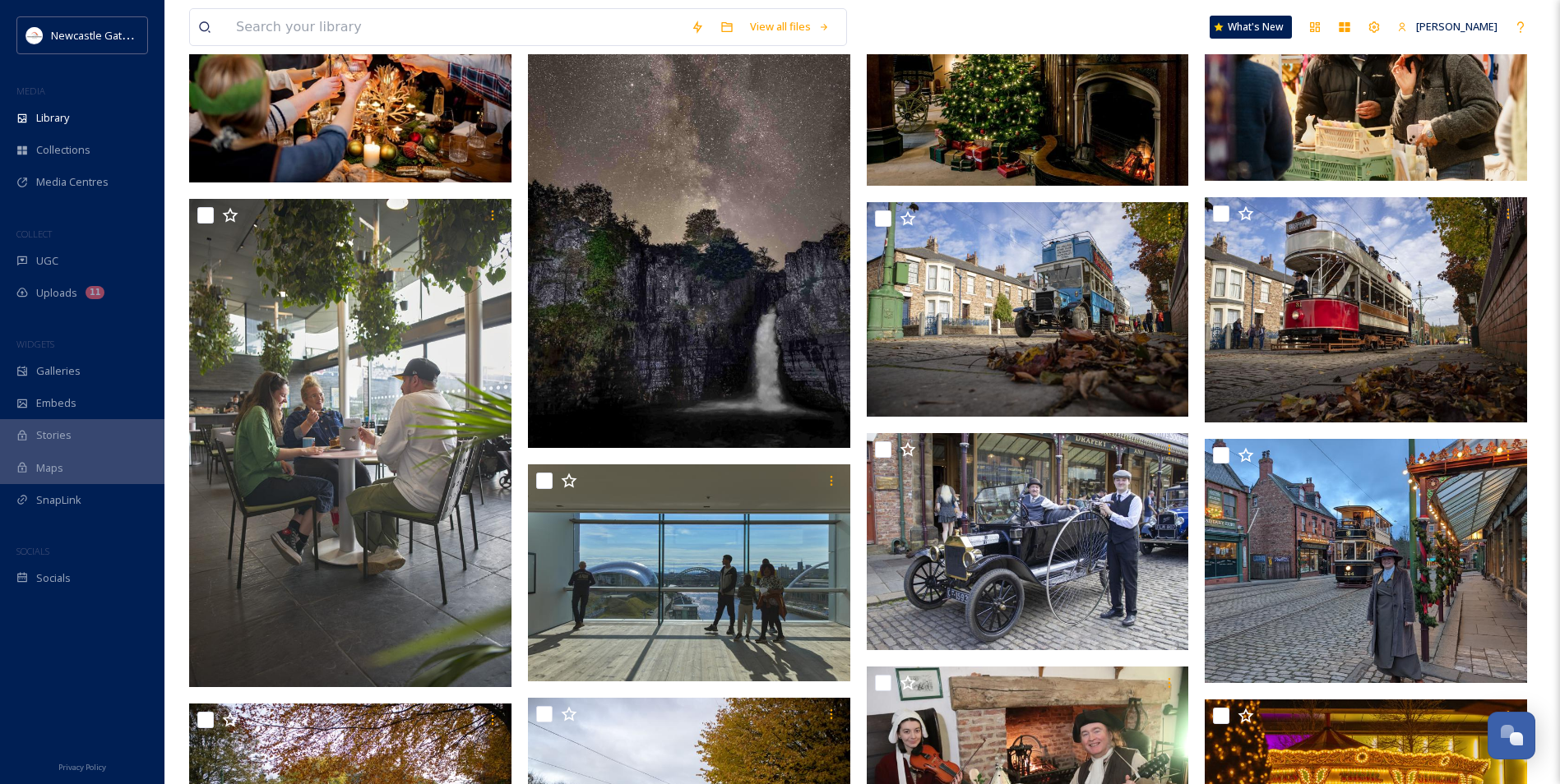
scroll to position [493, 0]
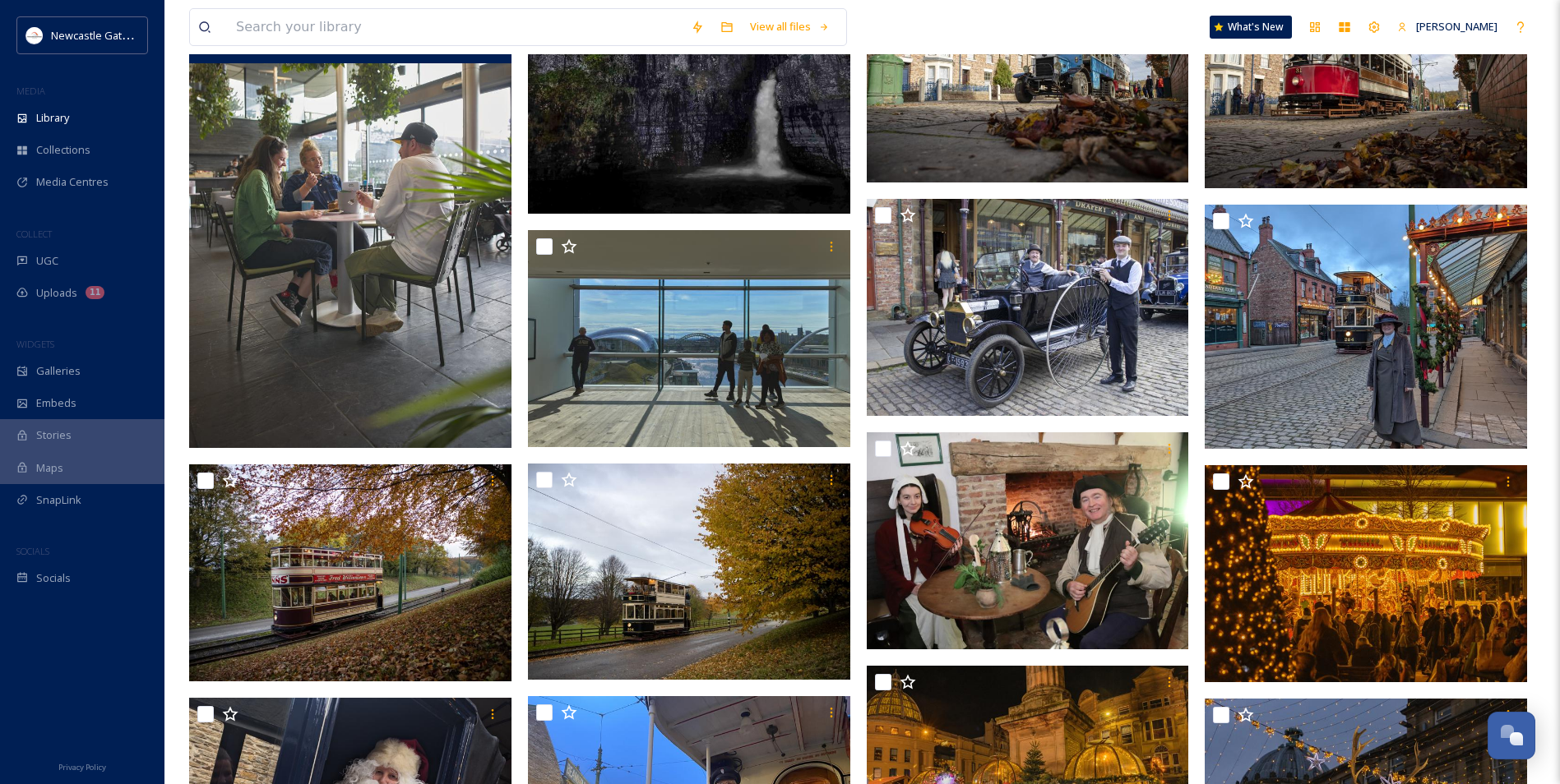
click at [339, 321] on img at bounding box center [351, 207] width 323 height 484
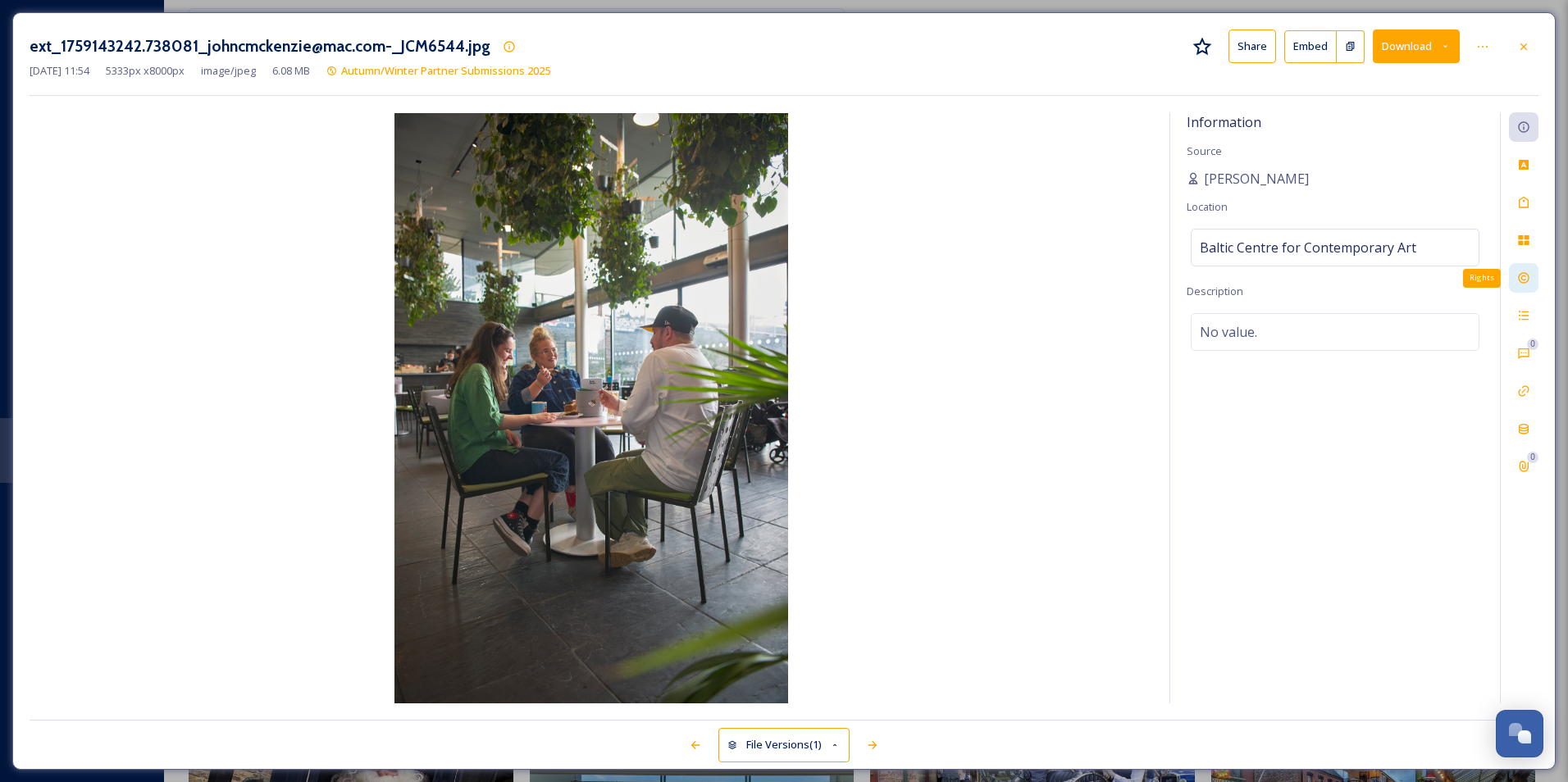
click at [841, 273] on icon at bounding box center [1523, 278] width 10 height 10
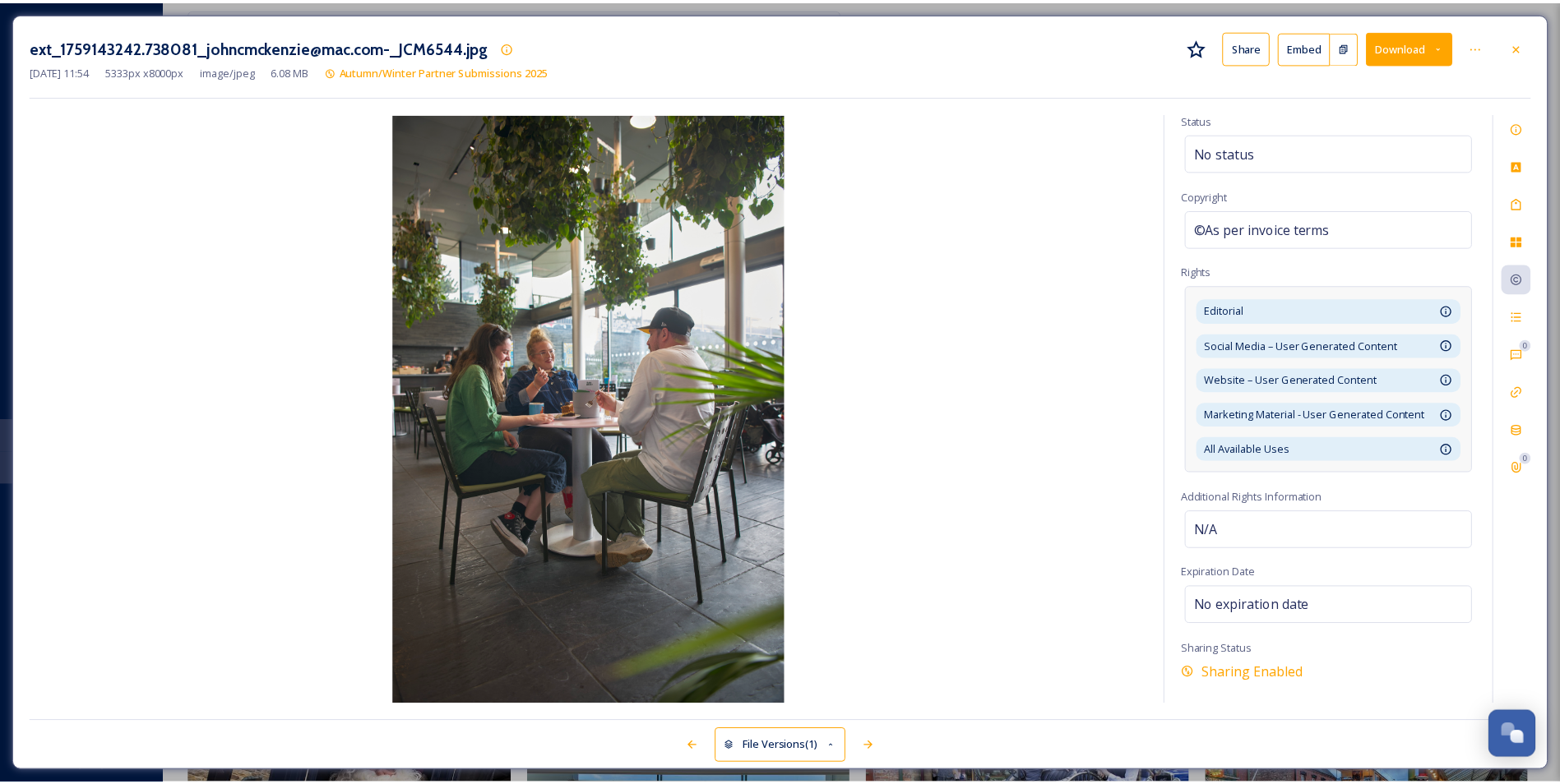
scroll to position [60, 0]
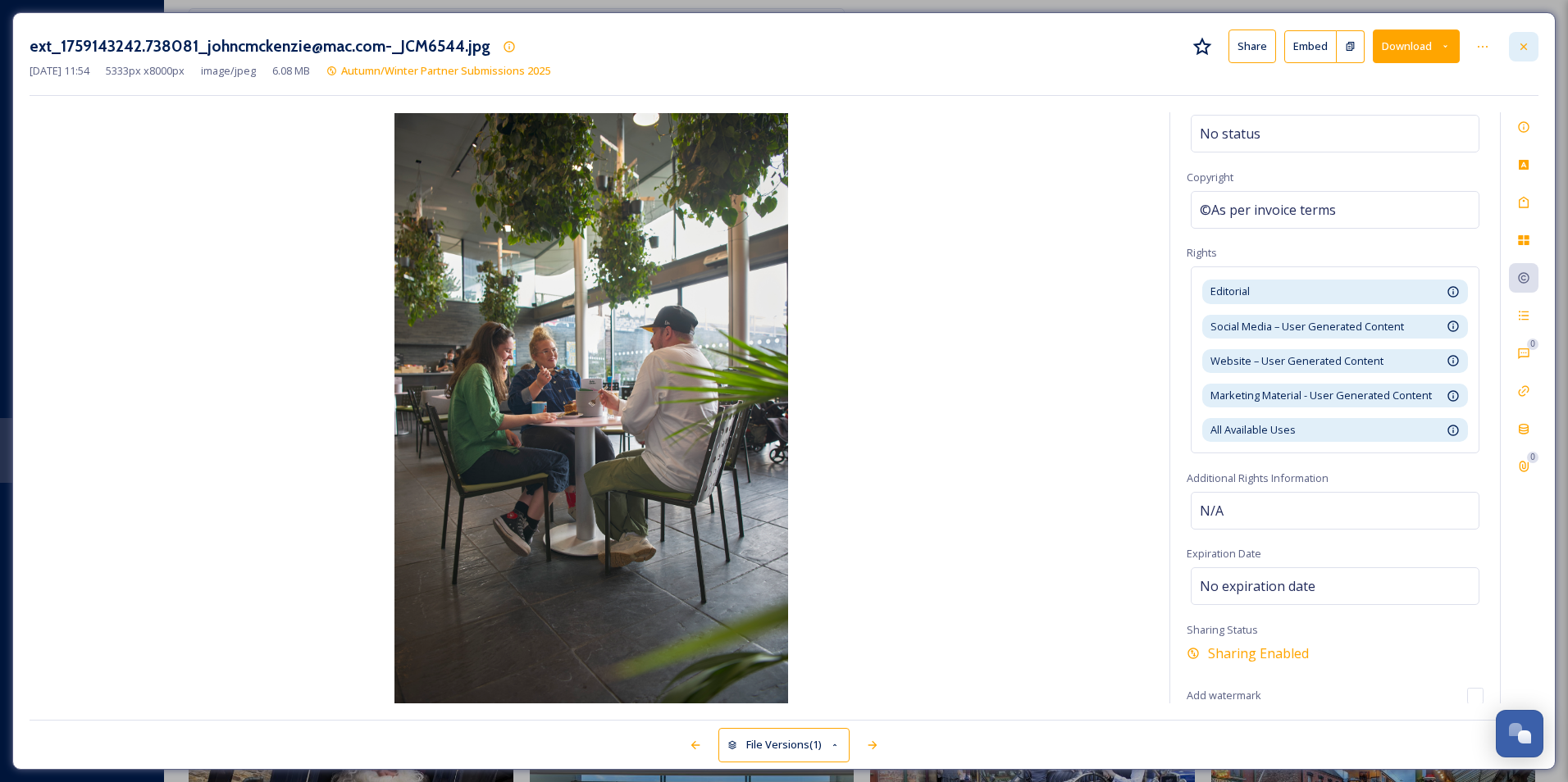
click at [841, 45] on icon at bounding box center [1523, 46] width 7 height 7
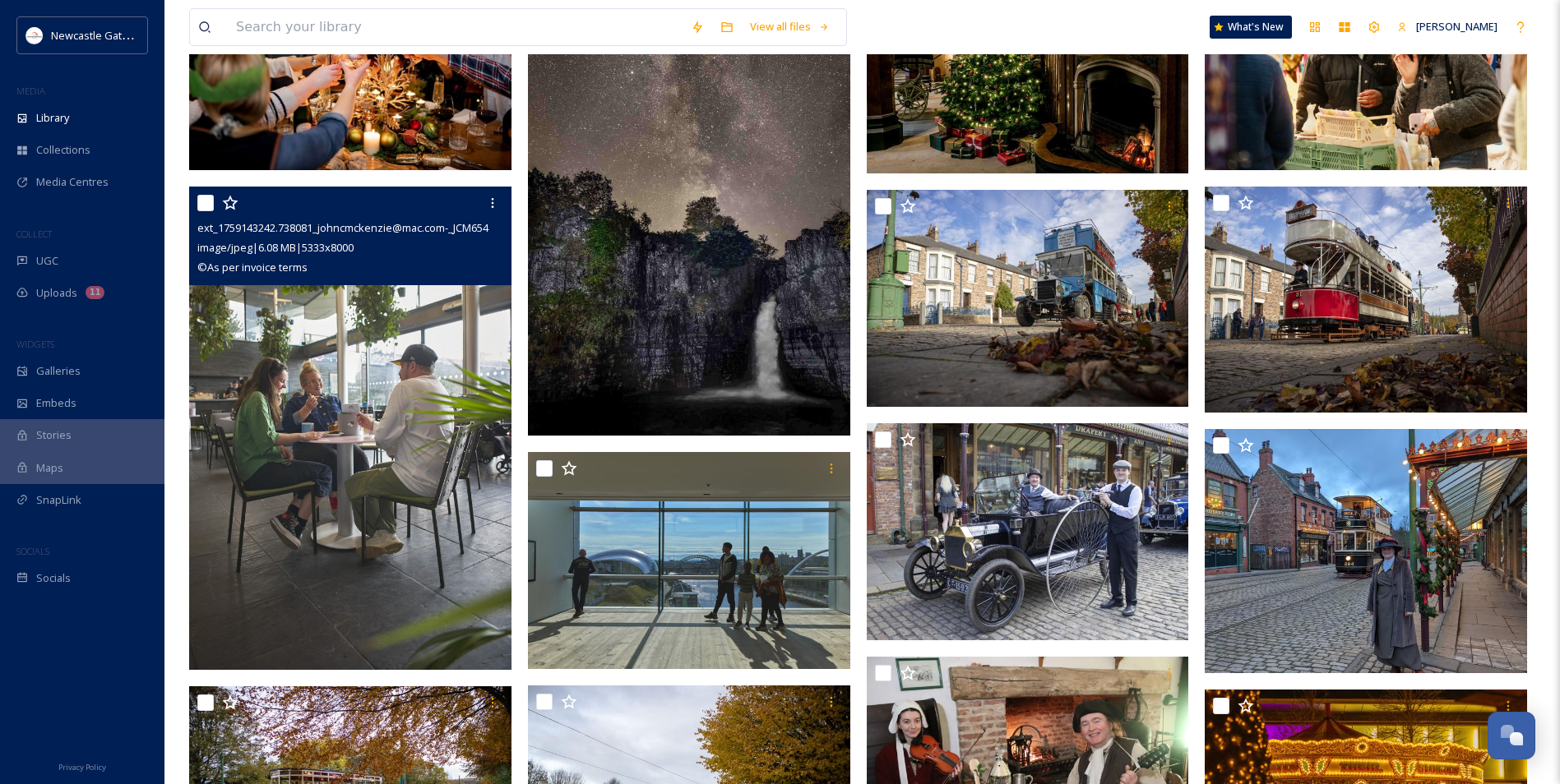
scroll to position [328, 0]
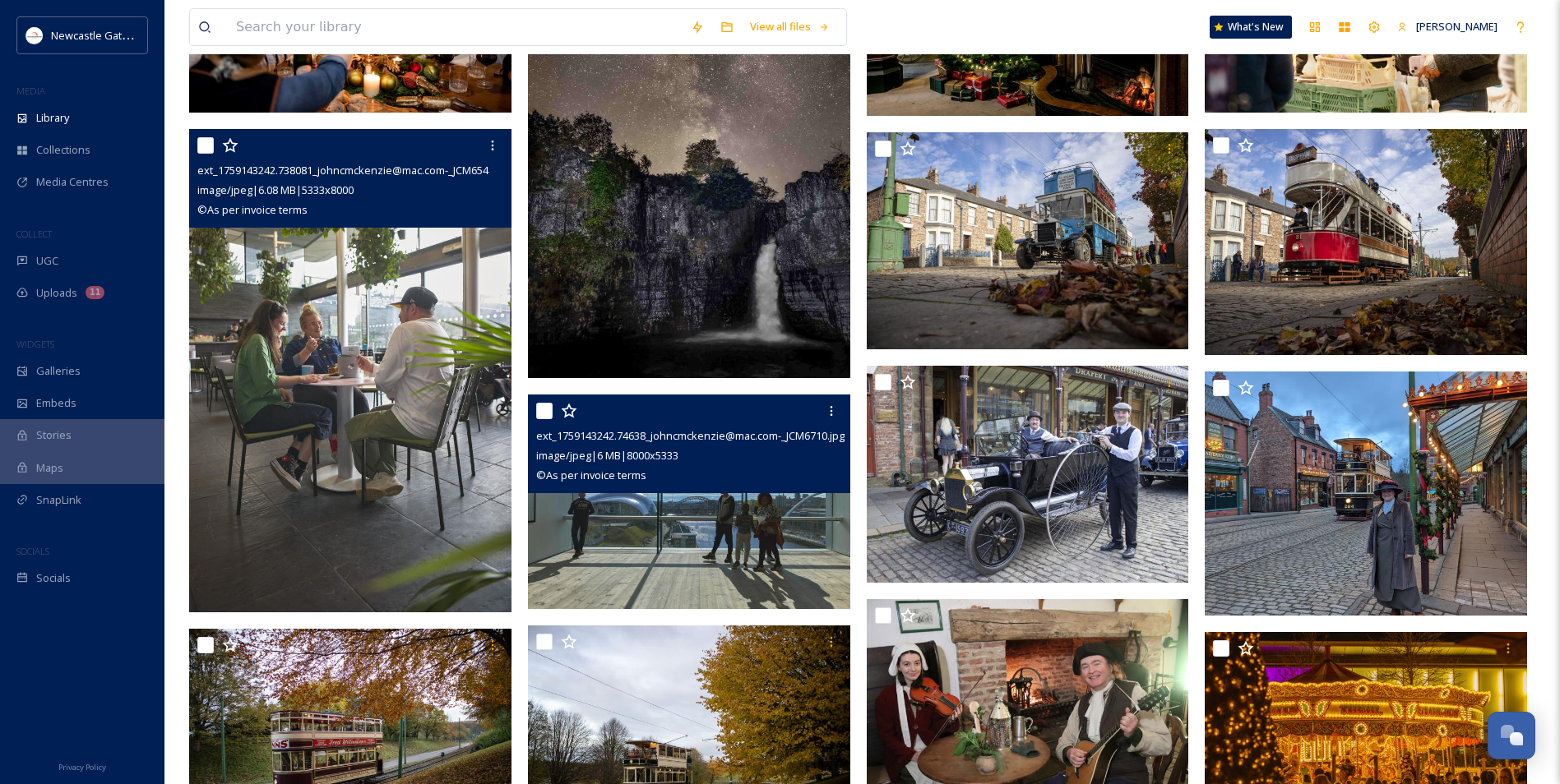
click at [695, 475] on img at bounding box center [689, 502] width 323 height 215
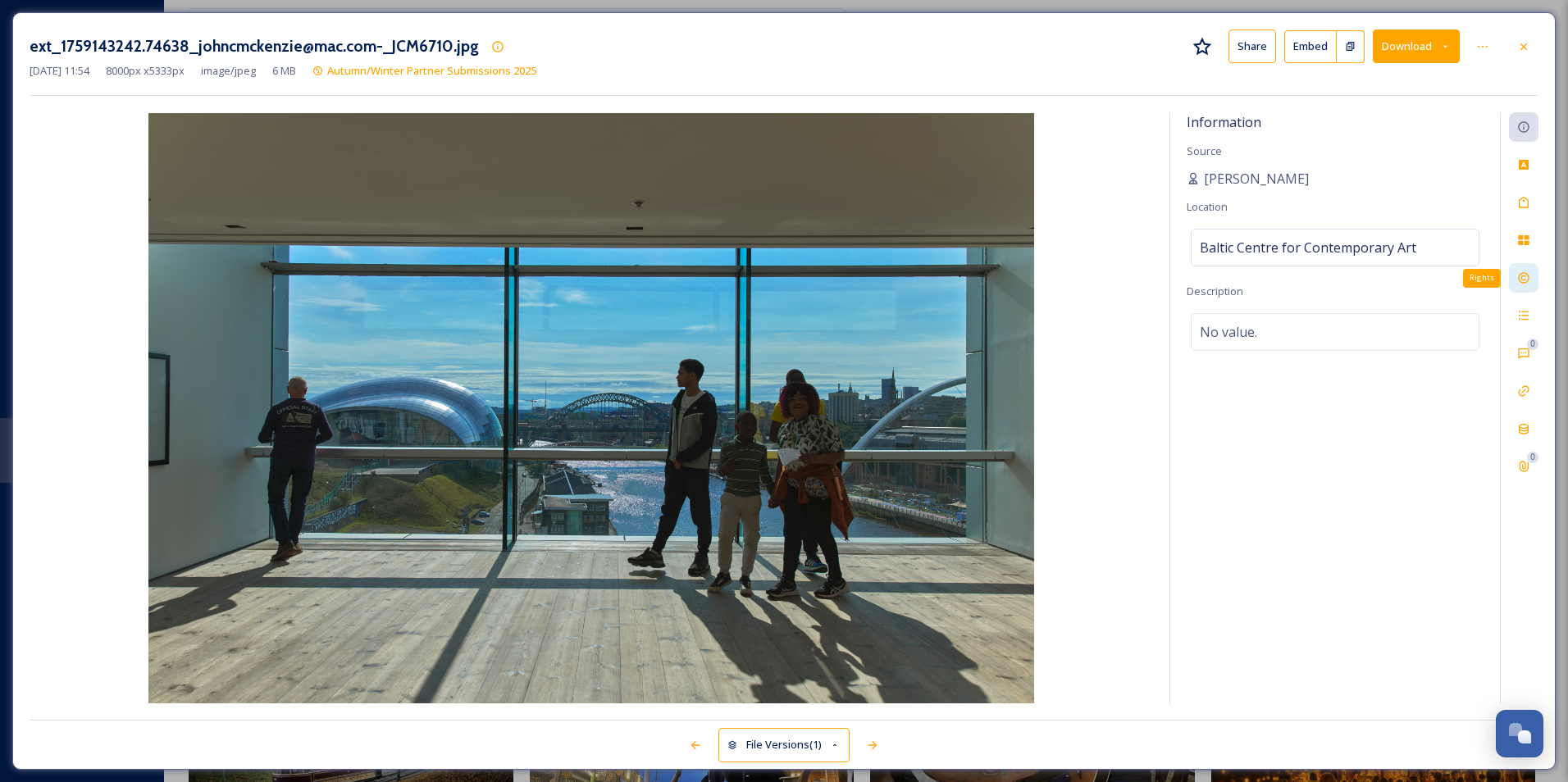
click at [841, 276] on icon at bounding box center [1523, 278] width 13 height 13
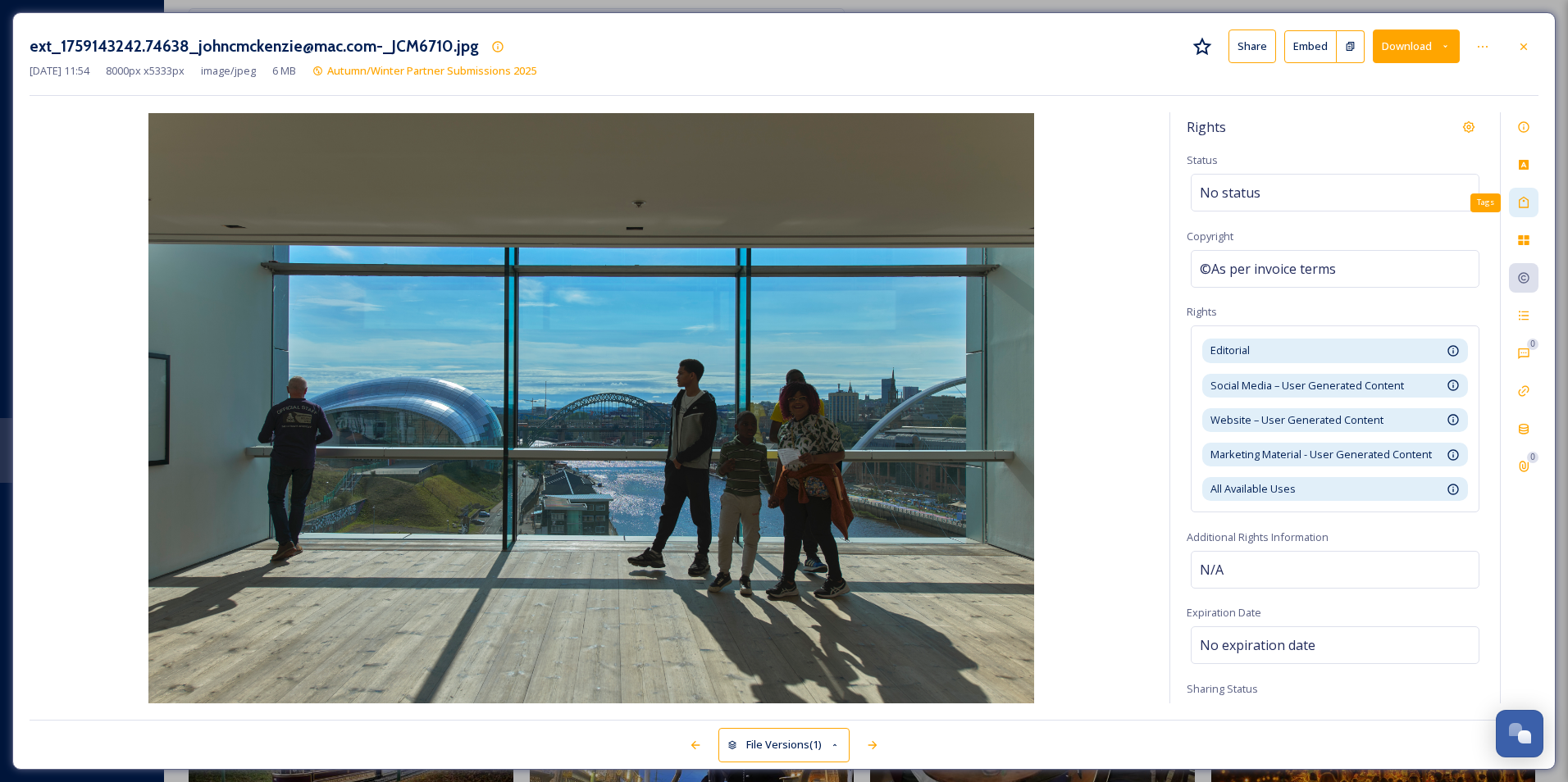
click at [841, 195] on div "Tags" at bounding box center [1523, 203] width 30 height 30
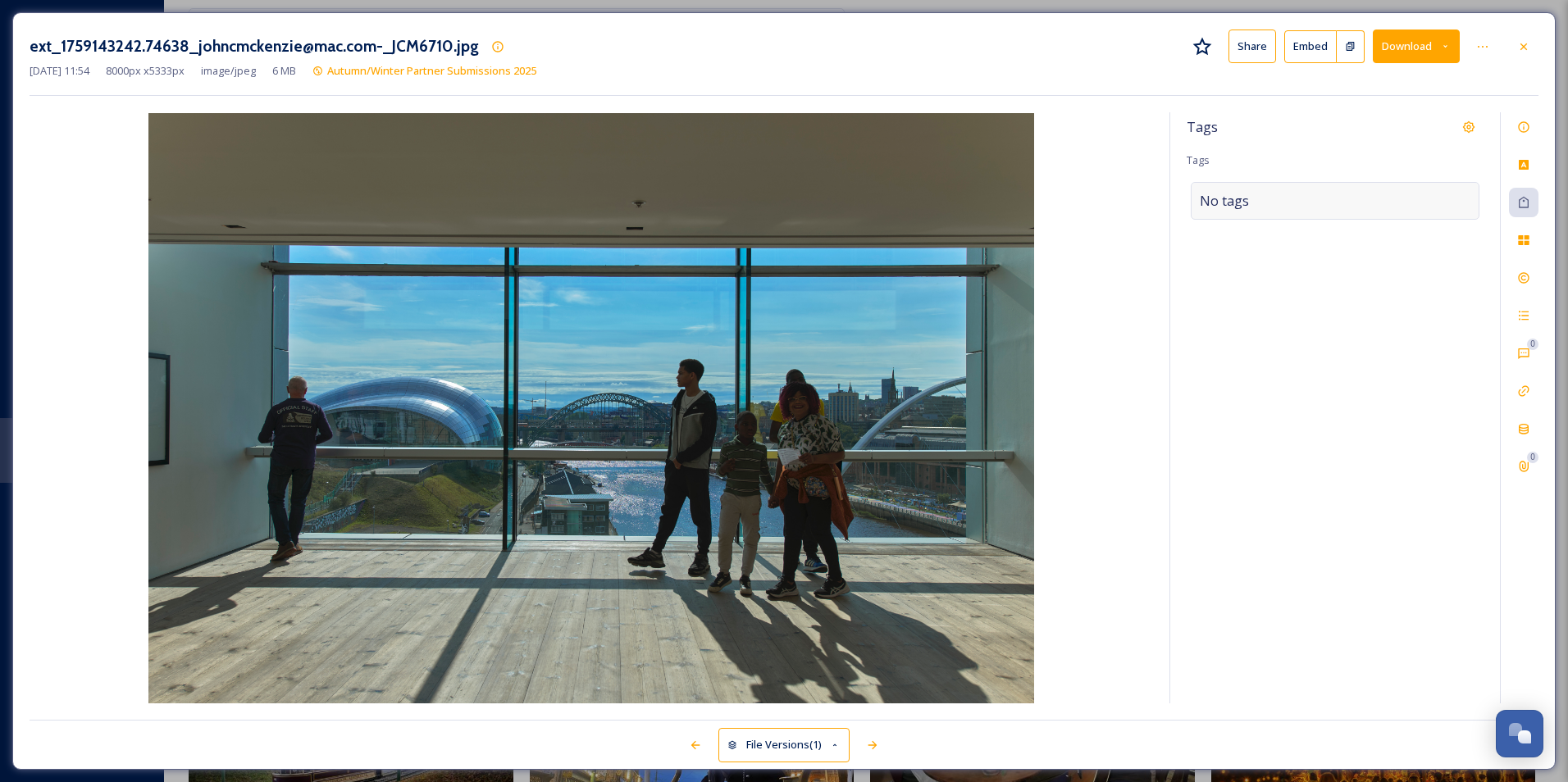
click at [841, 199] on div "No tags" at bounding box center [1335, 200] width 288 height 38
type input "baltic"
click at [841, 244] on div "Baltic" at bounding box center [1335, 239] width 286 height 32
click at [841, 208] on input at bounding box center [1346, 205] width 164 height 20
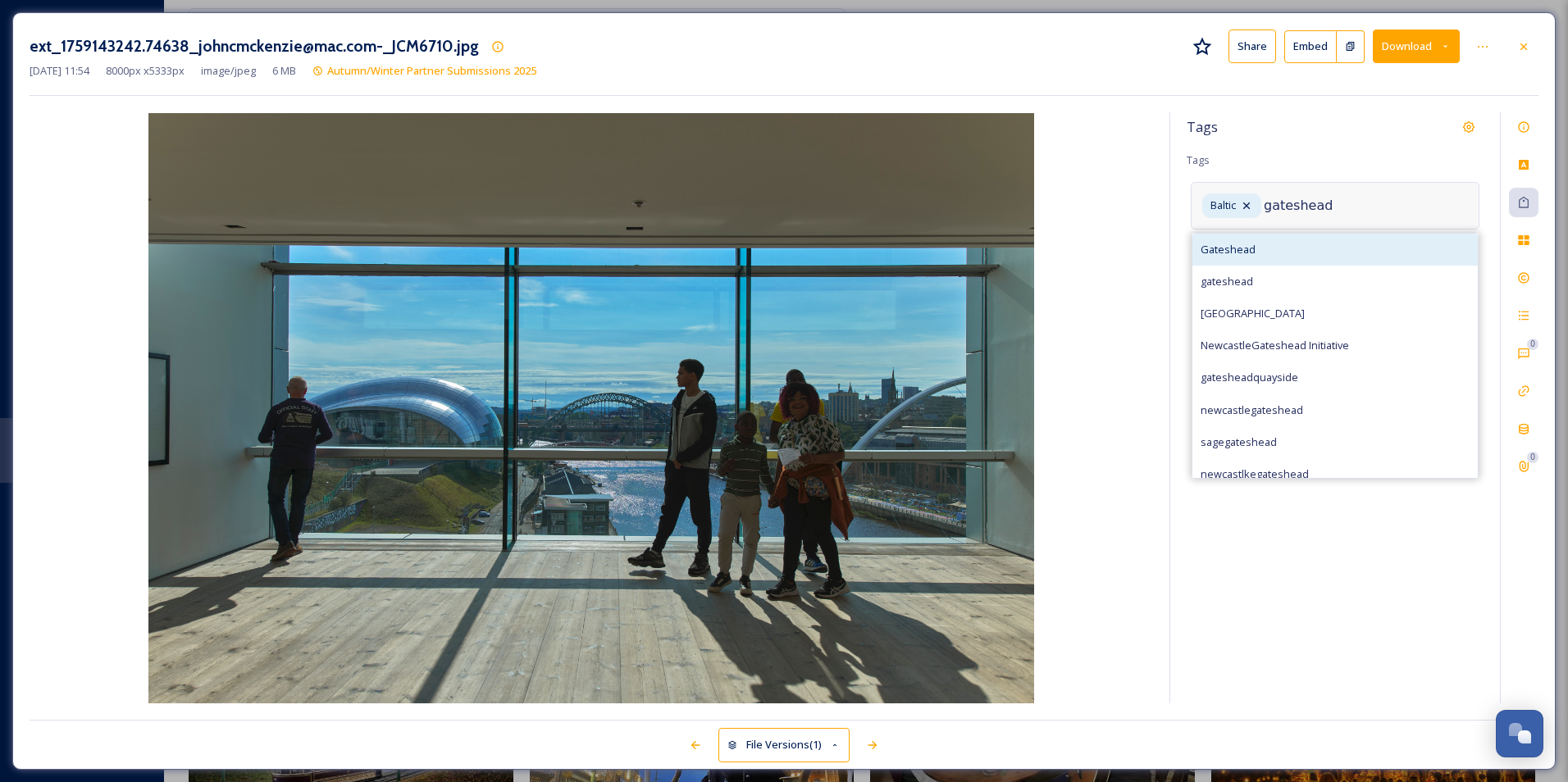
type input "gateshead"
click at [841, 255] on div "Gateshead" at bounding box center [1335, 249] width 286 height 32
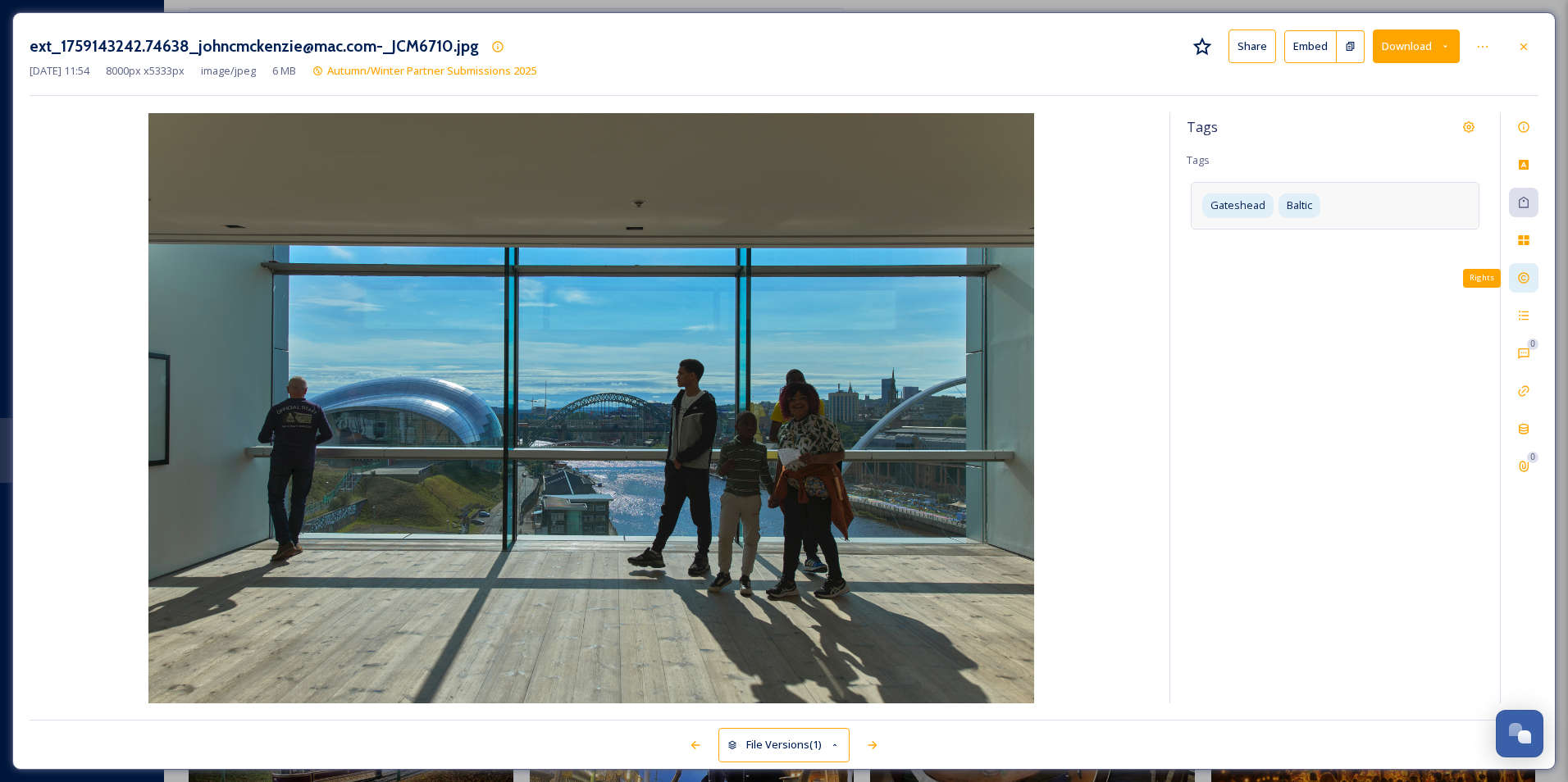
click at [841, 281] on div "Rights" at bounding box center [1523, 278] width 30 height 30
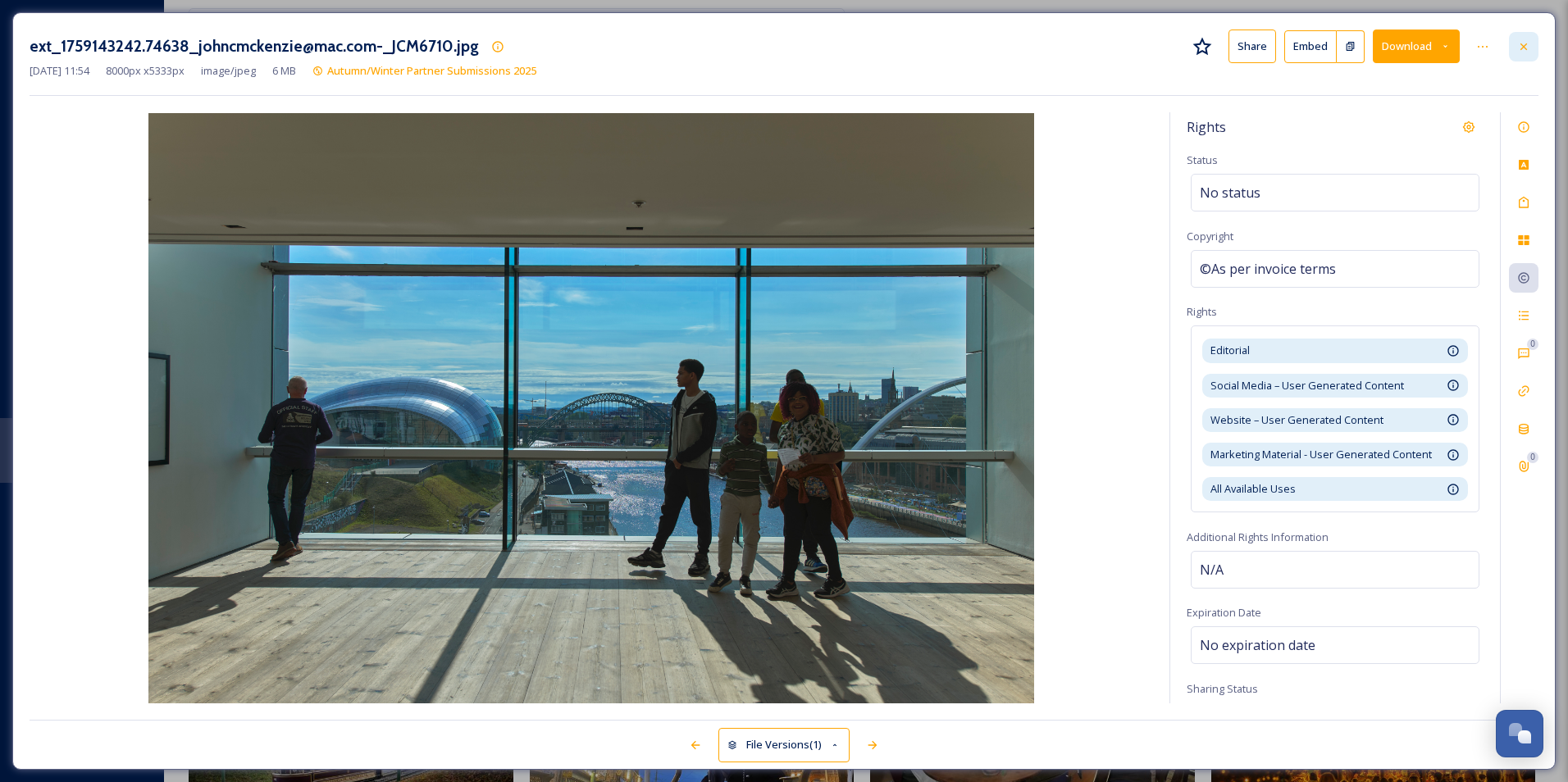
click at [841, 46] on div at bounding box center [1523, 47] width 30 height 30
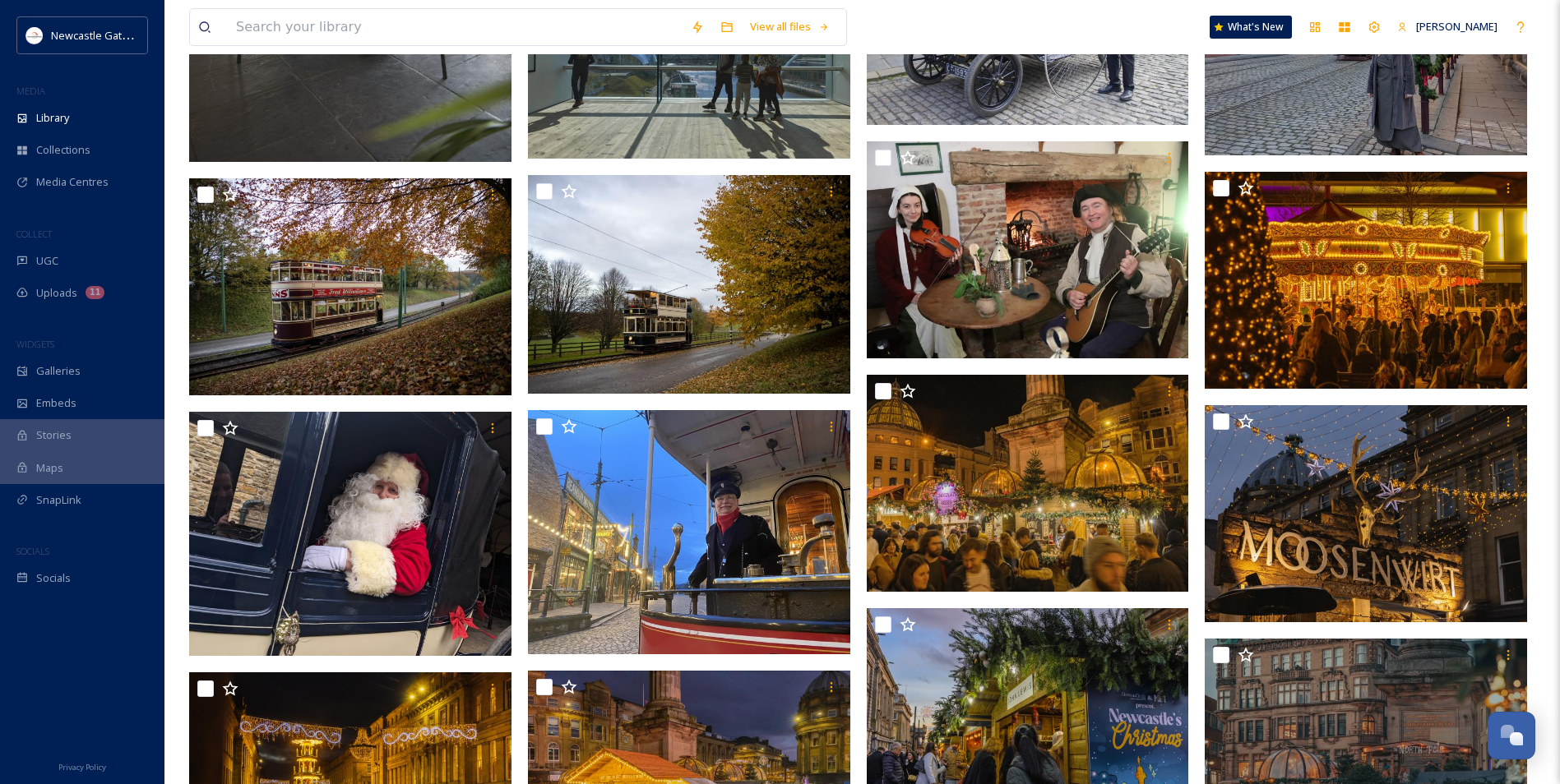
scroll to position [904, 0]
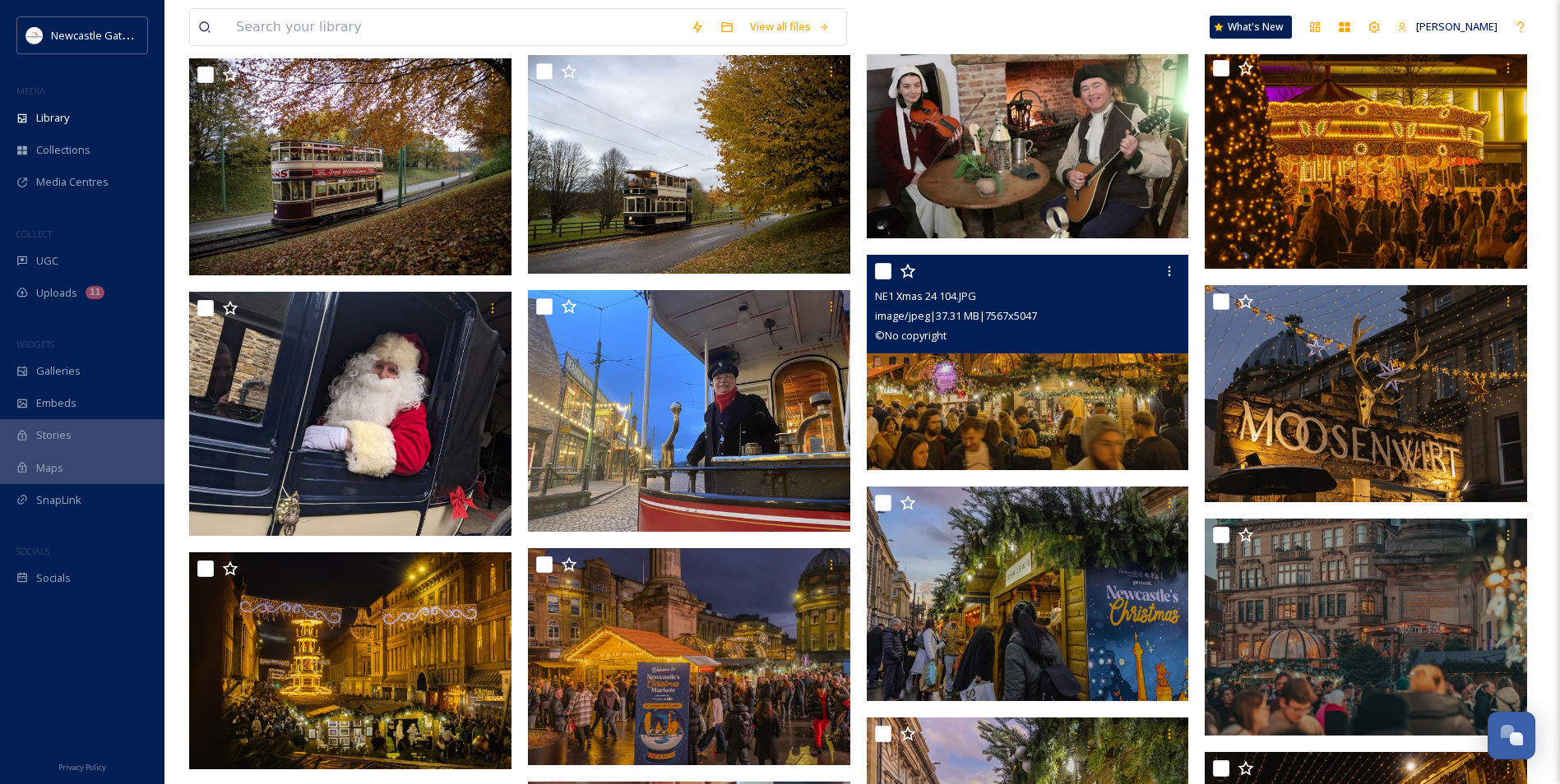
click at [843, 370] on img at bounding box center [1028, 363] width 323 height 215
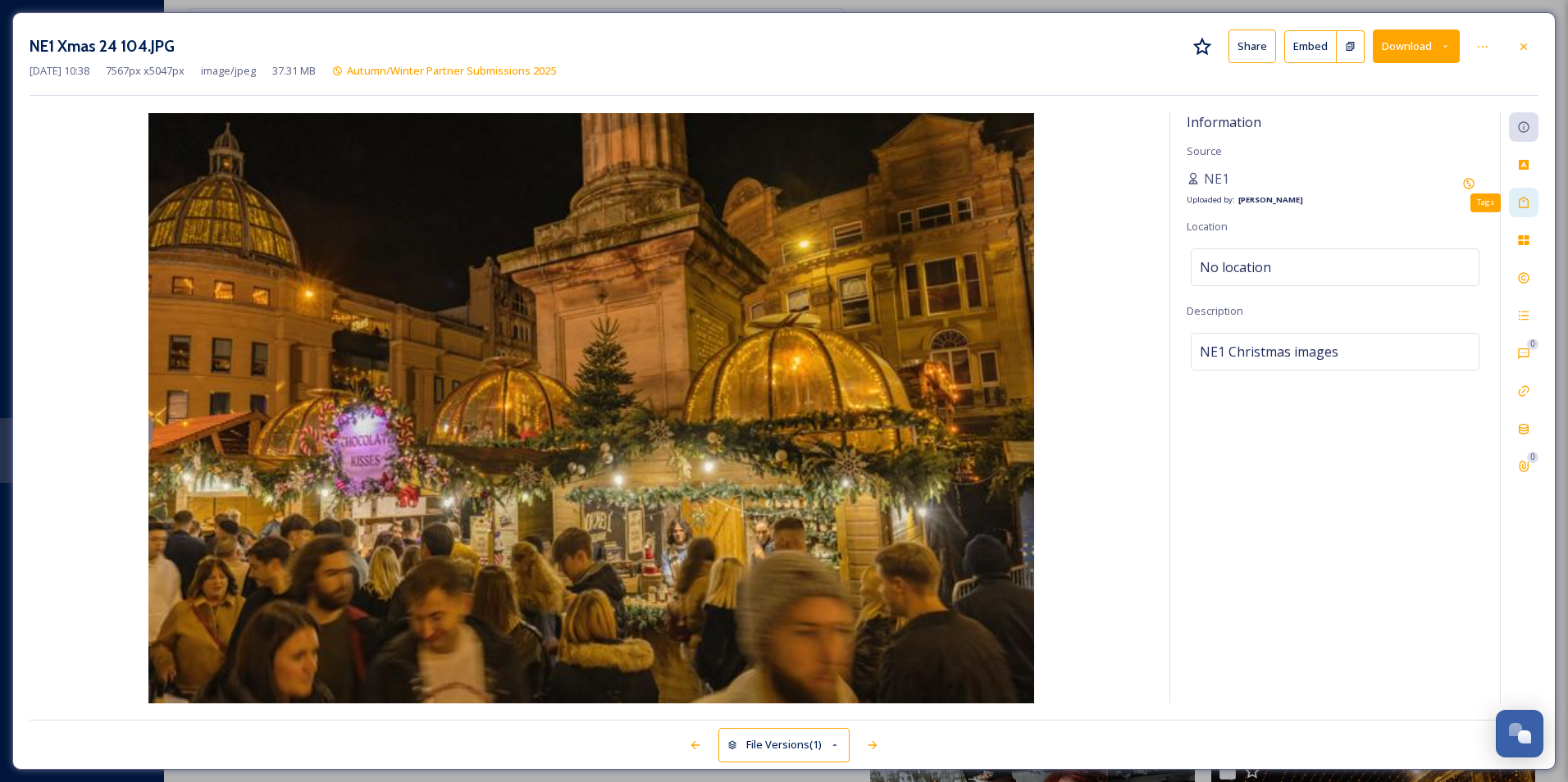
click at [841, 197] on icon at bounding box center [1523, 202] width 13 height 13
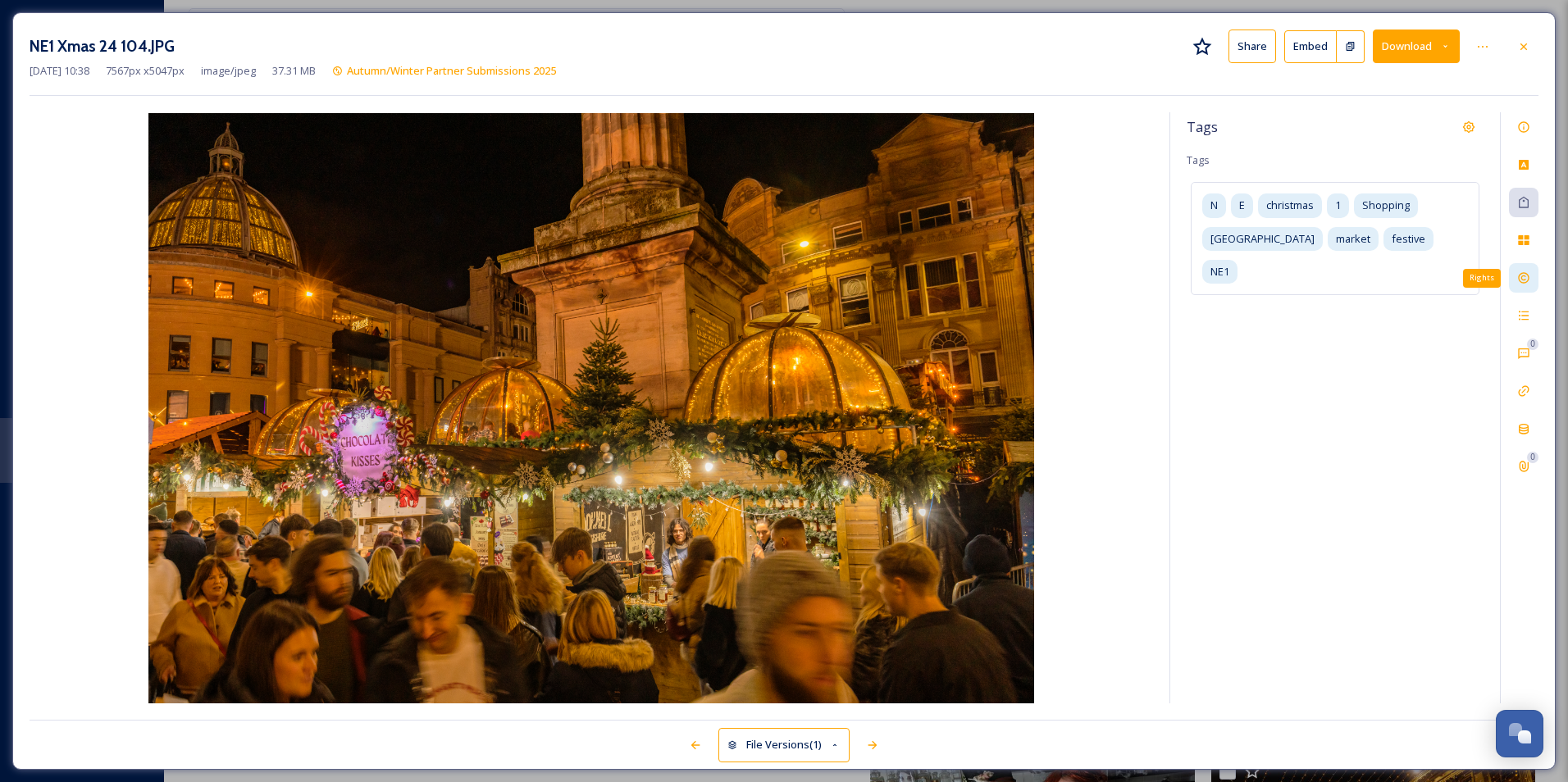
click at [841, 272] on icon at bounding box center [1523, 278] width 13 height 13
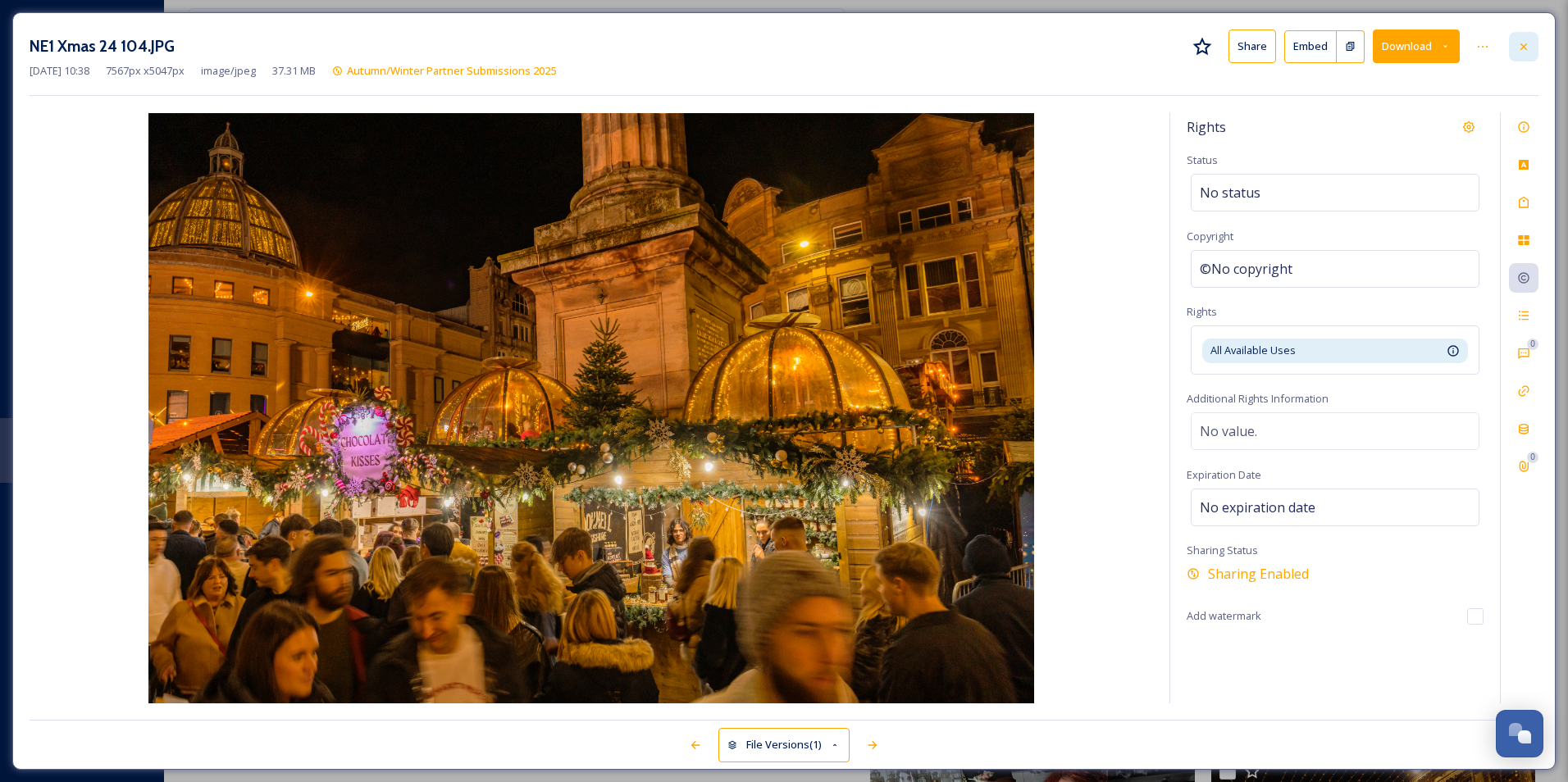
click at [841, 38] on div at bounding box center [1523, 47] width 30 height 30
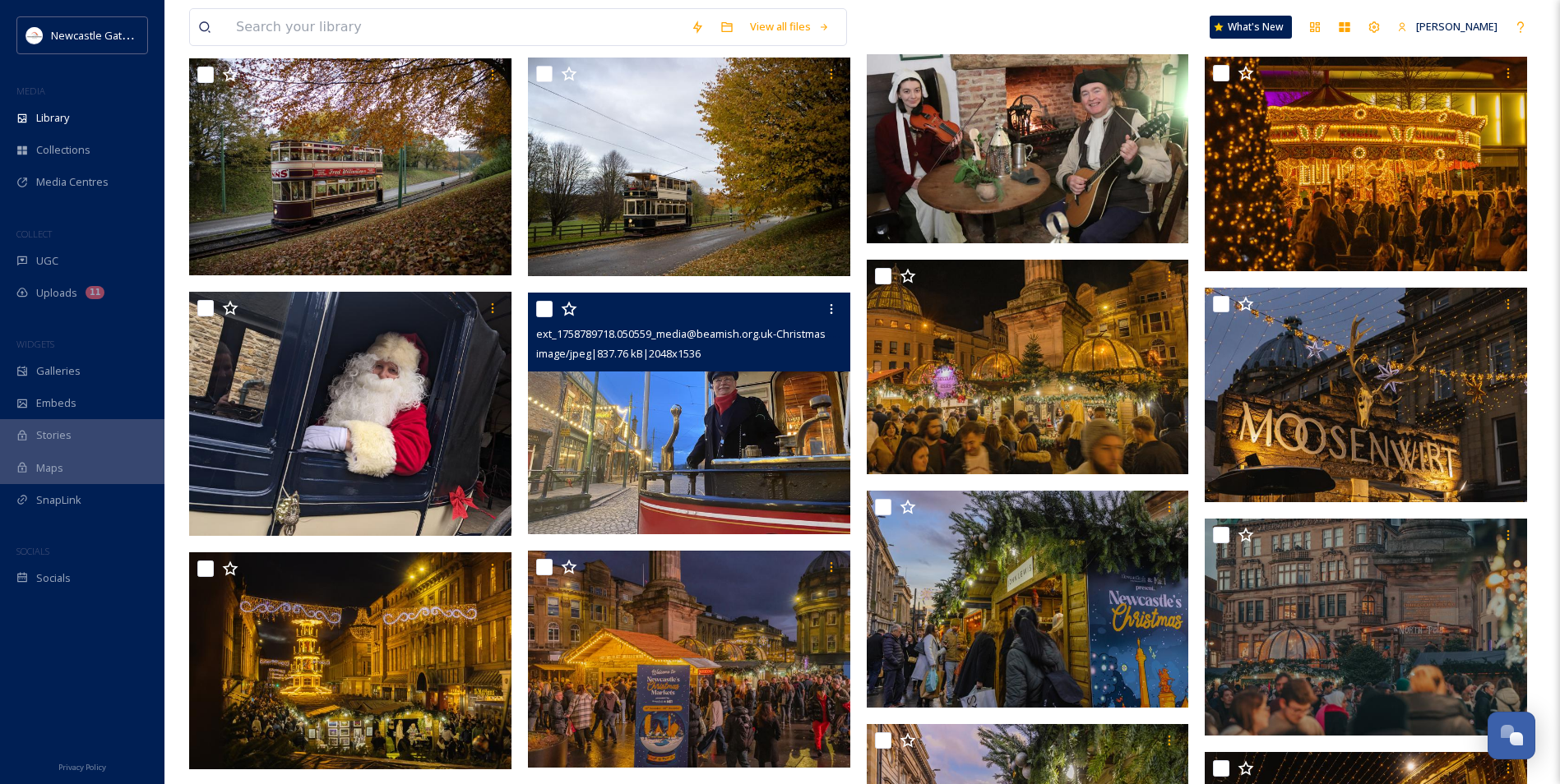
click at [698, 425] on img at bounding box center [689, 413] width 323 height 242
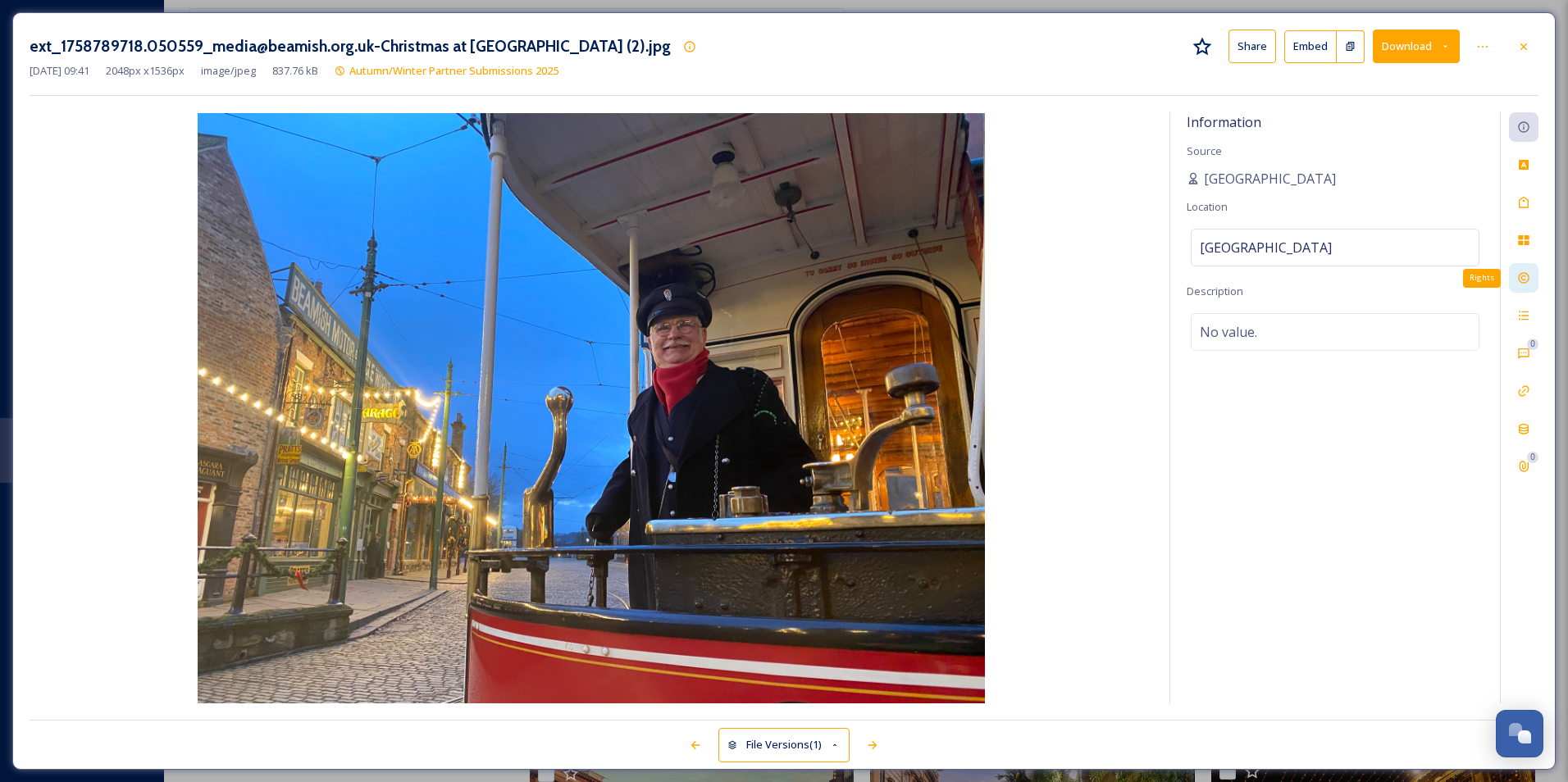
click at [841, 274] on icon at bounding box center [1523, 278] width 13 height 13
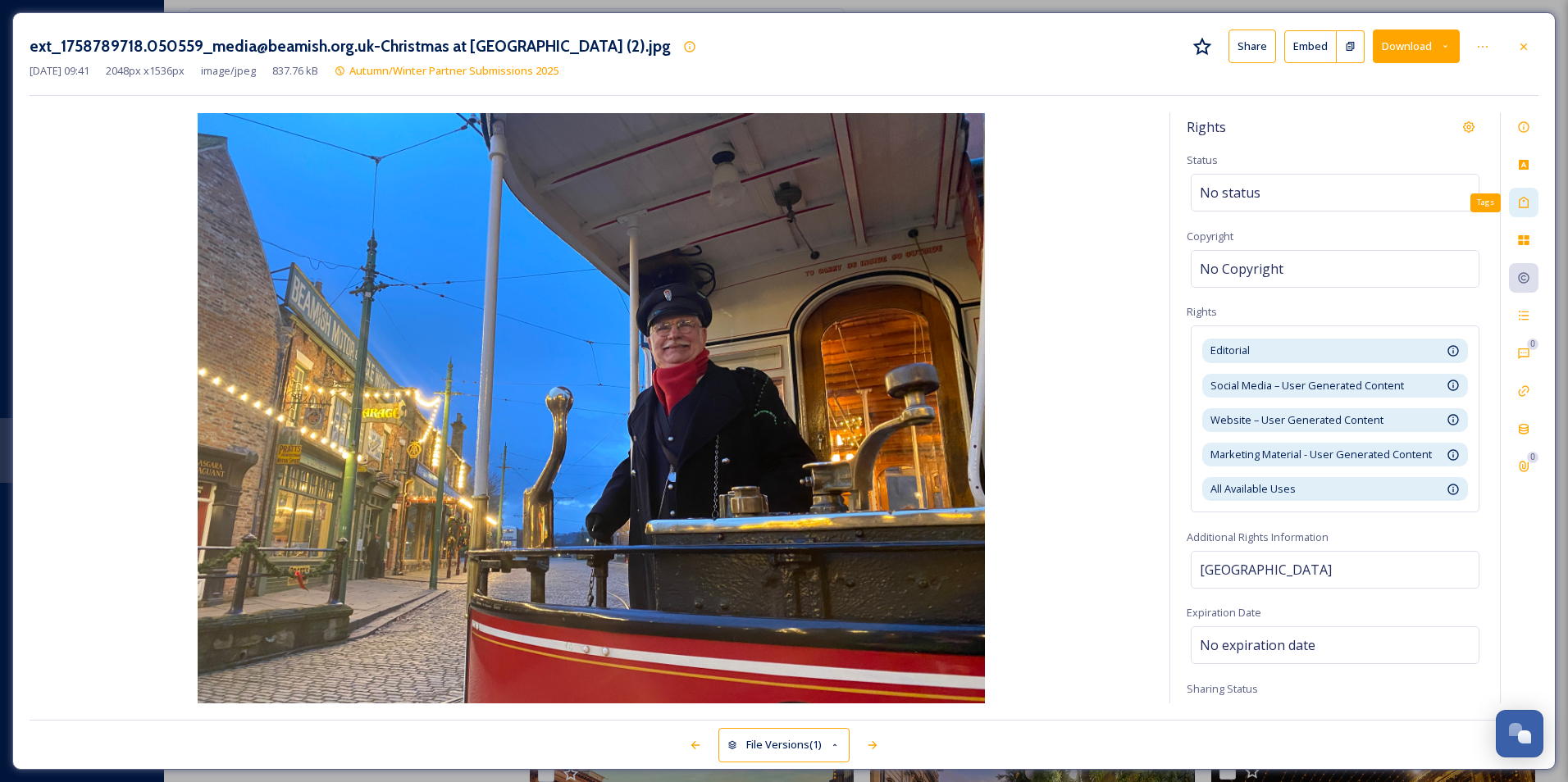
click at [841, 213] on div "Tags" at bounding box center [1523, 203] width 30 height 30
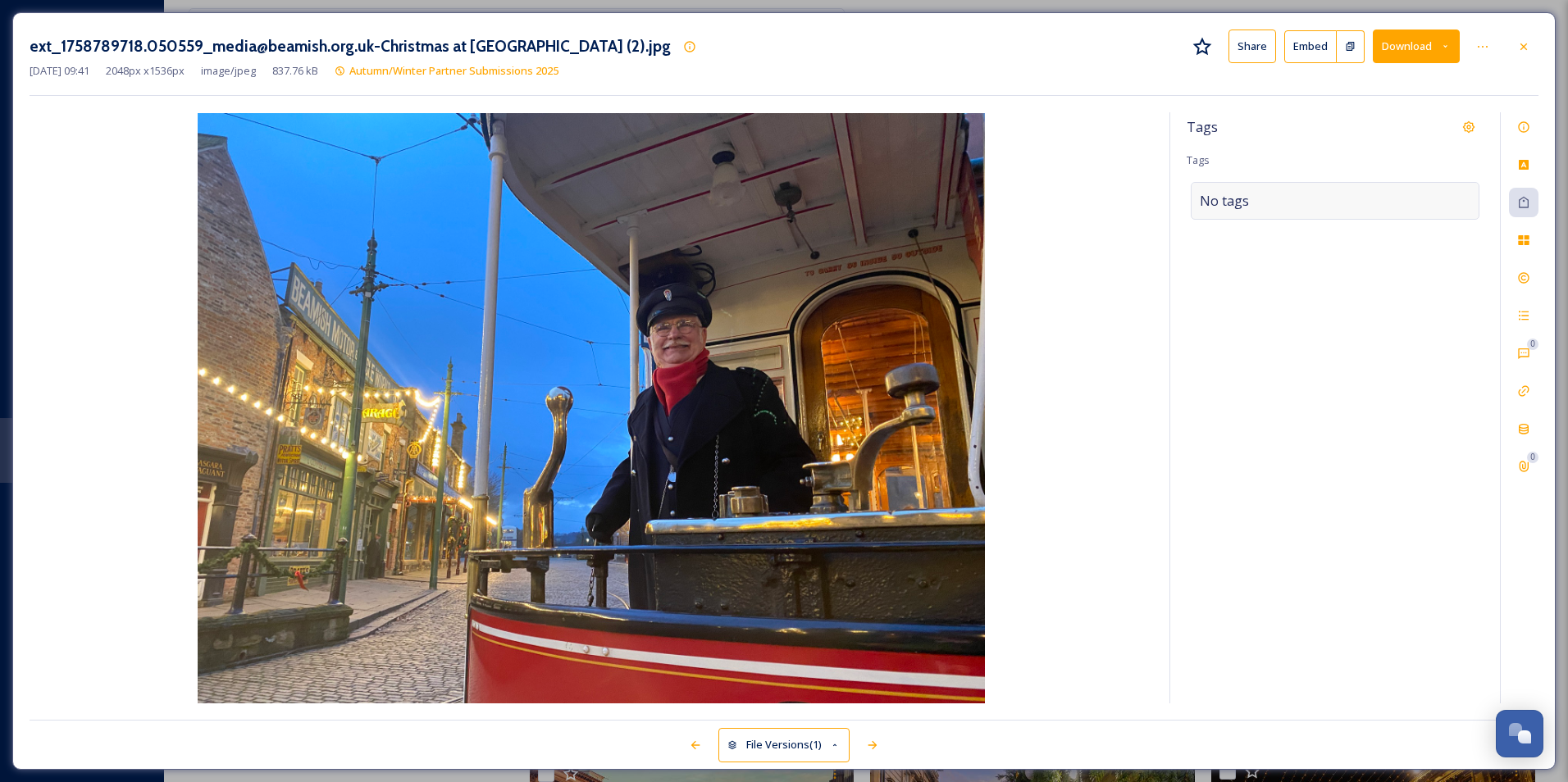
click at [841, 218] on div "No tags" at bounding box center [1335, 200] width 288 height 38
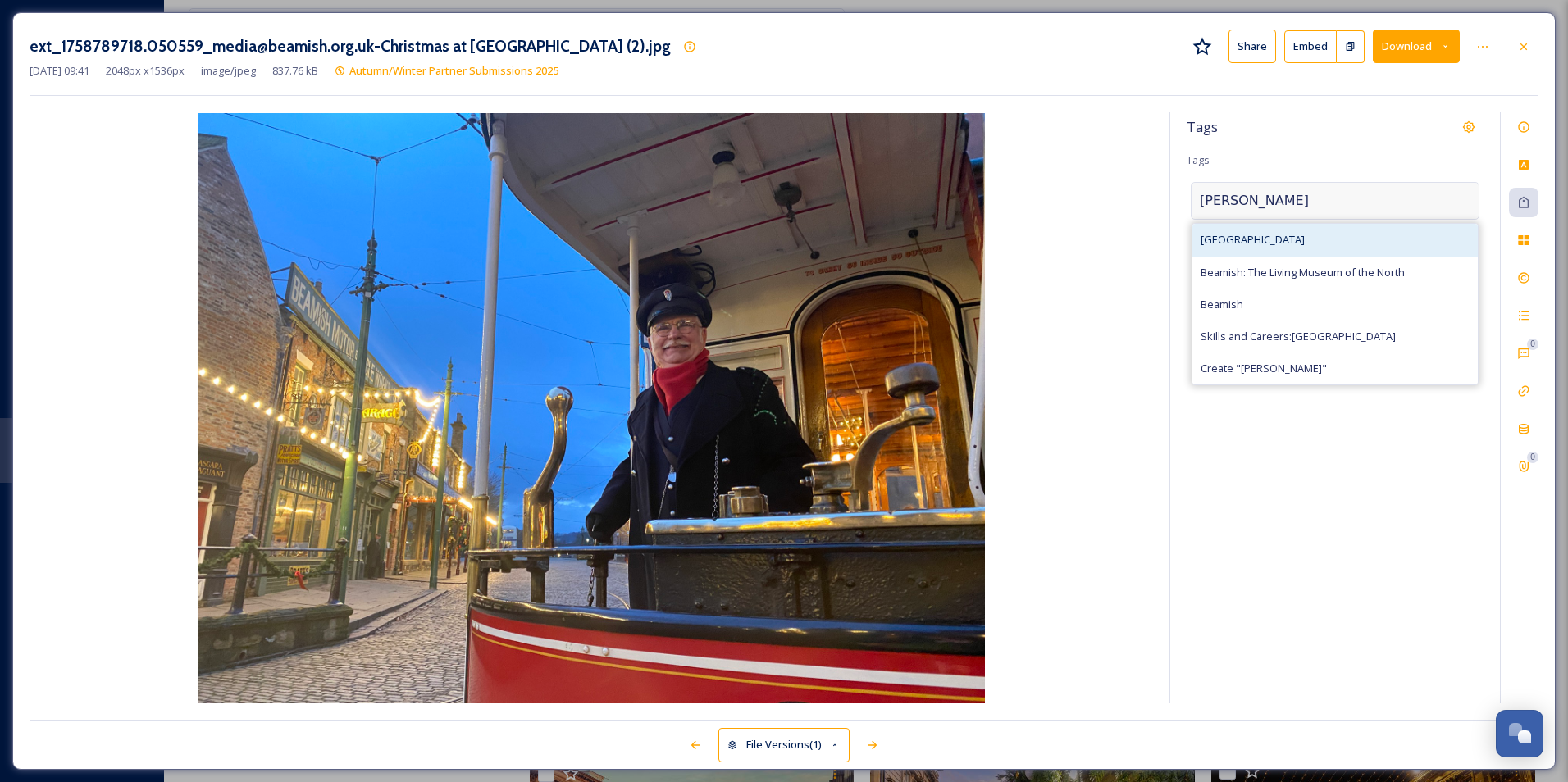
type input "[PERSON_NAME]"
click at [841, 238] on div "[GEOGRAPHIC_DATA]" at bounding box center [1335, 239] width 286 height 32
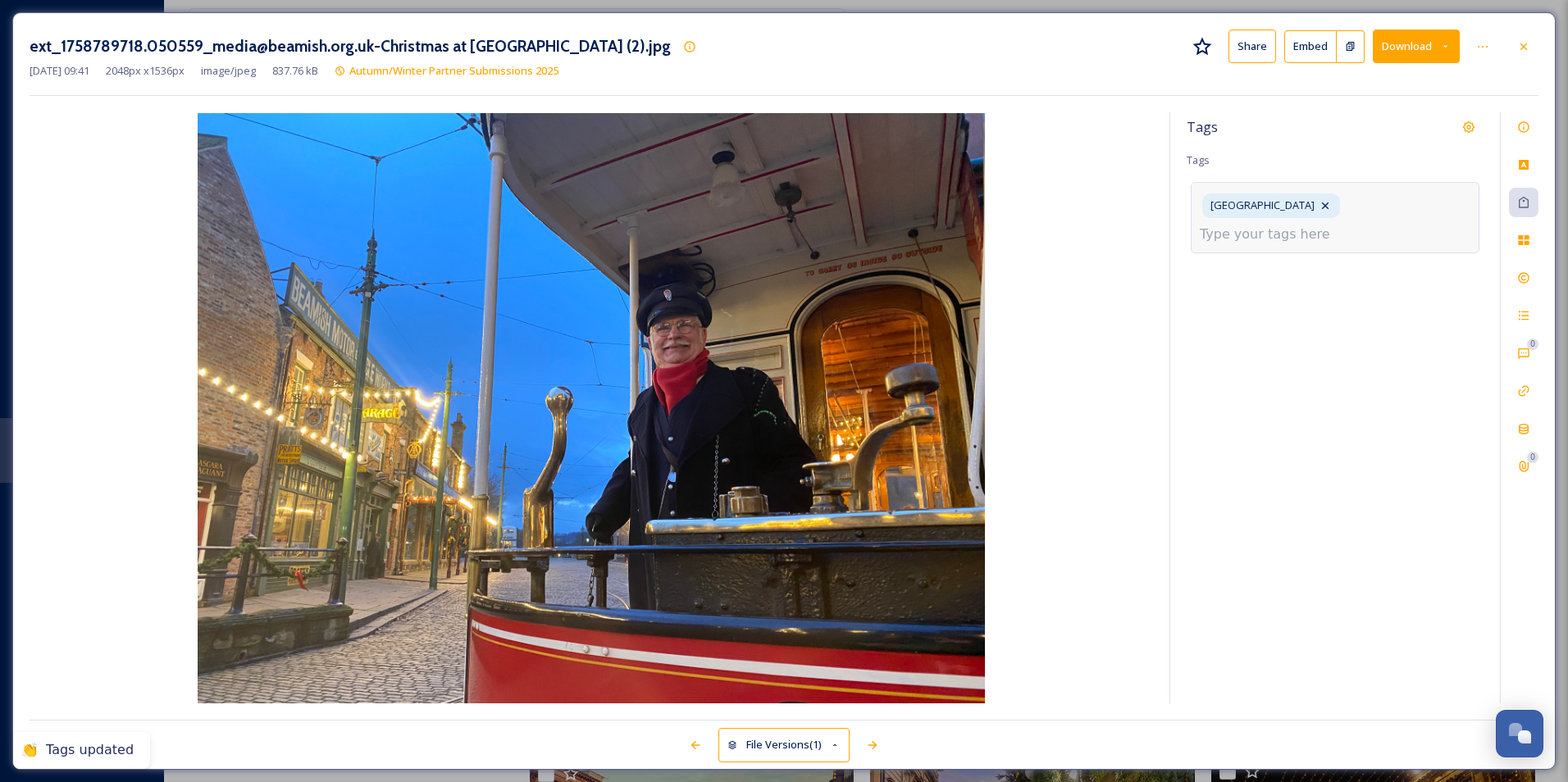
click at [841, 235] on input at bounding box center [1282, 234] width 164 height 20
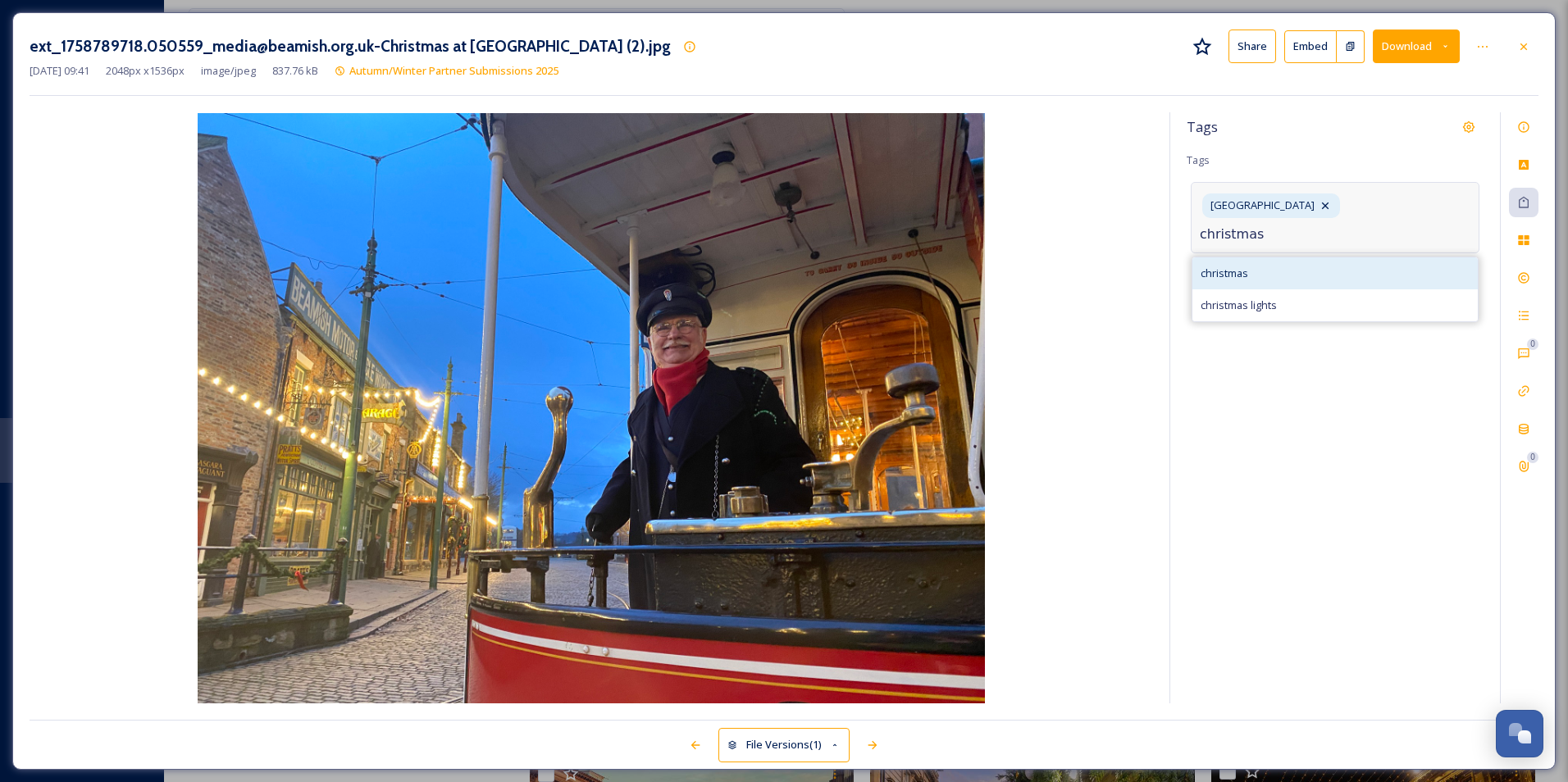
type input "christmas"
click at [841, 285] on div "christmas" at bounding box center [1335, 273] width 286 height 32
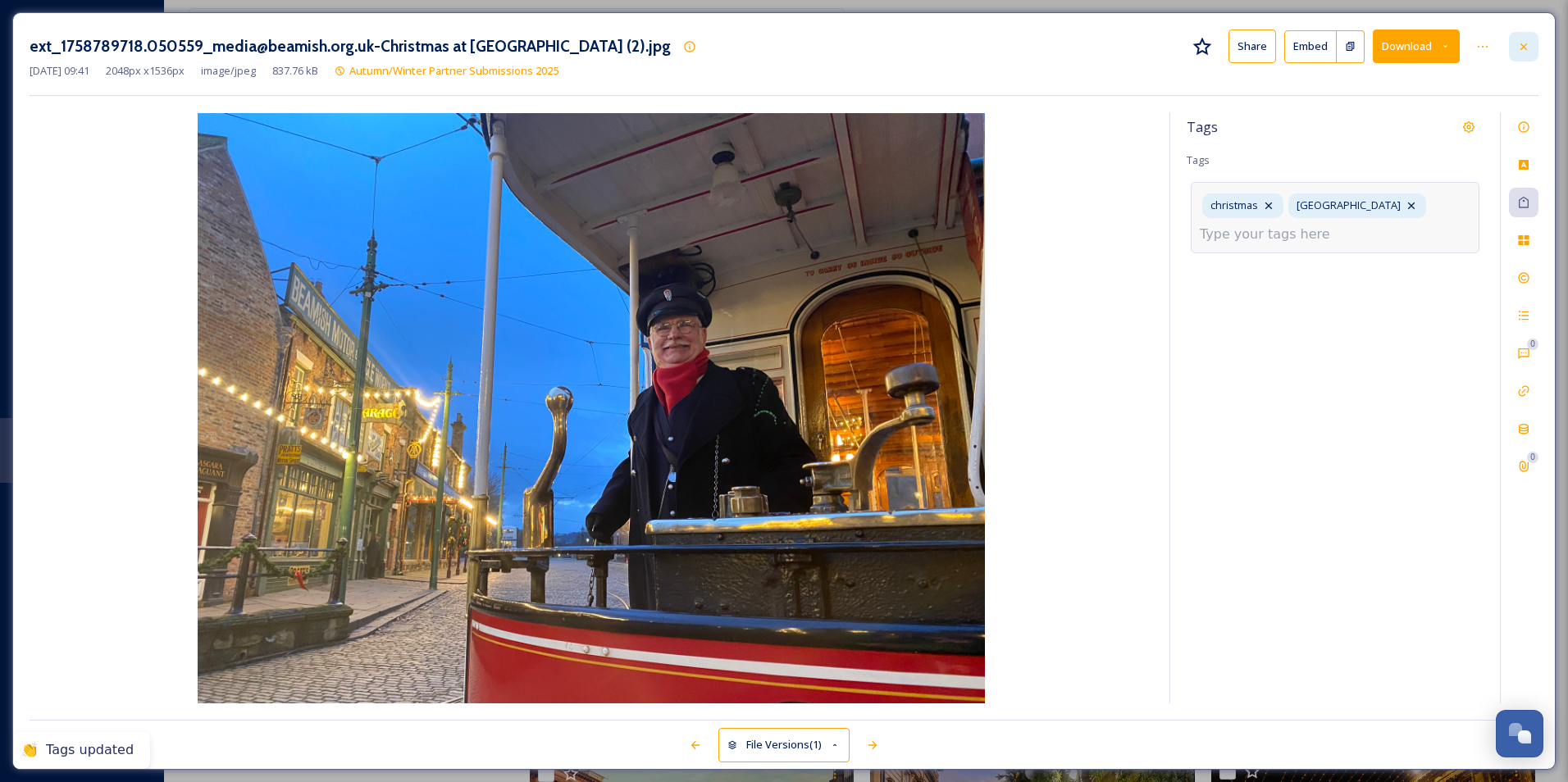
click at [841, 49] on icon at bounding box center [1523, 46] width 13 height 13
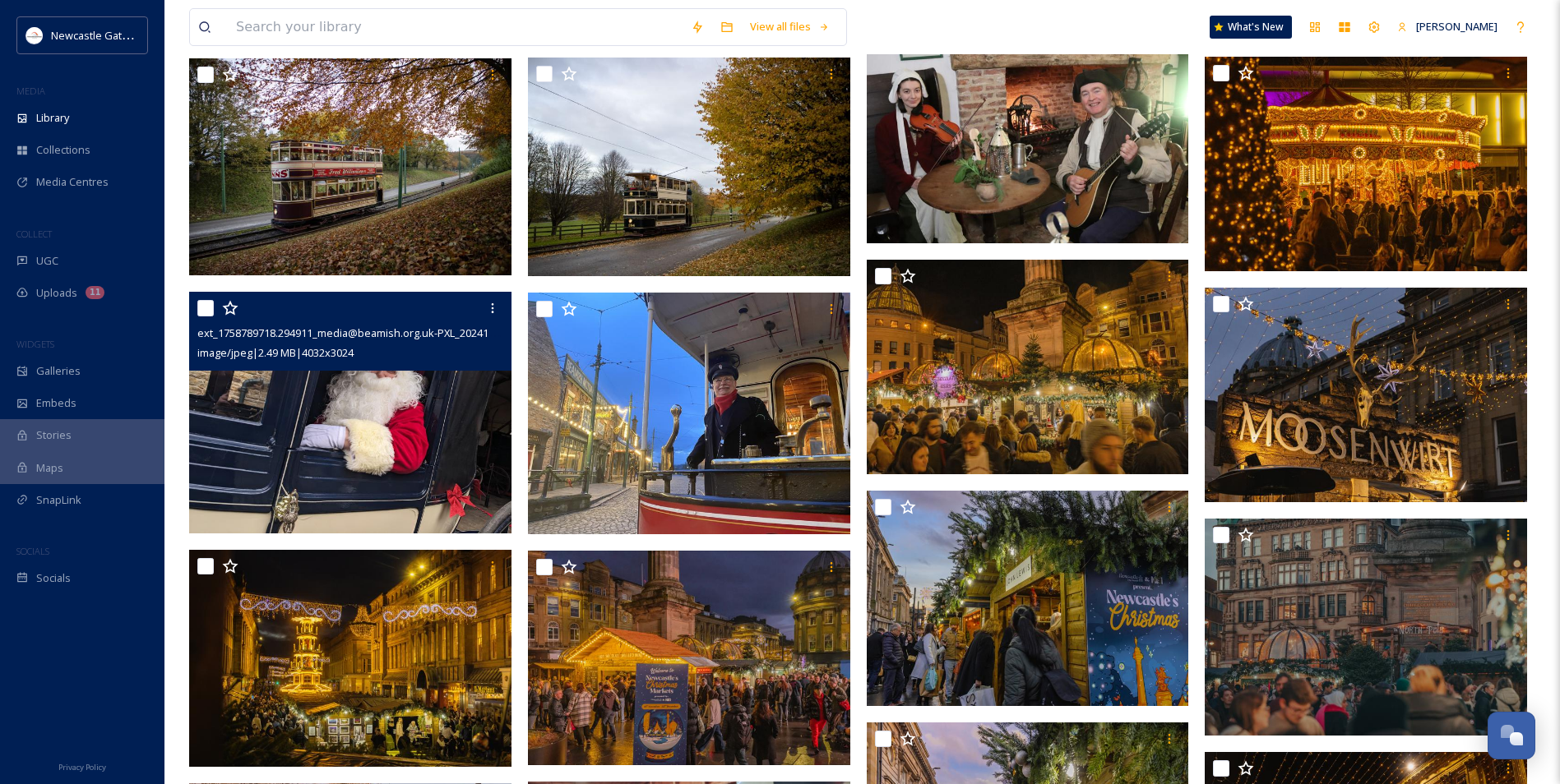
click at [350, 380] on img at bounding box center [351, 413] width 323 height 242
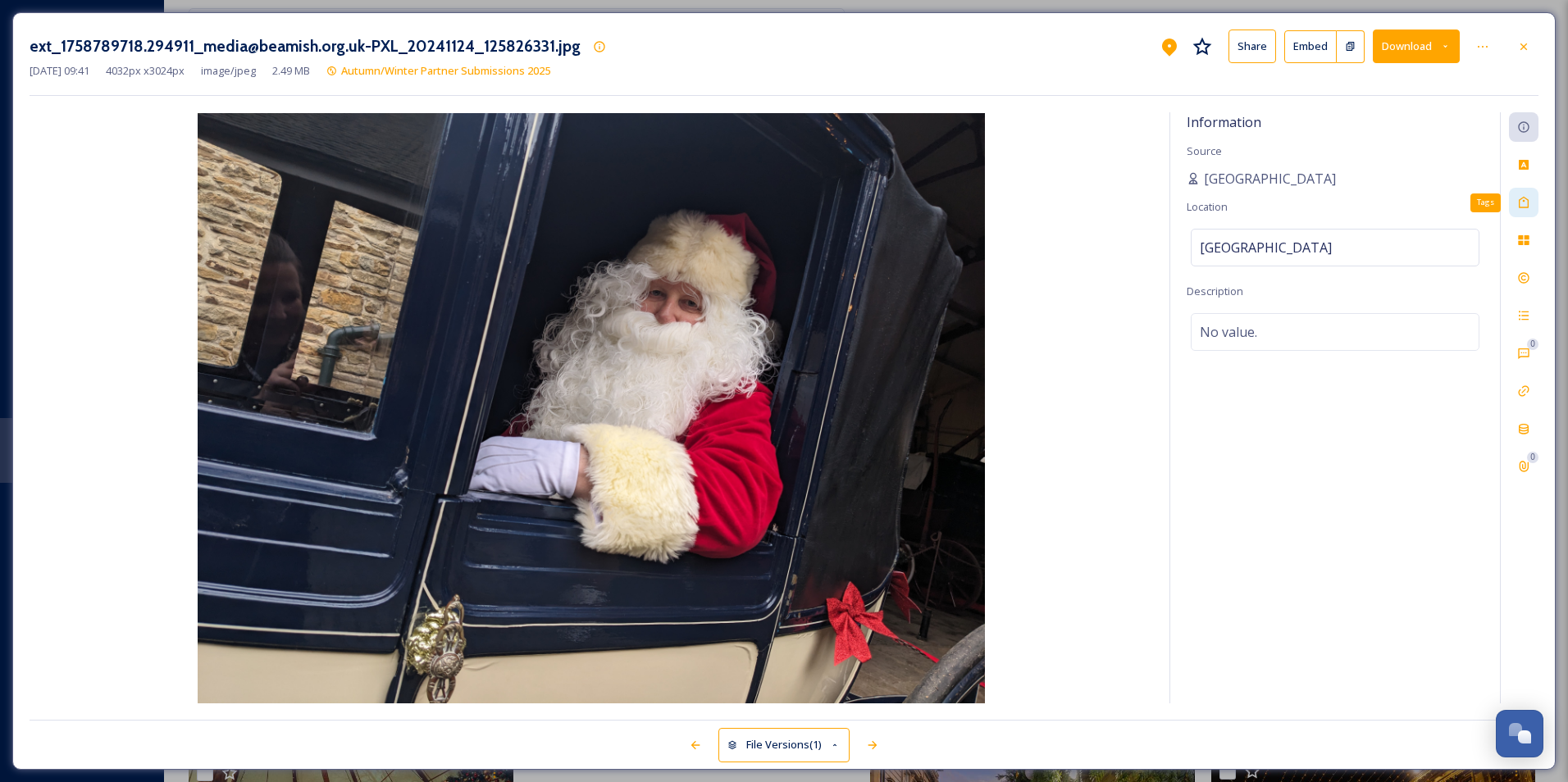
click at [841, 202] on icon at bounding box center [1523, 202] width 10 height 11
click at [841, 216] on div "No tags" at bounding box center [1335, 200] width 288 height 38
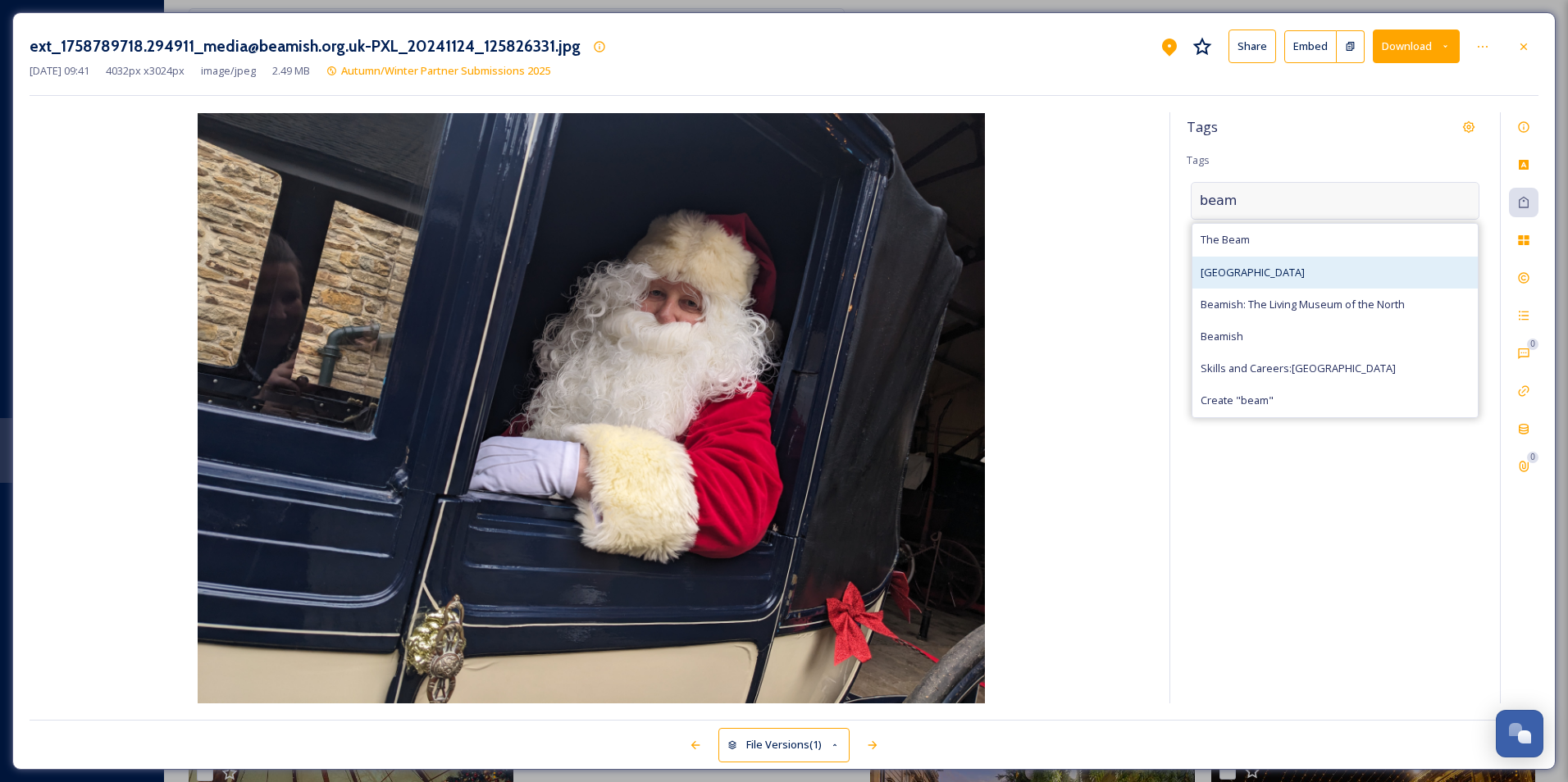
type input "beam"
click at [841, 271] on div "[GEOGRAPHIC_DATA]" at bounding box center [1335, 273] width 286 height 32
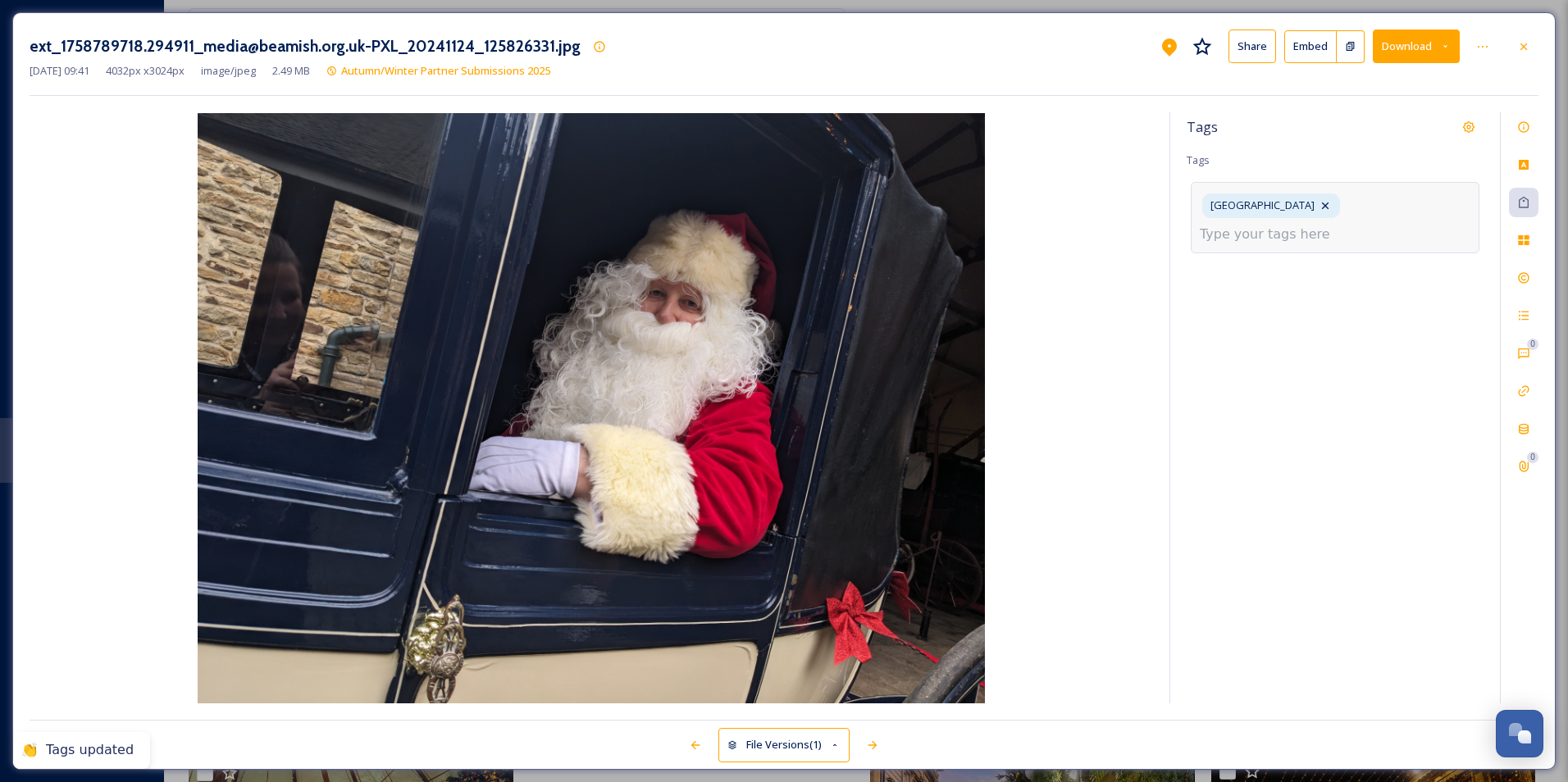
click at [841, 232] on input at bounding box center [1282, 234] width 164 height 20
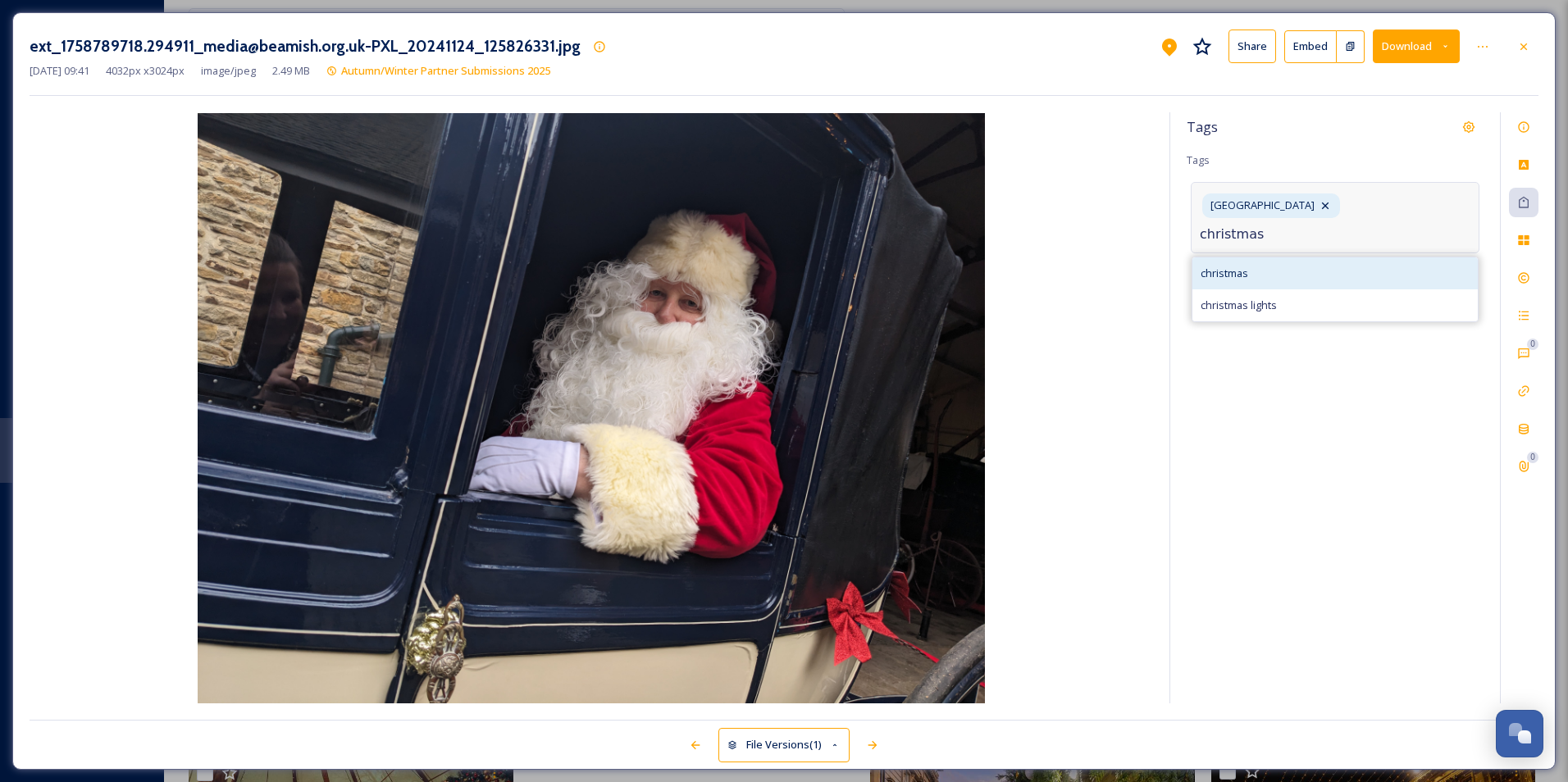
type input "christmas"
click at [841, 276] on div "christmas" at bounding box center [1335, 273] width 286 height 32
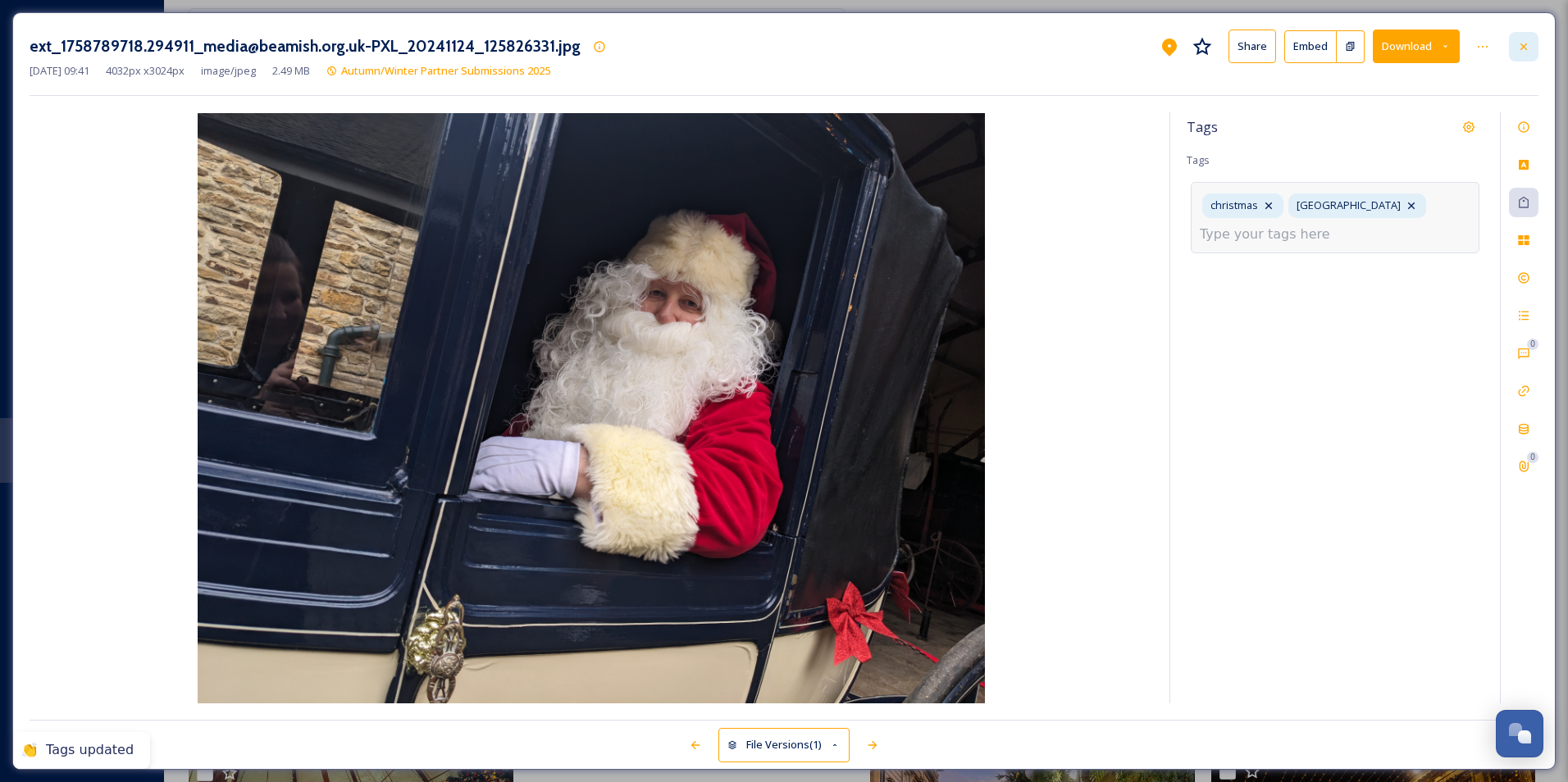
click at [841, 38] on div at bounding box center [1523, 47] width 30 height 30
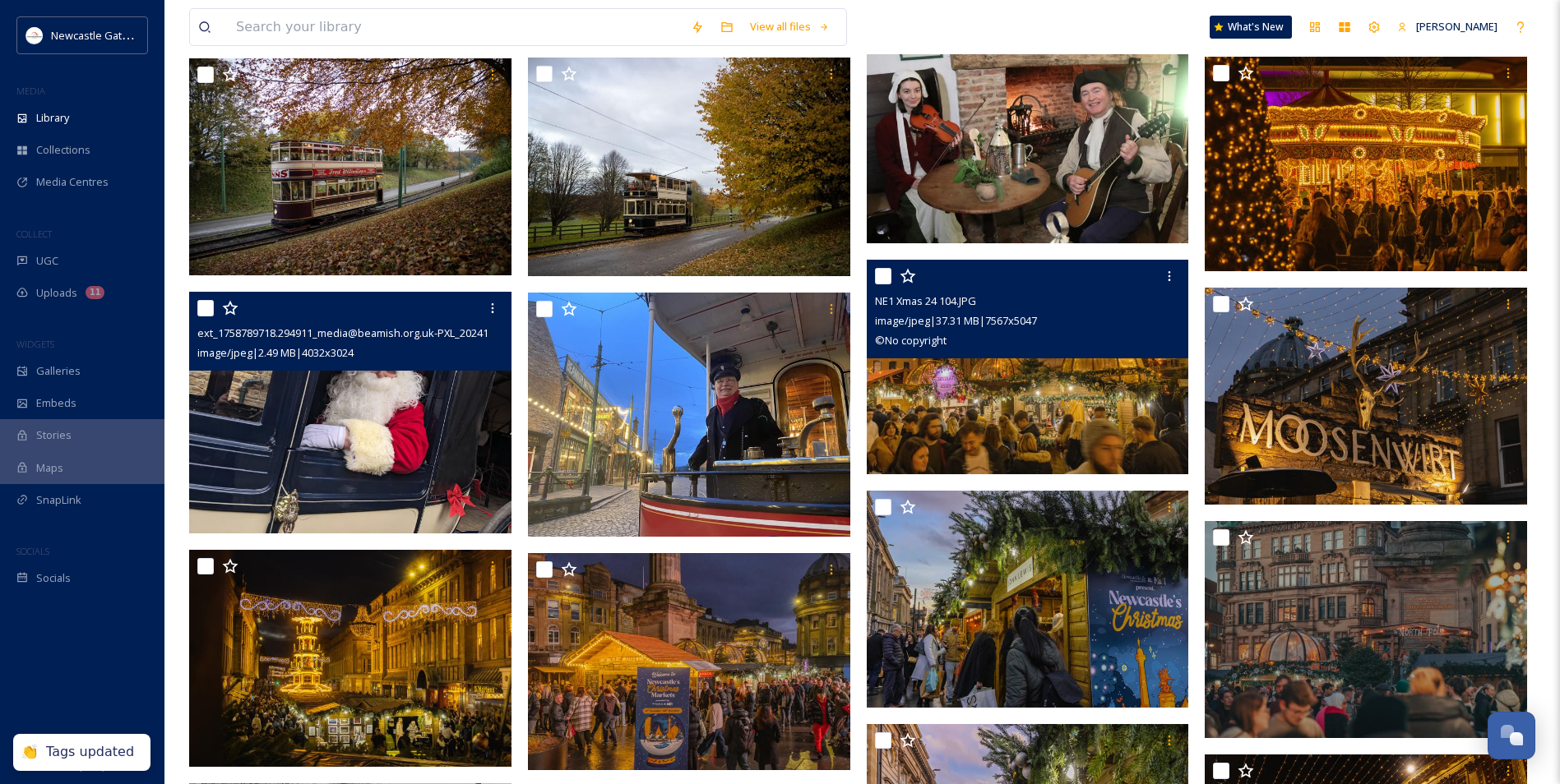
scroll to position [658, 0]
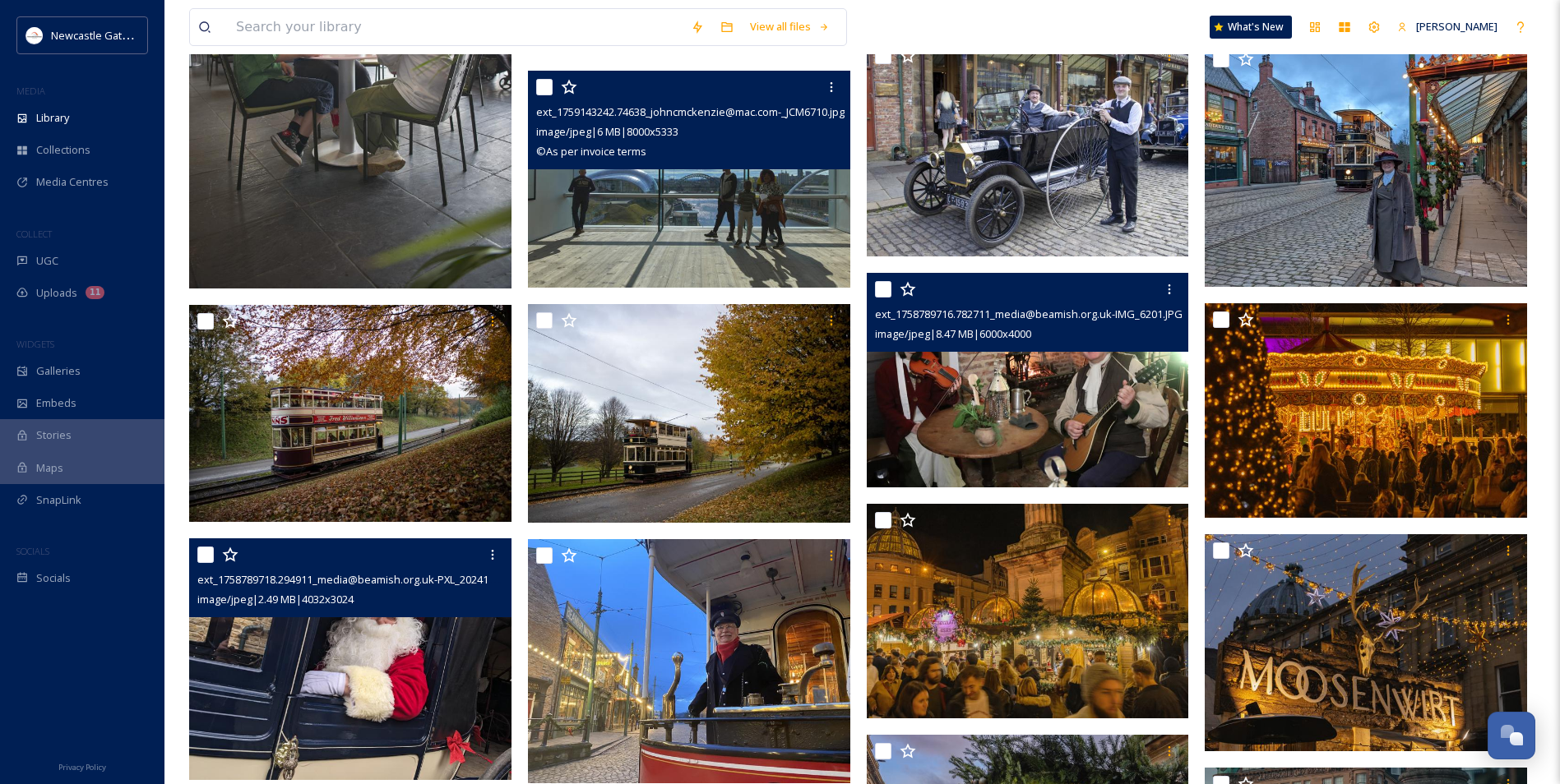
click at [843, 426] on img at bounding box center [1028, 380] width 323 height 215
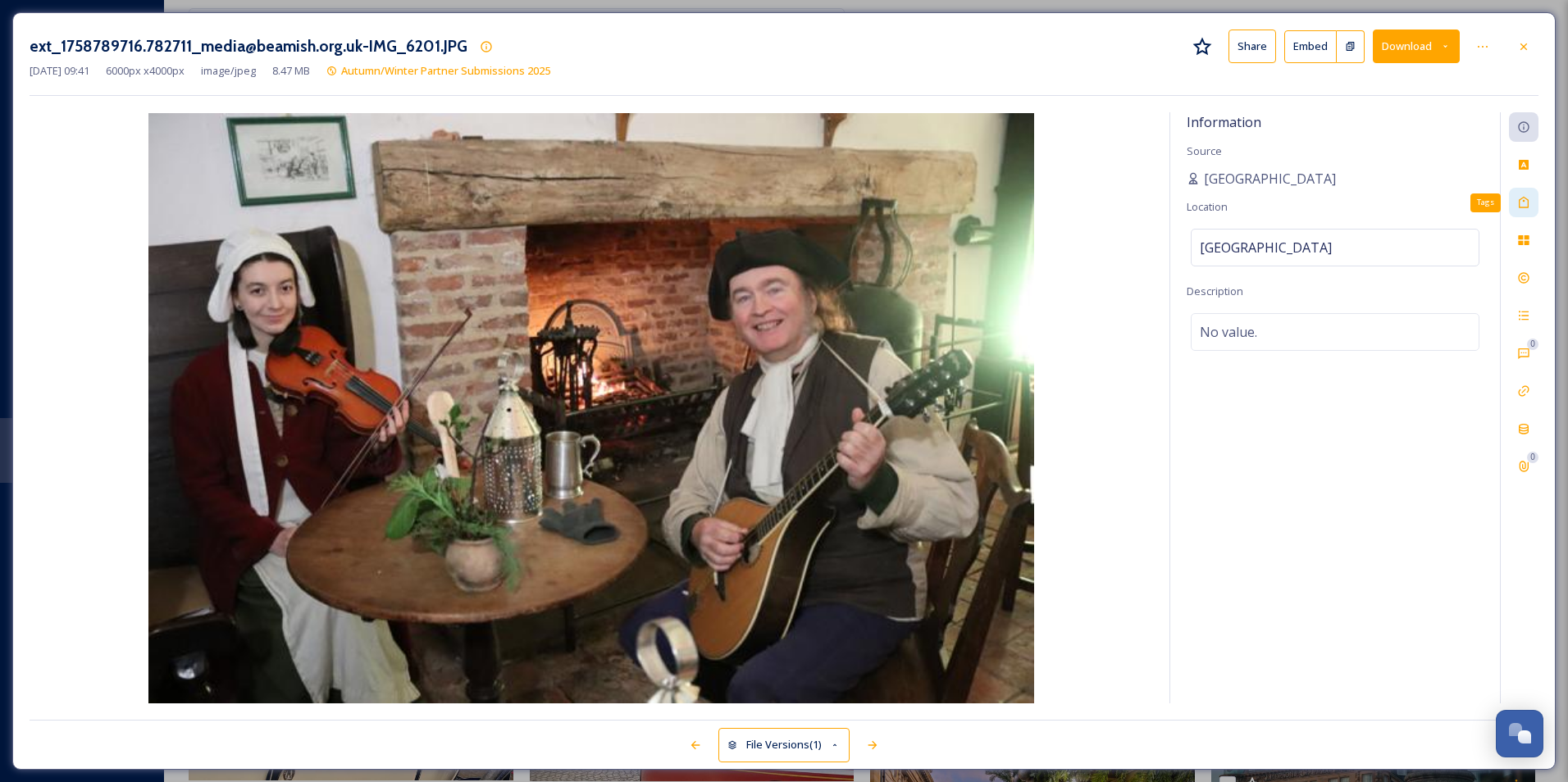
click at [841, 202] on div "Tags" at bounding box center [1523, 203] width 30 height 30
click at [841, 206] on div "No tags" at bounding box center [1335, 200] width 288 height 38
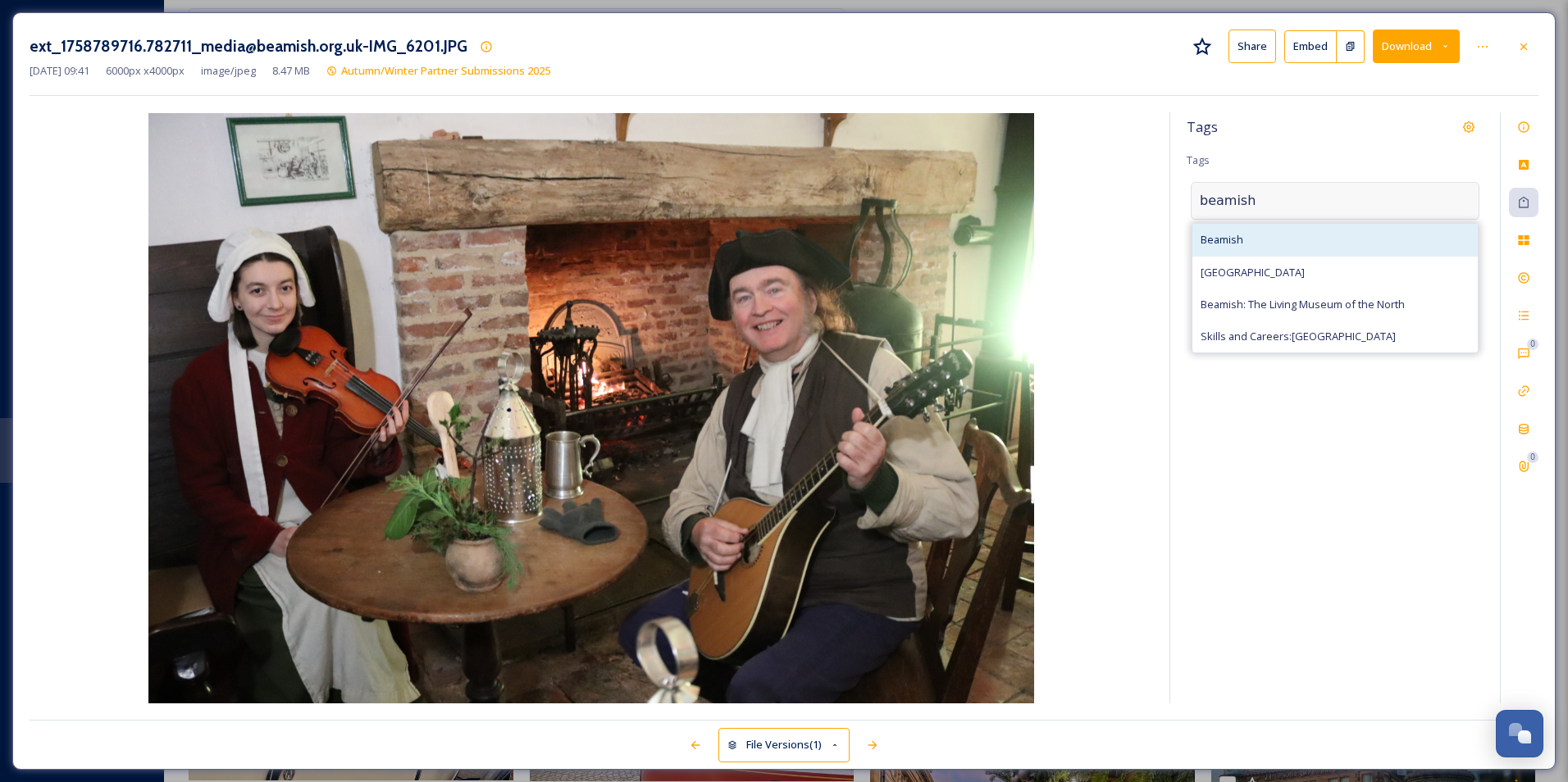
type input "beamish"
click at [841, 230] on div "Beamish" at bounding box center [1335, 239] width 286 height 32
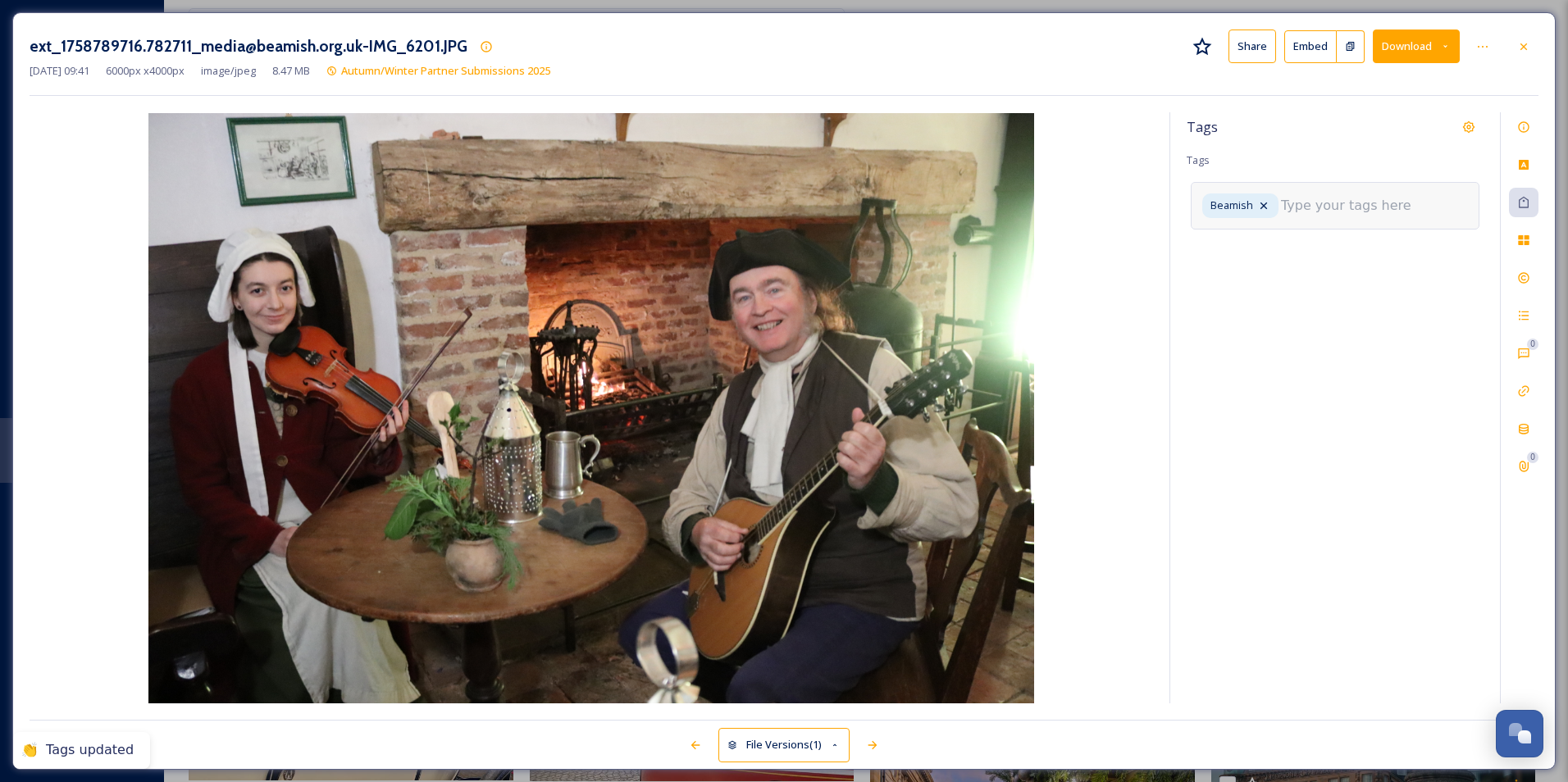
click at [841, 213] on input at bounding box center [1363, 205] width 164 height 20
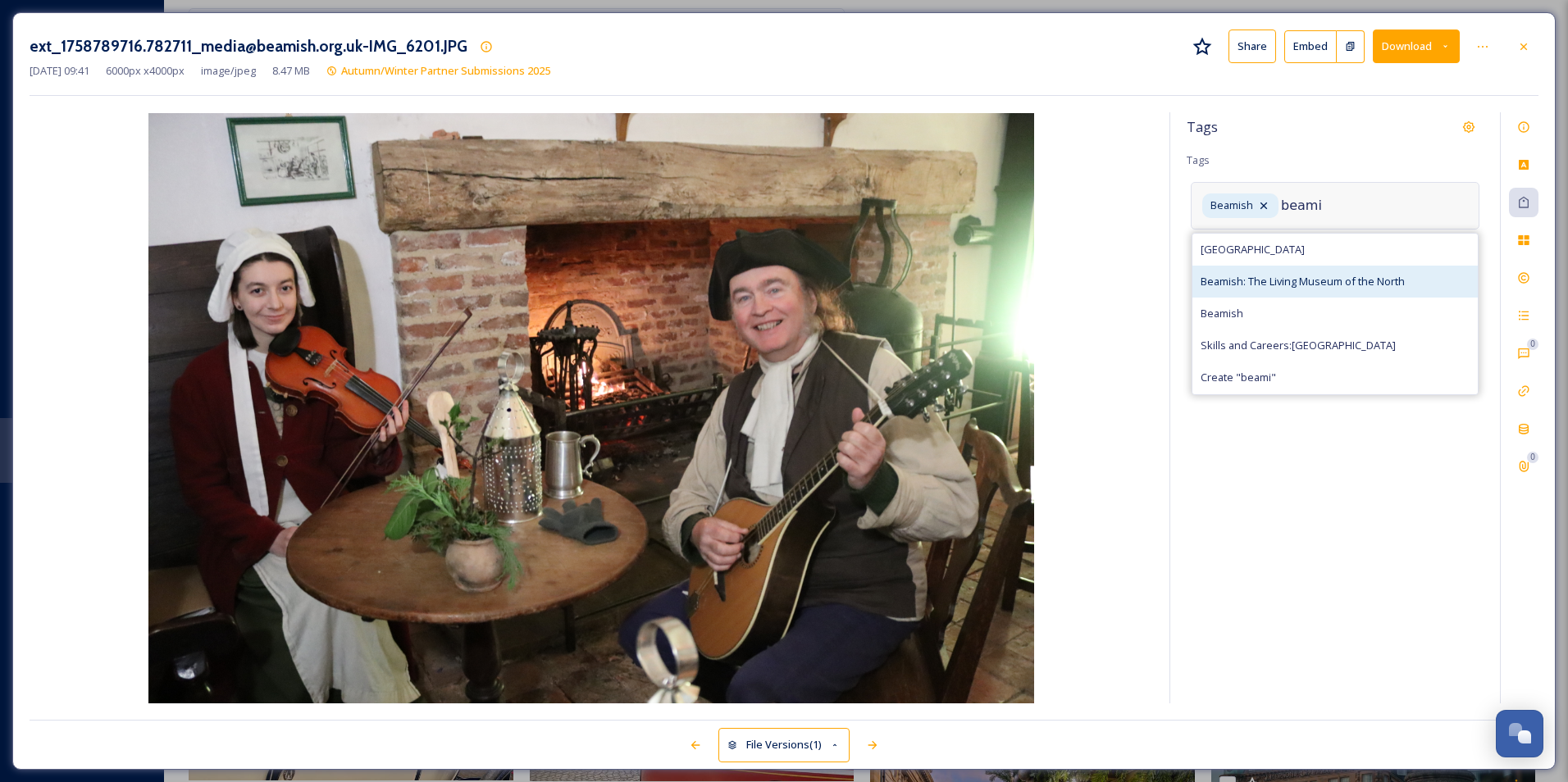
type input "beami"
click at [841, 266] on div "Beamish: The Living Museum of the North" at bounding box center [1335, 281] width 286 height 32
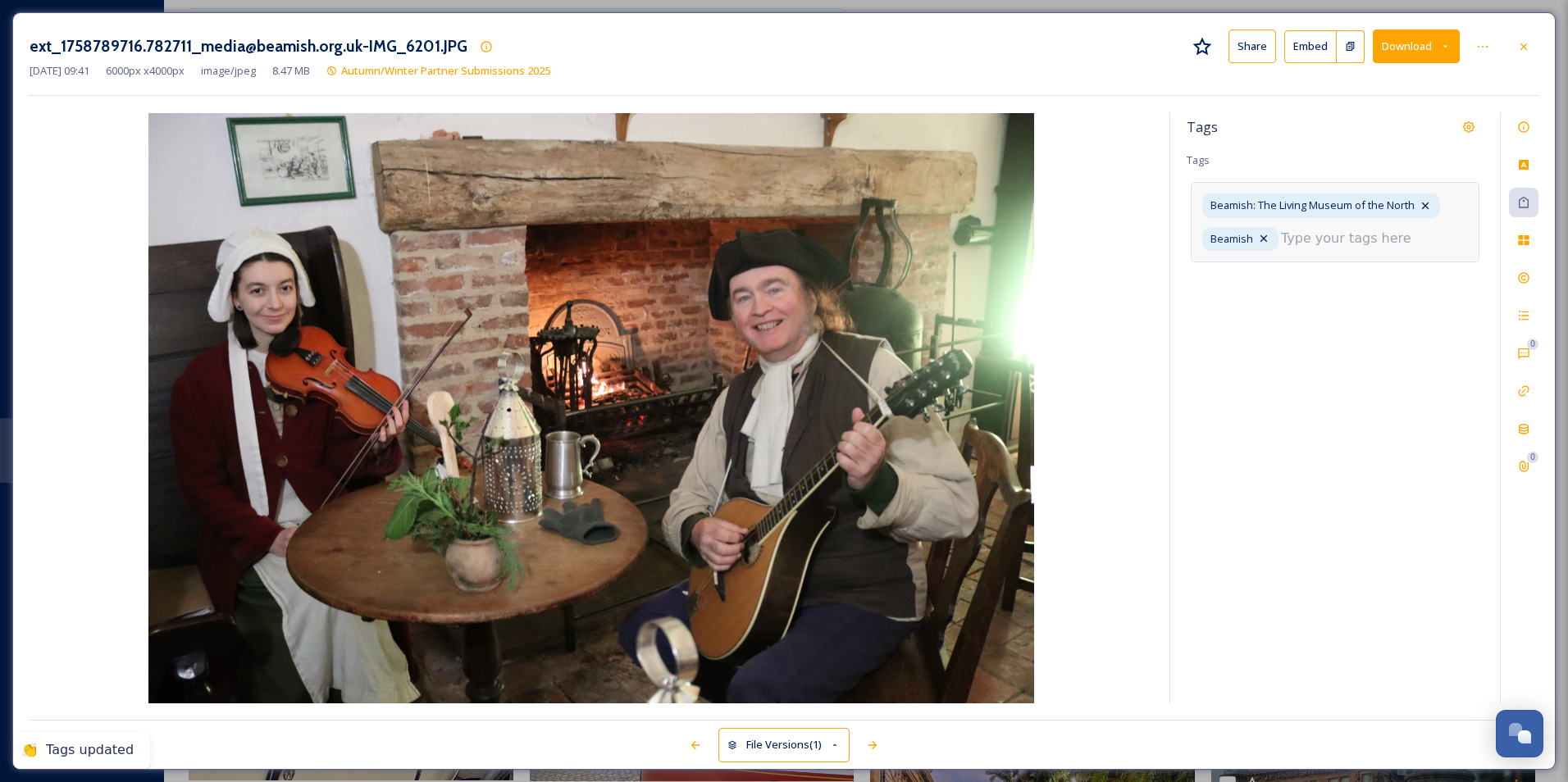
click at [841, 243] on input at bounding box center [1363, 239] width 164 height 20
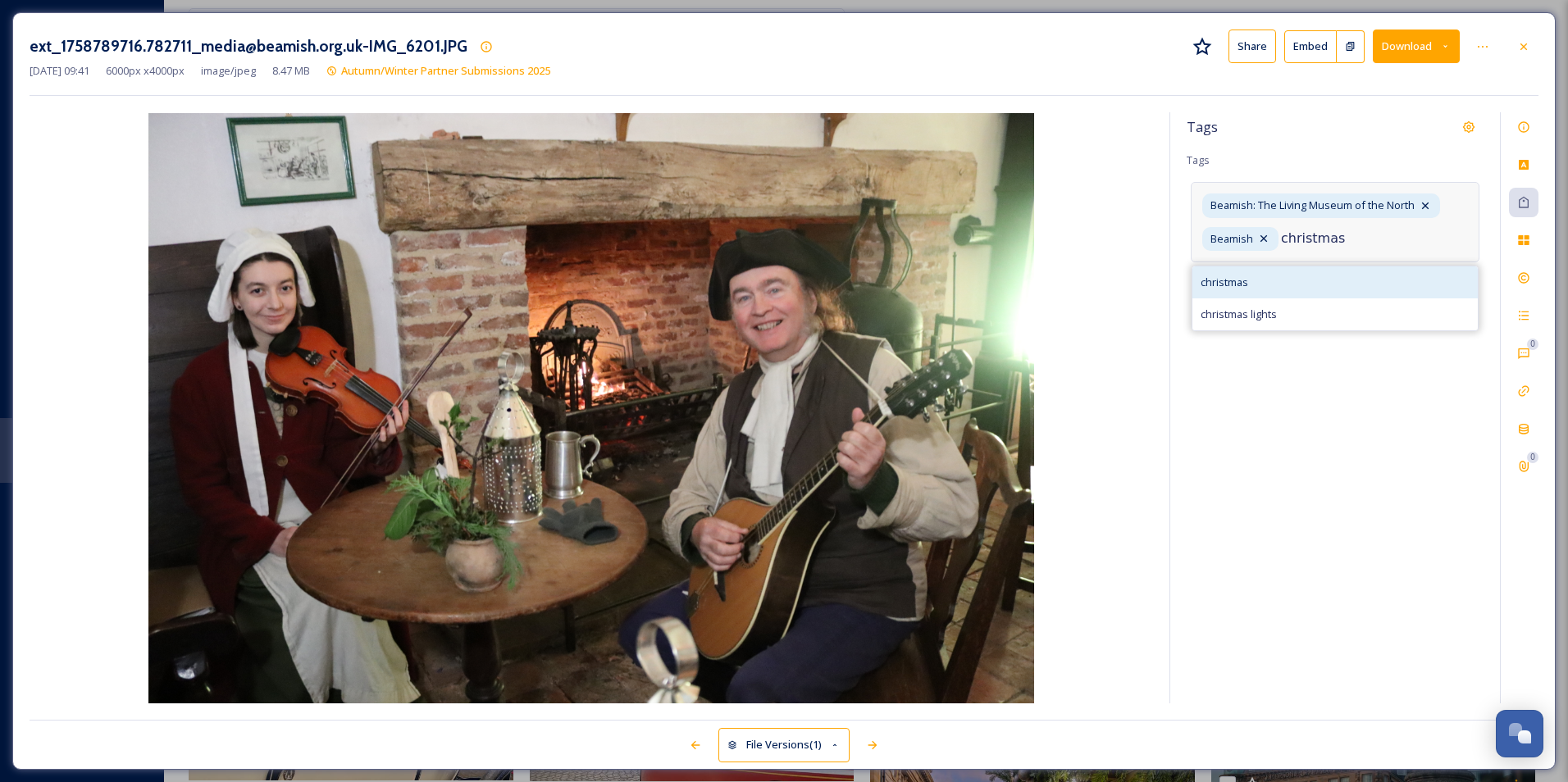
type input "christmas"
click at [841, 278] on div "christmas" at bounding box center [1335, 282] width 286 height 32
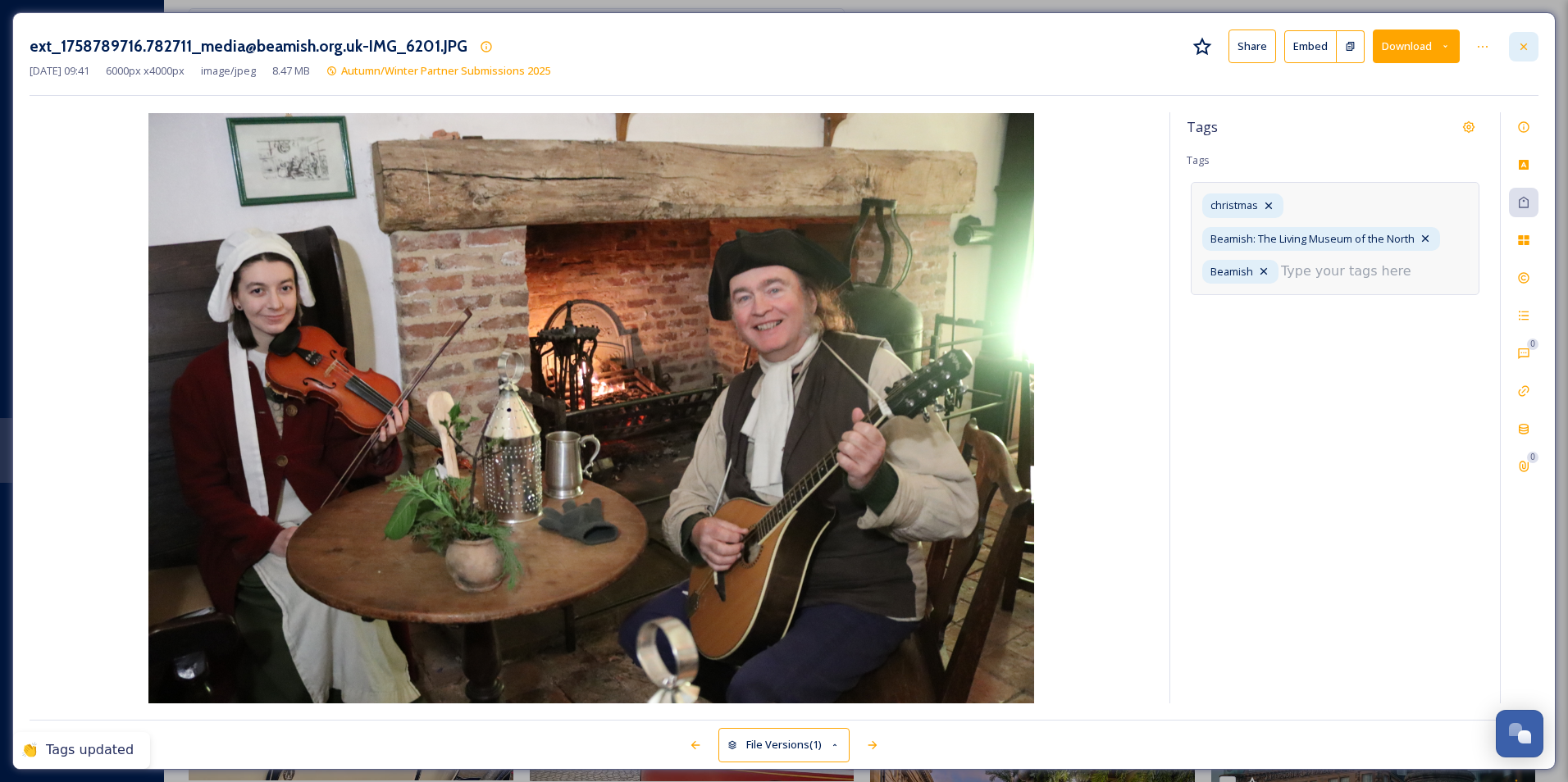
click at [841, 41] on icon at bounding box center [1523, 46] width 13 height 13
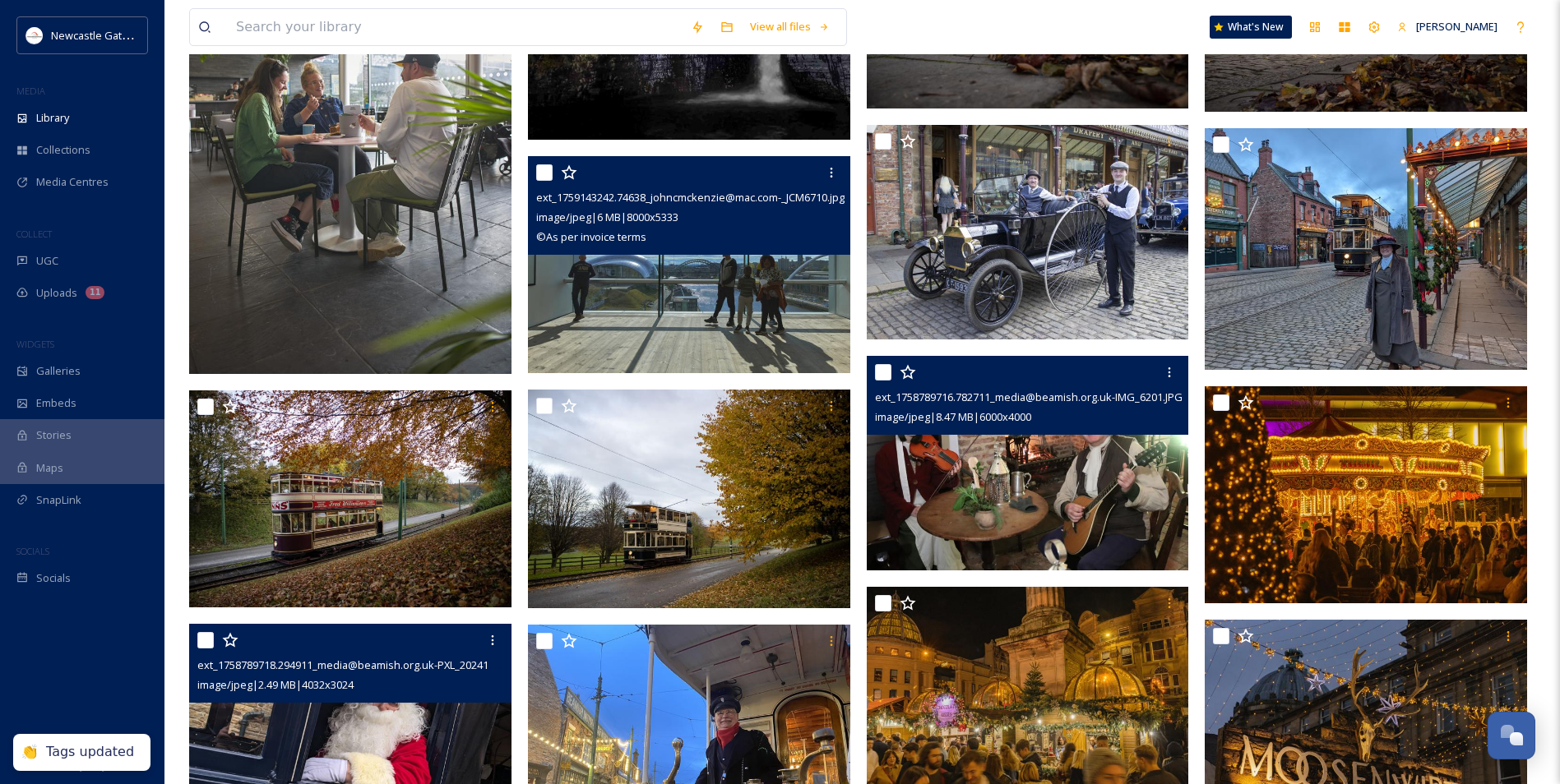
scroll to position [493, 0]
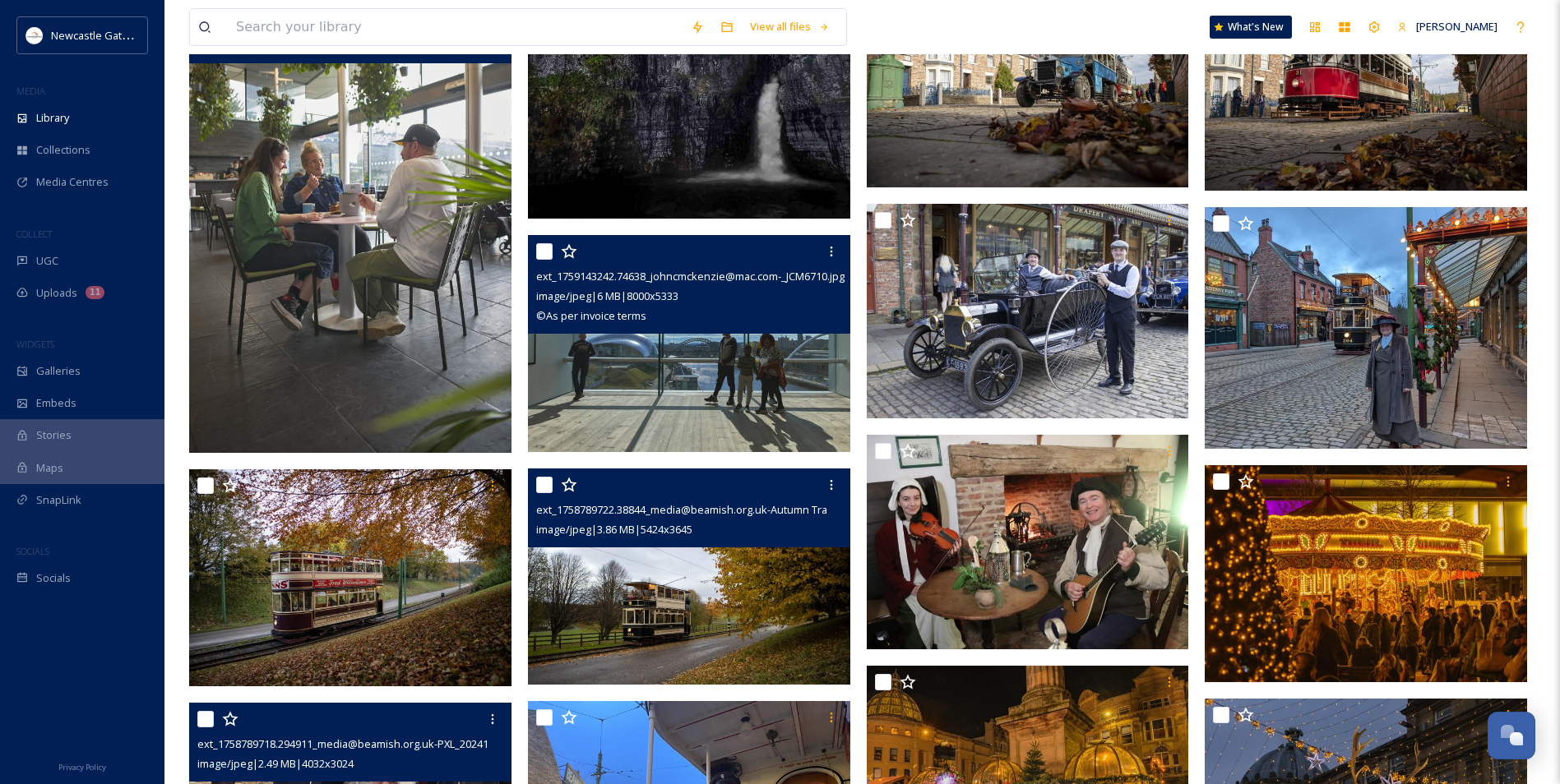
click at [779, 475] on img at bounding box center [689, 576] width 323 height 216
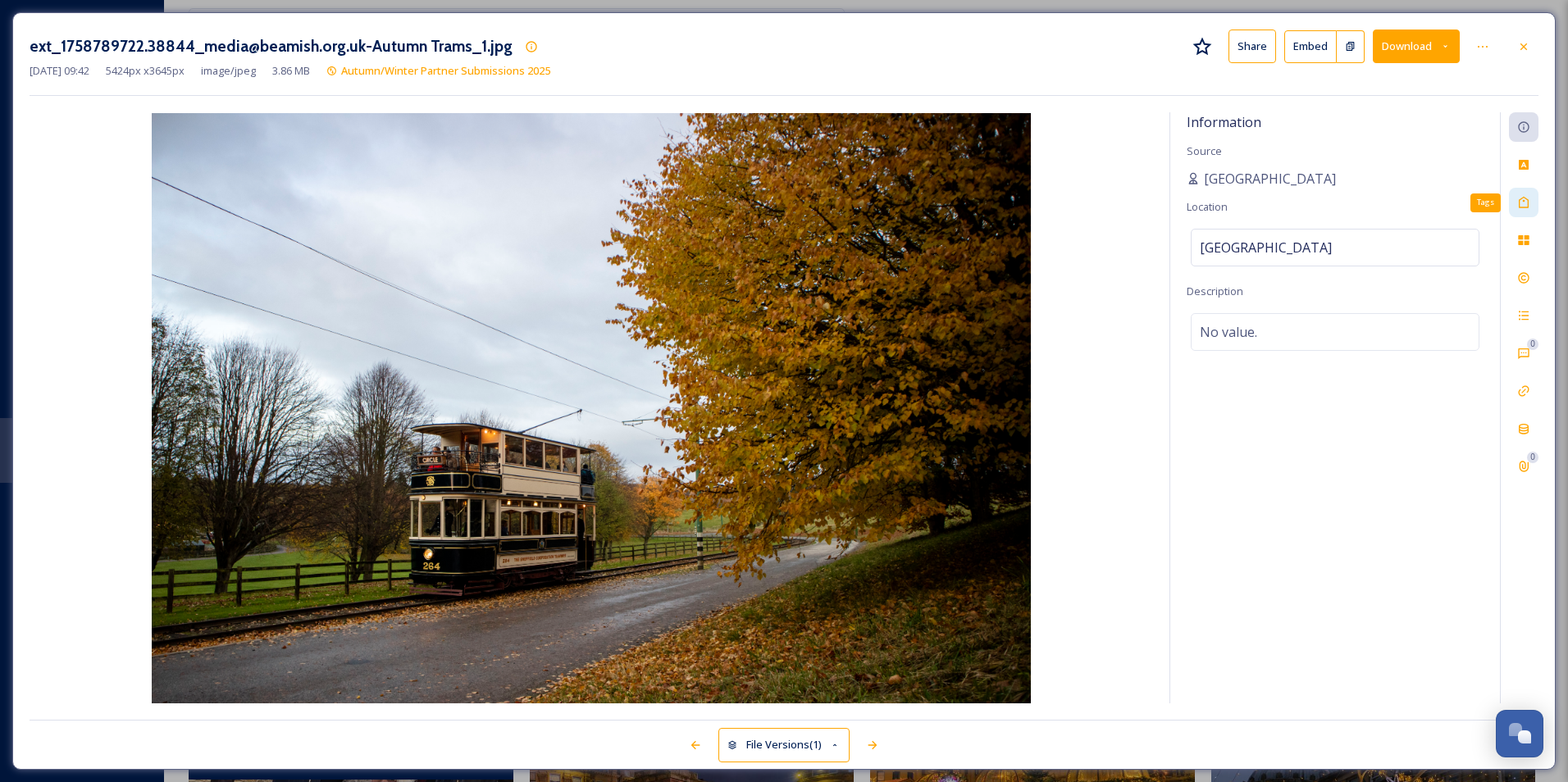
click at [841, 202] on icon at bounding box center [1523, 202] width 10 height 11
click at [841, 221] on div "Tags Tags No tags" at bounding box center [1335, 408] width 330 height 591
click at [841, 211] on div "No tags" at bounding box center [1335, 200] width 288 height 38
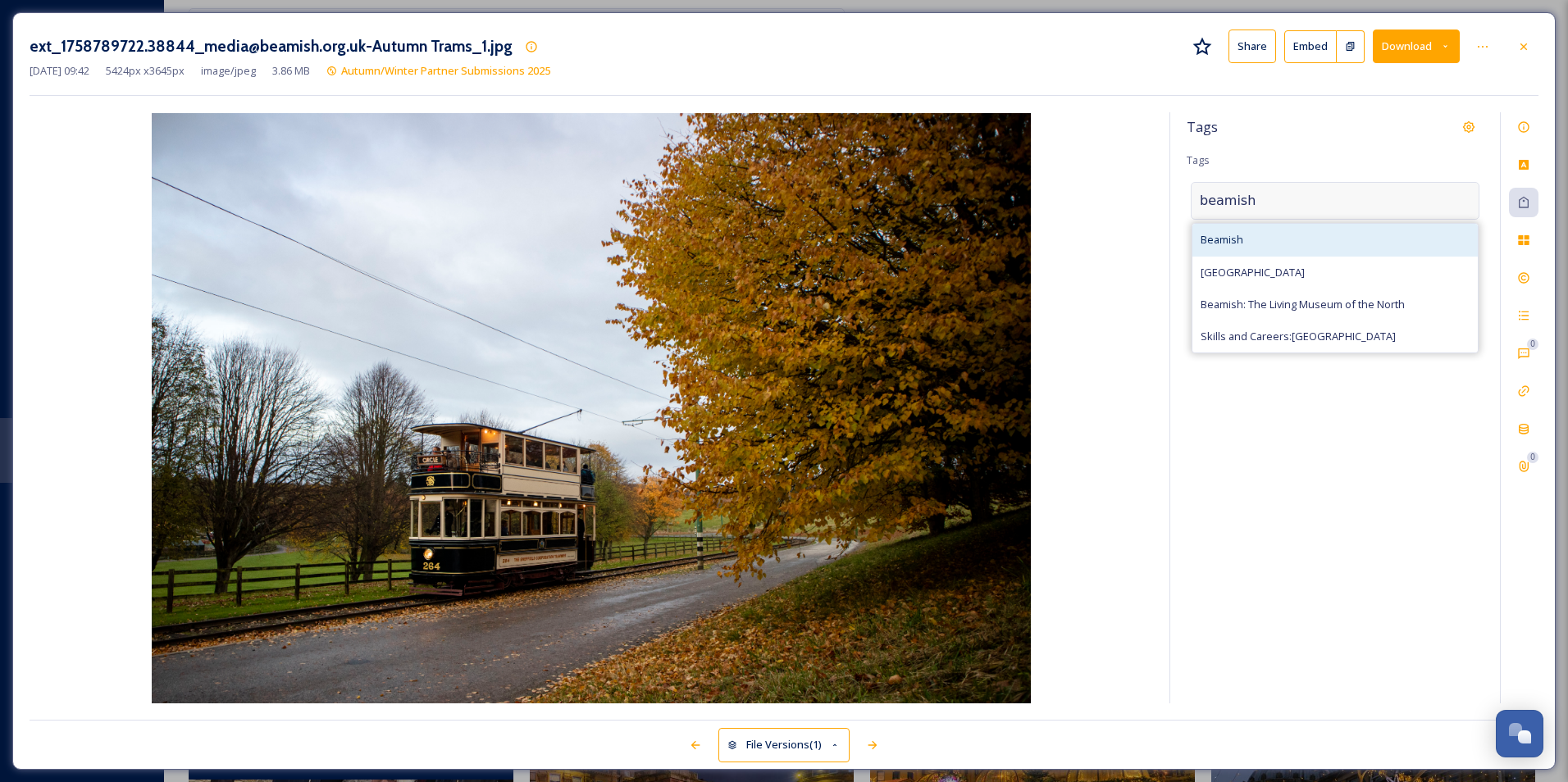
type input "beamish"
click at [841, 253] on div "Beamish" at bounding box center [1335, 239] width 286 height 32
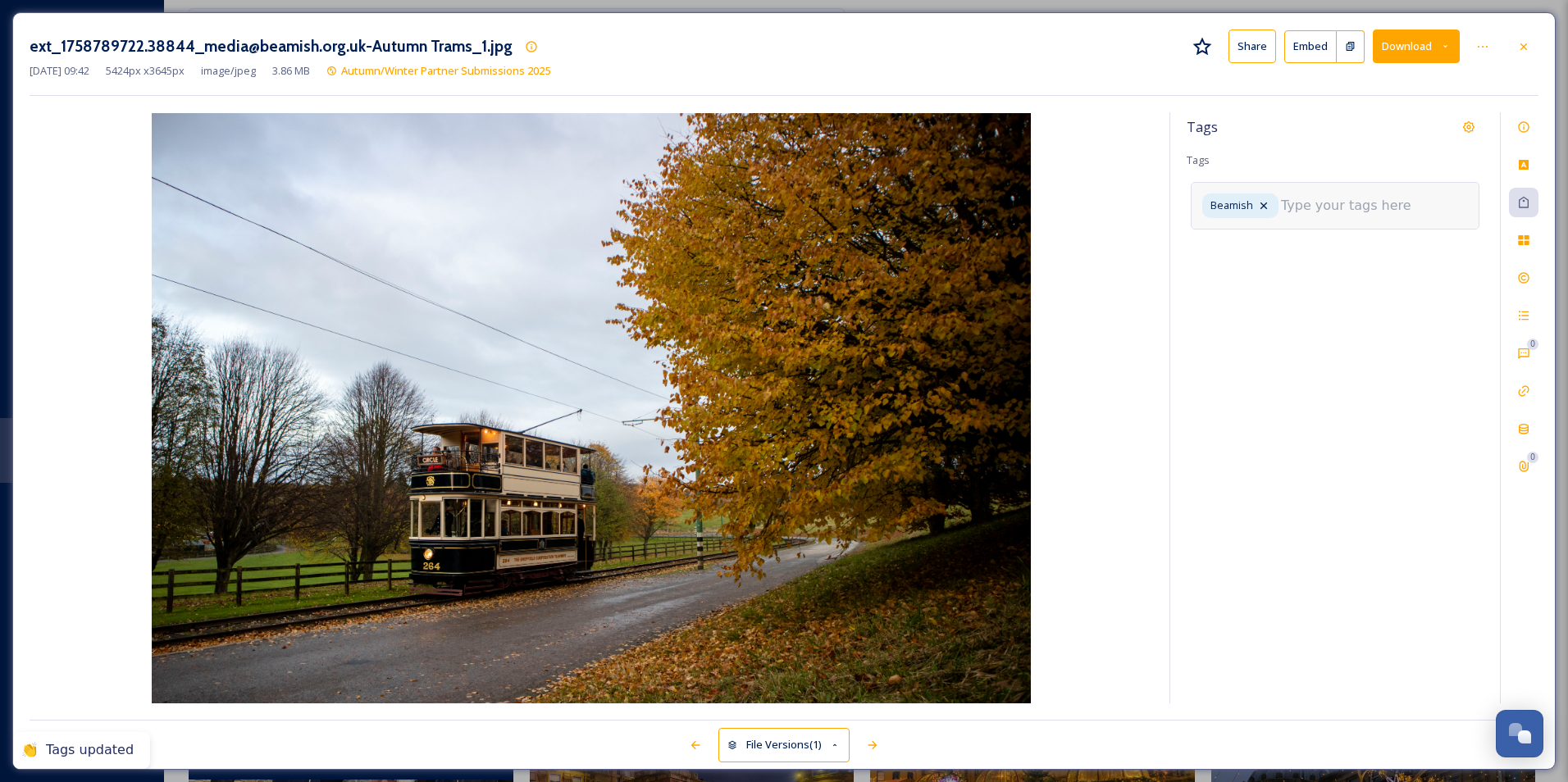
click at [841, 202] on input at bounding box center [1363, 205] width 164 height 20
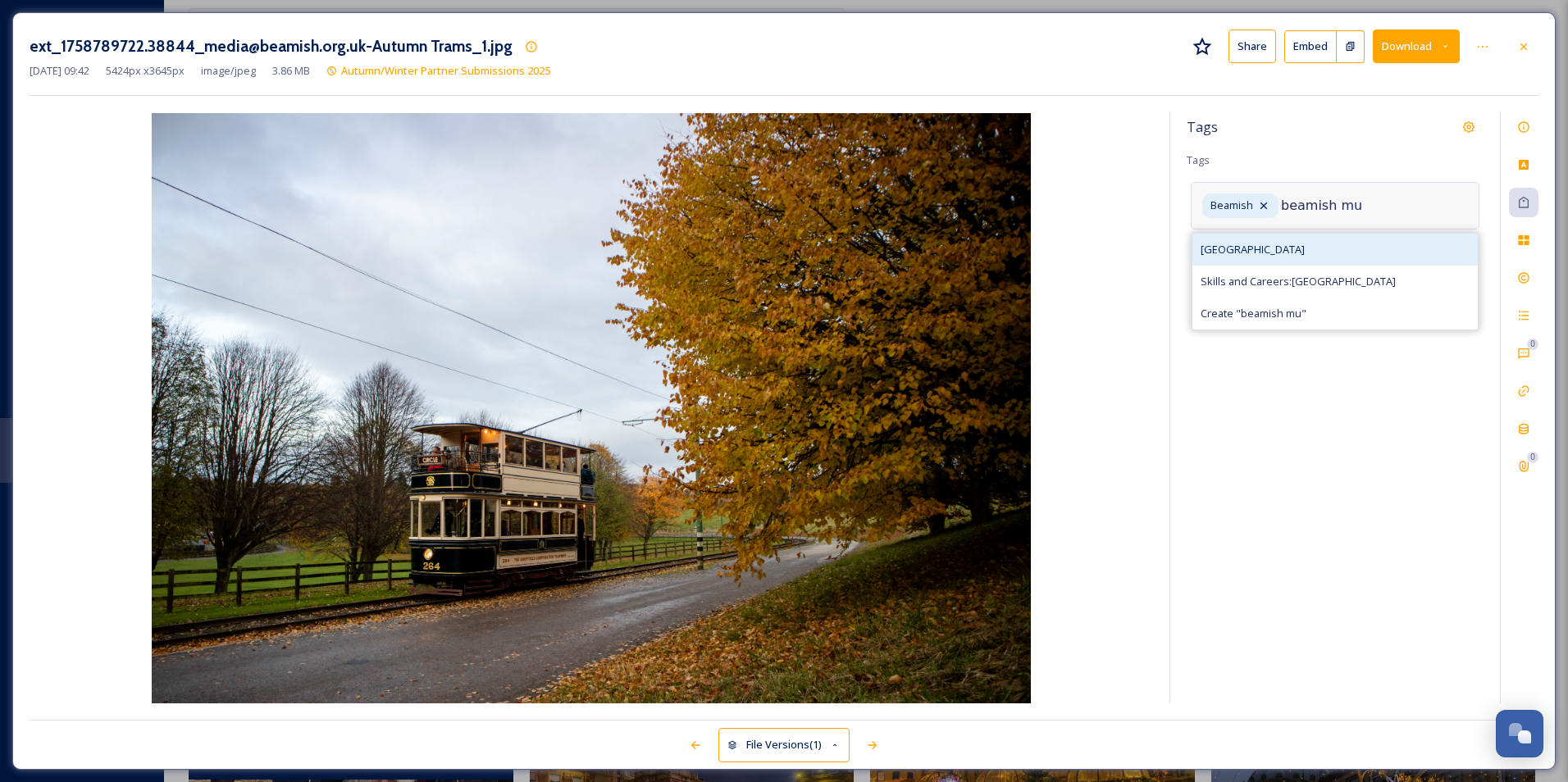
type input "beamish mu"
click at [841, 259] on div "[GEOGRAPHIC_DATA]" at bounding box center [1335, 249] width 286 height 32
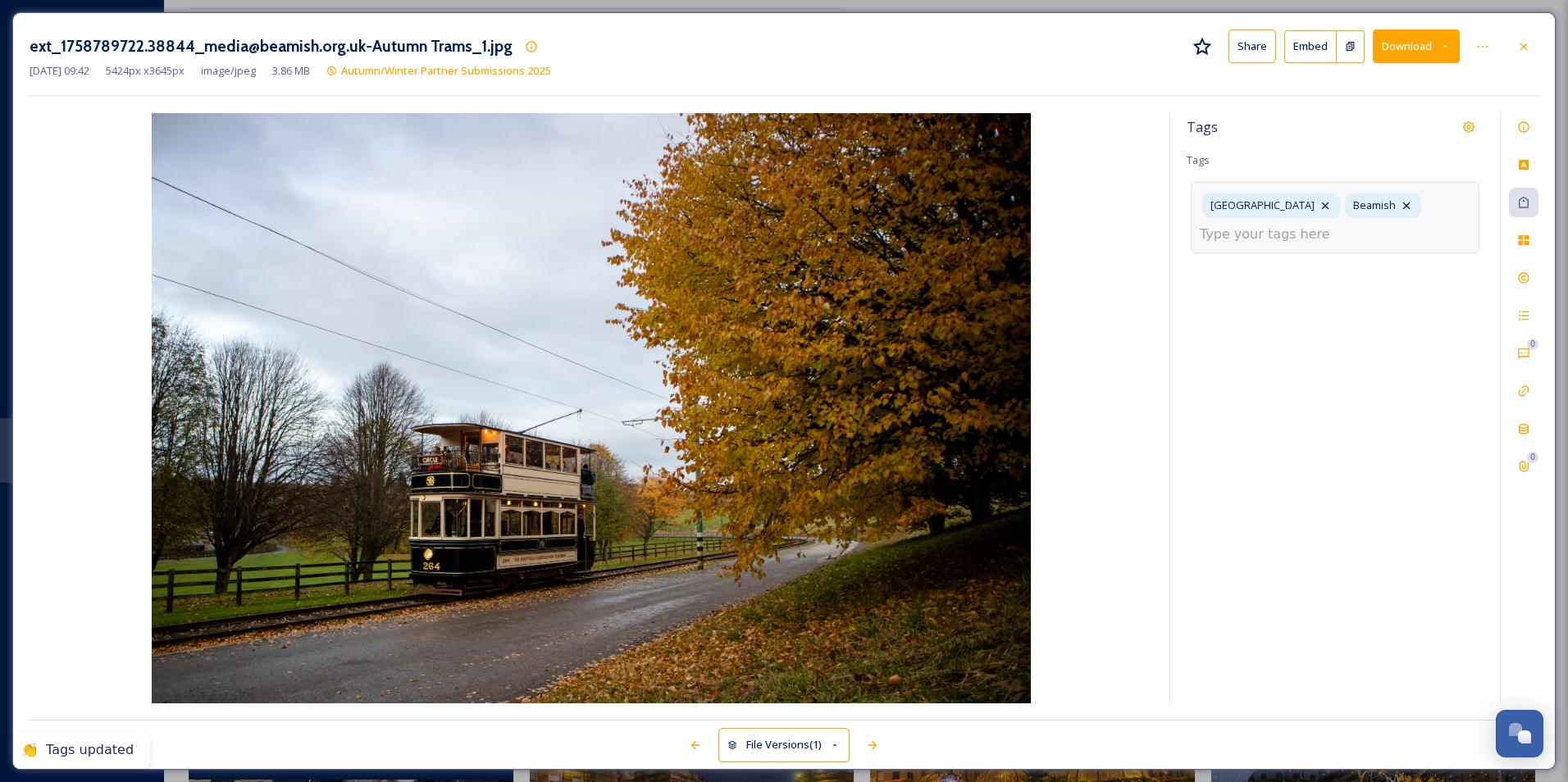
click at [841, 236] on input at bounding box center [1282, 234] width 164 height 20
type input "c"
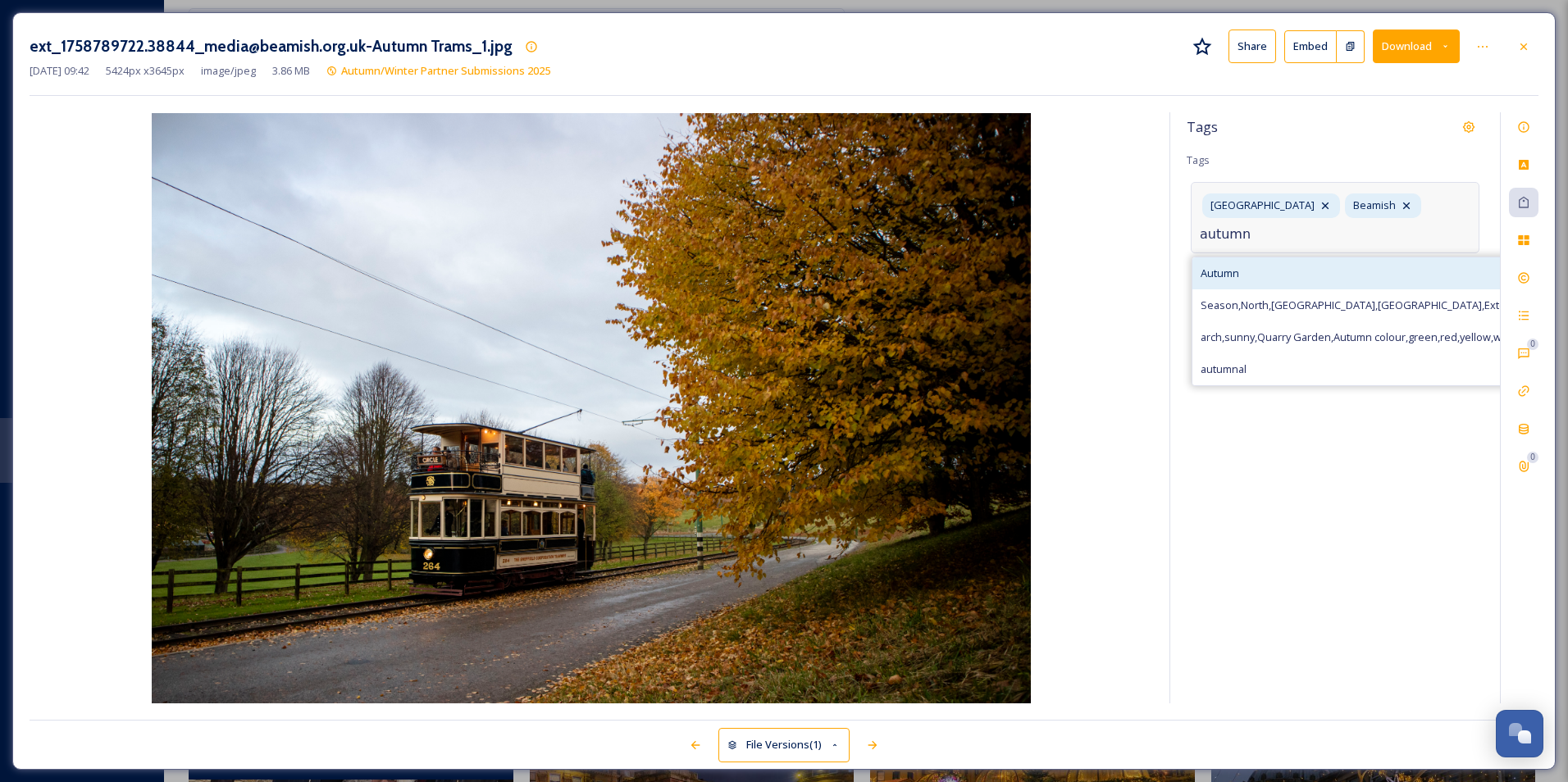
type input "autumn"
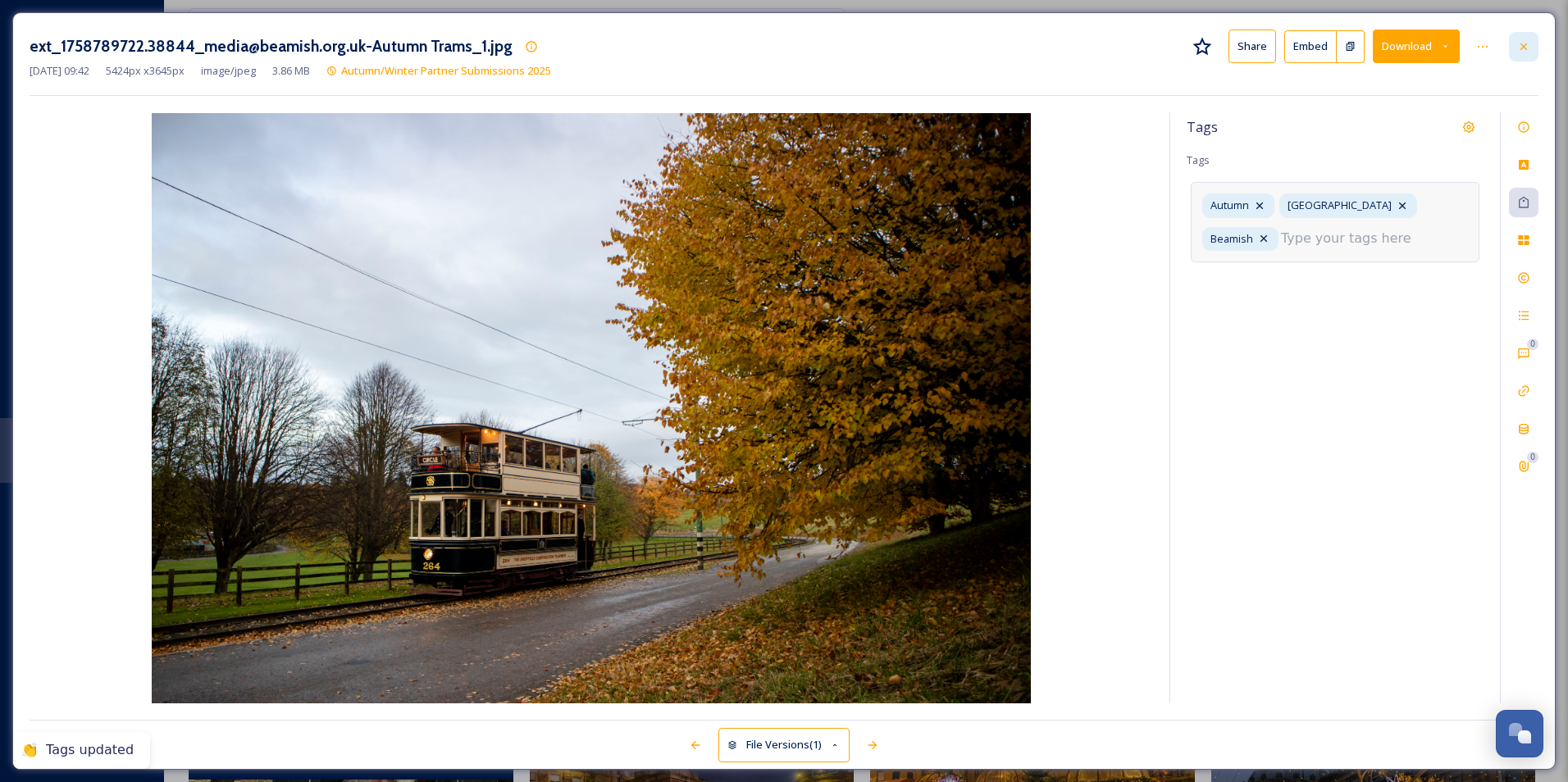
click at [841, 58] on div at bounding box center [1523, 47] width 30 height 30
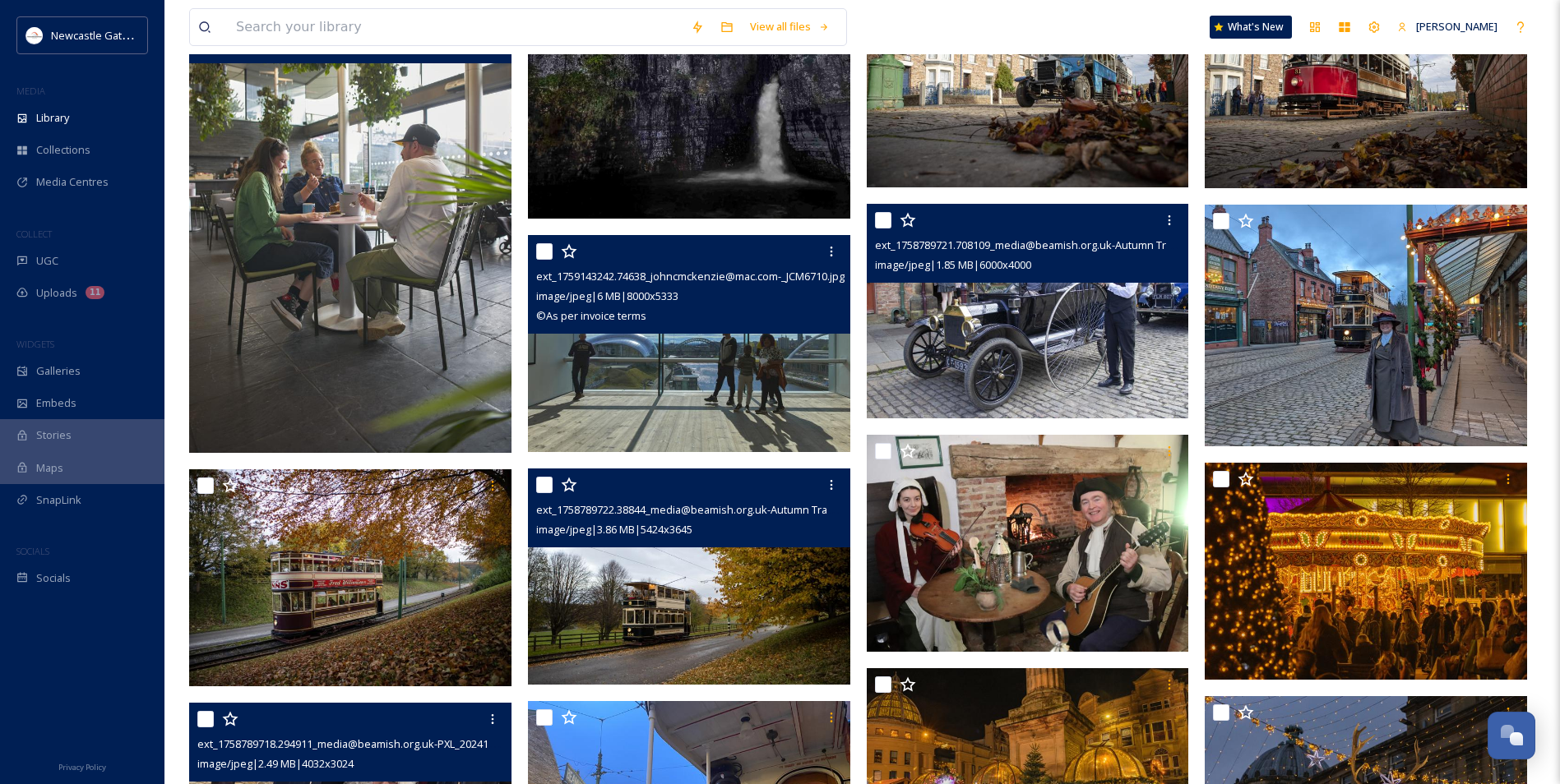
scroll to position [411, 0]
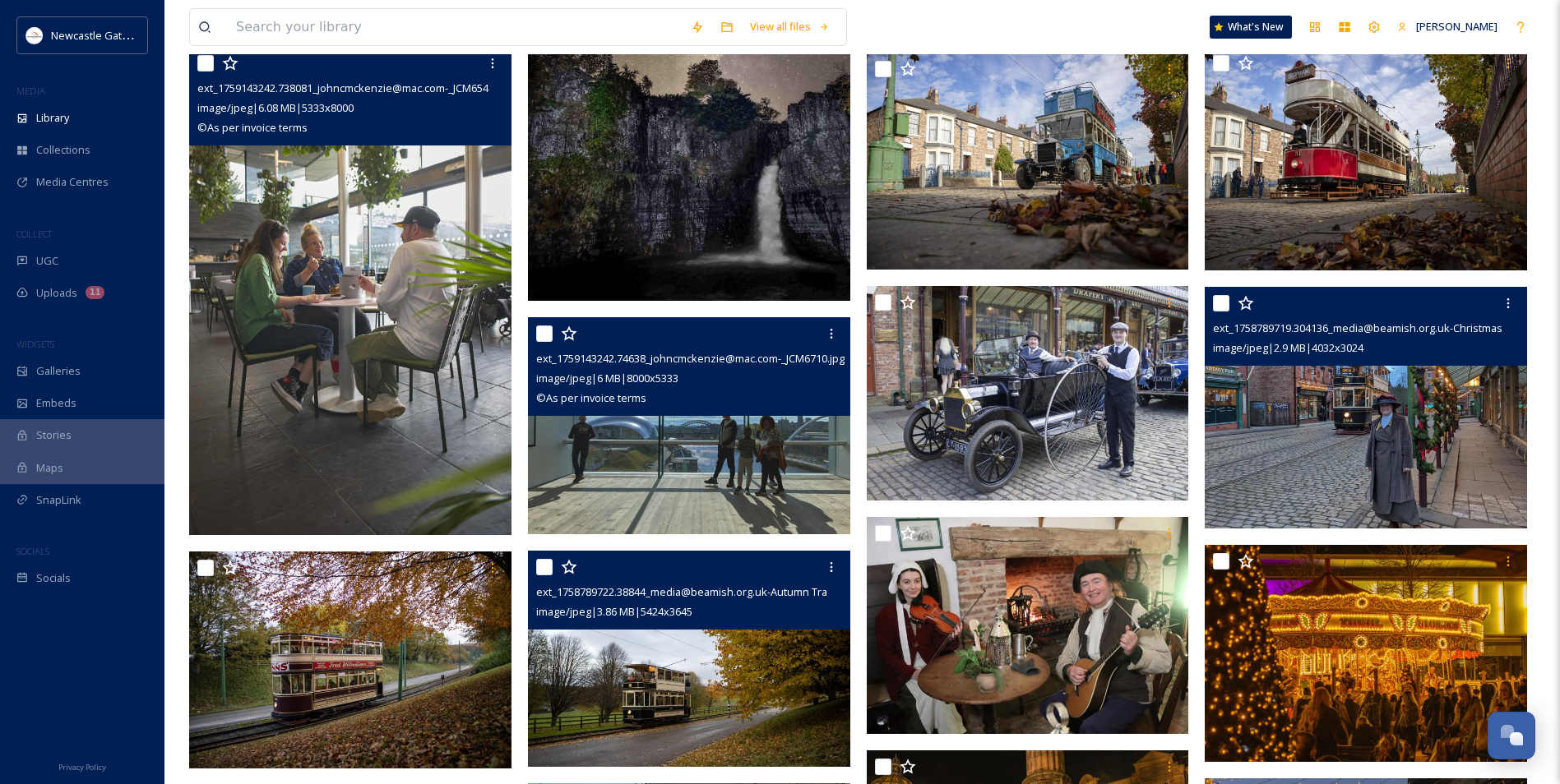
click at [843, 412] on img at bounding box center [1366, 407] width 323 height 242
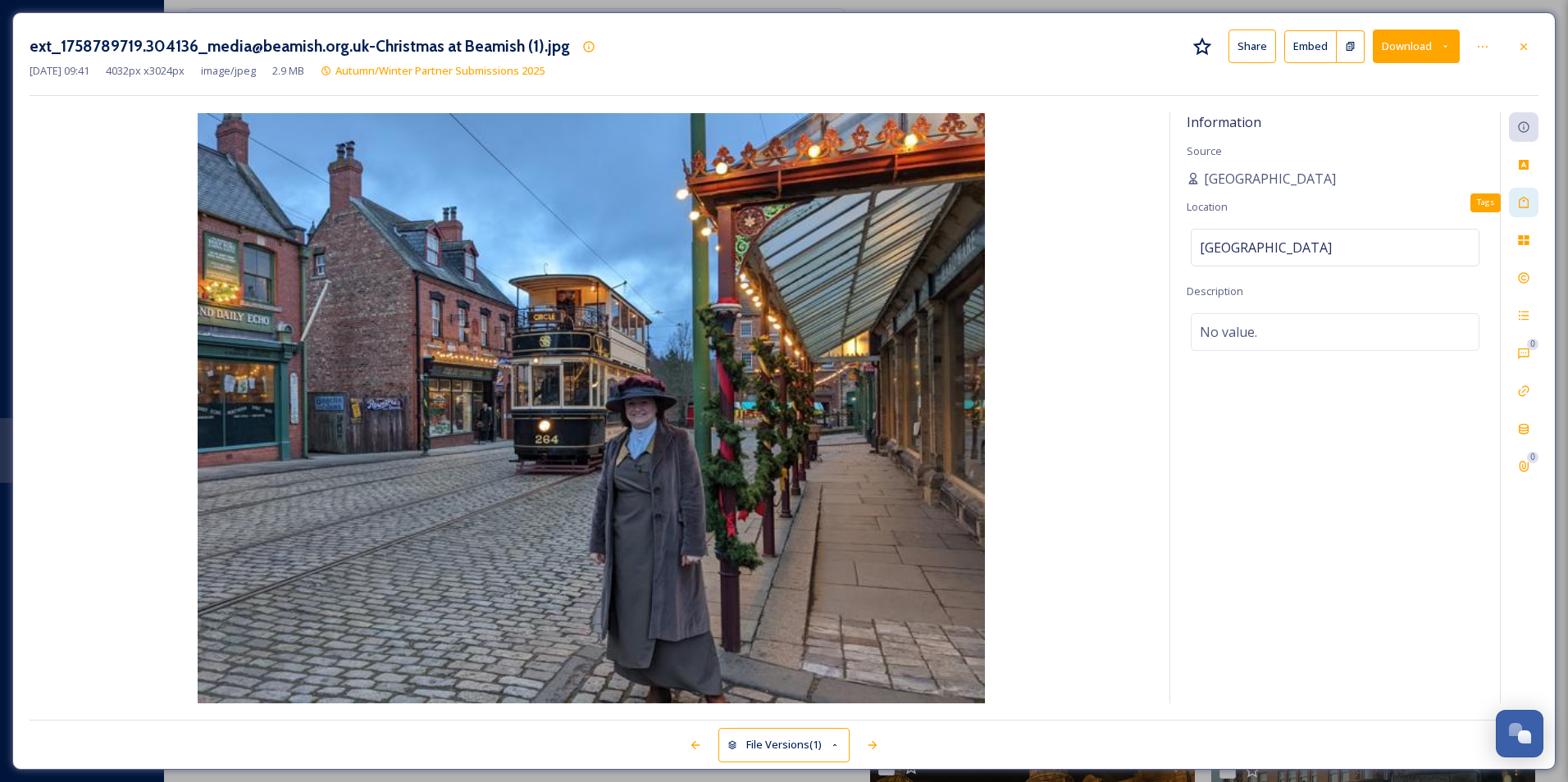
click at [841, 193] on div "Tags" at bounding box center [1523, 203] width 30 height 30
click at [841, 195] on div "No tags" at bounding box center [1335, 200] width 288 height 38
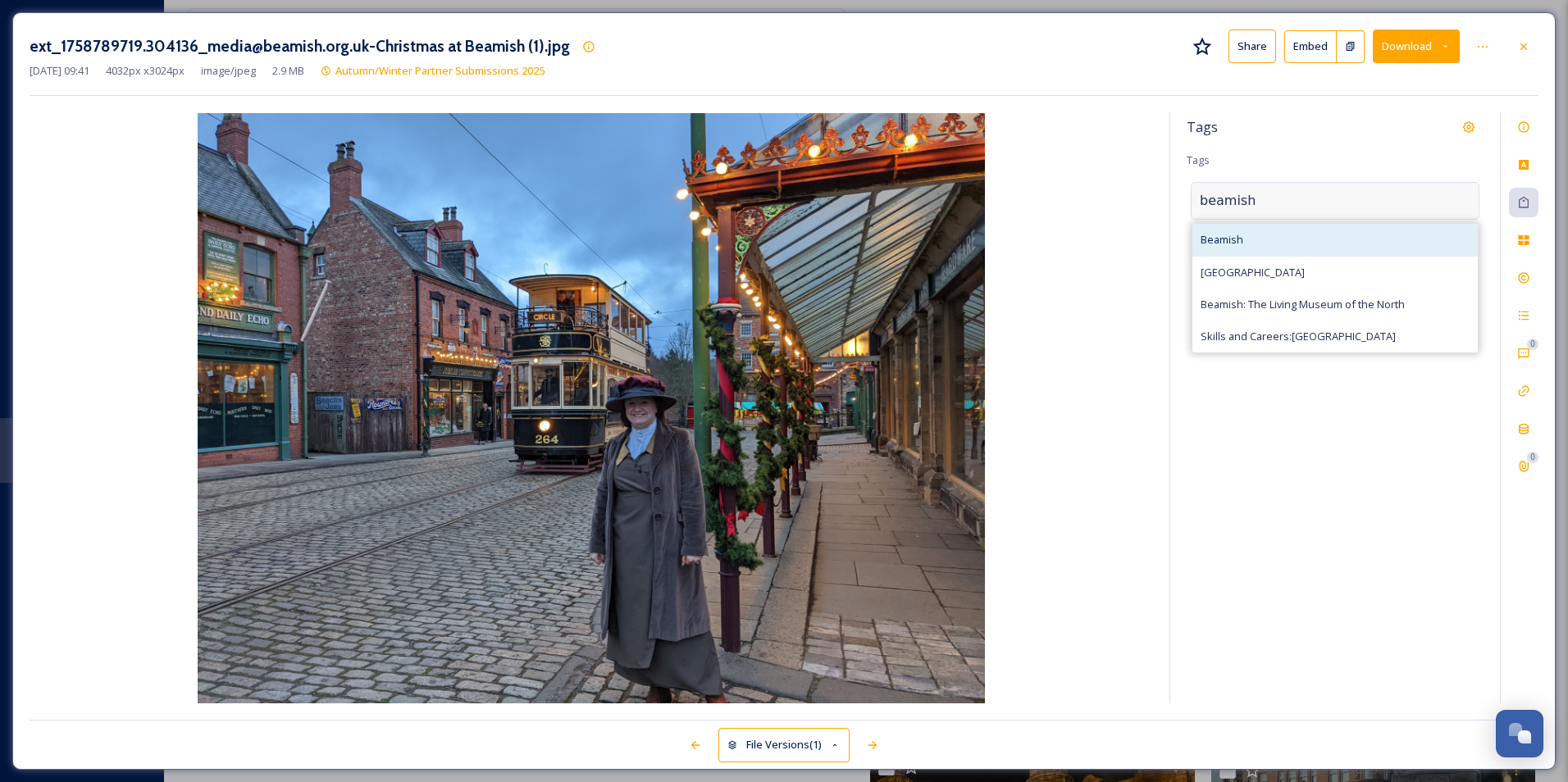
type input "beamish"
click at [841, 239] on div "Beamish" at bounding box center [1335, 239] width 286 height 32
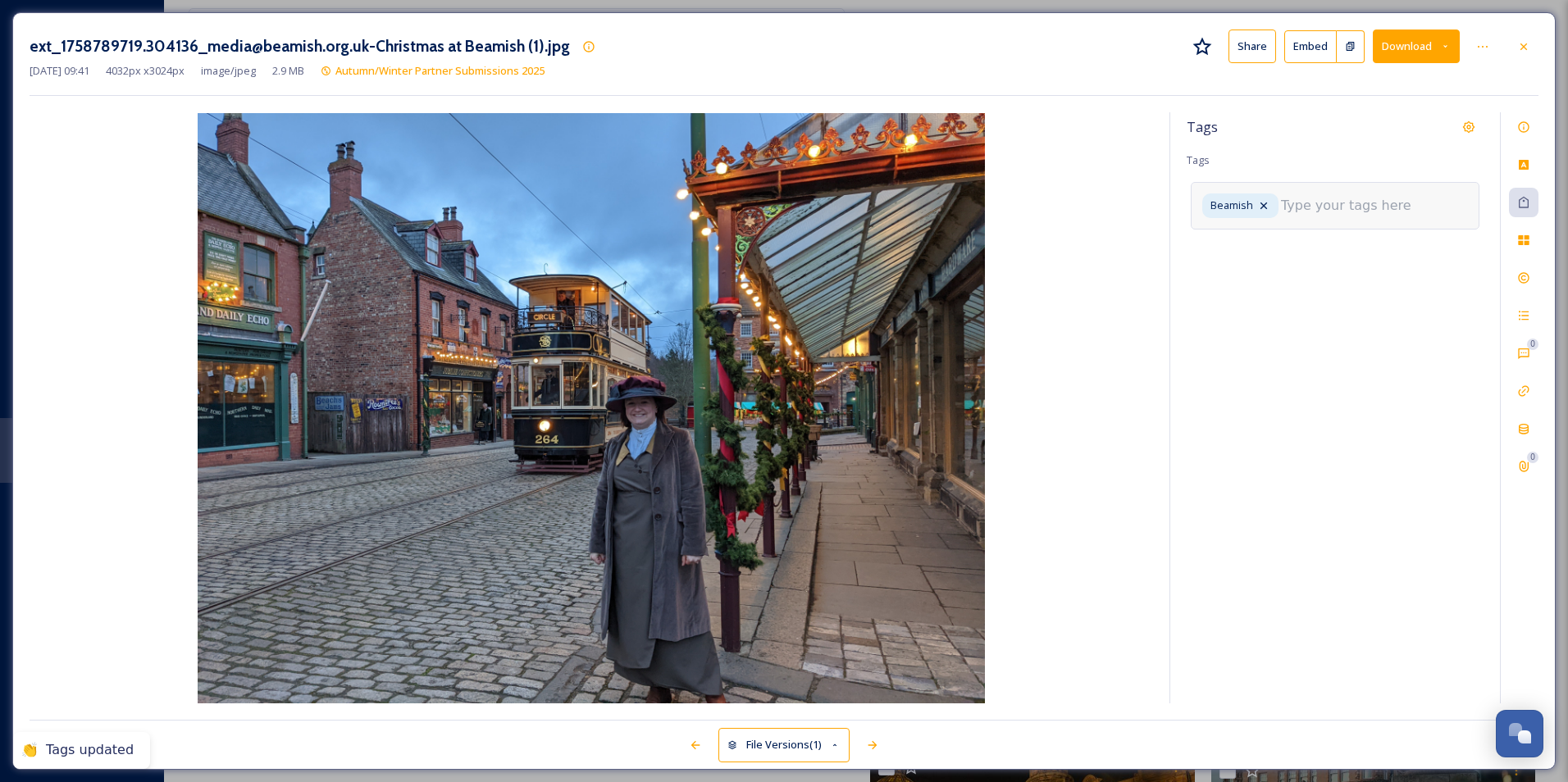
click at [841, 201] on input at bounding box center [1363, 205] width 164 height 20
type input "m"
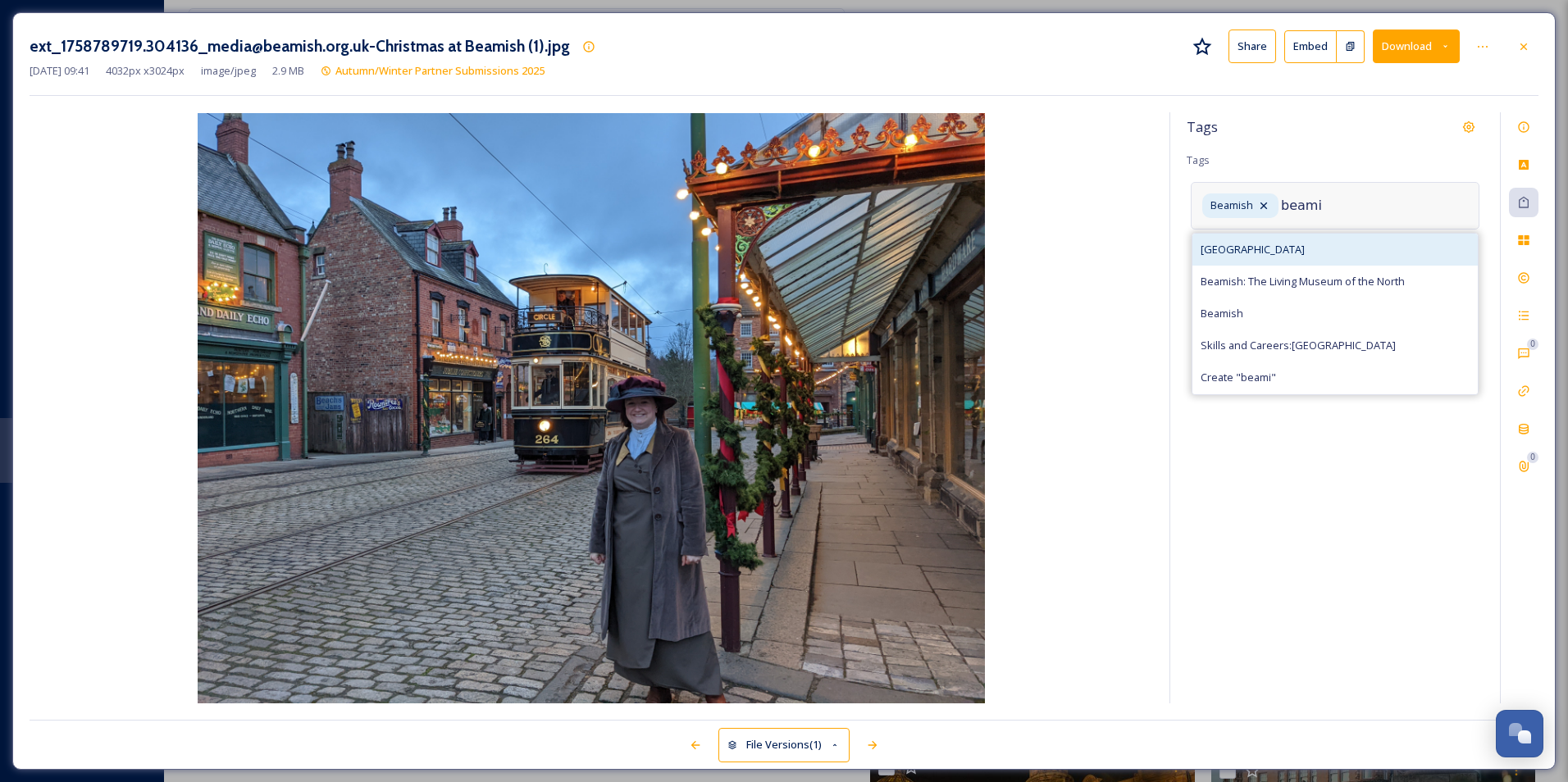
type input "beami"
click at [841, 254] on div "[GEOGRAPHIC_DATA]" at bounding box center [1335, 249] width 286 height 32
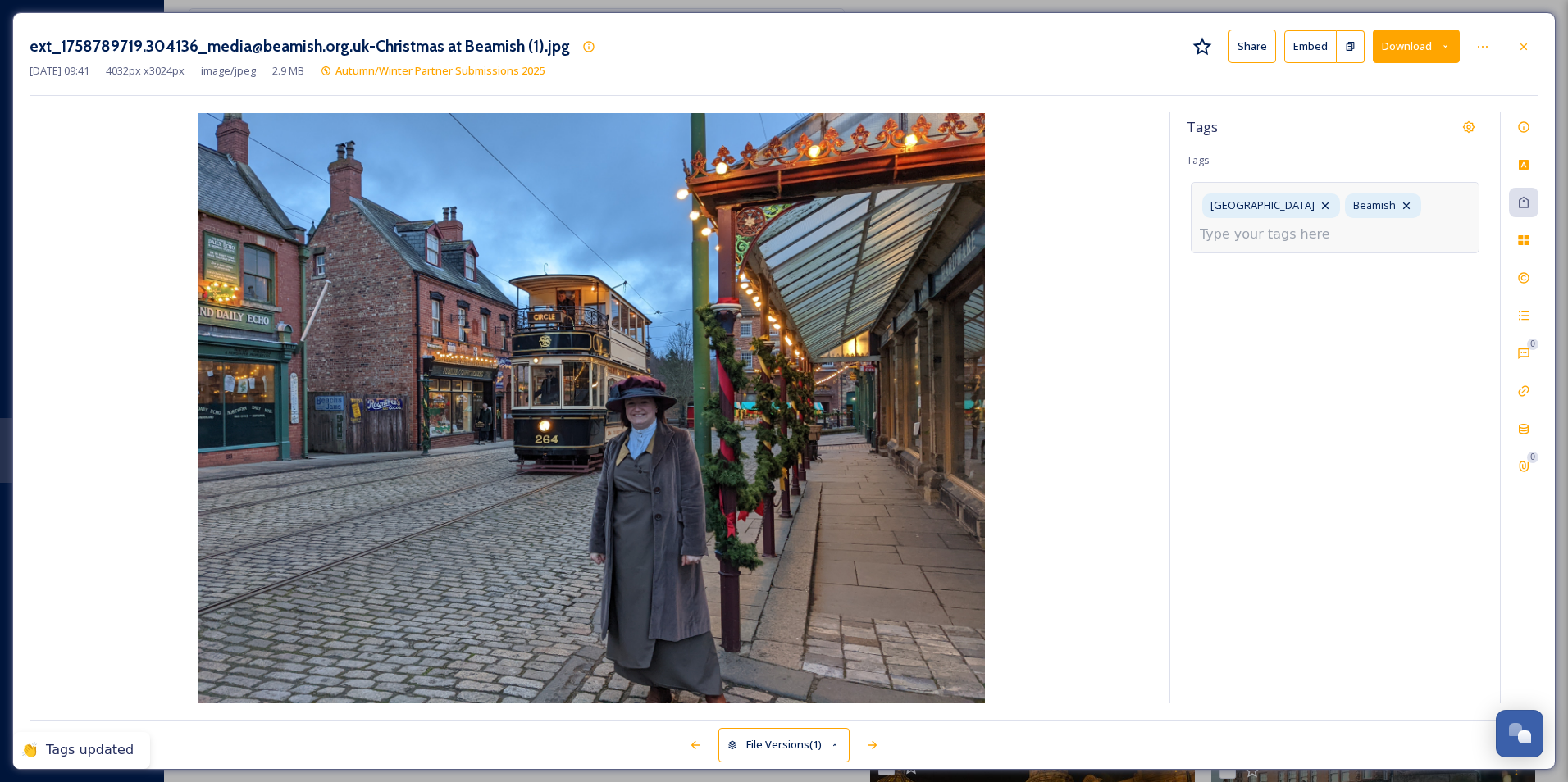
click at [841, 238] on div "[GEOGRAPHIC_DATA] Beamish" at bounding box center [1335, 217] width 288 height 71
click at [841, 235] on input at bounding box center [1282, 234] width 164 height 20
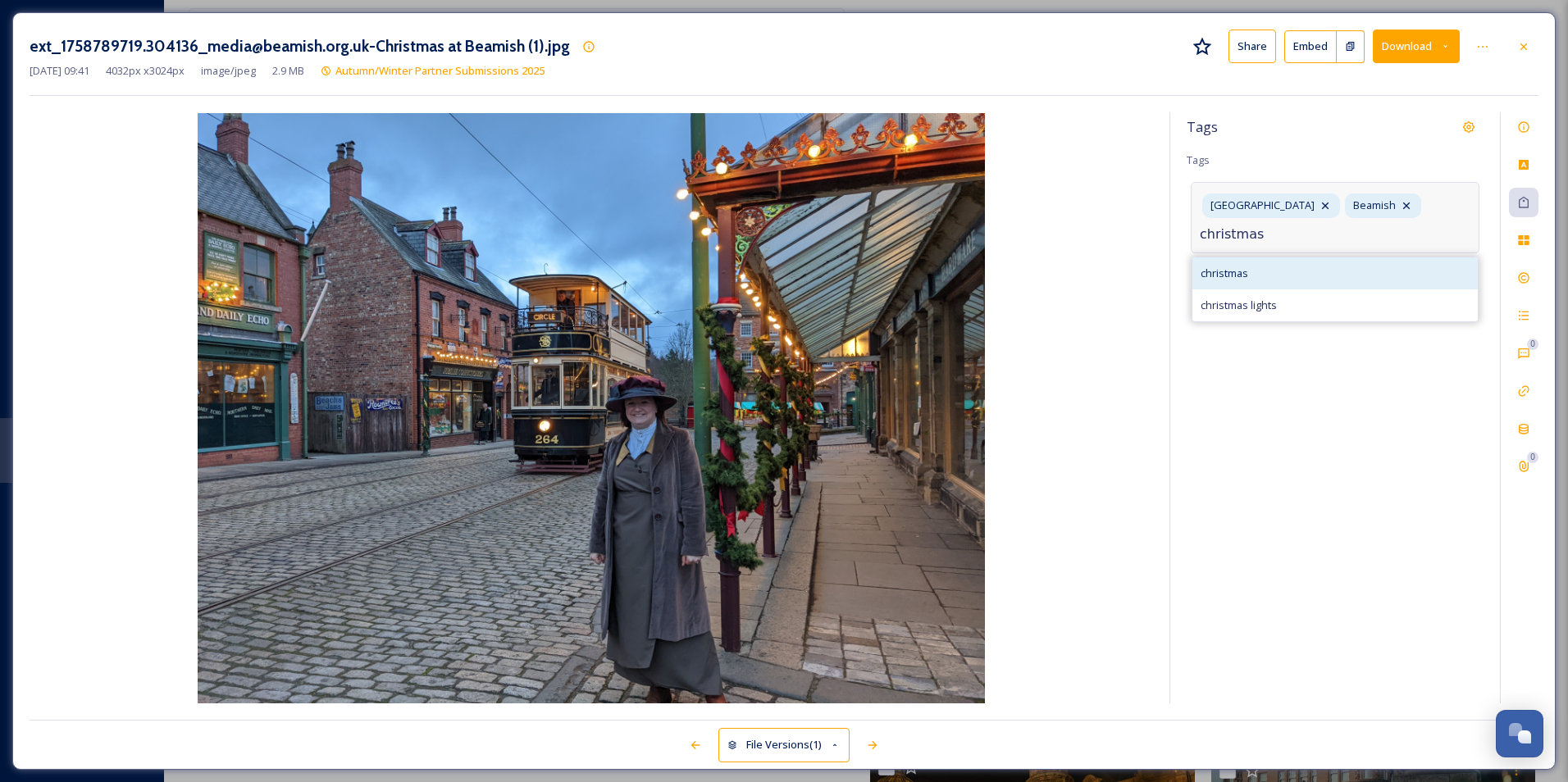
type input "christmas"
click at [841, 271] on div "christmas" at bounding box center [1335, 273] width 286 height 32
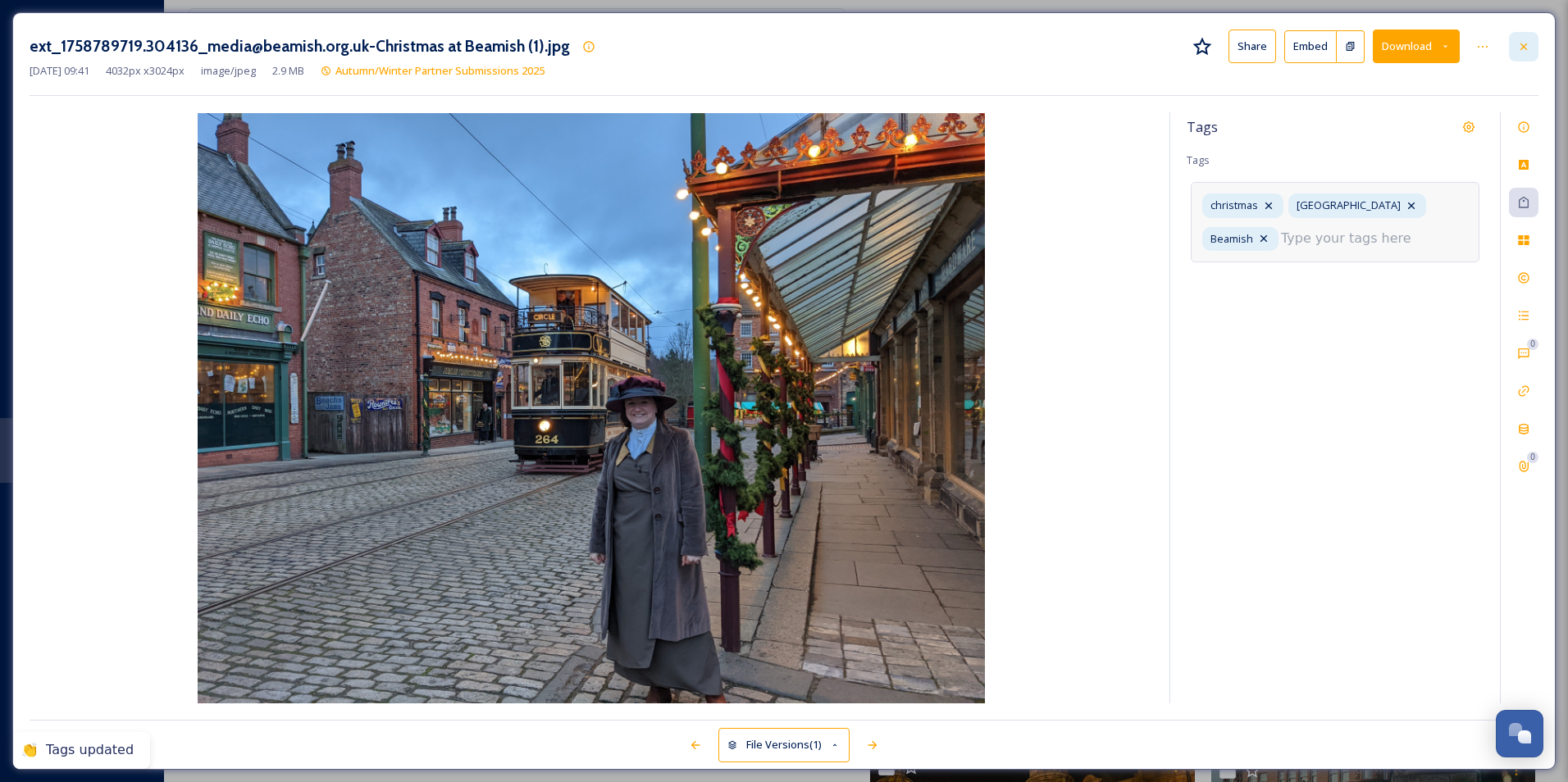
click at [841, 51] on div at bounding box center [1523, 47] width 30 height 30
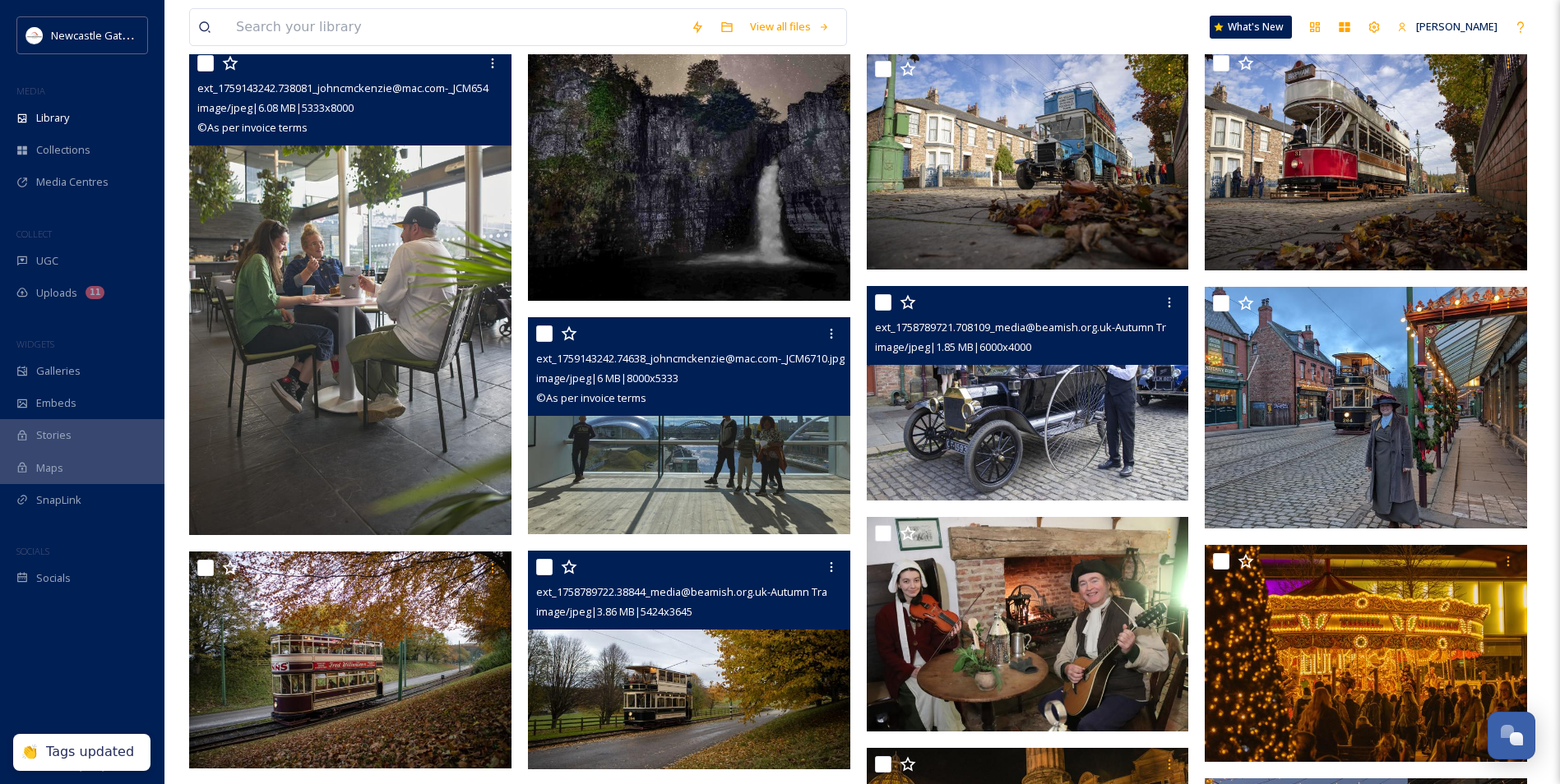
click at [843, 439] on img at bounding box center [1028, 394] width 323 height 215
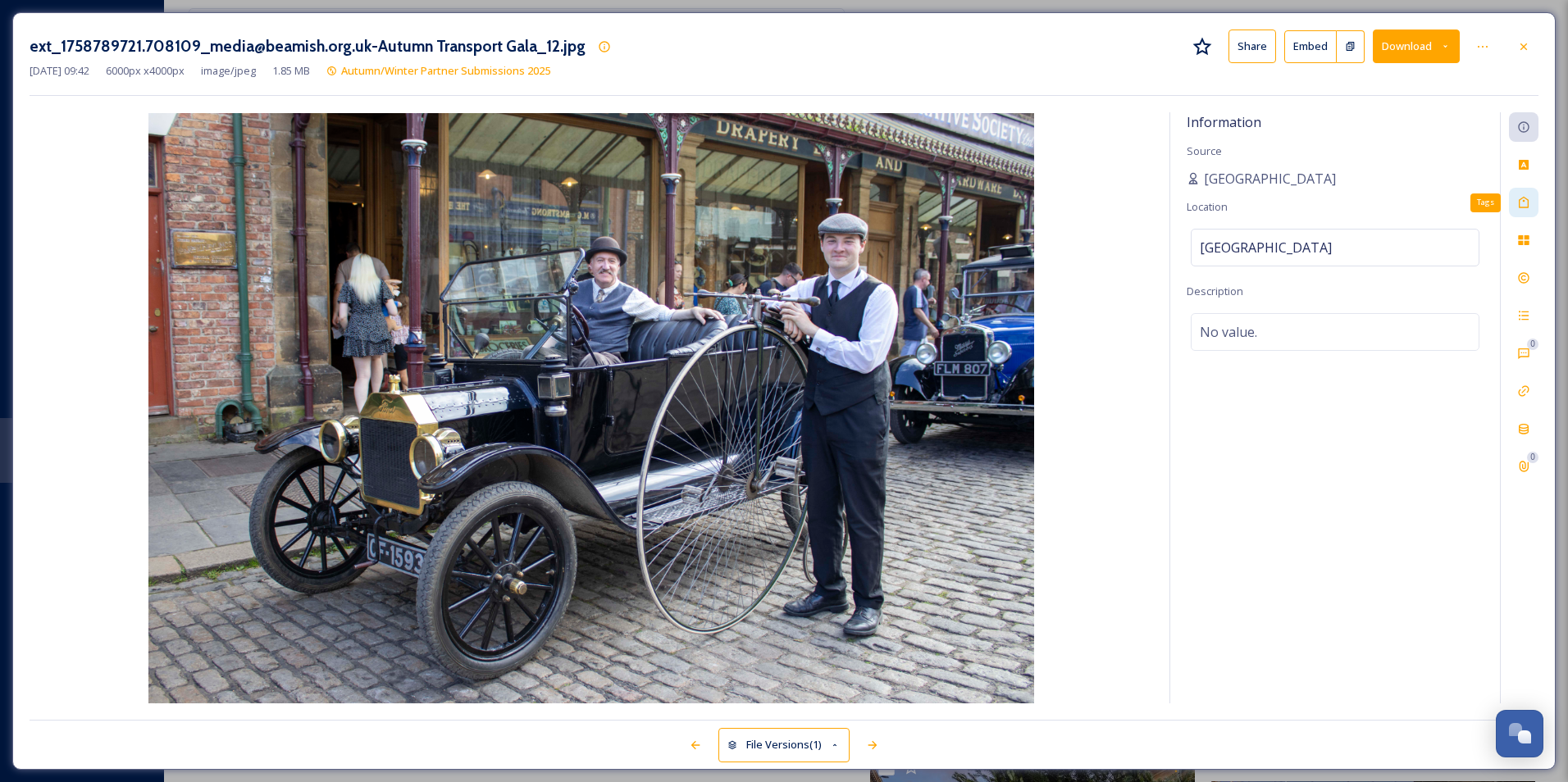
click at [841, 199] on icon at bounding box center [1523, 202] width 13 height 13
click at [841, 206] on span "No tags" at bounding box center [1225, 201] width 49 height 20
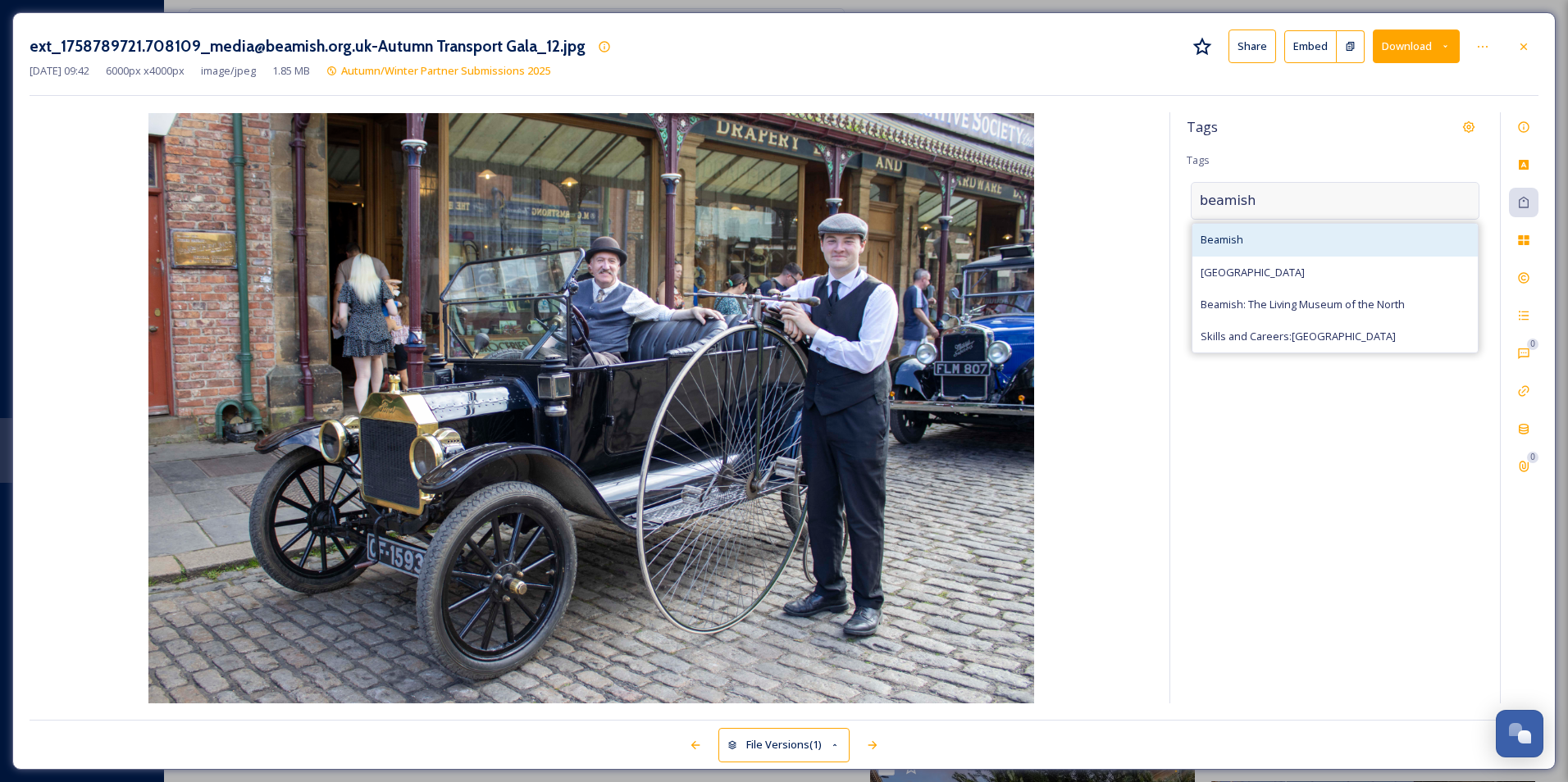
type input "beamish"
click at [841, 232] on div "Beamish" at bounding box center [1335, 239] width 286 height 32
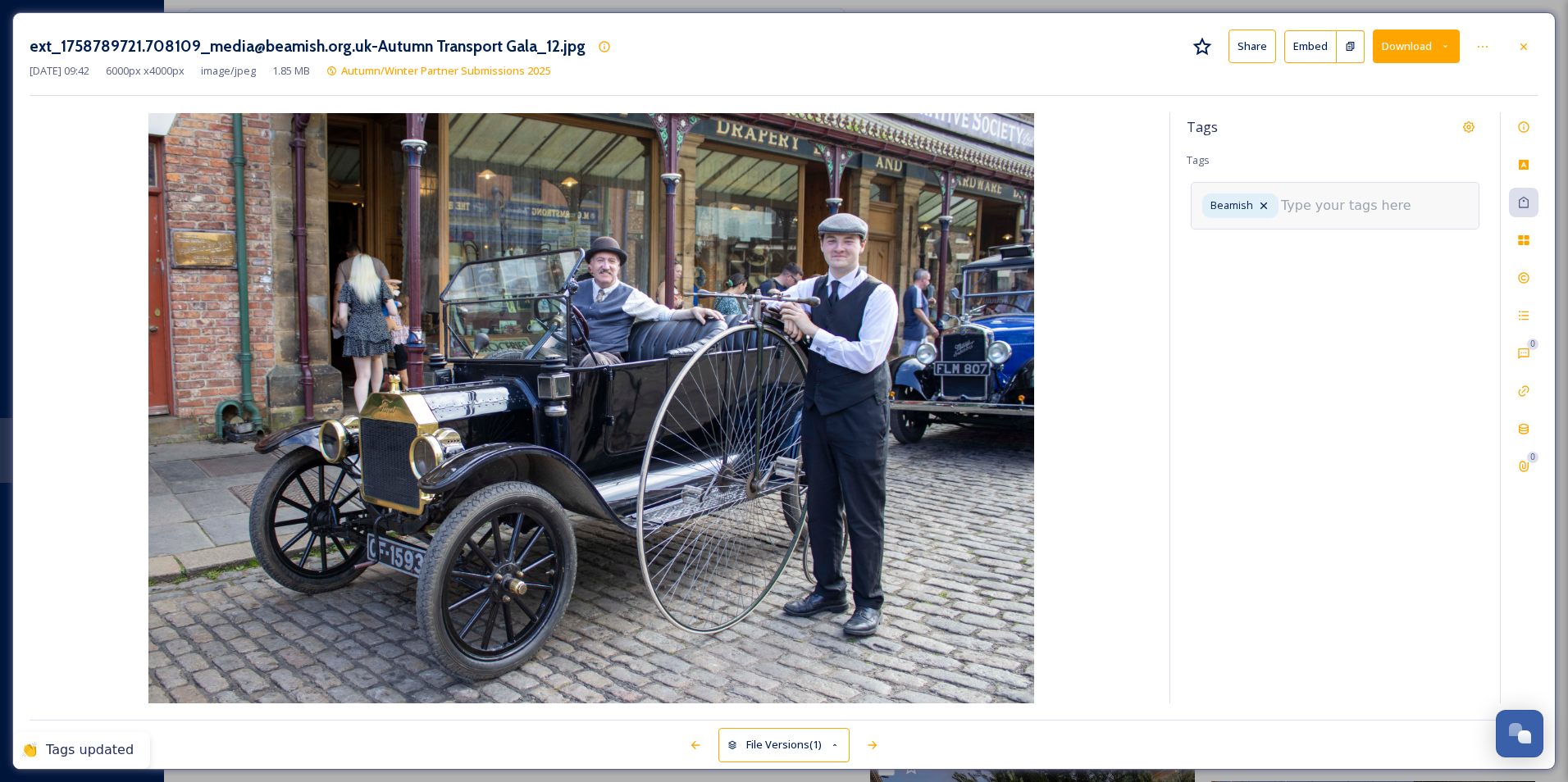
click at [841, 205] on input at bounding box center [1363, 205] width 164 height 20
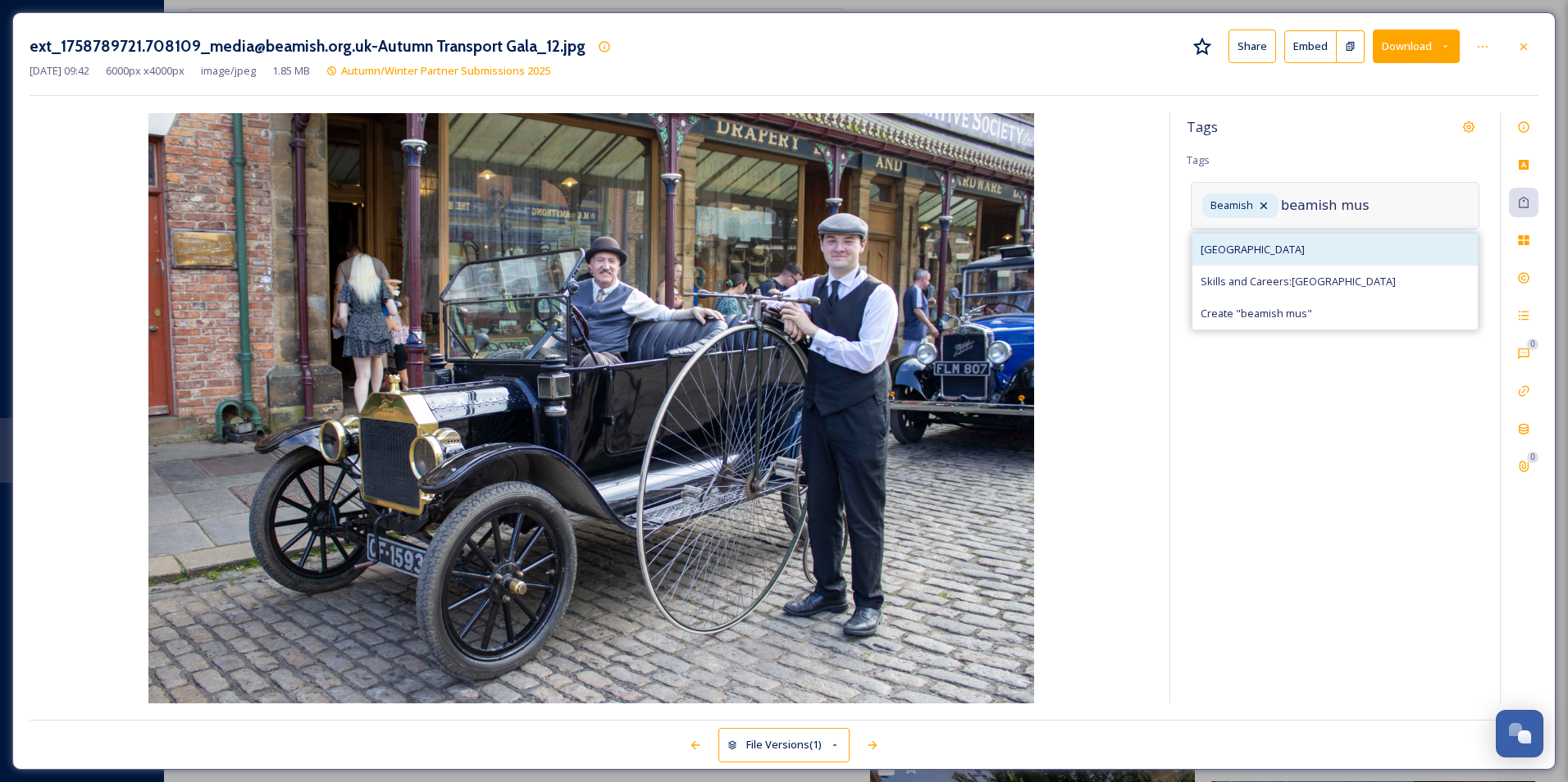
type input "beamish mus"
click at [841, 259] on div "[GEOGRAPHIC_DATA]" at bounding box center [1335, 249] width 286 height 32
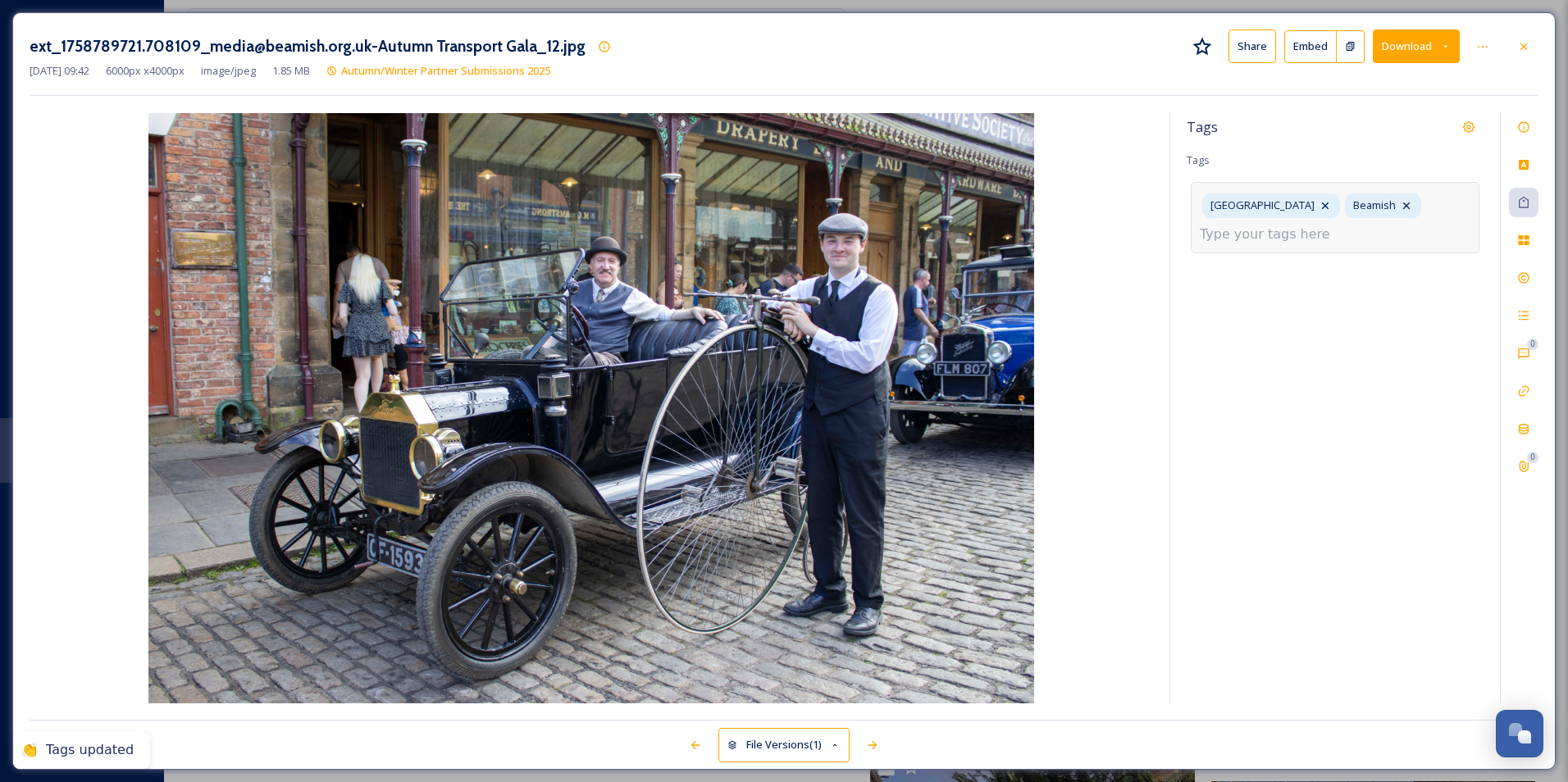
click at [841, 232] on div "[GEOGRAPHIC_DATA] Beamish" at bounding box center [1335, 217] width 288 height 71
click at [841, 239] on input at bounding box center [1282, 234] width 164 height 20
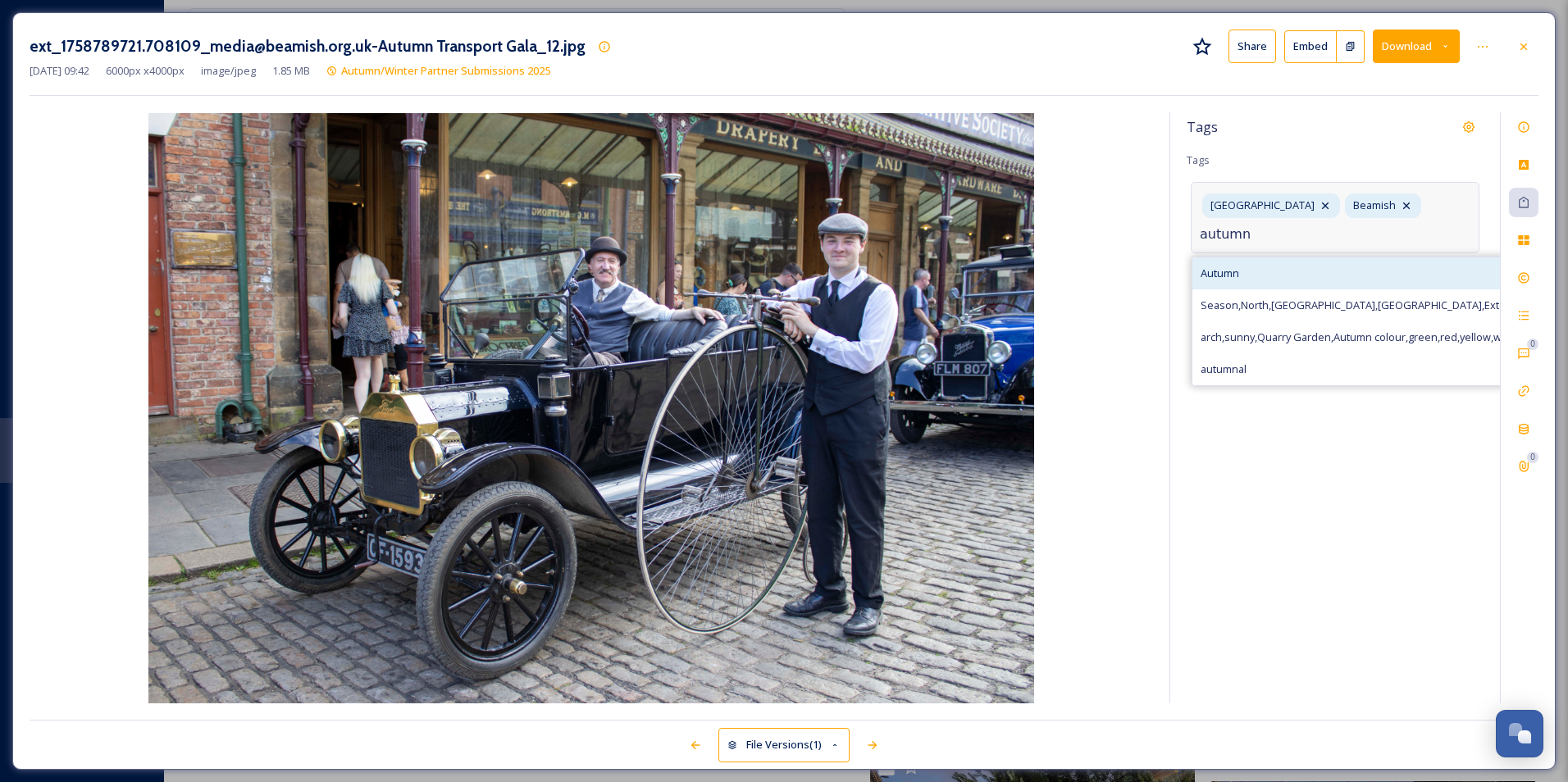
type input "autumn"
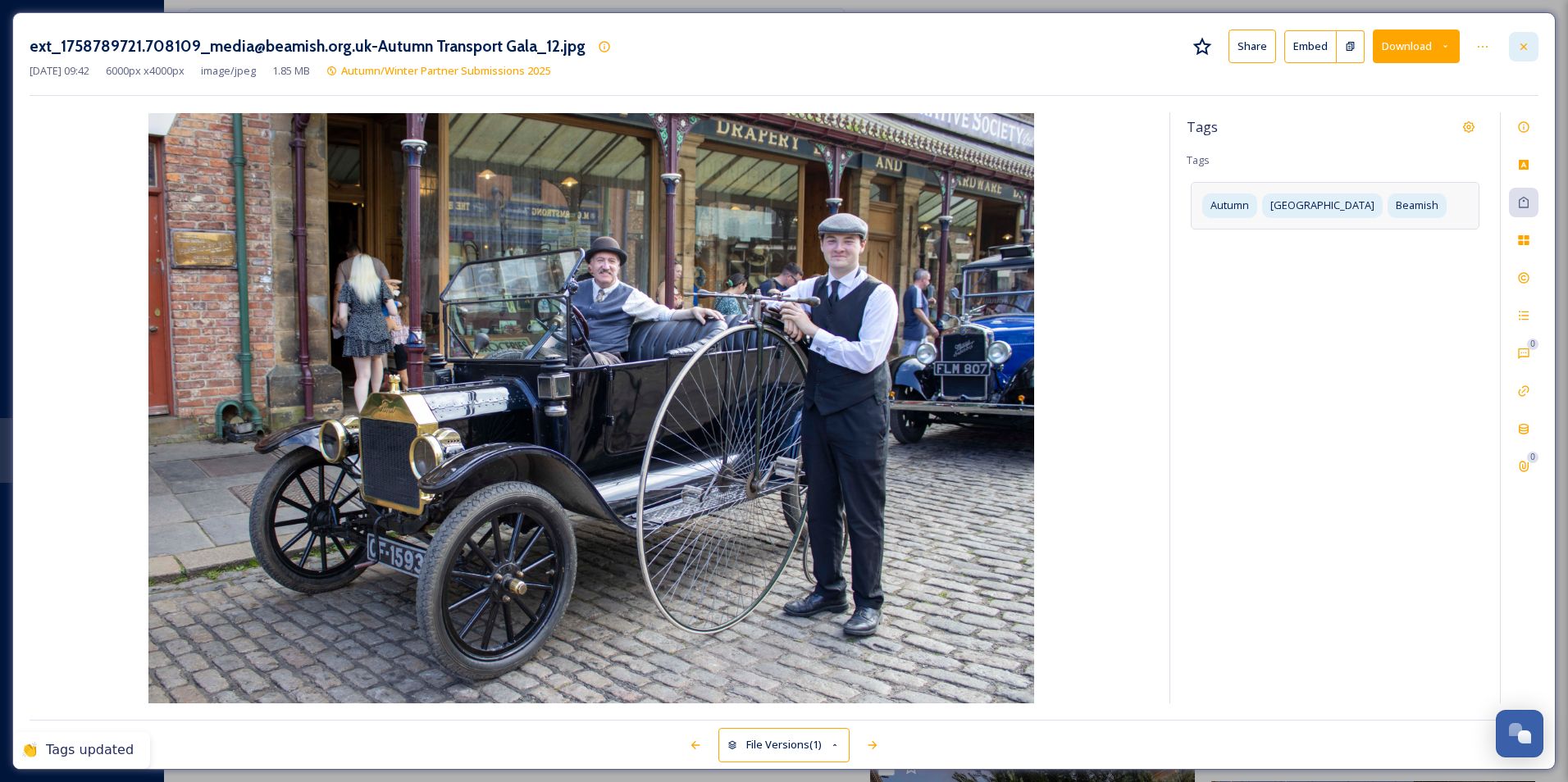
click at [841, 44] on icon at bounding box center [1523, 46] width 13 height 13
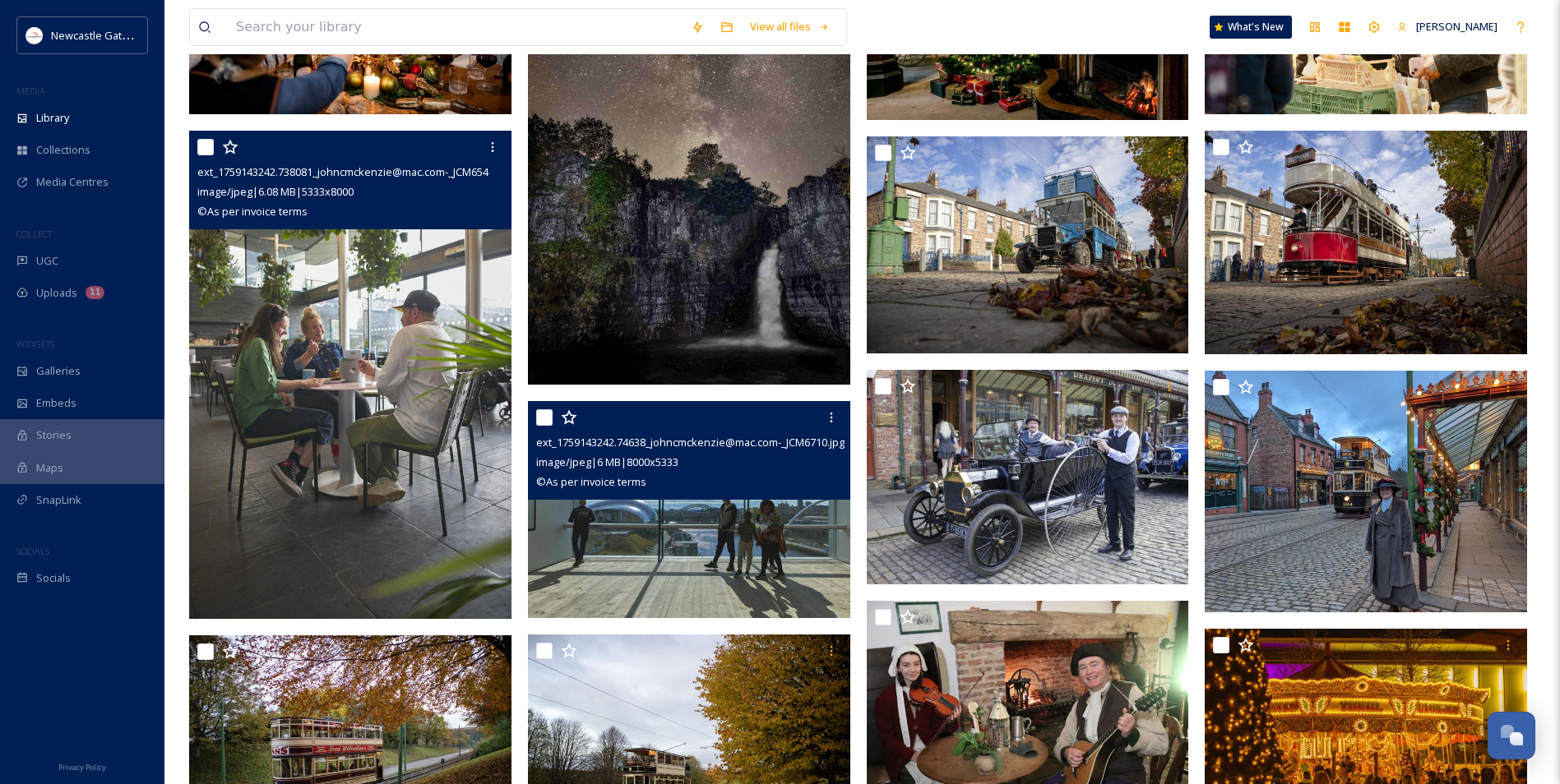
scroll to position [246, 0]
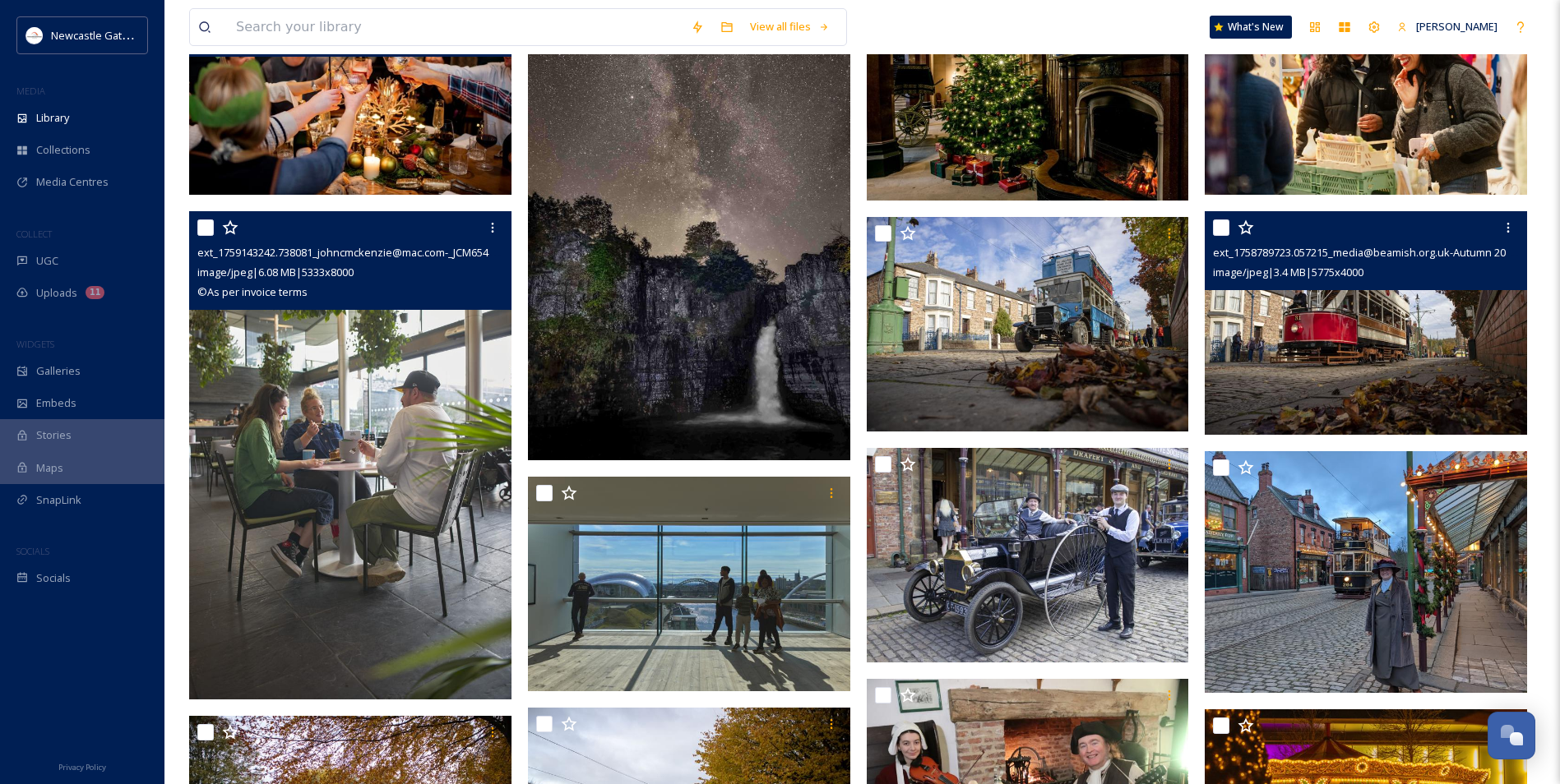
click at [843, 364] on img at bounding box center [1366, 322] width 323 height 223
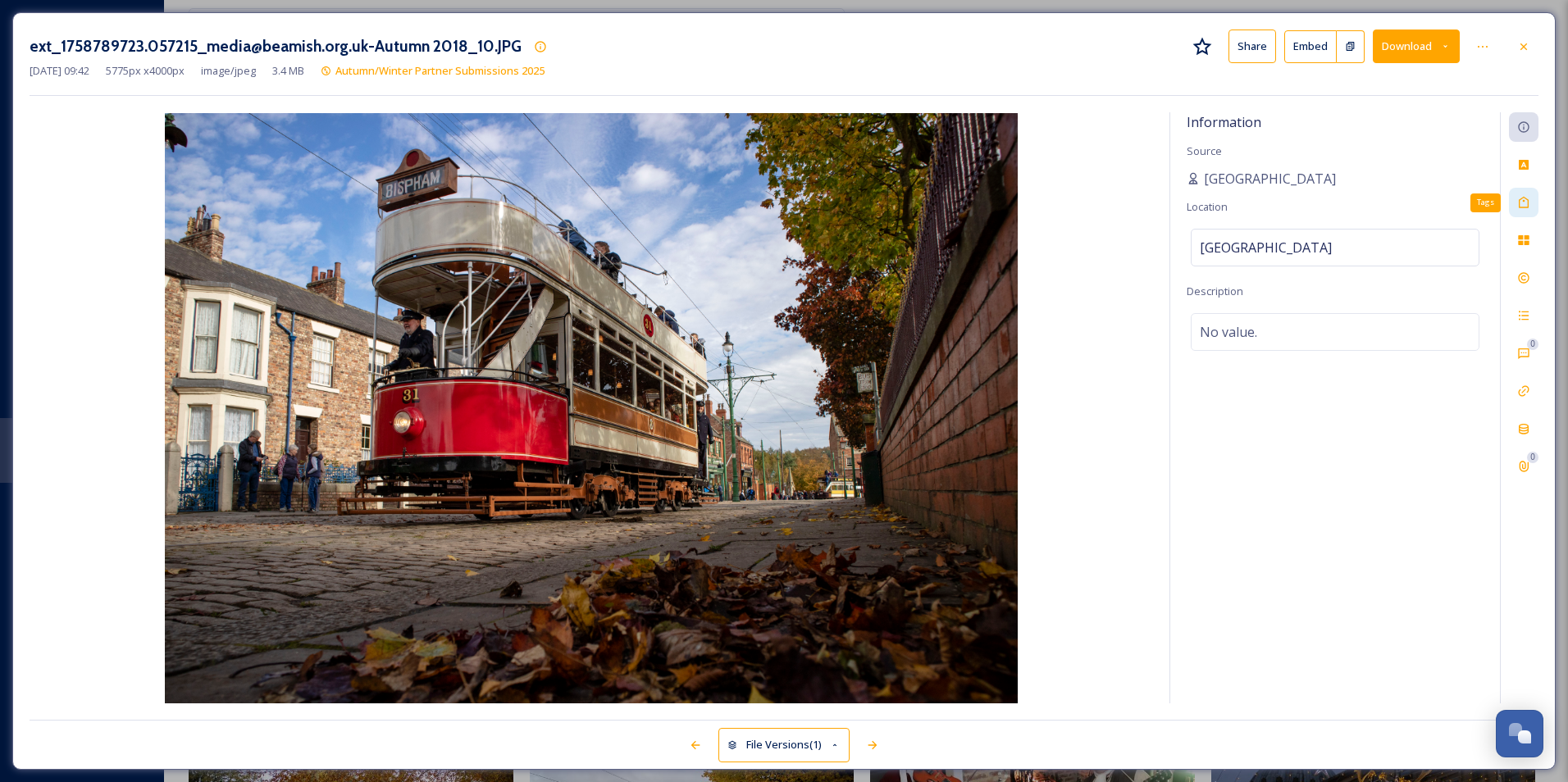
click at [841, 200] on div "Tags" at bounding box center [1523, 203] width 30 height 30
click at [841, 289] on div at bounding box center [1523, 278] width 30 height 30
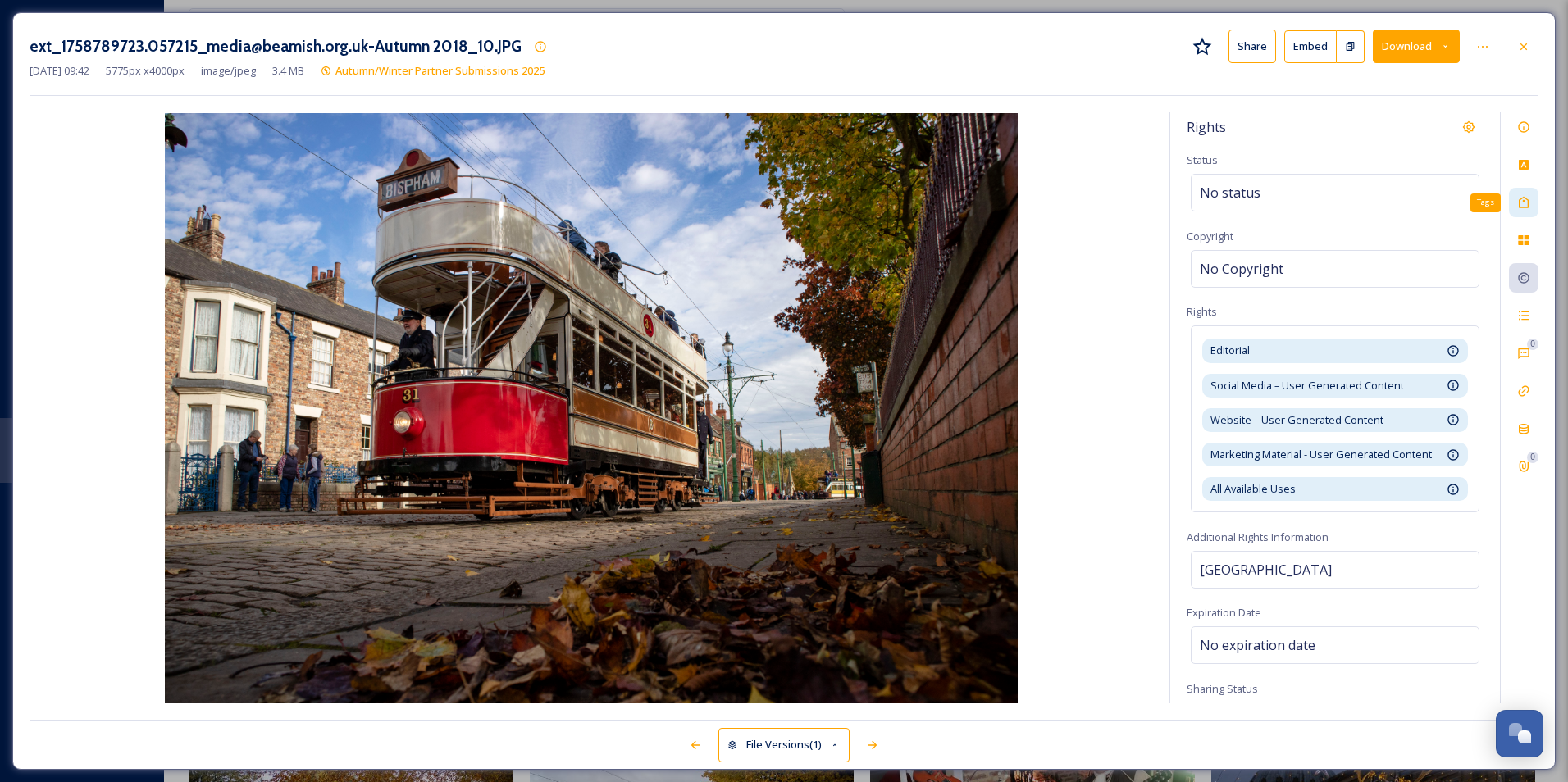
click at [841, 205] on icon at bounding box center [1523, 202] width 10 height 11
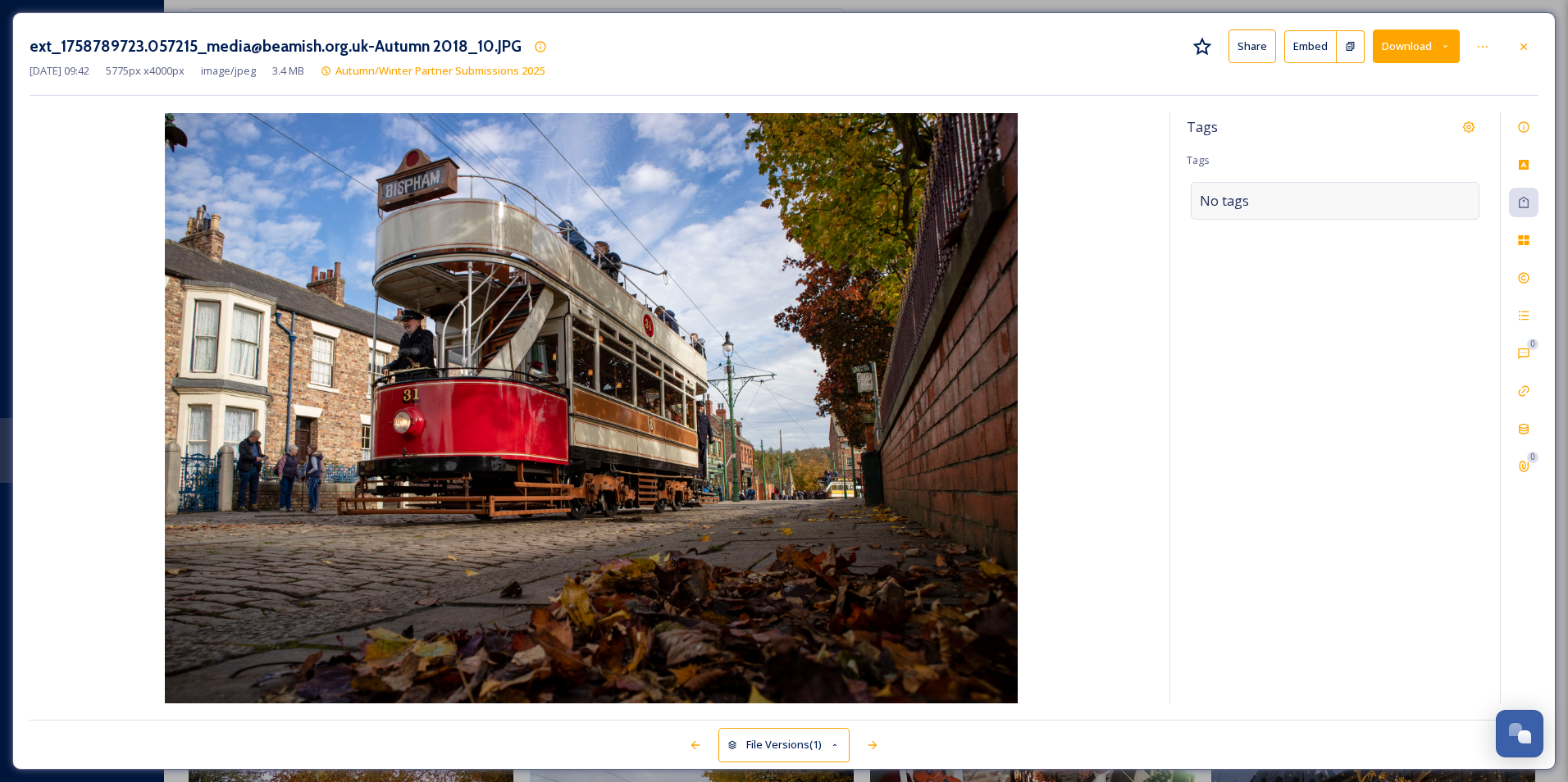
click at [841, 193] on span "No tags" at bounding box center [1225, 201] width 49 height 20
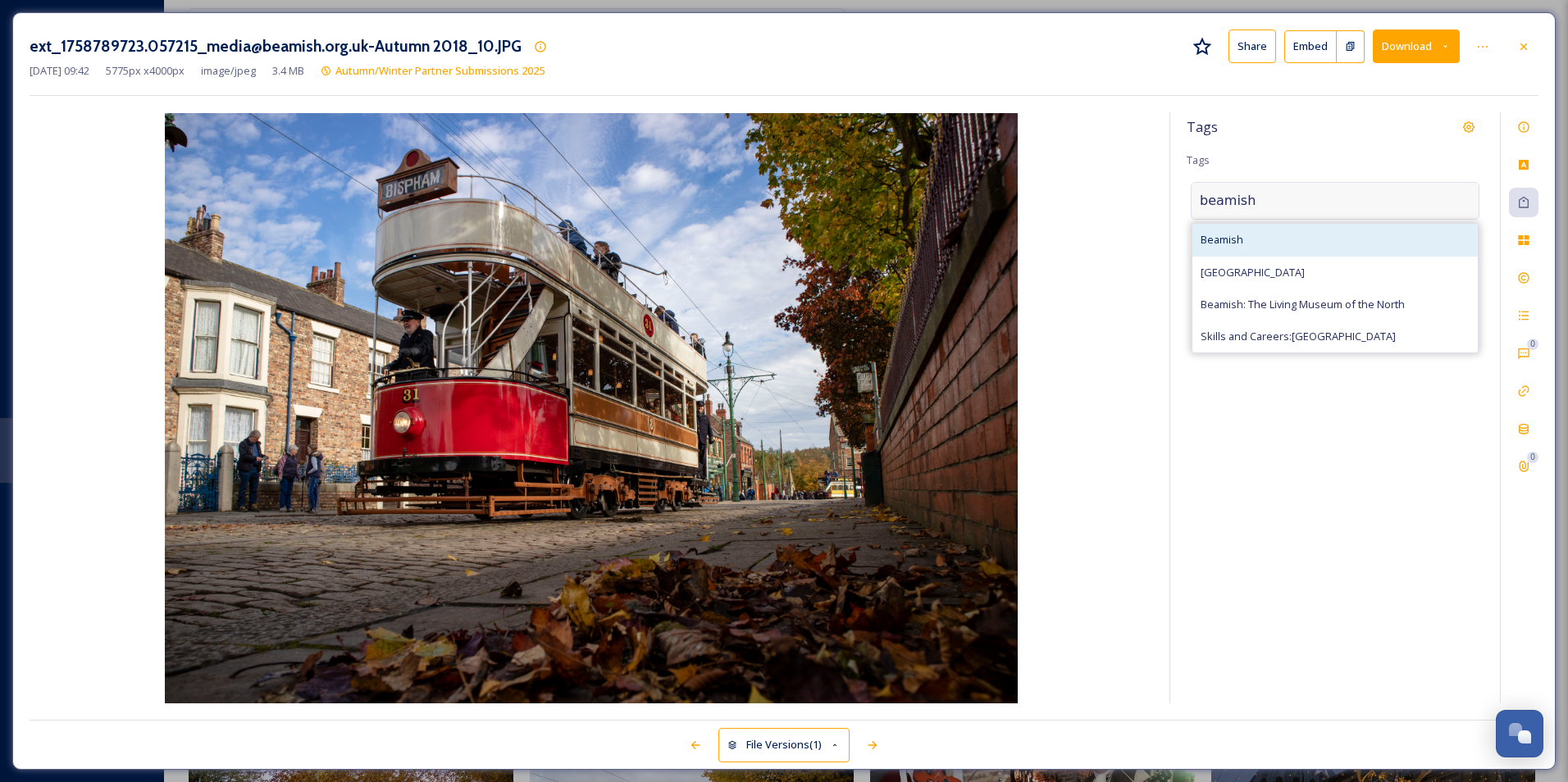
type input "beamish"
click at [841, 251] on div "Beamish" at bounding box center [1335, 239] width 286 height 32
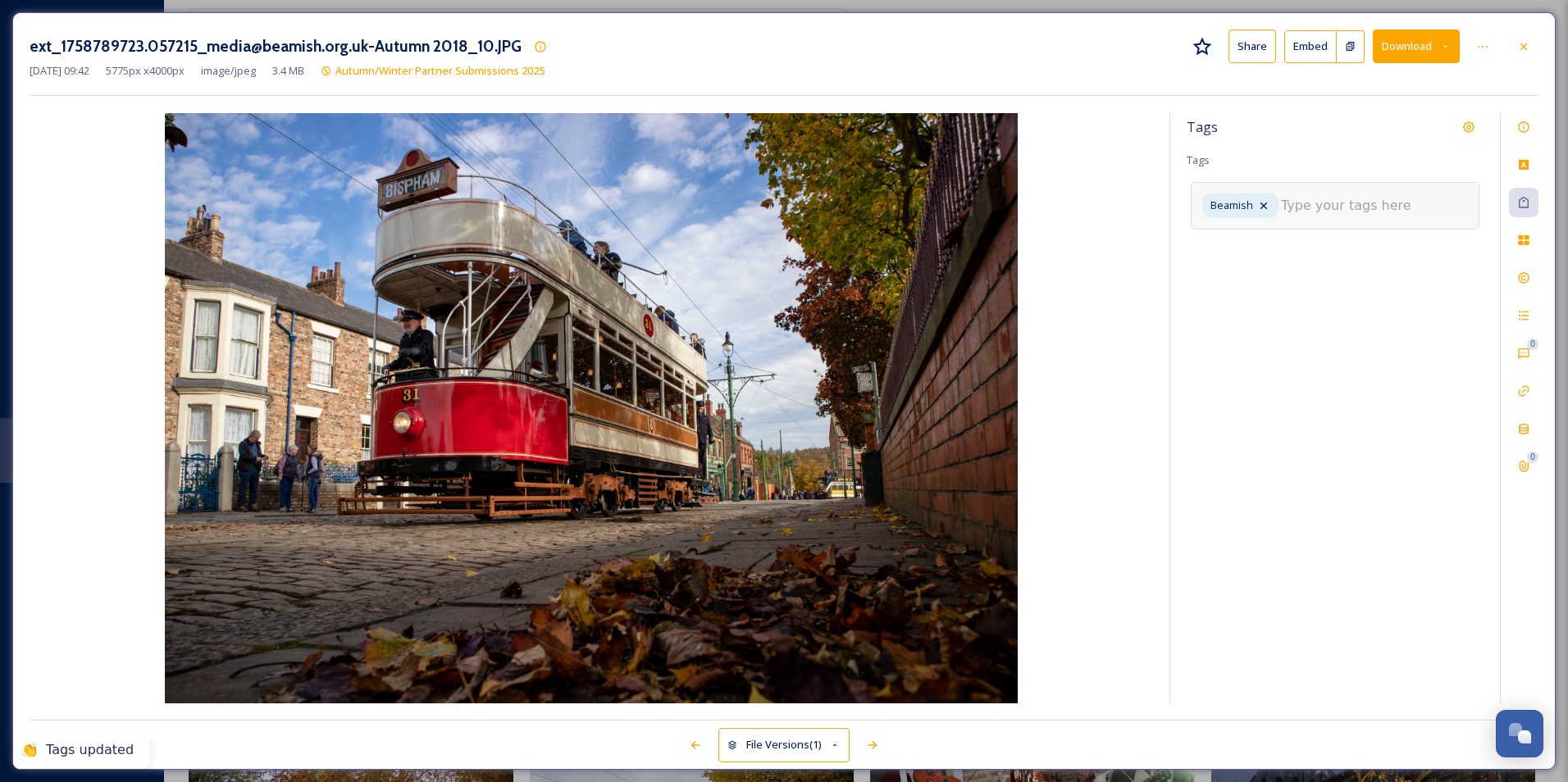
click at [841, 211] on input at bounding box center [1363, 205] width 164 height 20
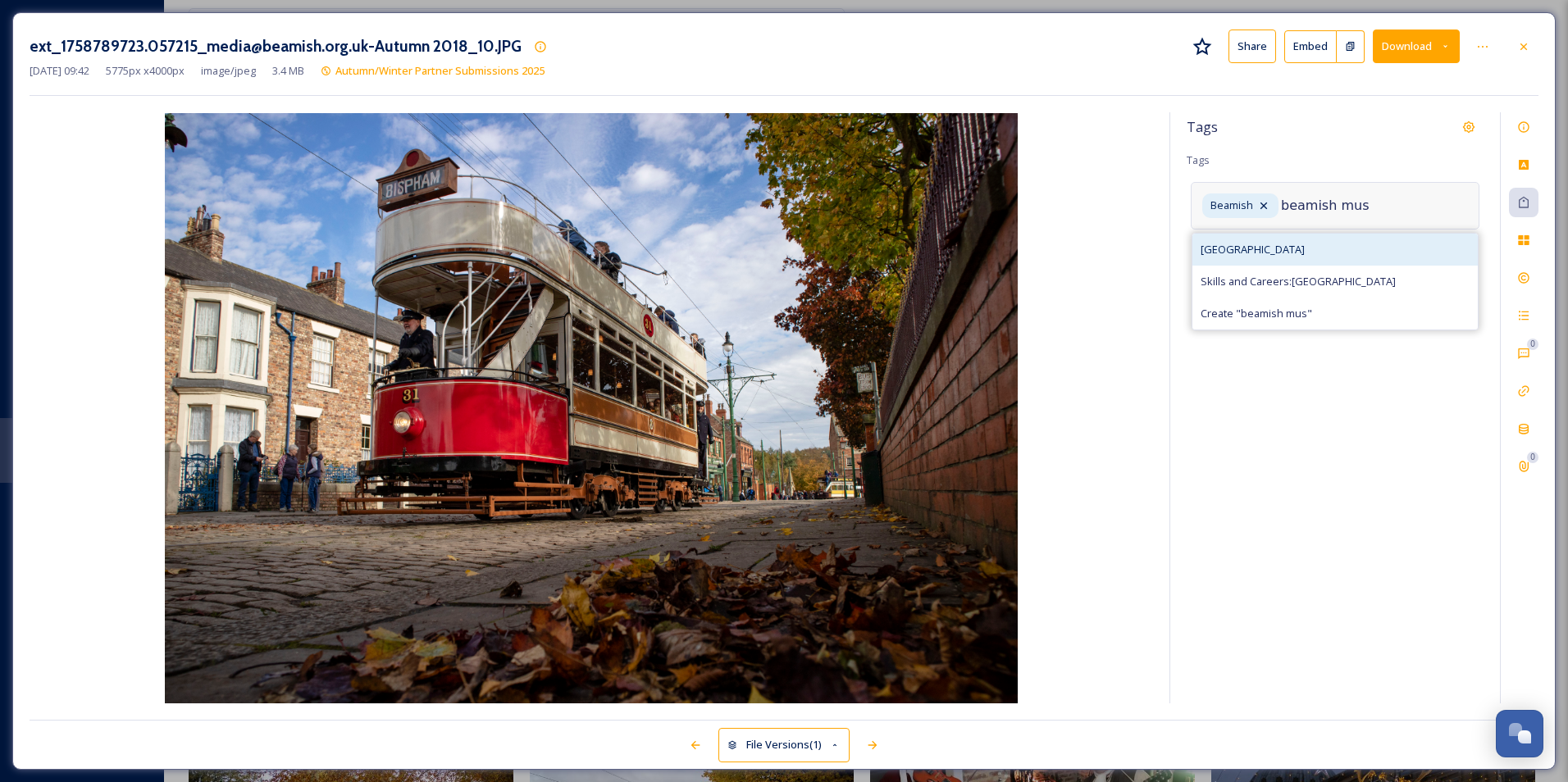
type input "beamish mus"
click at [841, 234] on div "[GEOGRAPHIC_DATA]" at bounding box center [1335, 249] width 286 height 32
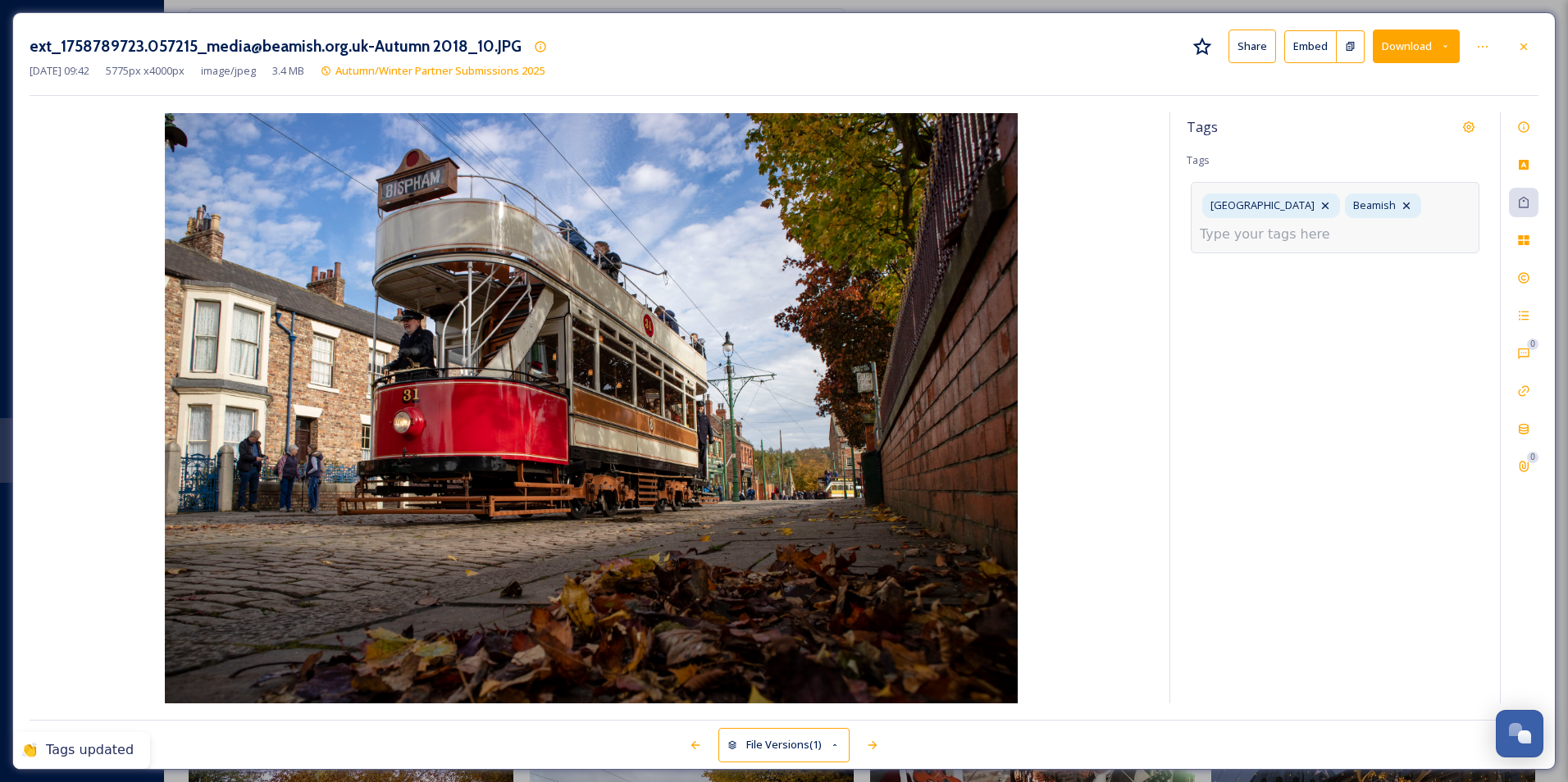
click at [841, 239] on input at bounding box center [1282, 234] width 164 height 20
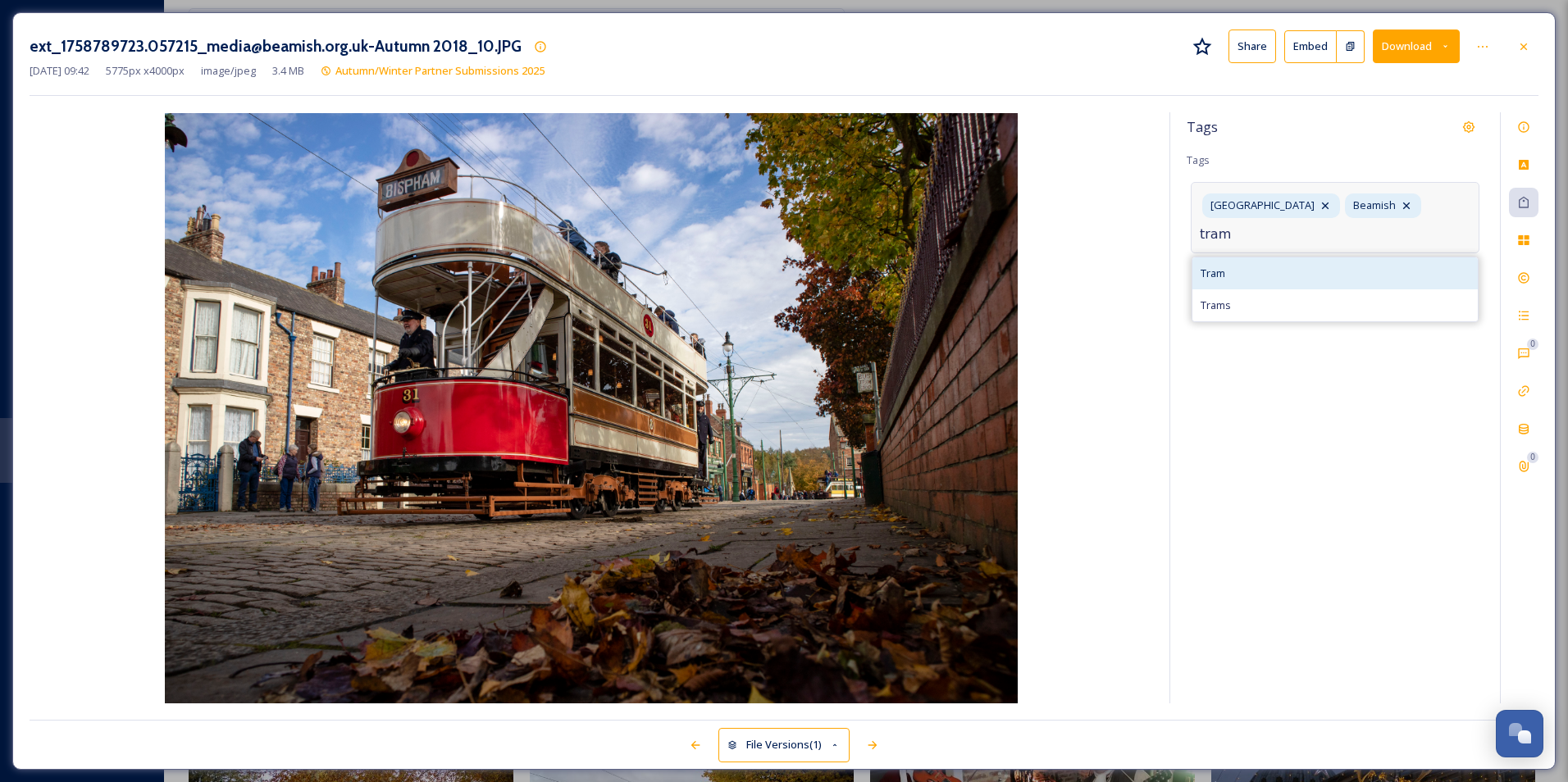
type input "tram"
click at [841, 264] on div "Tram" at bounding box center [1335, 273] width 286 height 32
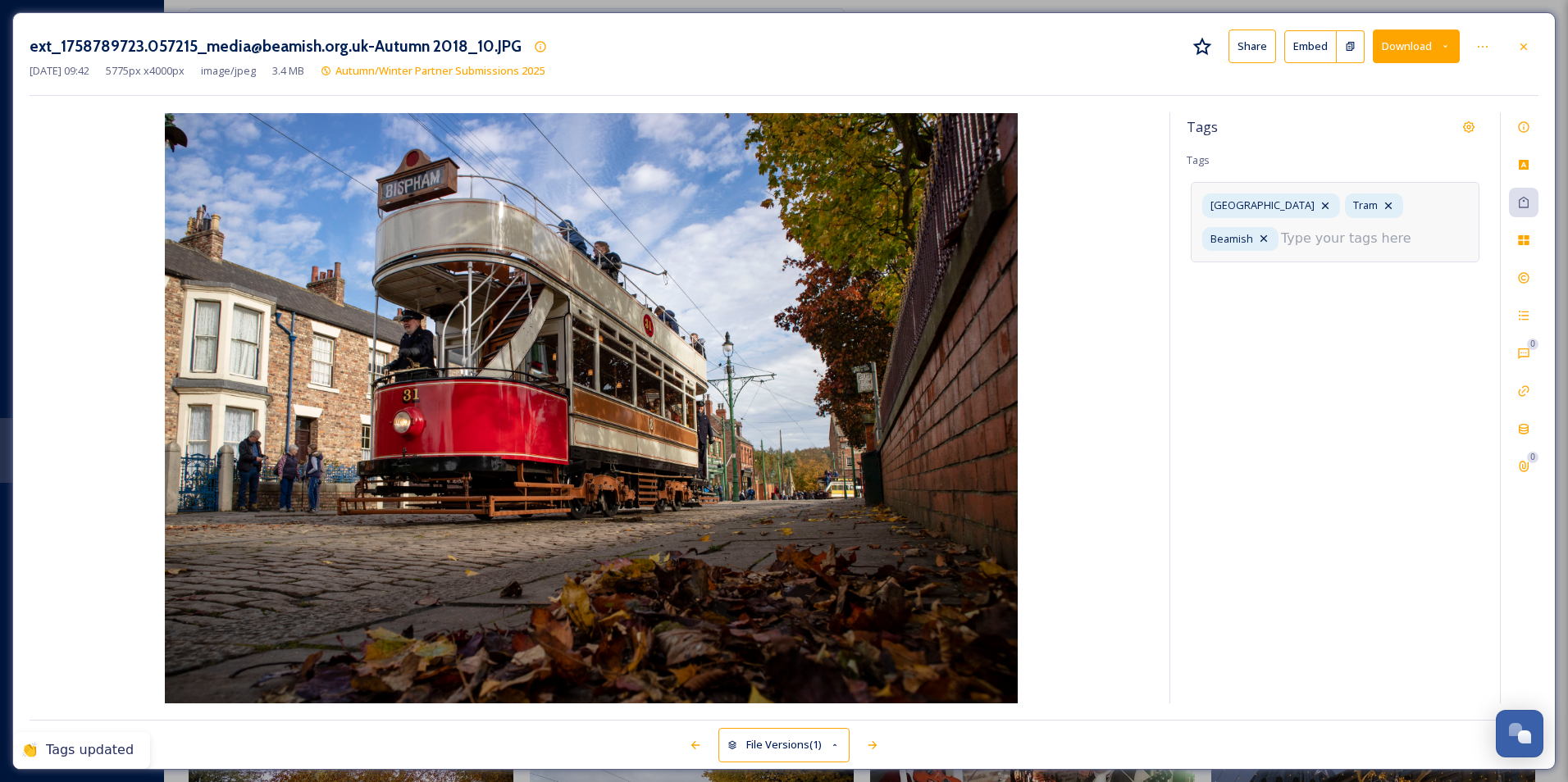
click at [841, 234] on input at bounding box center [1363, 239] width 164 height 20
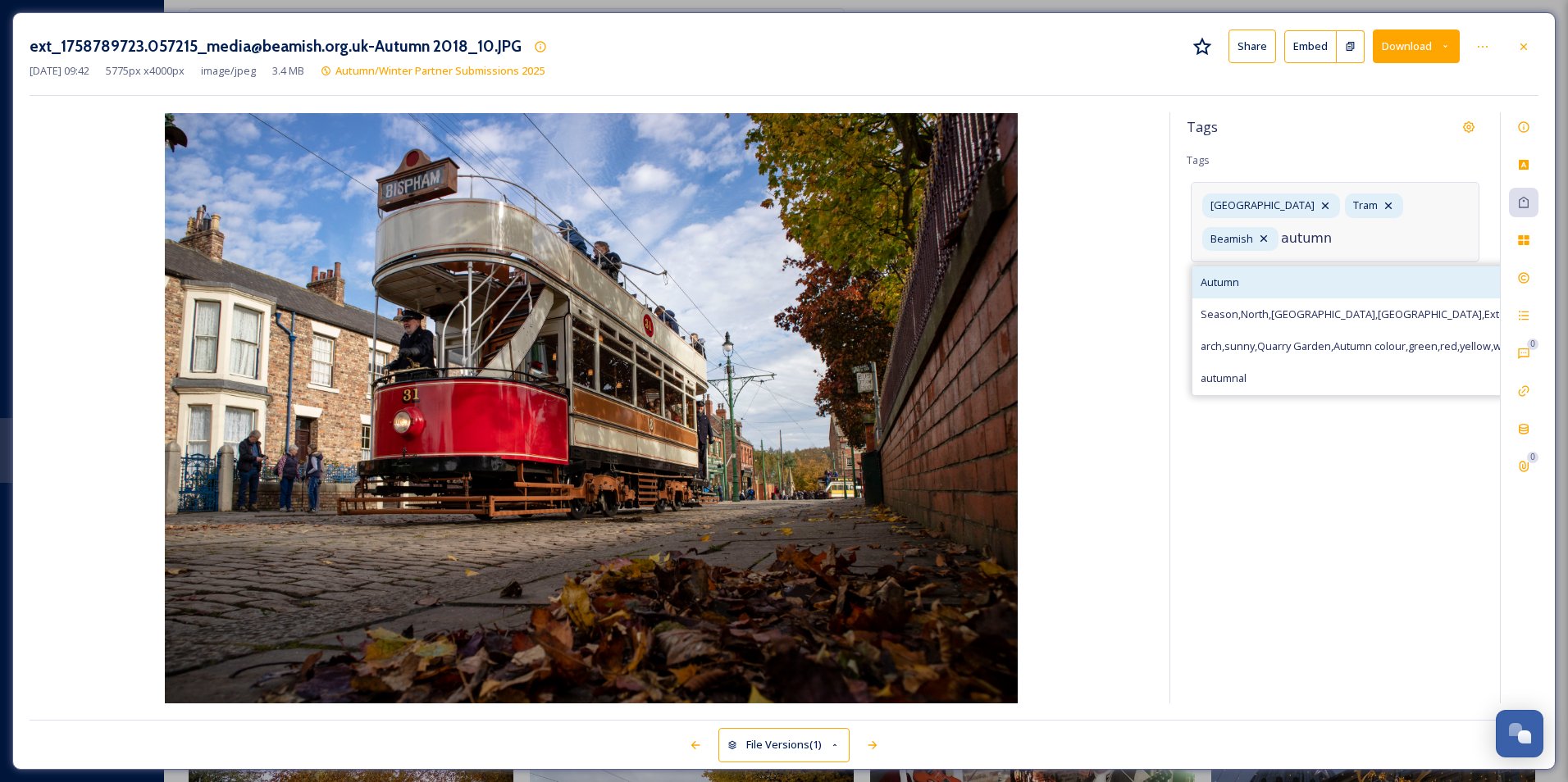
type input "autumn"
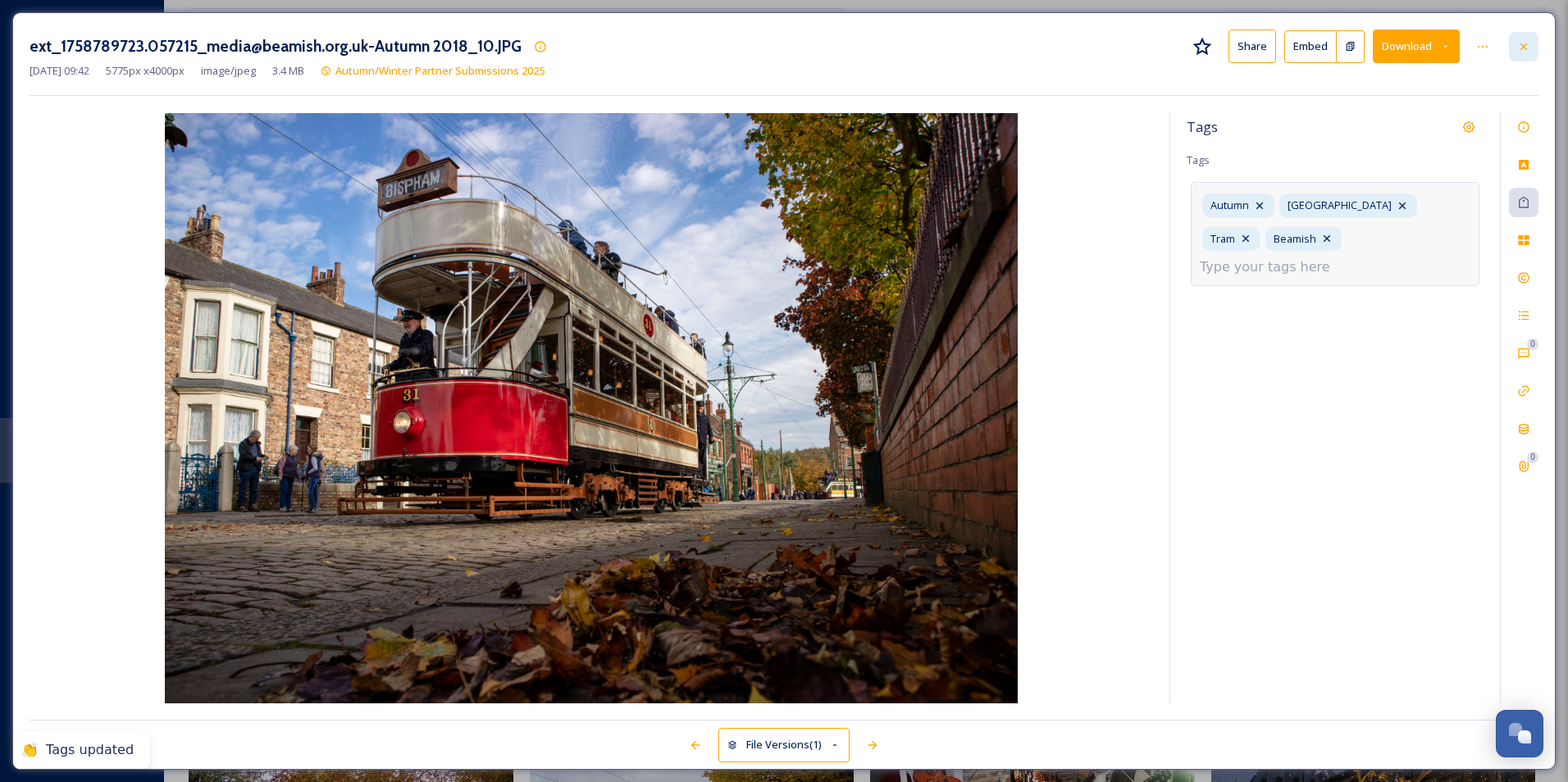
click at [841, 35] on div at bounding box center [1523, 47] width 30 height 30
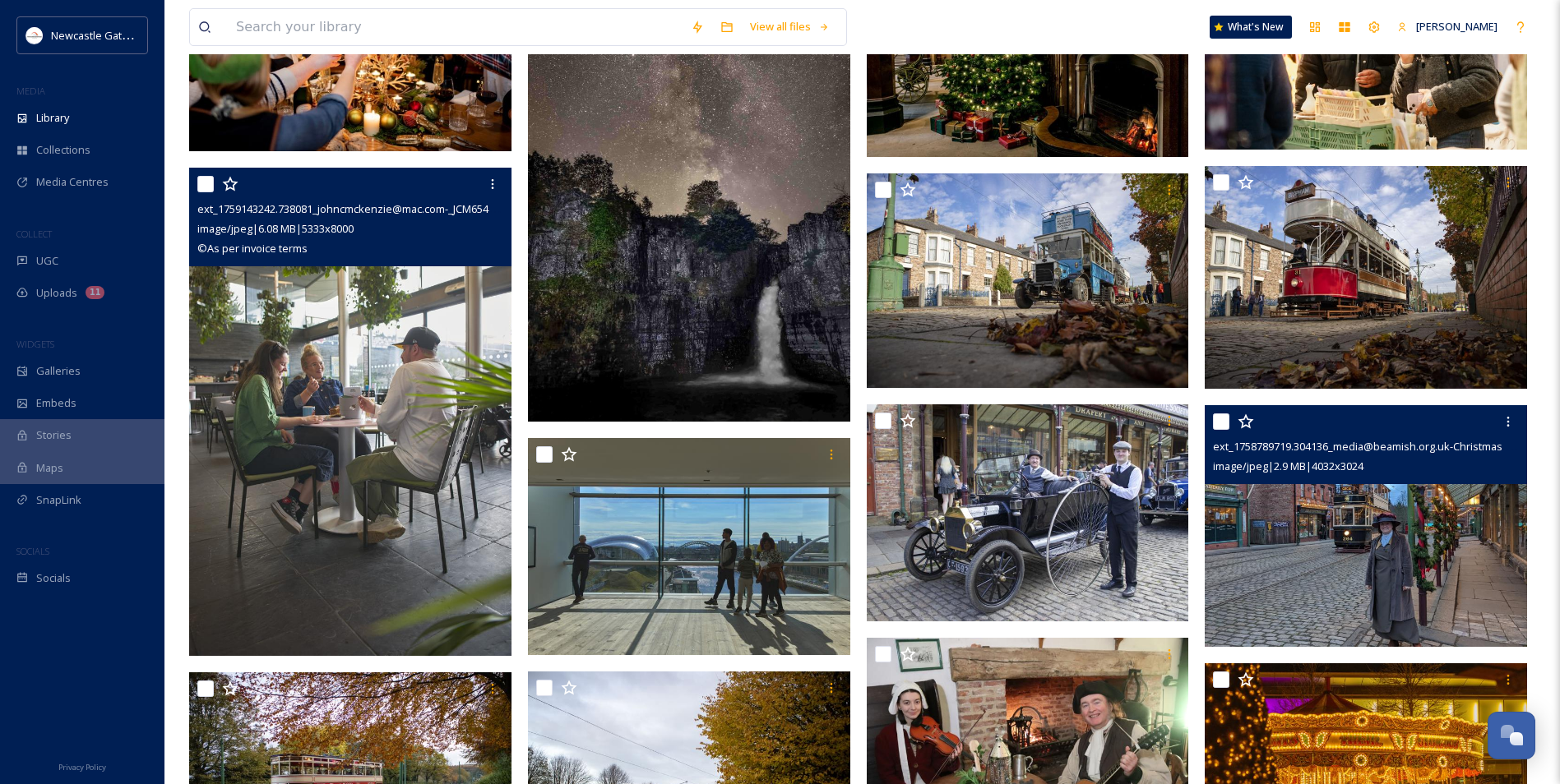
scroll to position [165, 0]
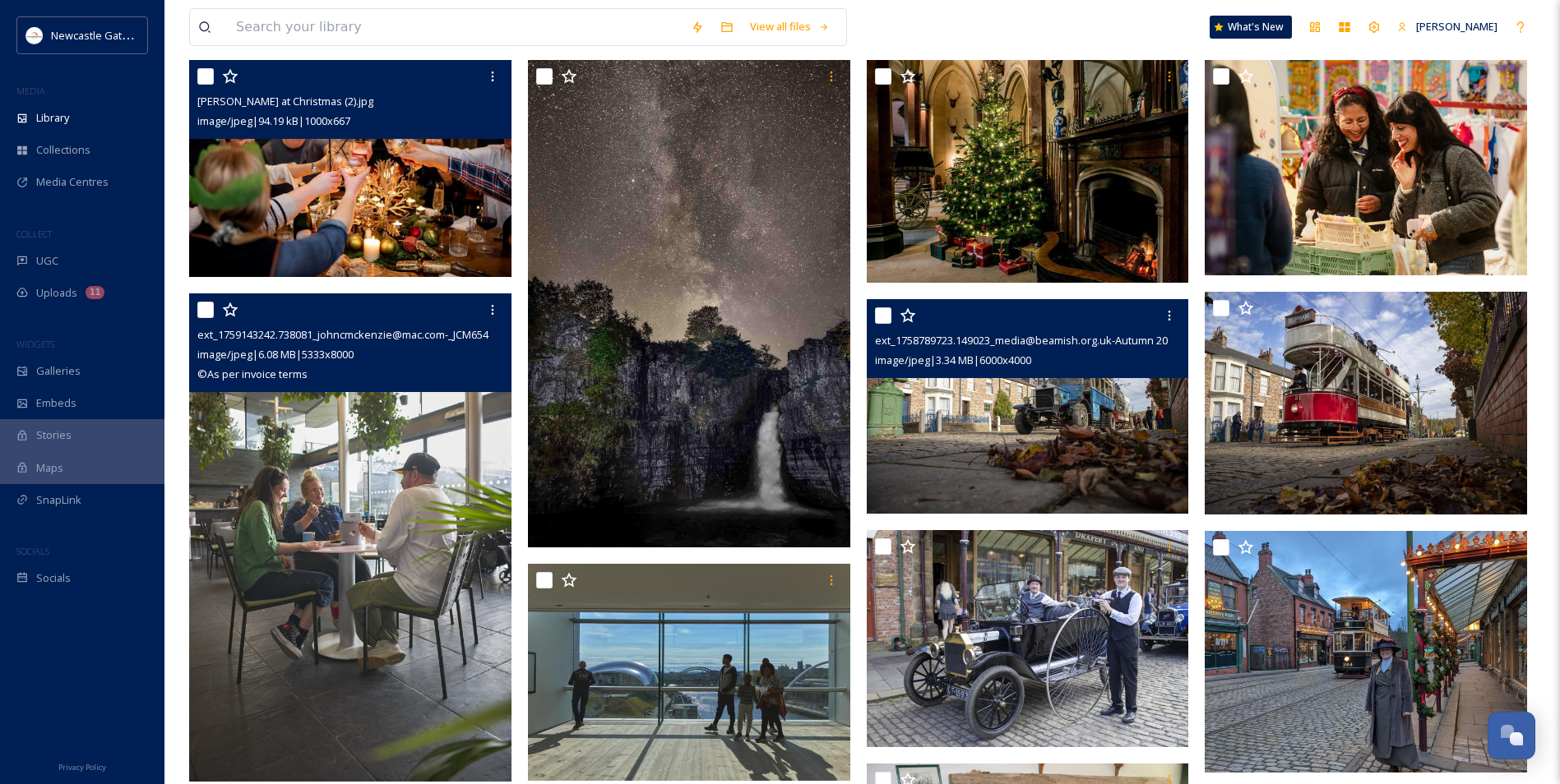
click at [843, 384] on img at bounding box center [1028, 407] width 323 height 215
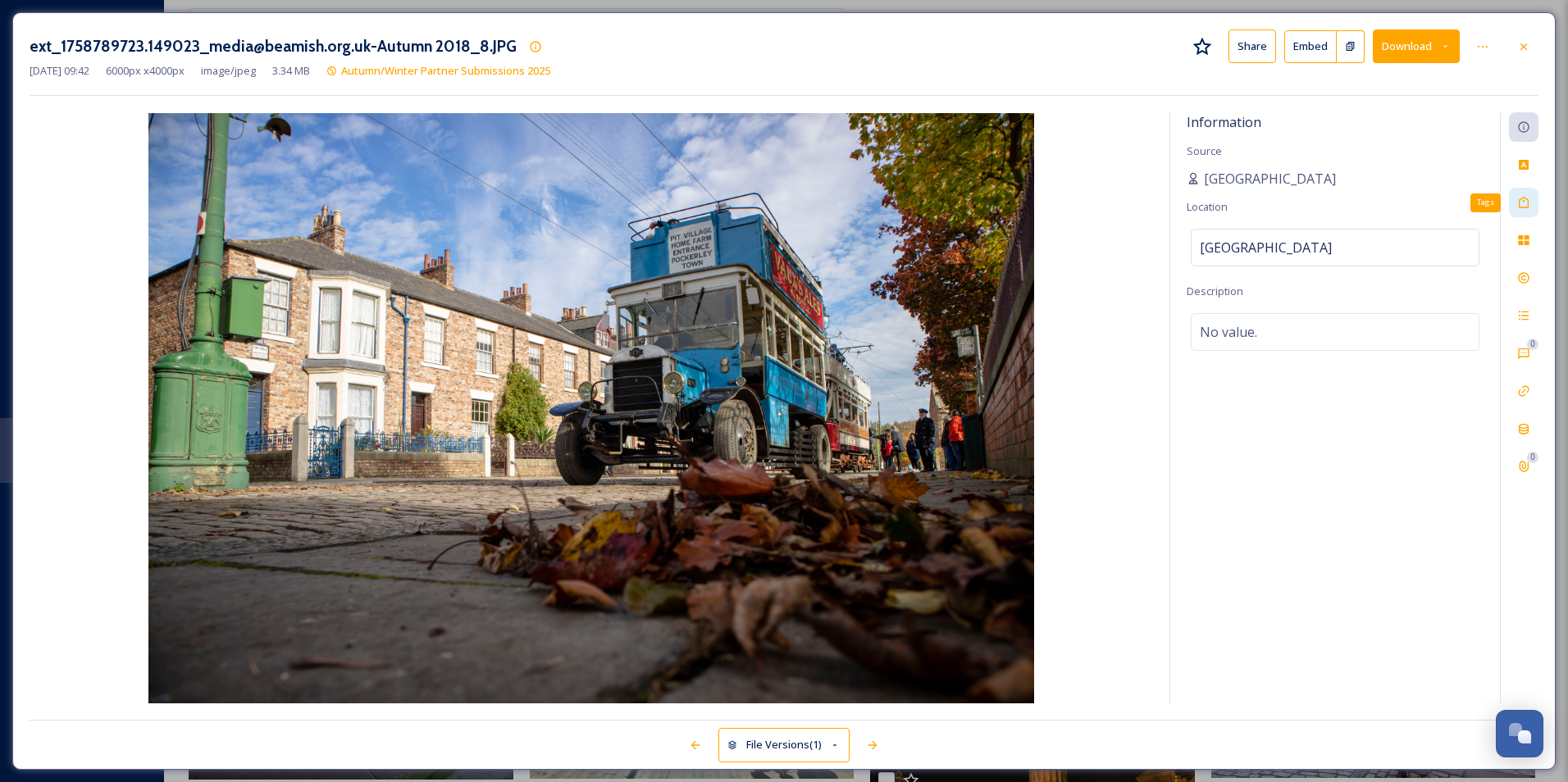
click at [841, 205] on icon at bounding box center [1523, 202] width 13 height 13
click at [841, 201] on div "No tags" at bounding box center [1335, 200] width 288 height 38
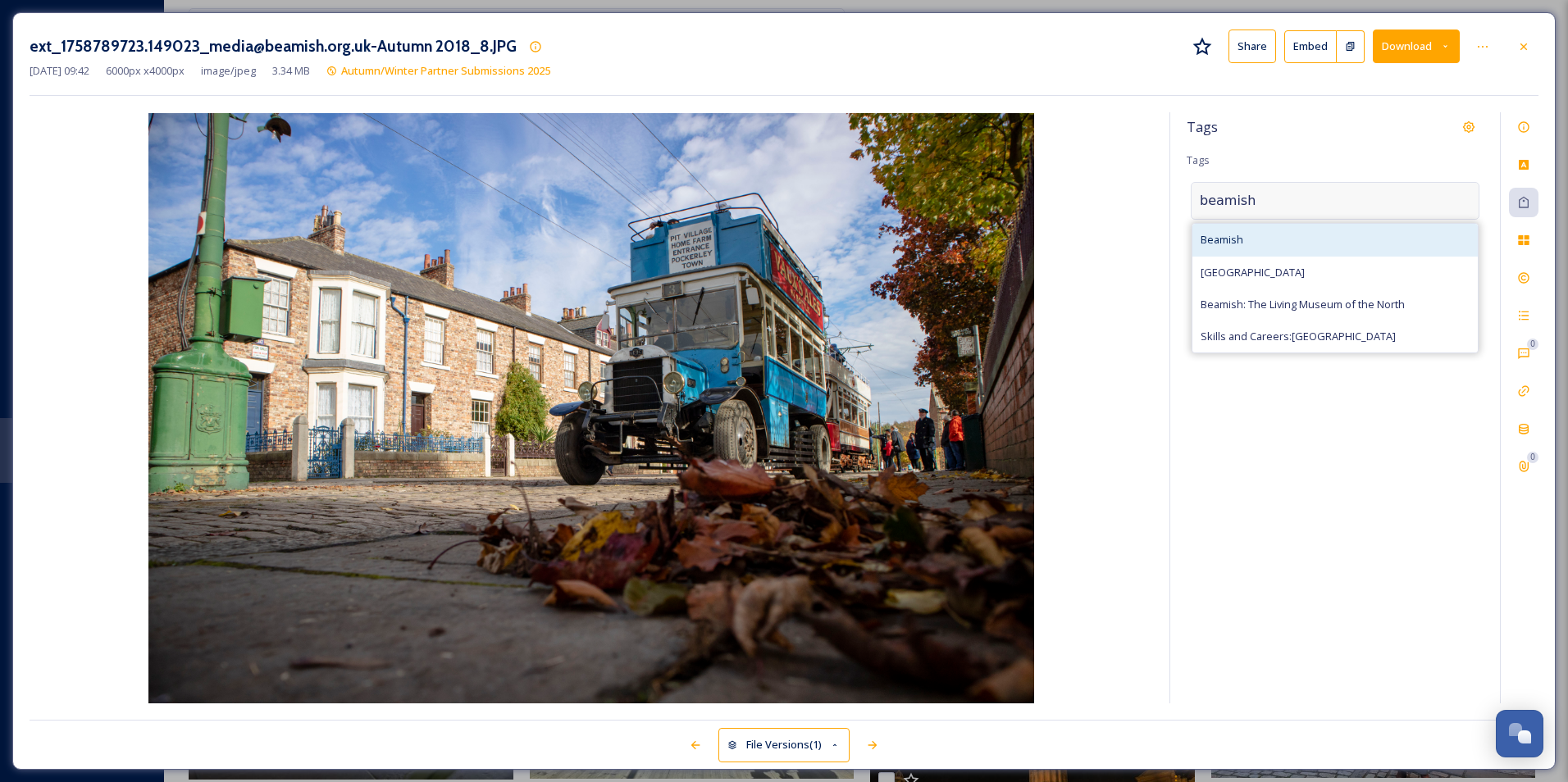
type input "beamish"
click at [841, 241] on div "Beamish" at bounding box center [1335, 239] width 286 height 32
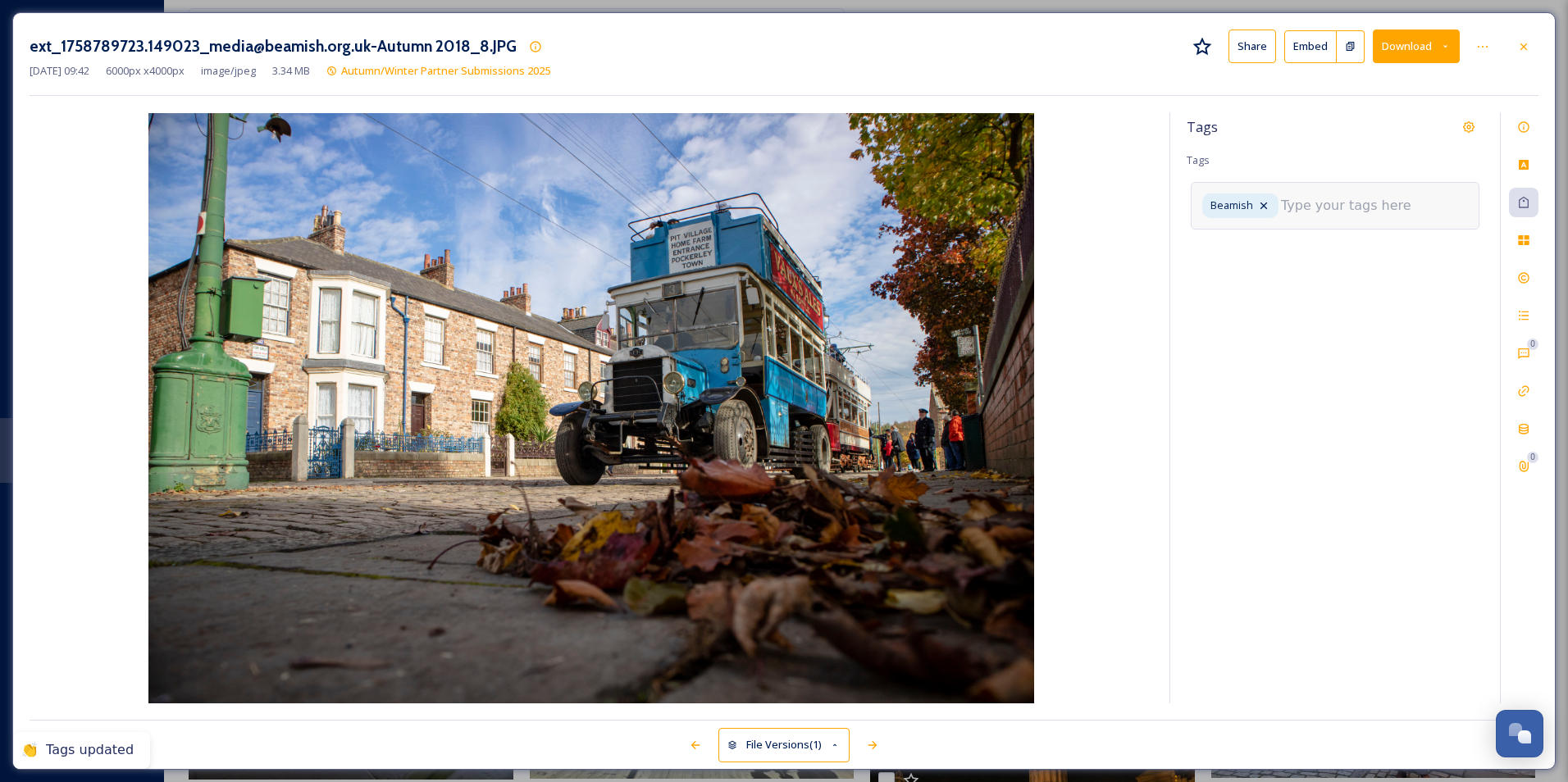
click at [841, 201] on input at bounding box center [1363, 205] width 164 height 20
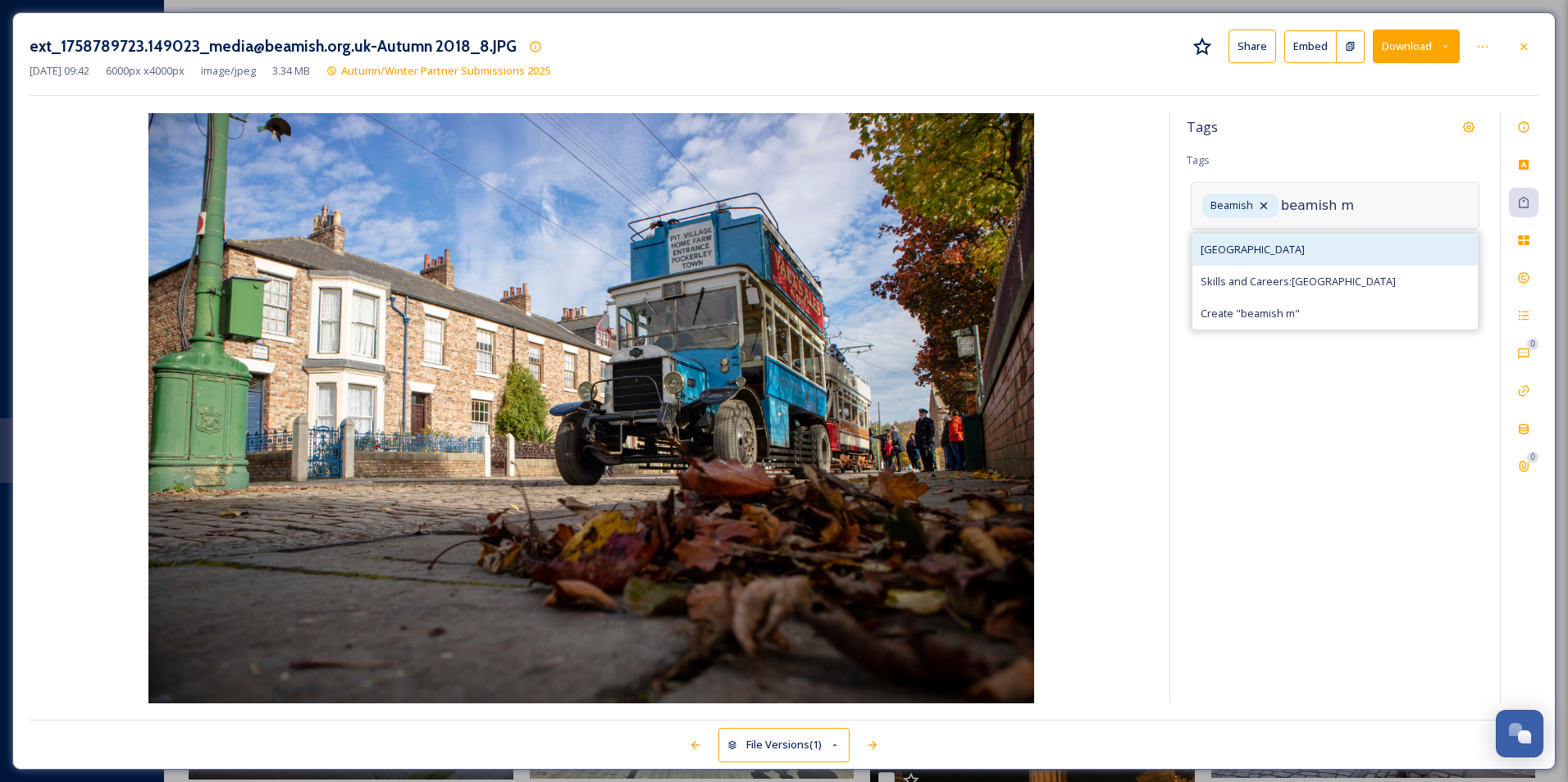
type input "beamish m"
click at [841, 253] on div "[GEOGRAPHIC_DATA]" at bounding box center [1335, 249] width 286 height 32
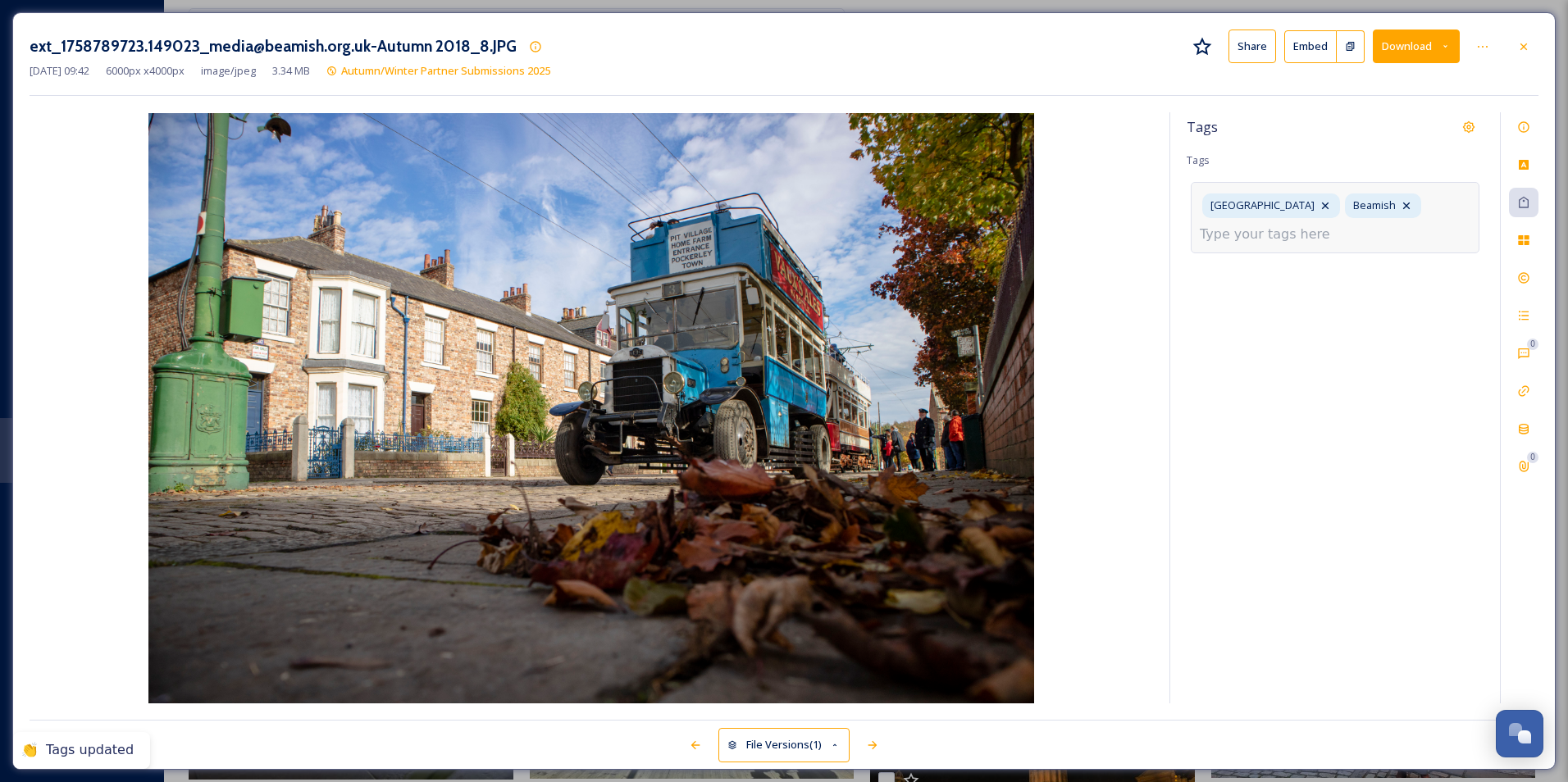
click at [841, 239] on input at bounding box center [1282, 234] width 164 height 20
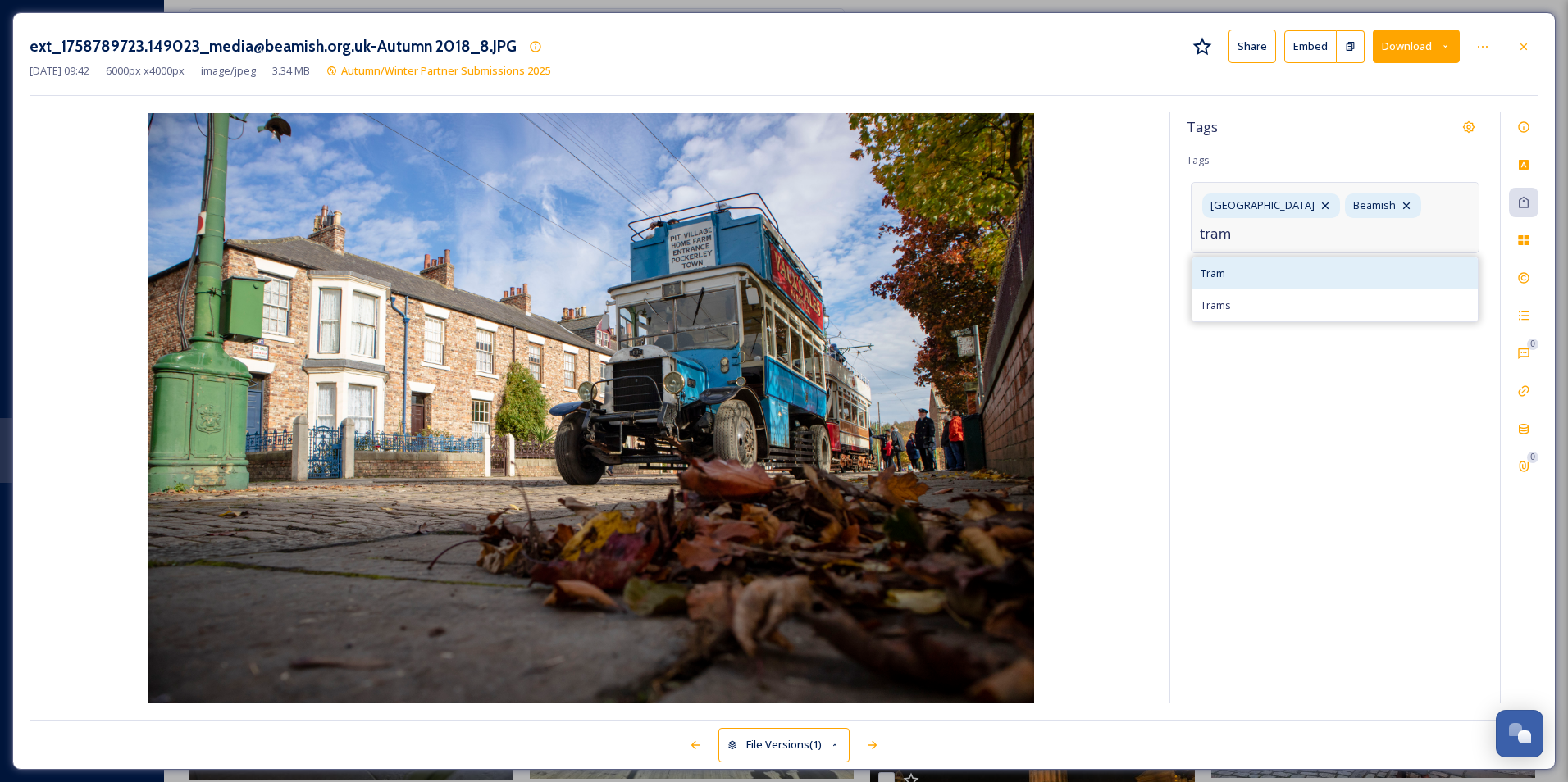
type input "tram"
click at [841, 269] on div "Tram" at bounding box center [1335, 273] width 286 height 32
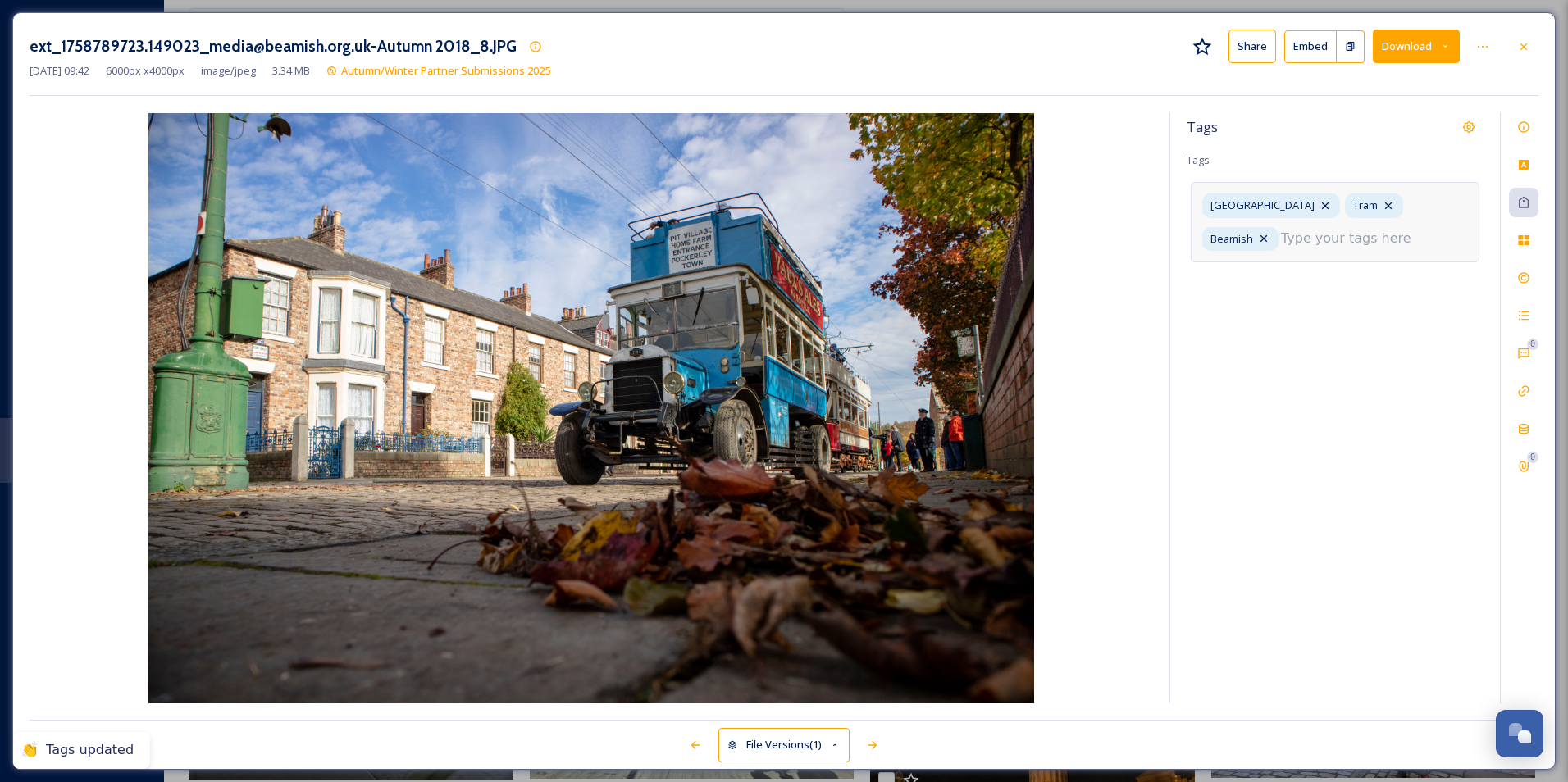
click at [841, 236] on input at bounding box center [1363, 239] width 164 height 20
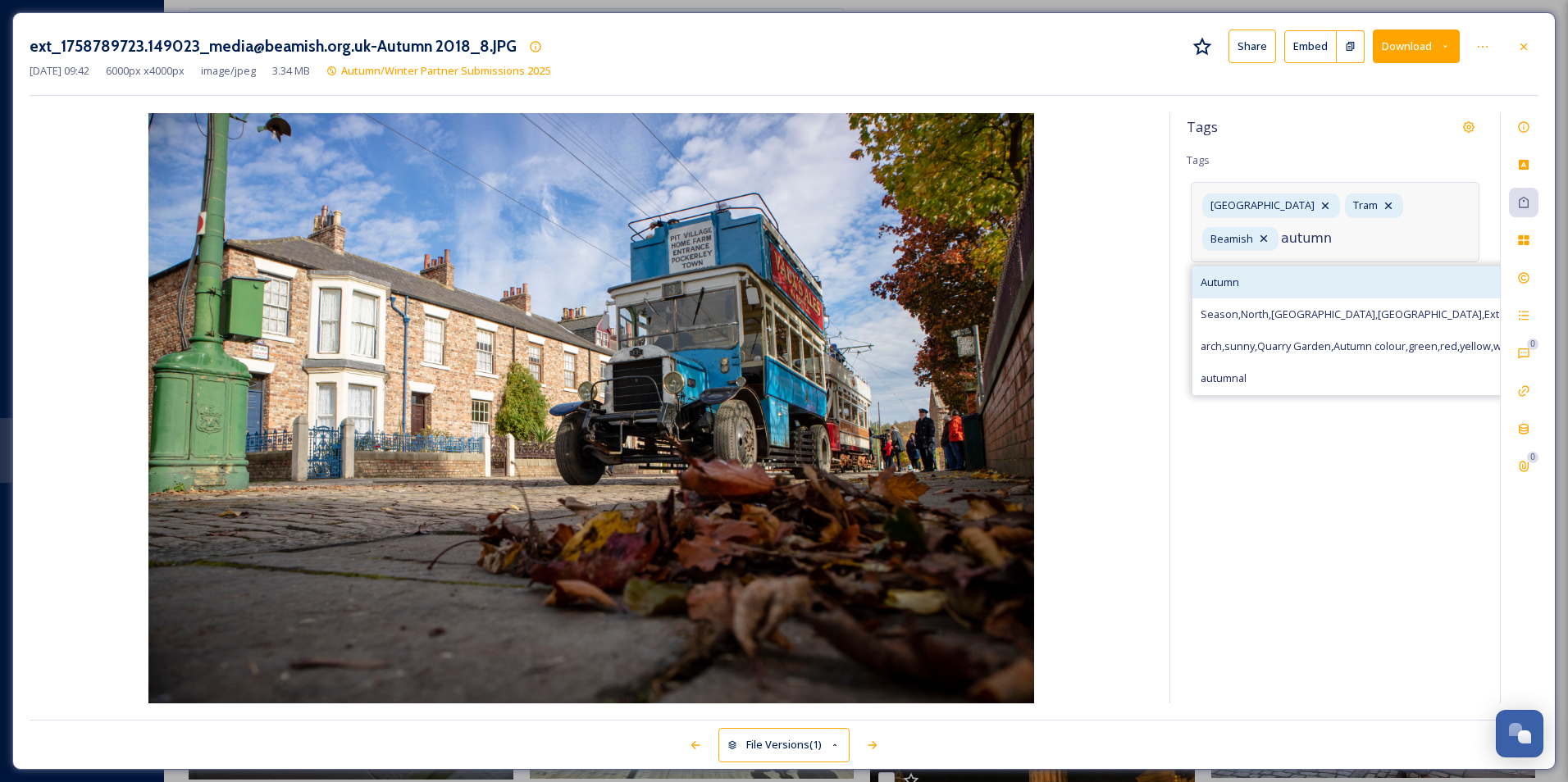
type input "autumn"
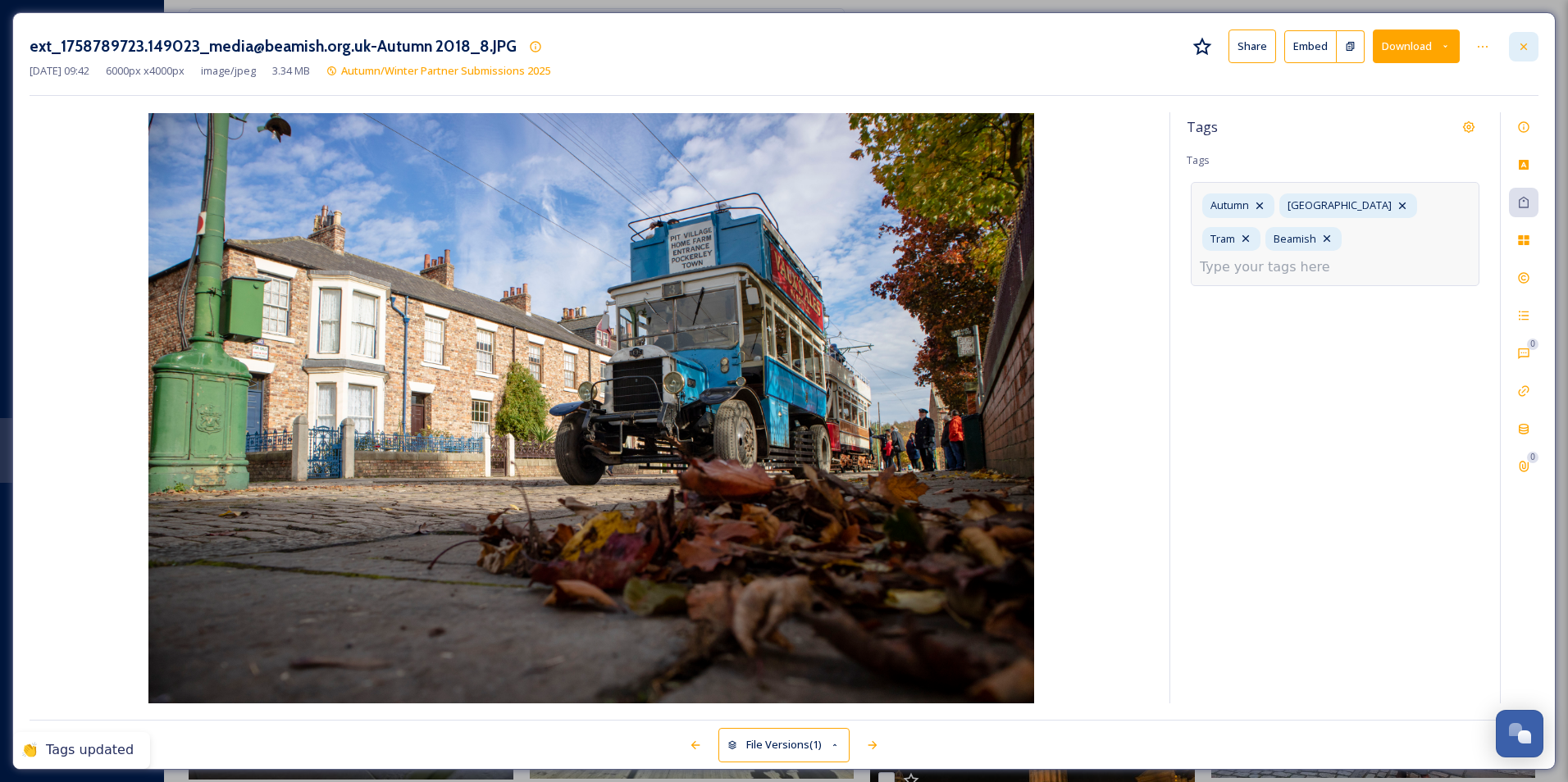
click at [841, 48] on icon at bounding box center [1523, 46] width 13 height 13
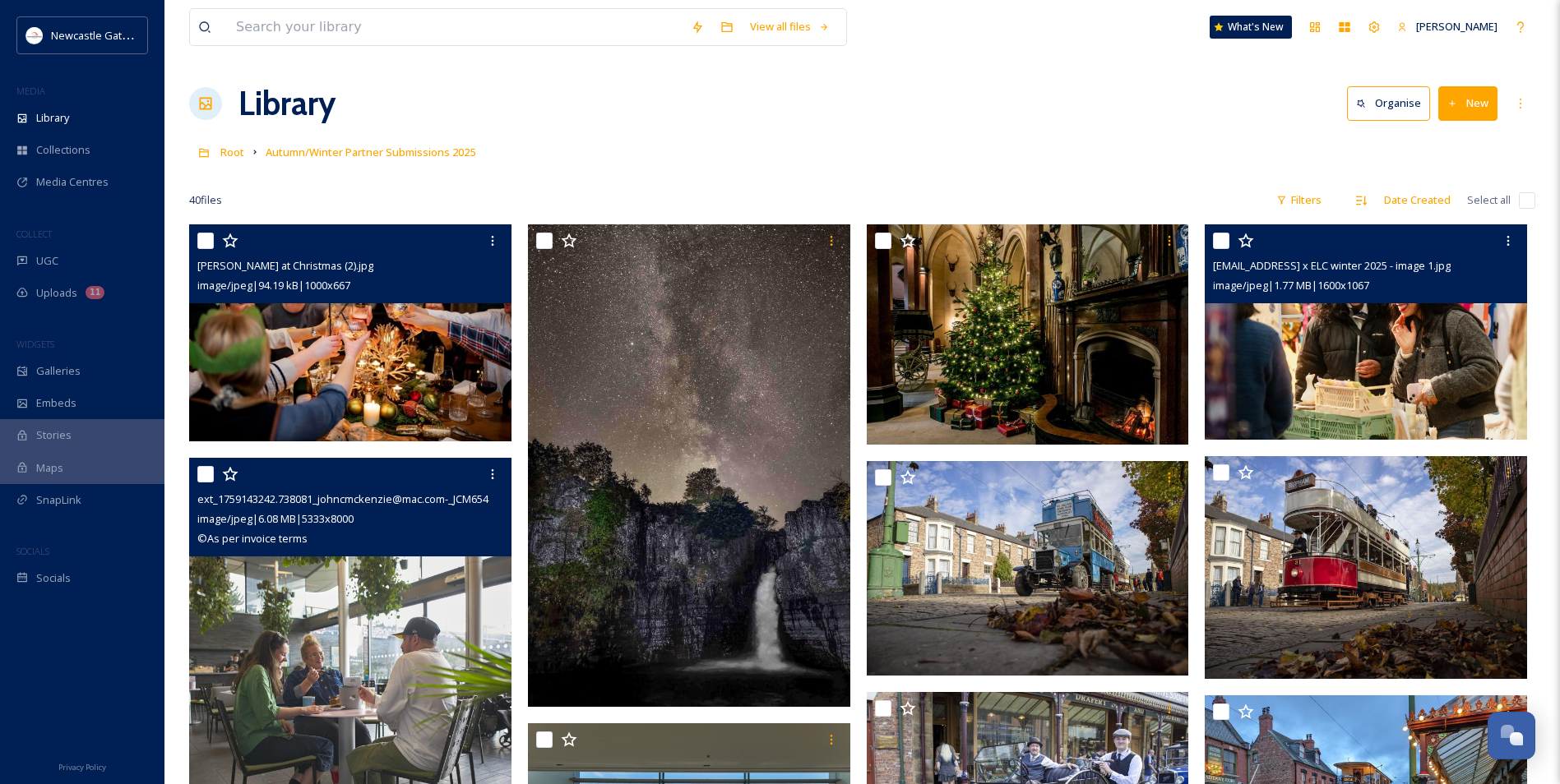
click at [843, 359] on img at bounding box center [1366, 332] width 323 height 215
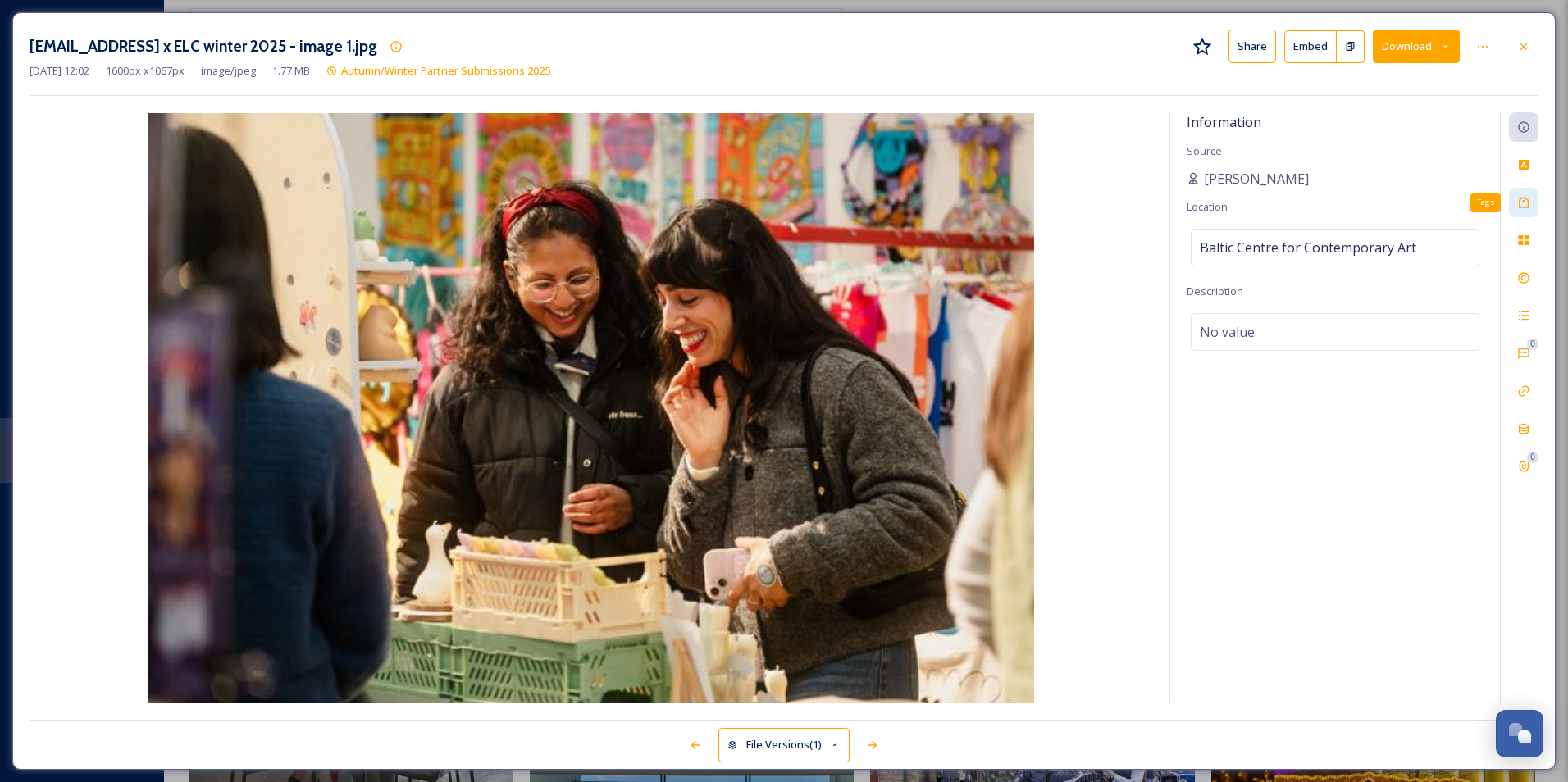
click at [841, 194] on div "Tags" at bounding box center [1523, 203] width 30 height 30
click at [841, 194] on div "No tags" at bounding box center [1335, 200] width 288 height 38
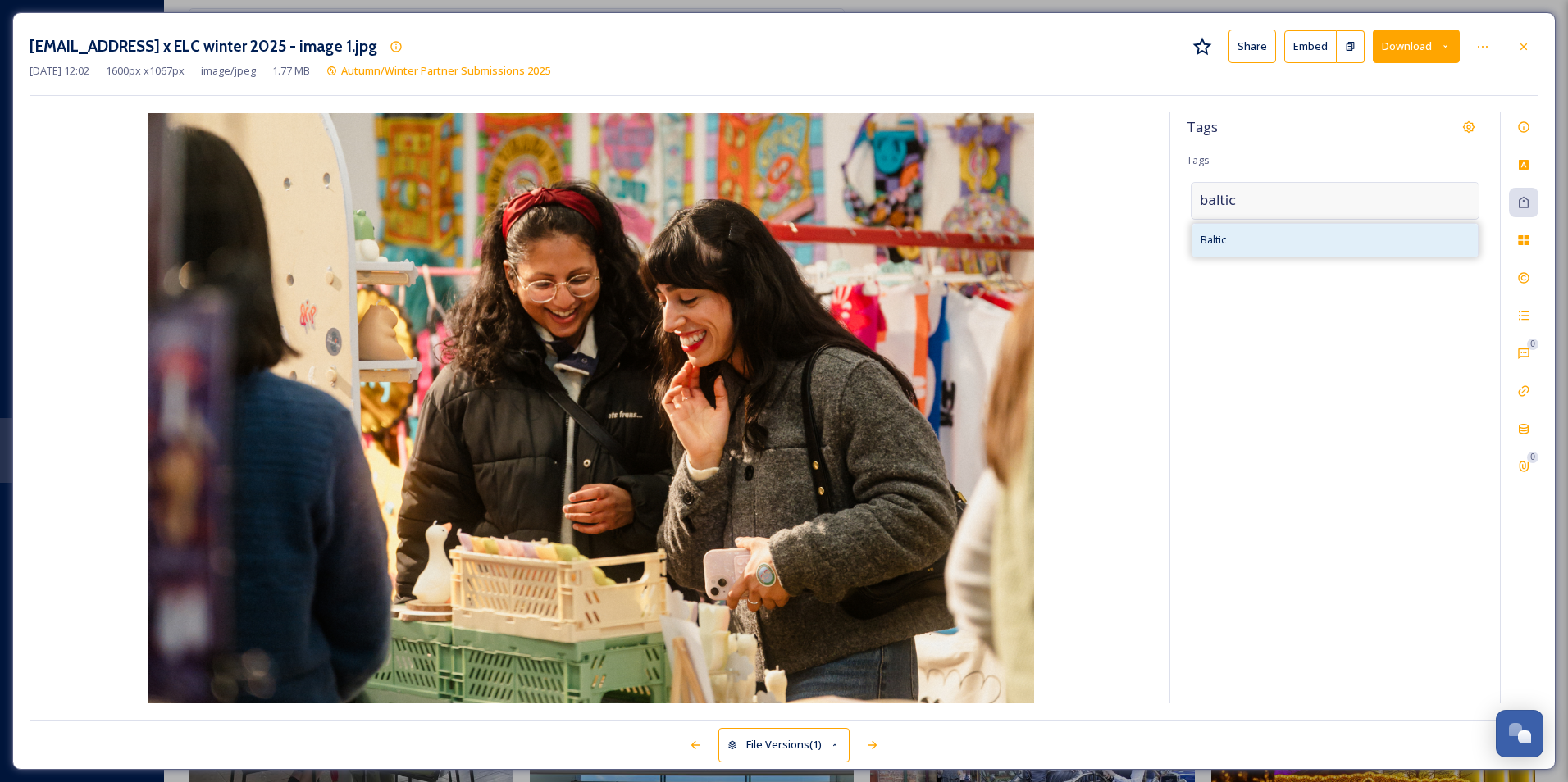
type input "baltic"
click at [841, 225] on div "Baltic" at bounding box center [1335, 239] width 286 height 32
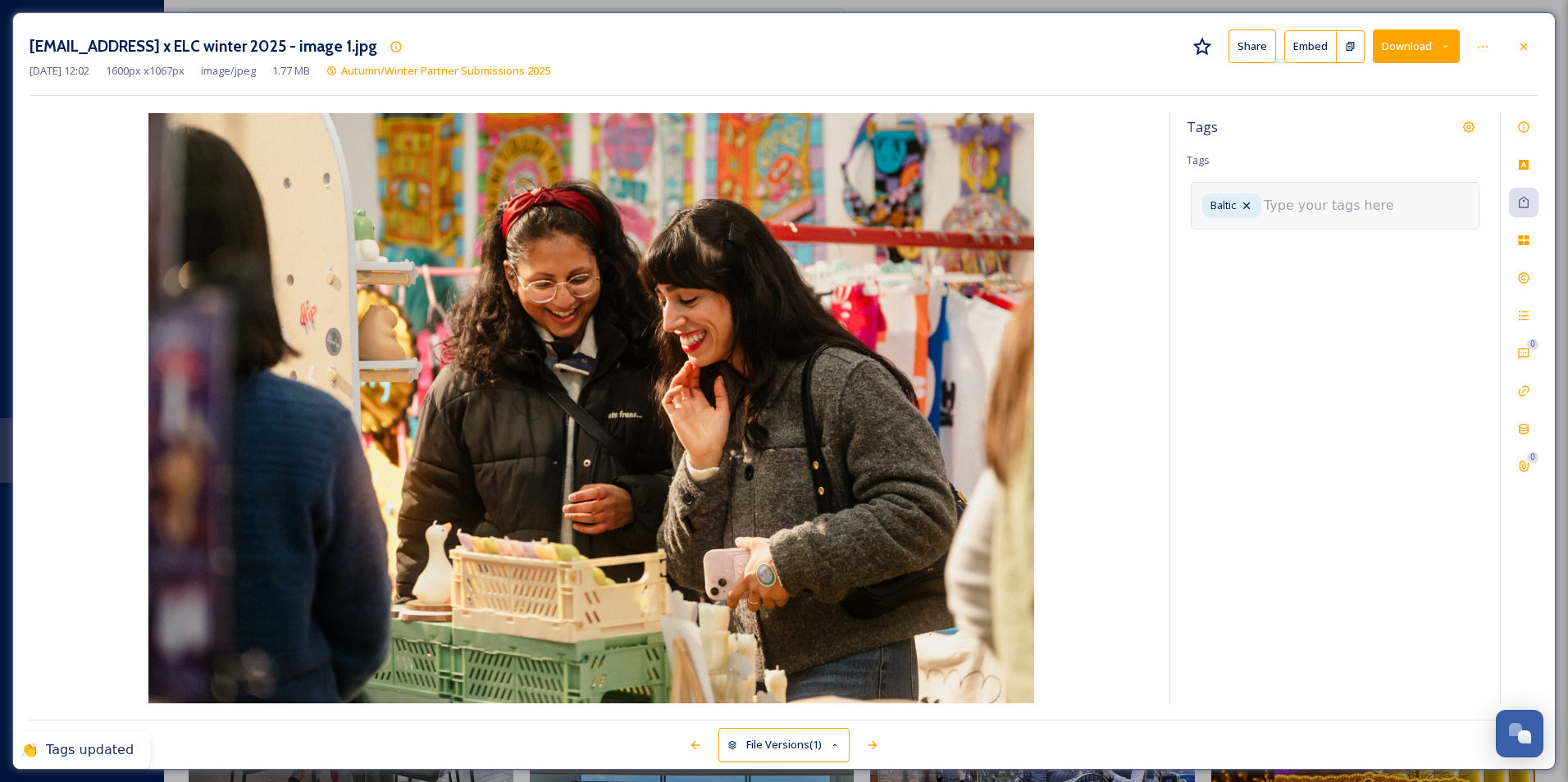
click at [841, 202] on input at bounding box center [1346, 205] width 164 height 20
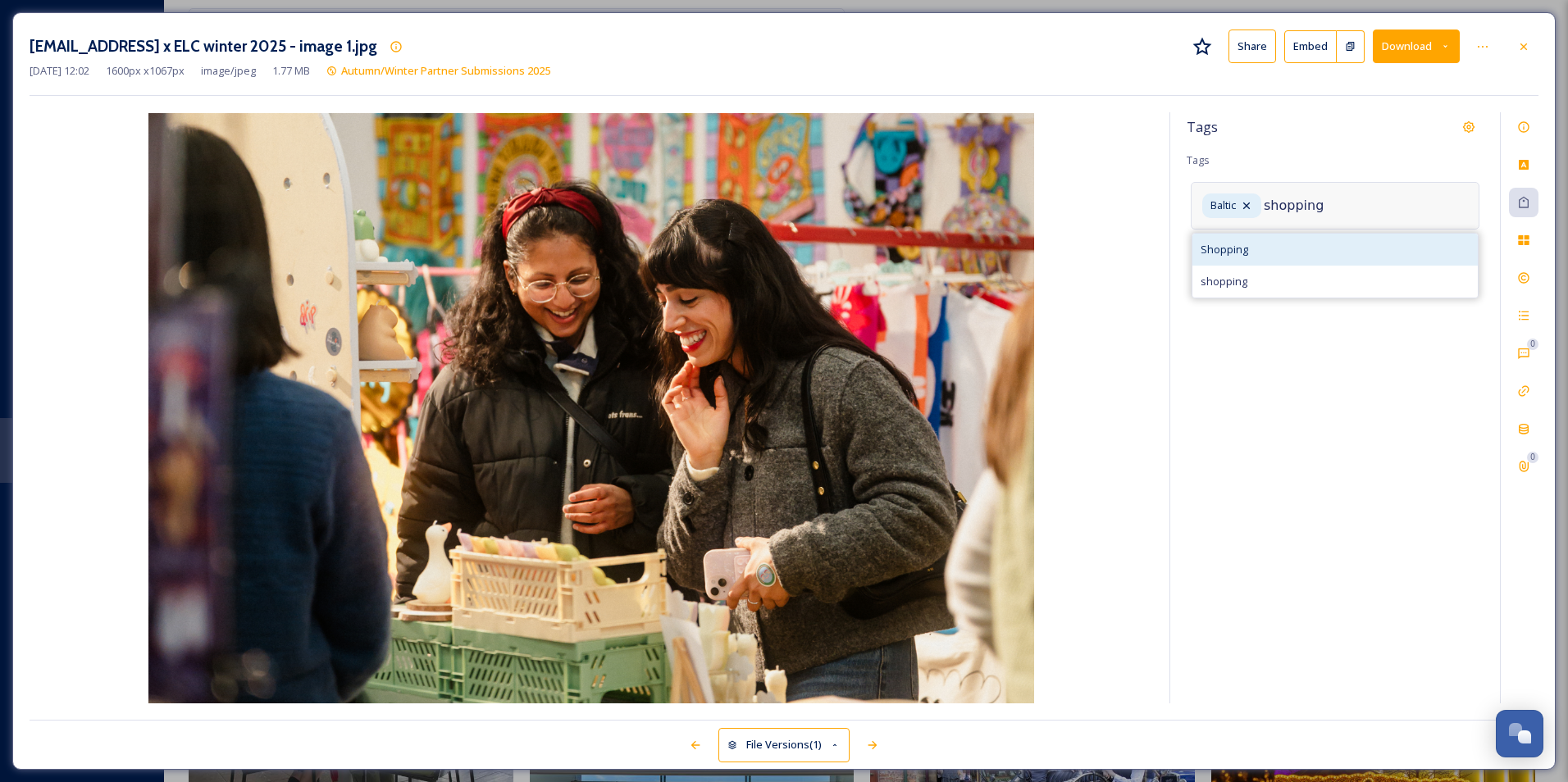
type input "shopping"
click at [841, 247] on div "Shopping" at bounding box center [1335, 249] width 286 height 32
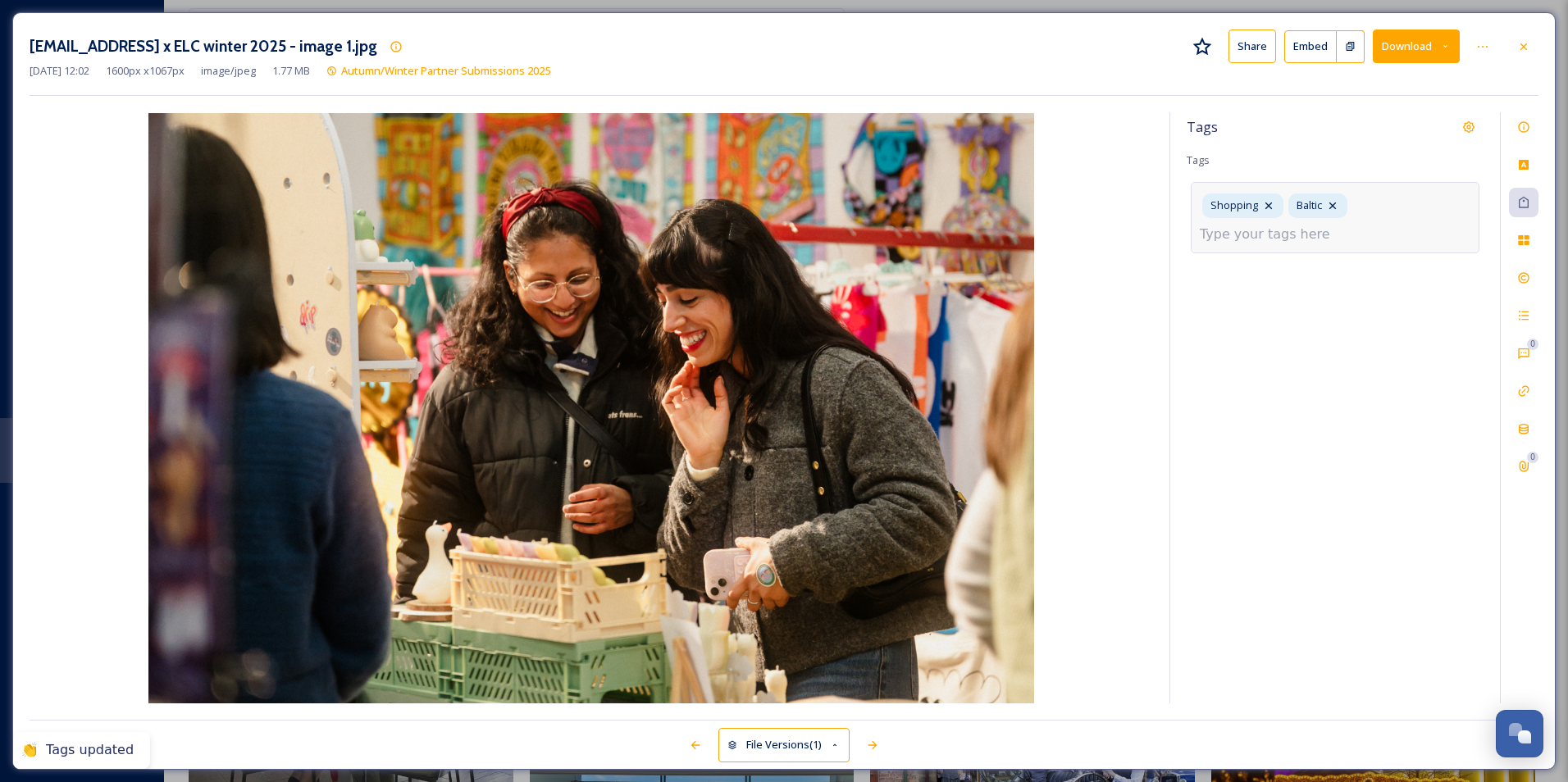
click at [841, 225] on div "Shopping Baltic" at bounding box center [1335, 217] width 288 height 71
click at [841, 232] on input at bounding box center [1282, 234] width 164 height 20
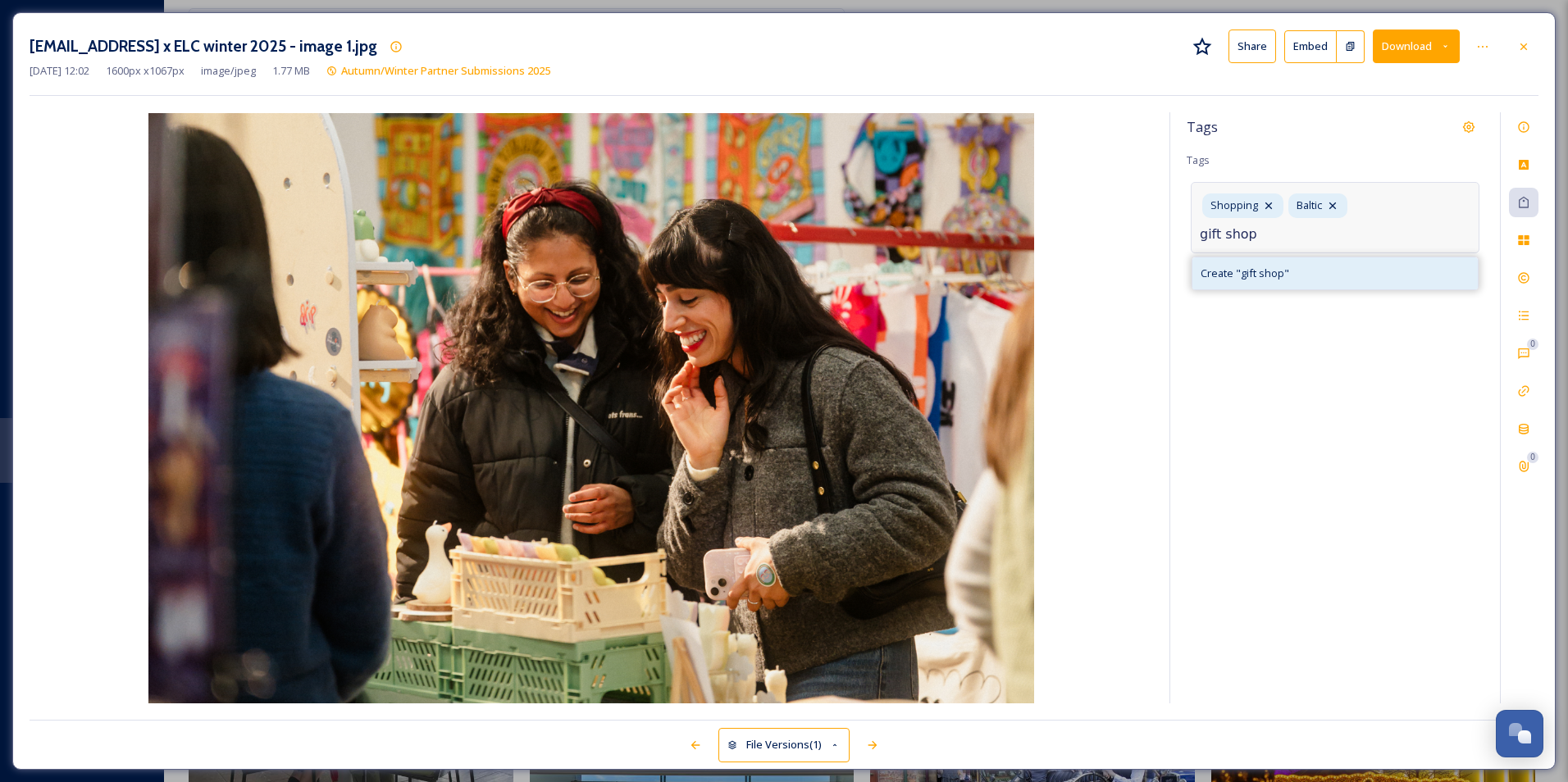
type input "gift shop"
click at [841, 261] on div "Create " gift shop "" at bounding box center [1335, 273] width 286 height 32
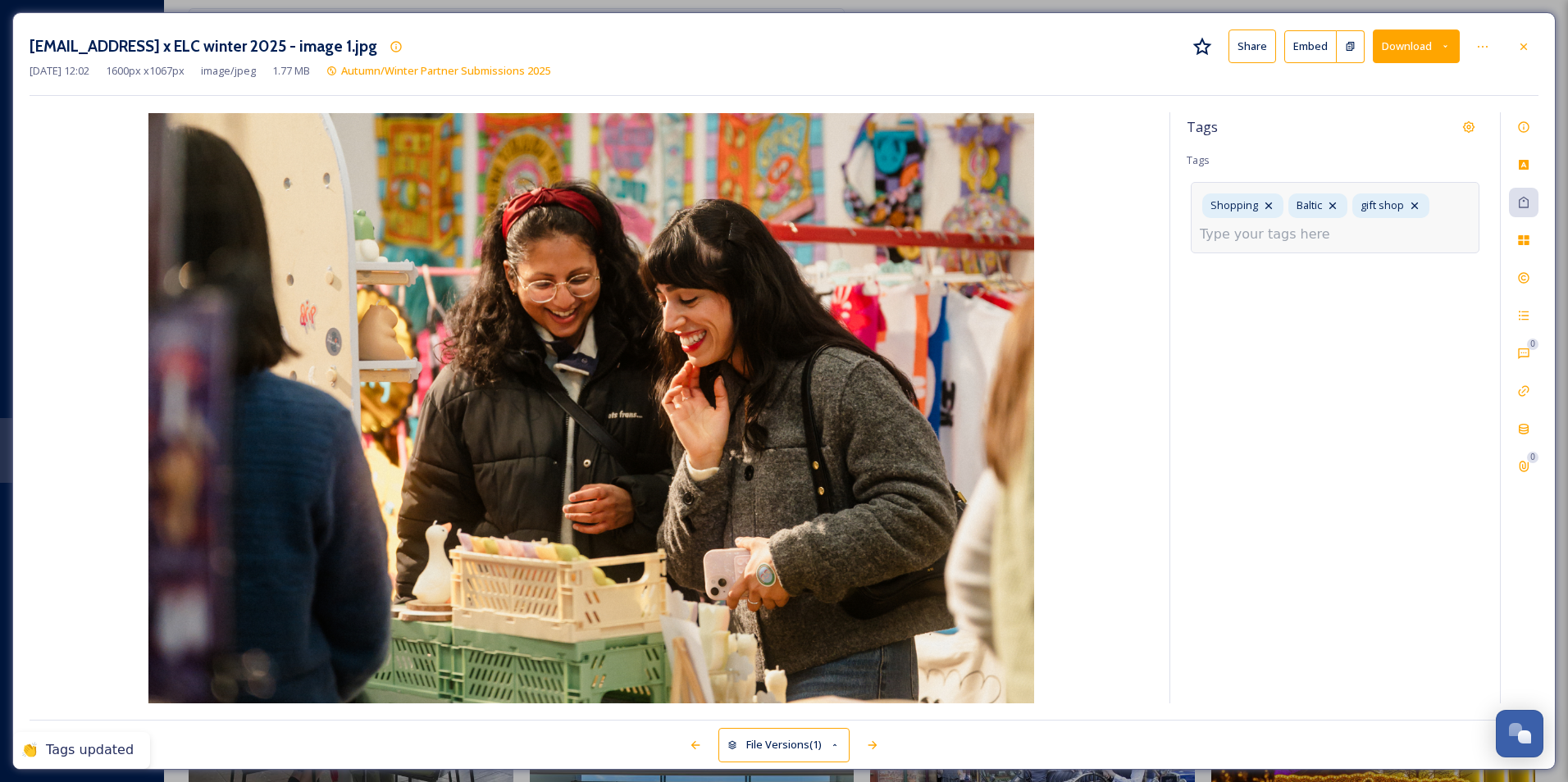
click at [841, 232] on div "Shopping Baltic gift shop" at bounding box center [1335, 217] width 288 height 71
click at [841, 232] on input at bounding box center [1282, 234] width 164 height 20
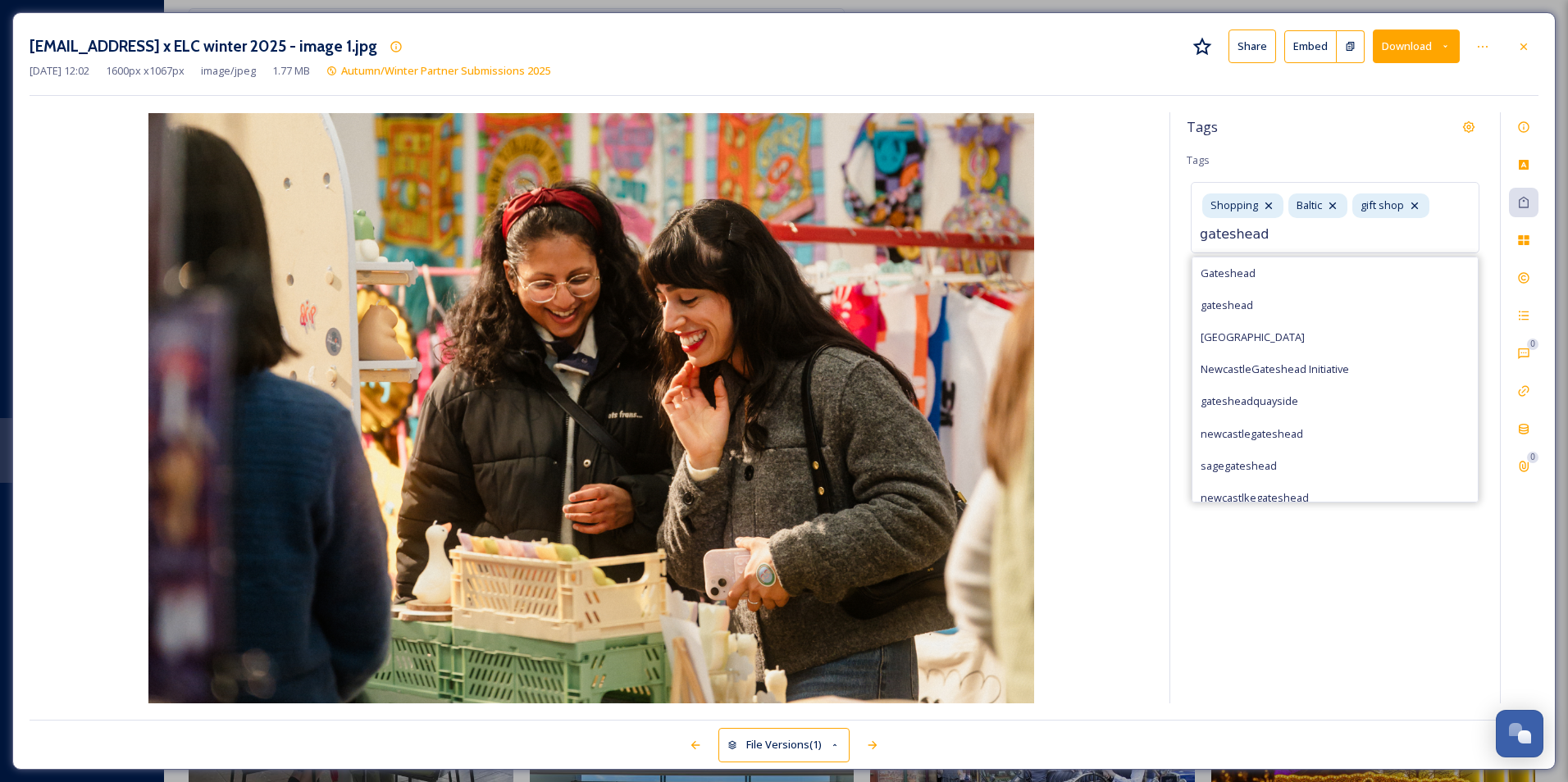
type input "gateshead"
click at [841, 269] on div "Gateshead" at bounding box center [1335, 273] width 286 height 32
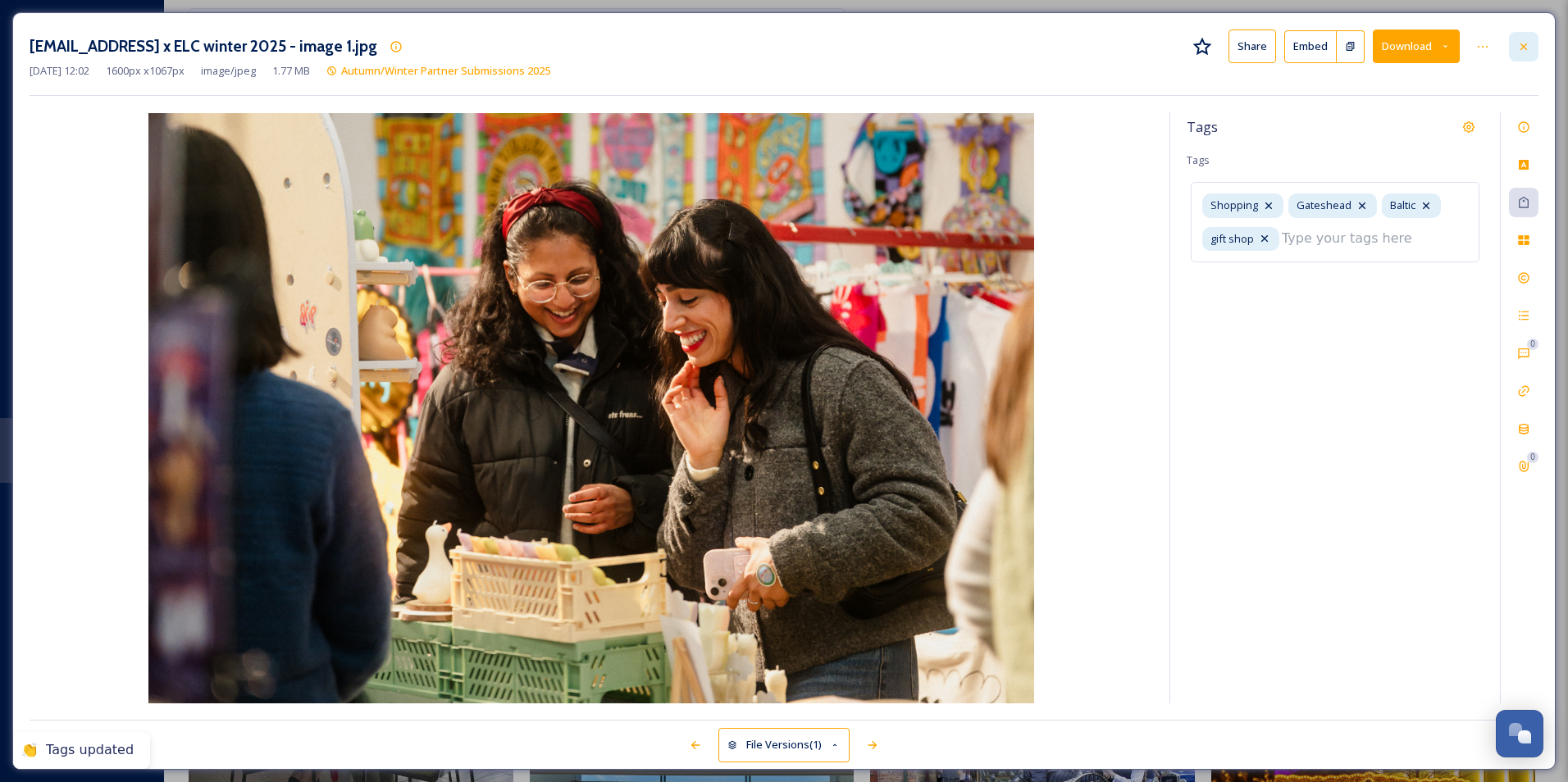
click at [841, 46] on div at bounding box center [1523, 47] width 30 height 30
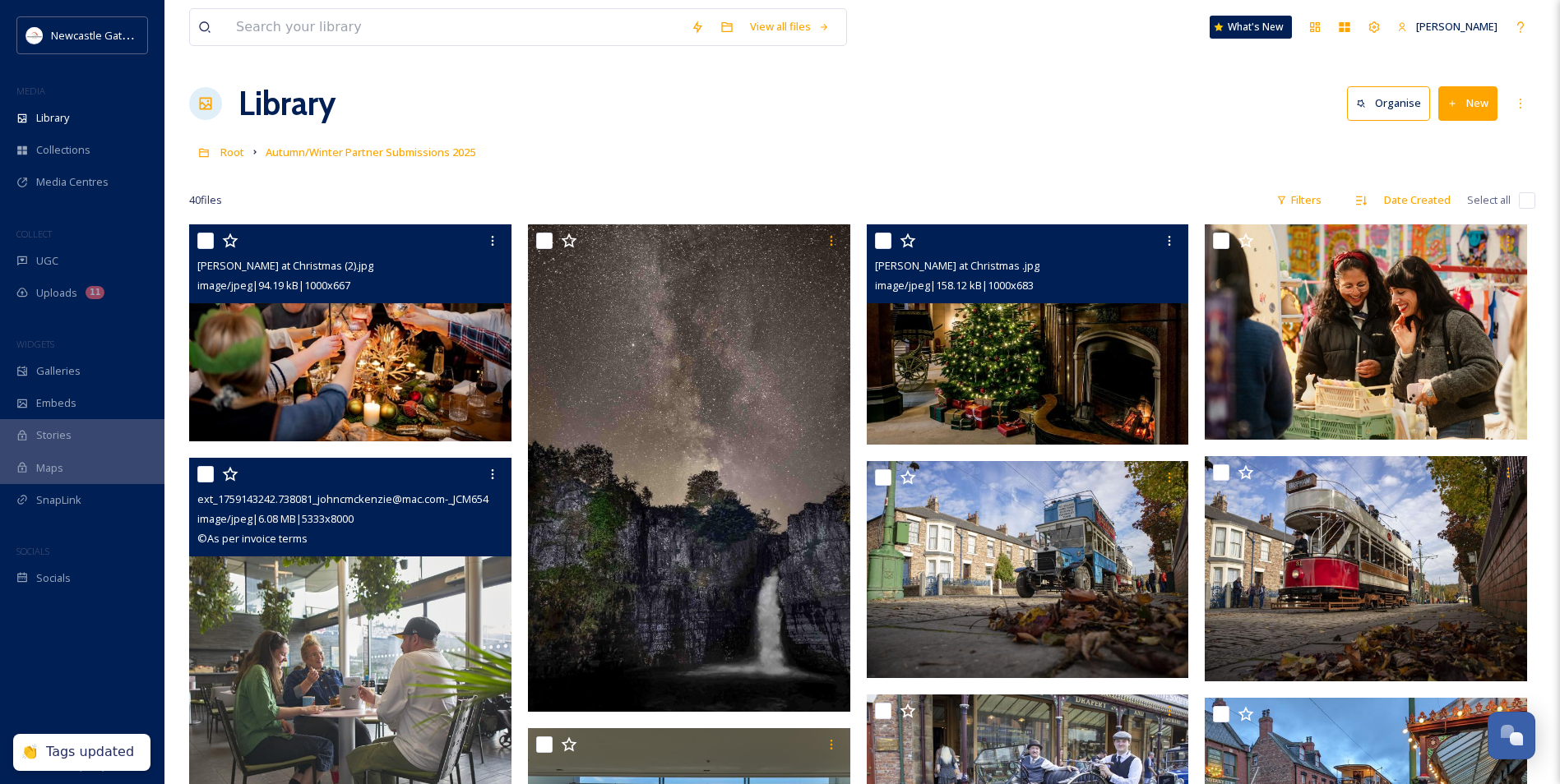
click at [843, 348] on img at bounding box center [1028, 334] width 323 height 220
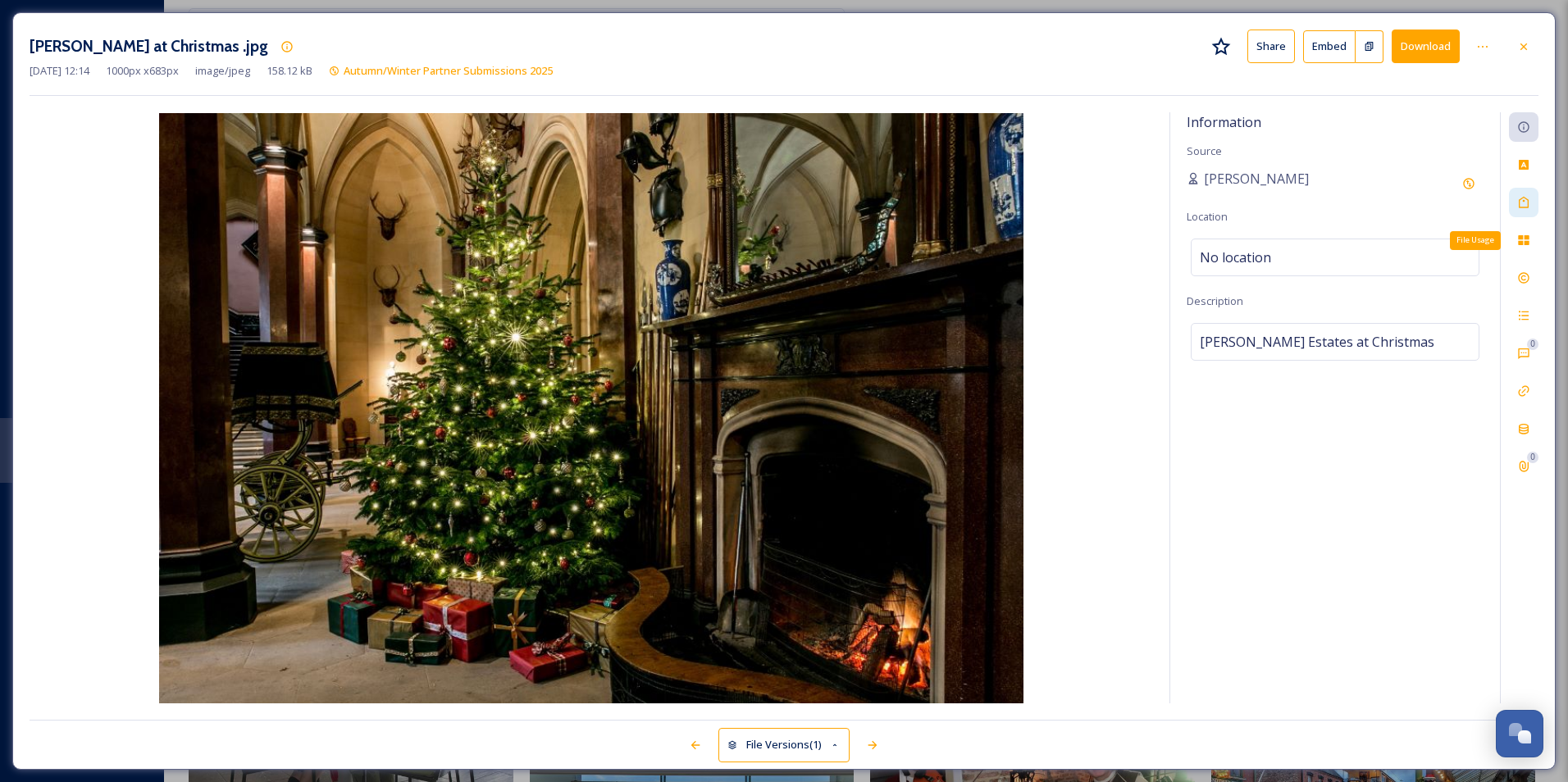
click at [841, 211] on div at bounding box center [1523, 203] width 30 height 30
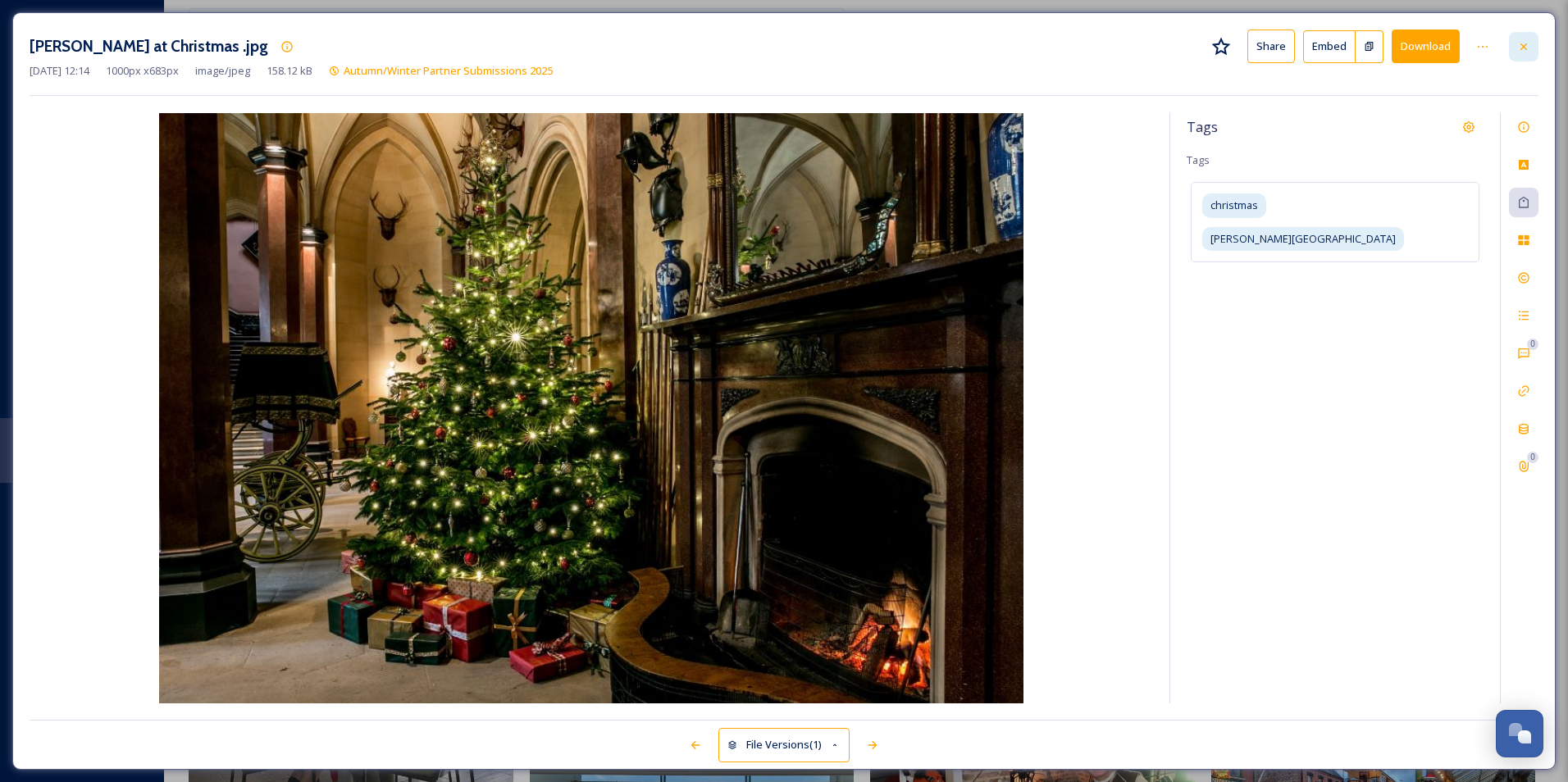
click at [841, 59] on div at bounding box center [1523, 47] width 30 height 30
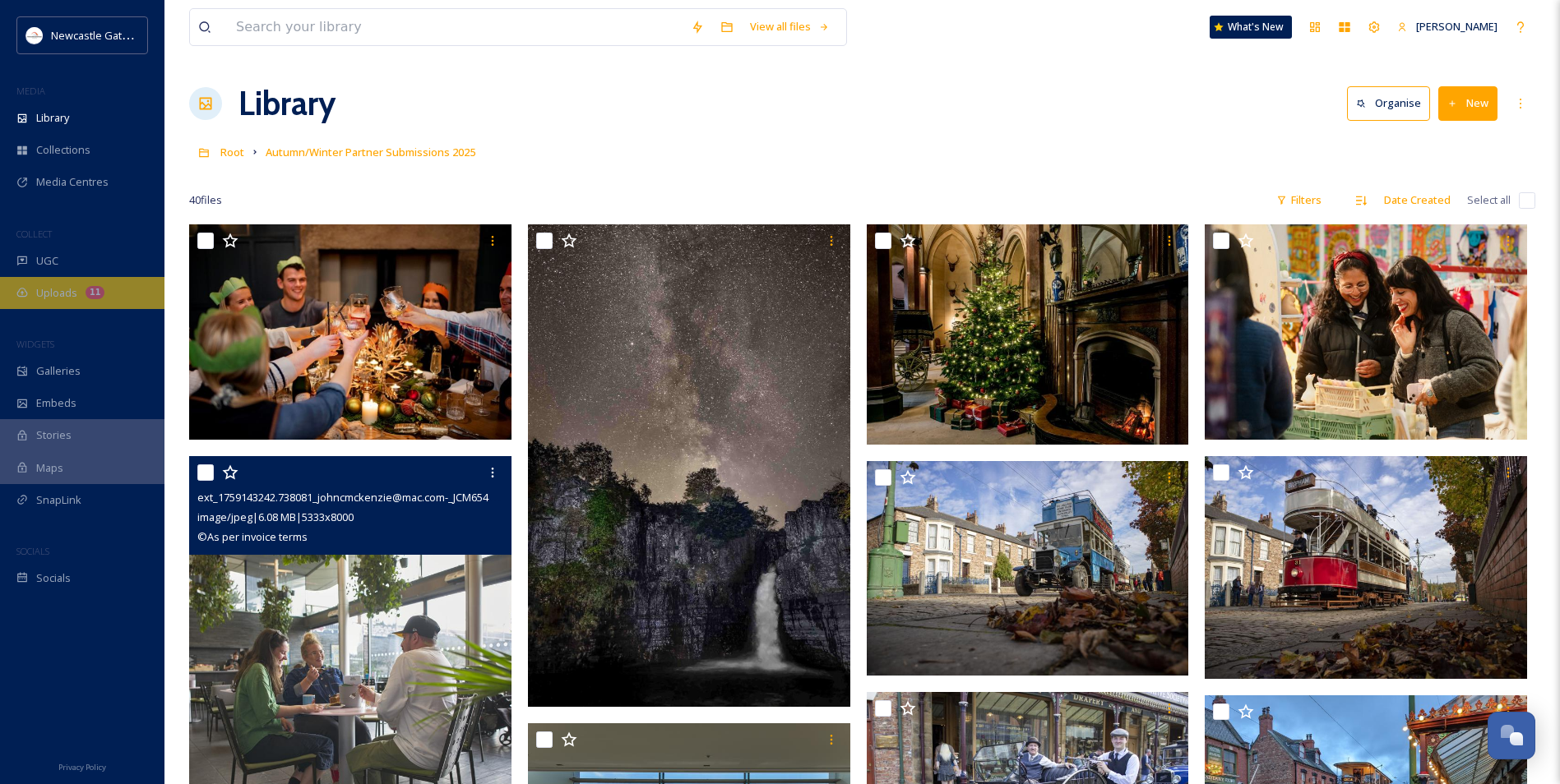
click at [77, 300] on div "Uploads 11" at bounding box center [82, 293] width 165 height 32
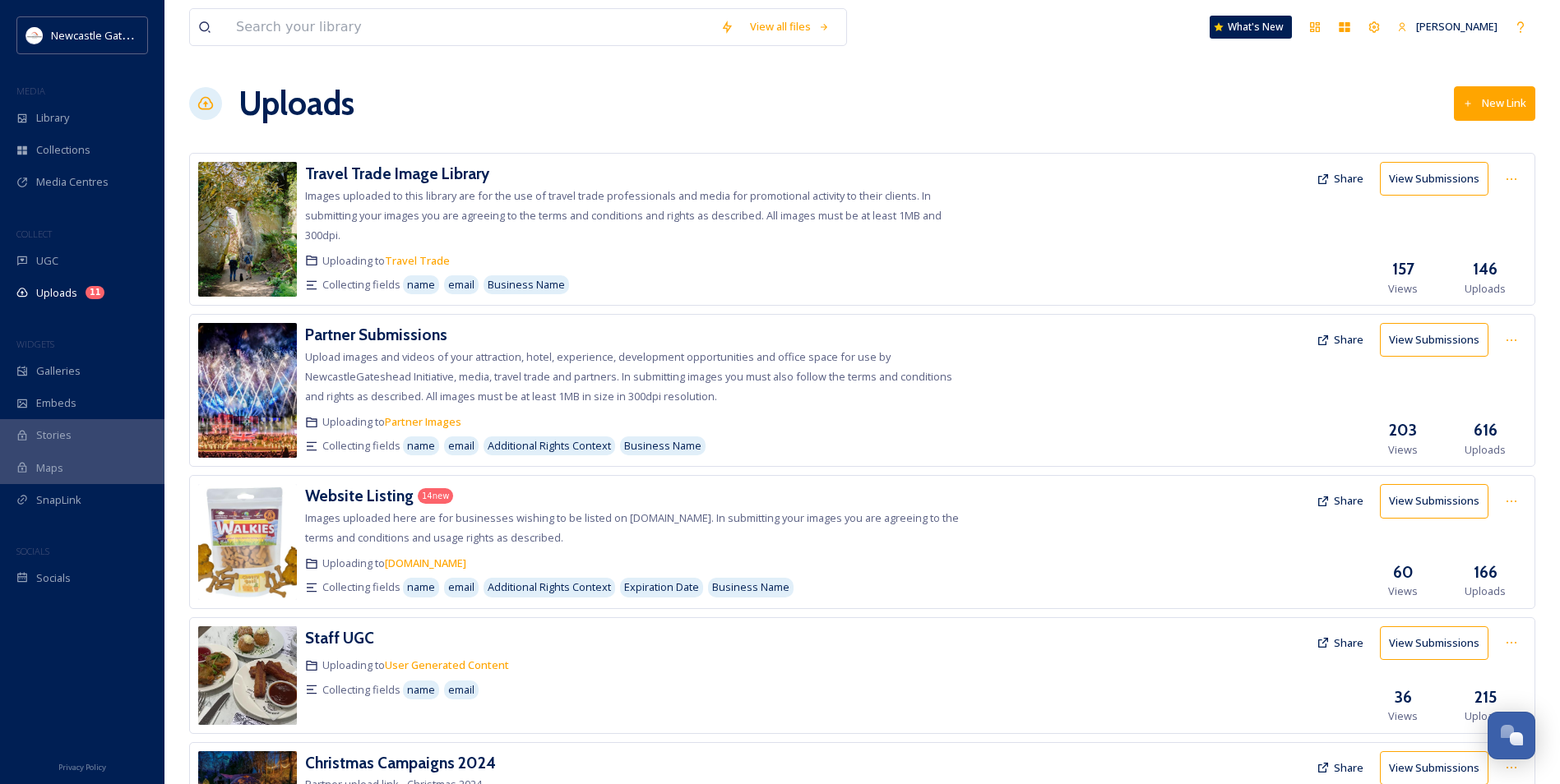
click at [69, 244] on div "COLLECT" at bounding box center [82, 234] width 165 height 21
click at [82, 272] on div "UGC" at bounding box center [82, 261] width 165 height 32
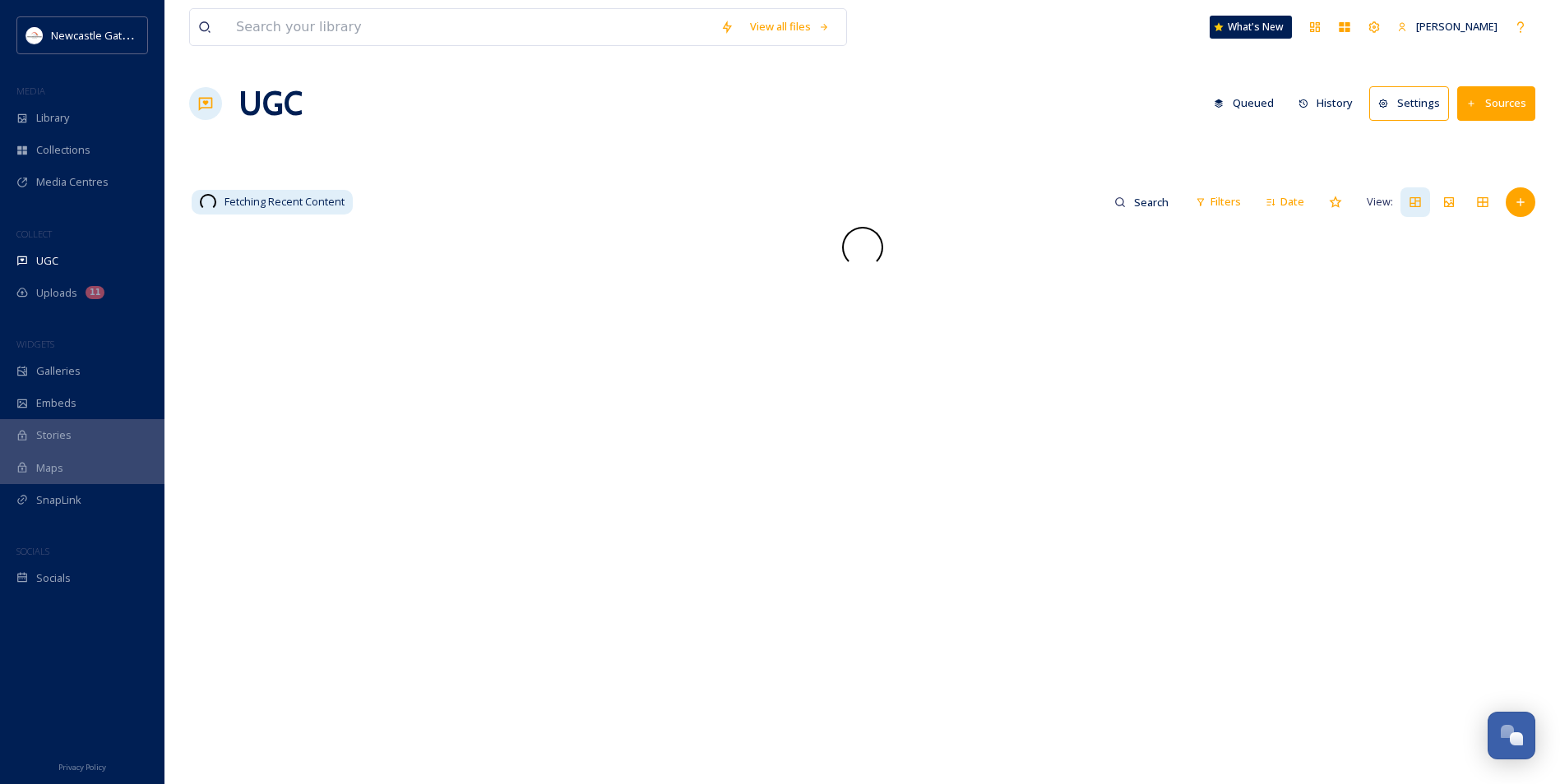
click at [63, 124] on span "Library" at bounding box center [53, 118] width 33 height 16
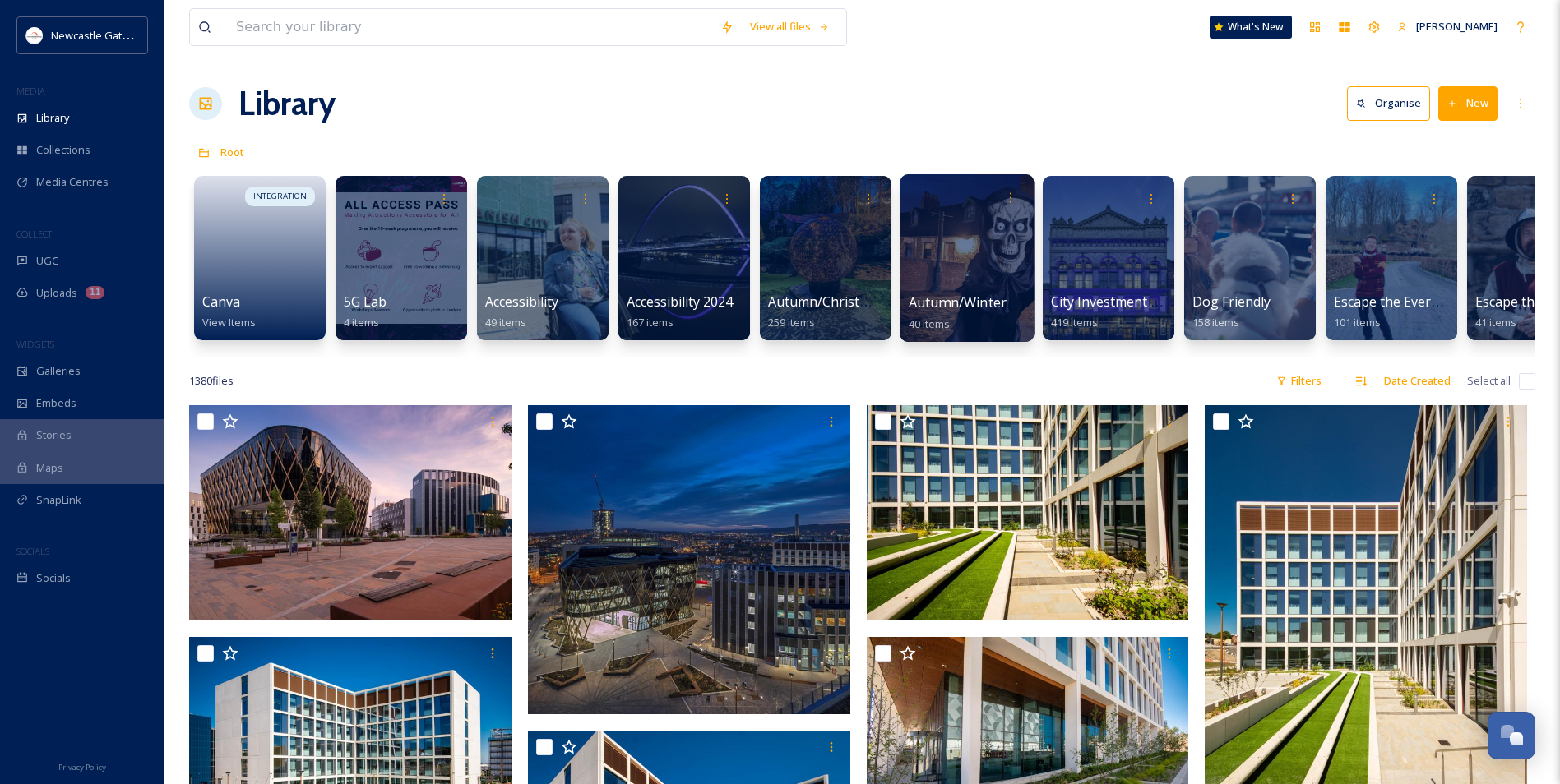
click at [843, 300] on span "Autumn/Winter Partner Submissions 2025" at bounding box center [1042, 302] width 266 height 18
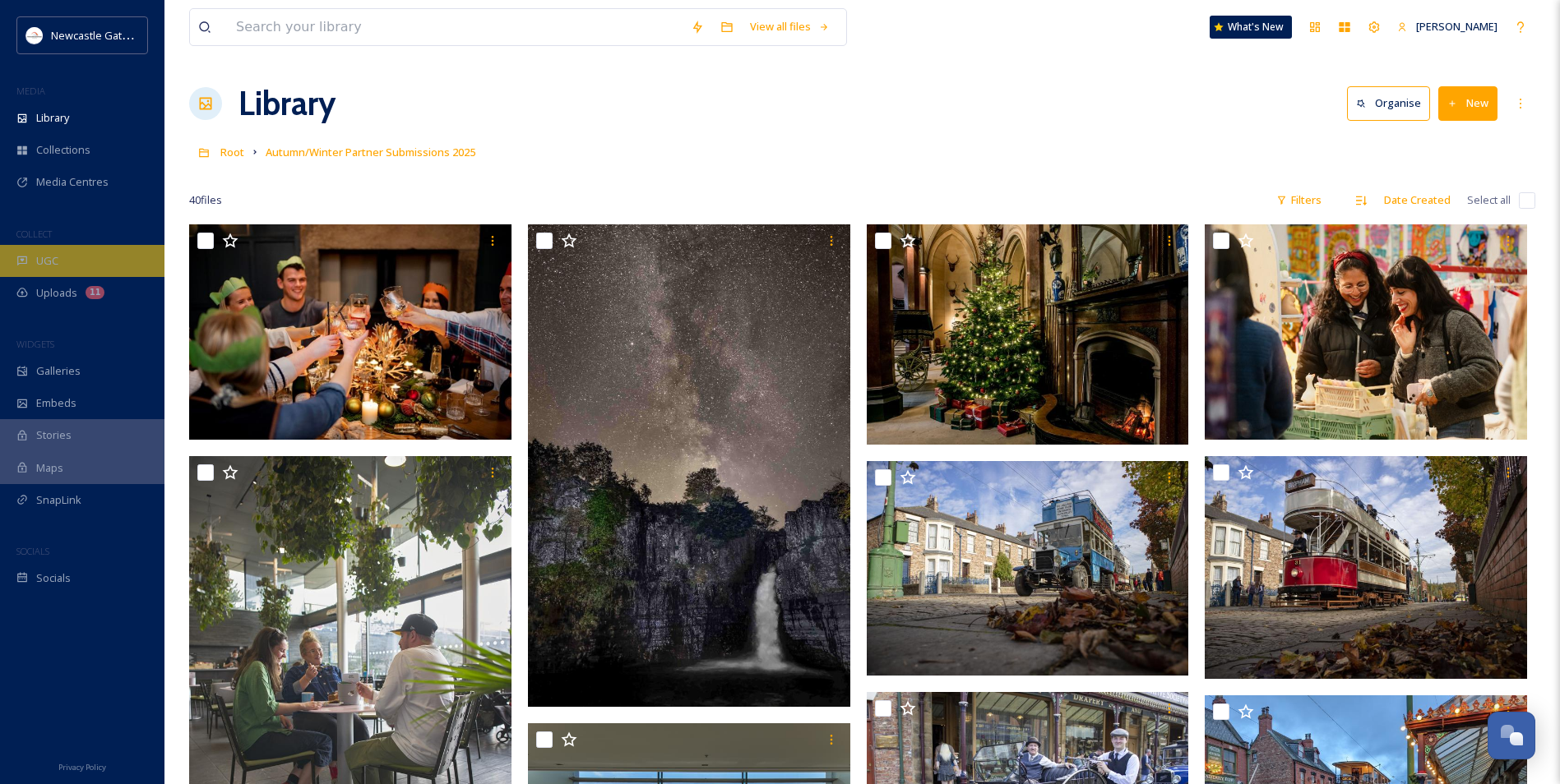
click at [58, 266] on span "UGC" at bounding box center [46, 261] width 22 height 16
